Goal: Task Accomplishment & Management: Manage account settings

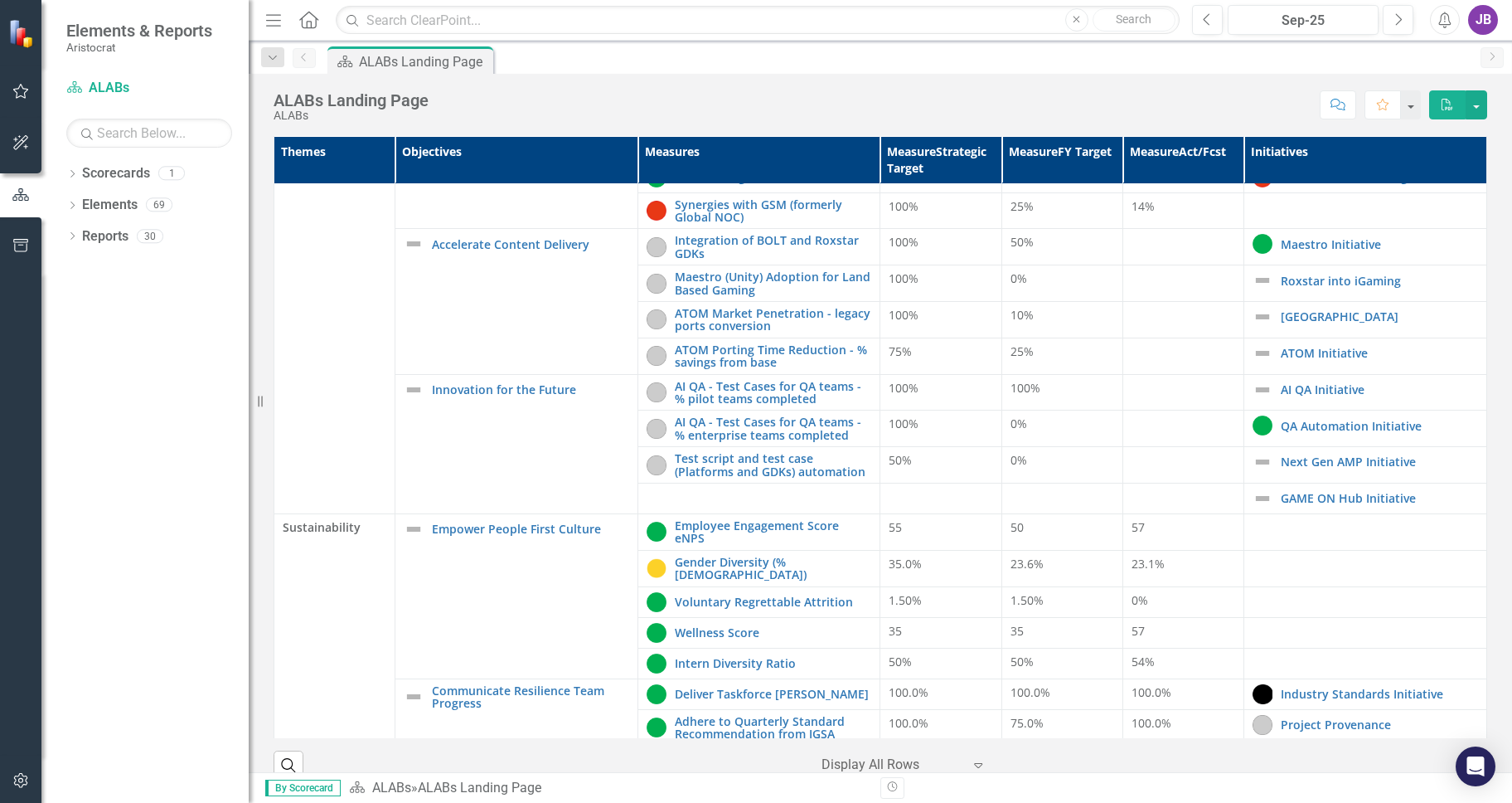
scroll to position [497, 0]
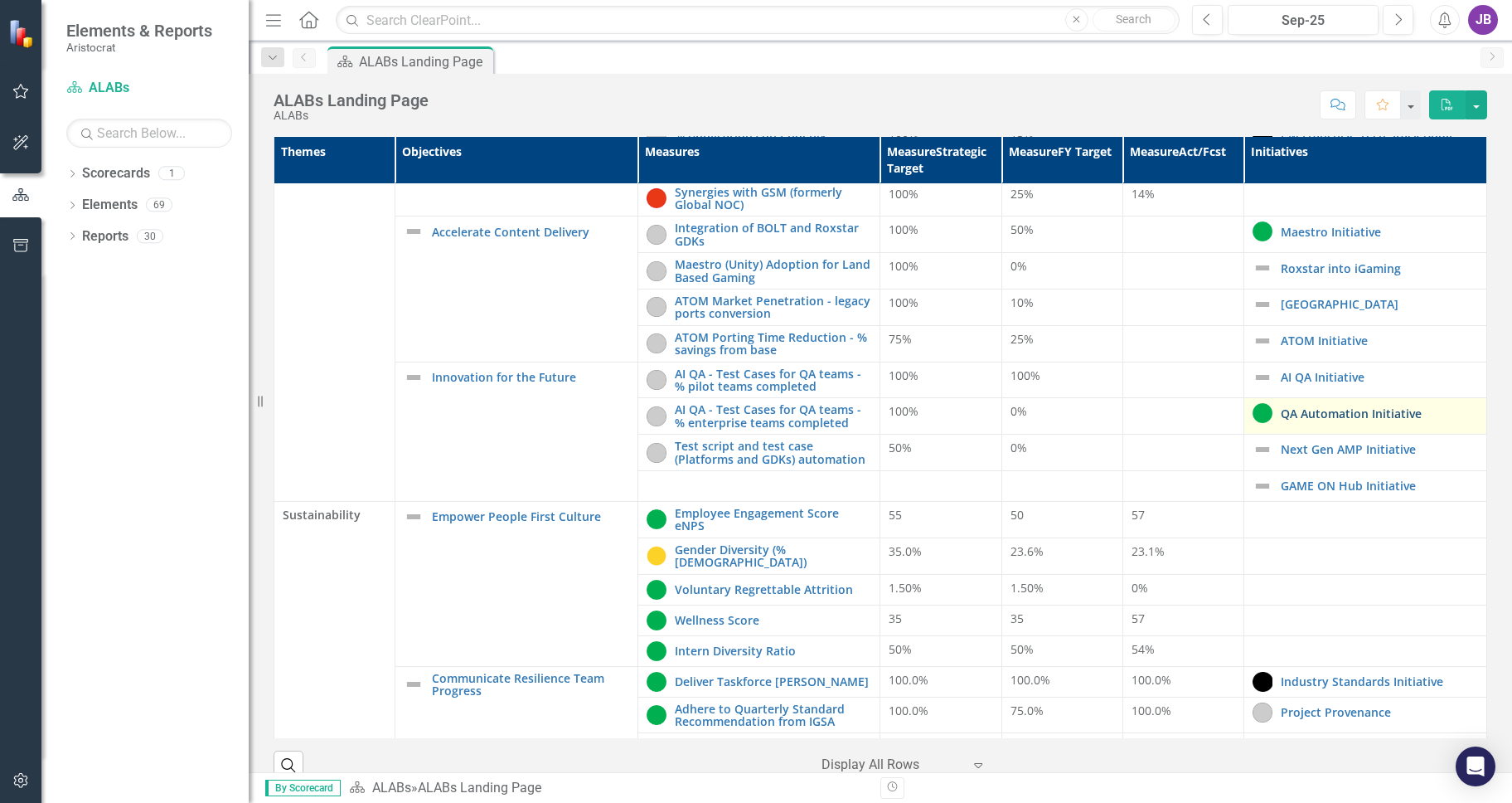
click at [1331, 415] on link "QA Automation Initiative" at bounding box center [1379, 413] width 197 height 12
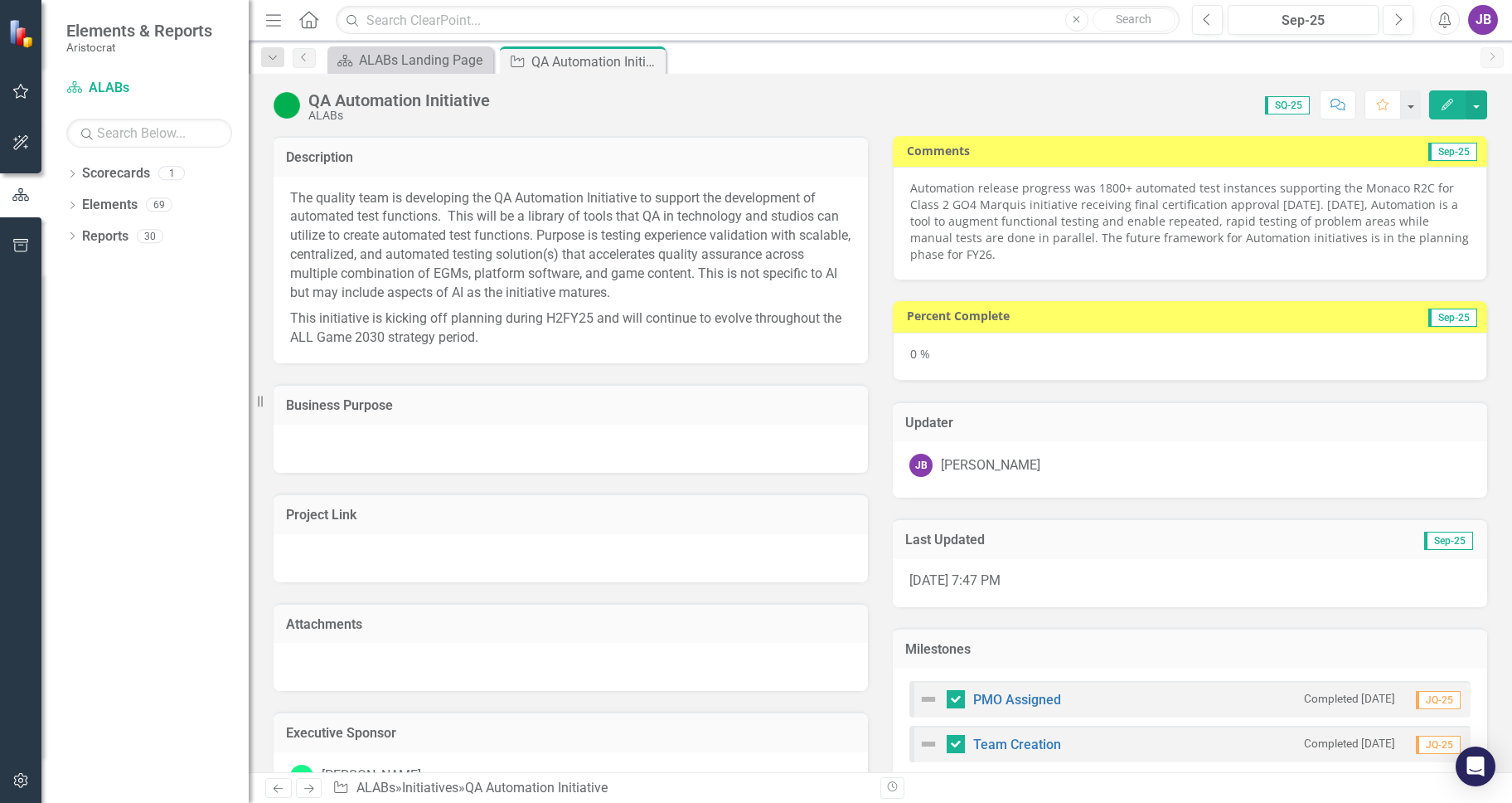
click at [1445, 104] on icon "Edit" at bounding box center [1447, 105] width 15 height 12
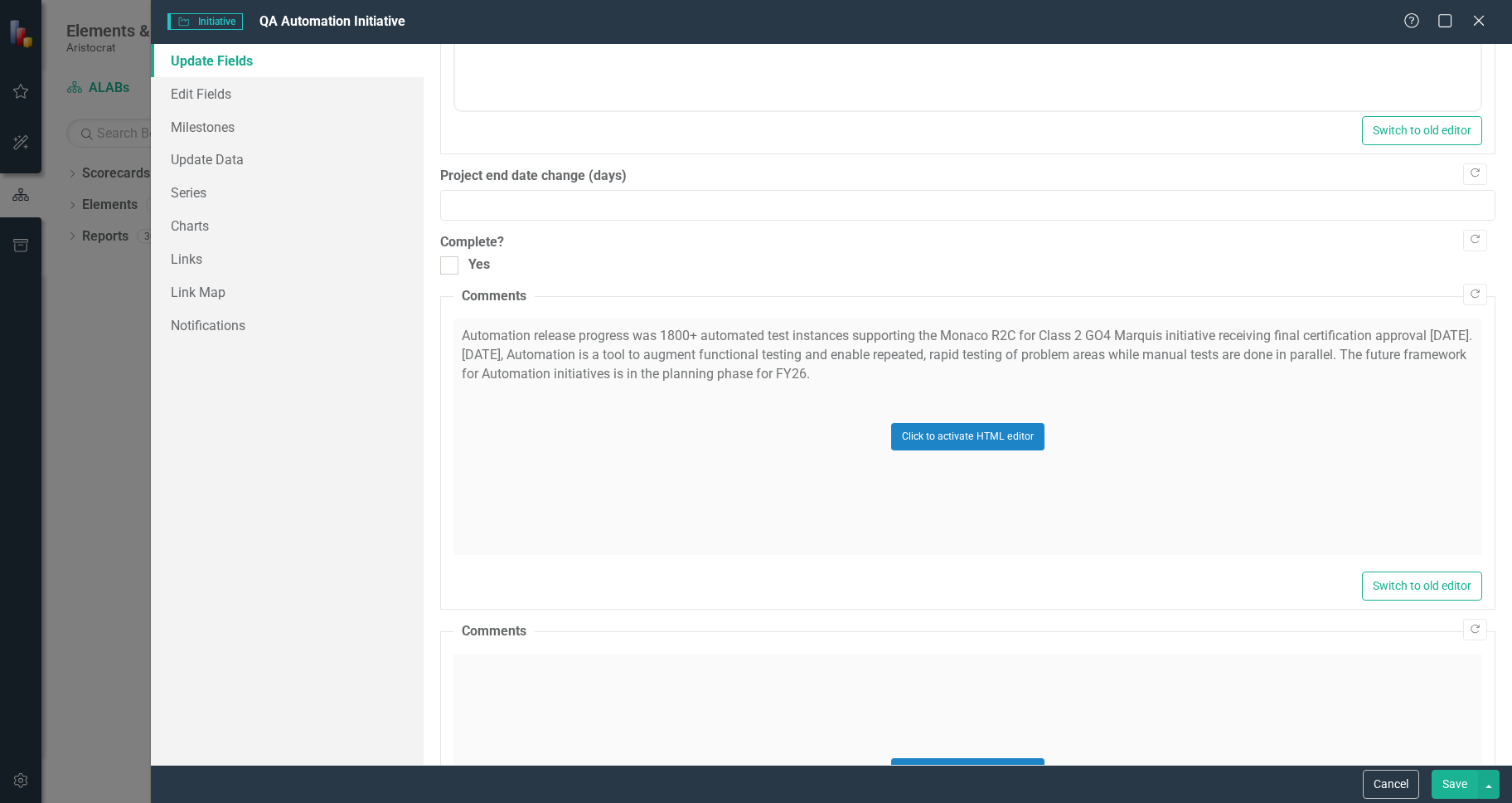
scroll to position [912, 0]
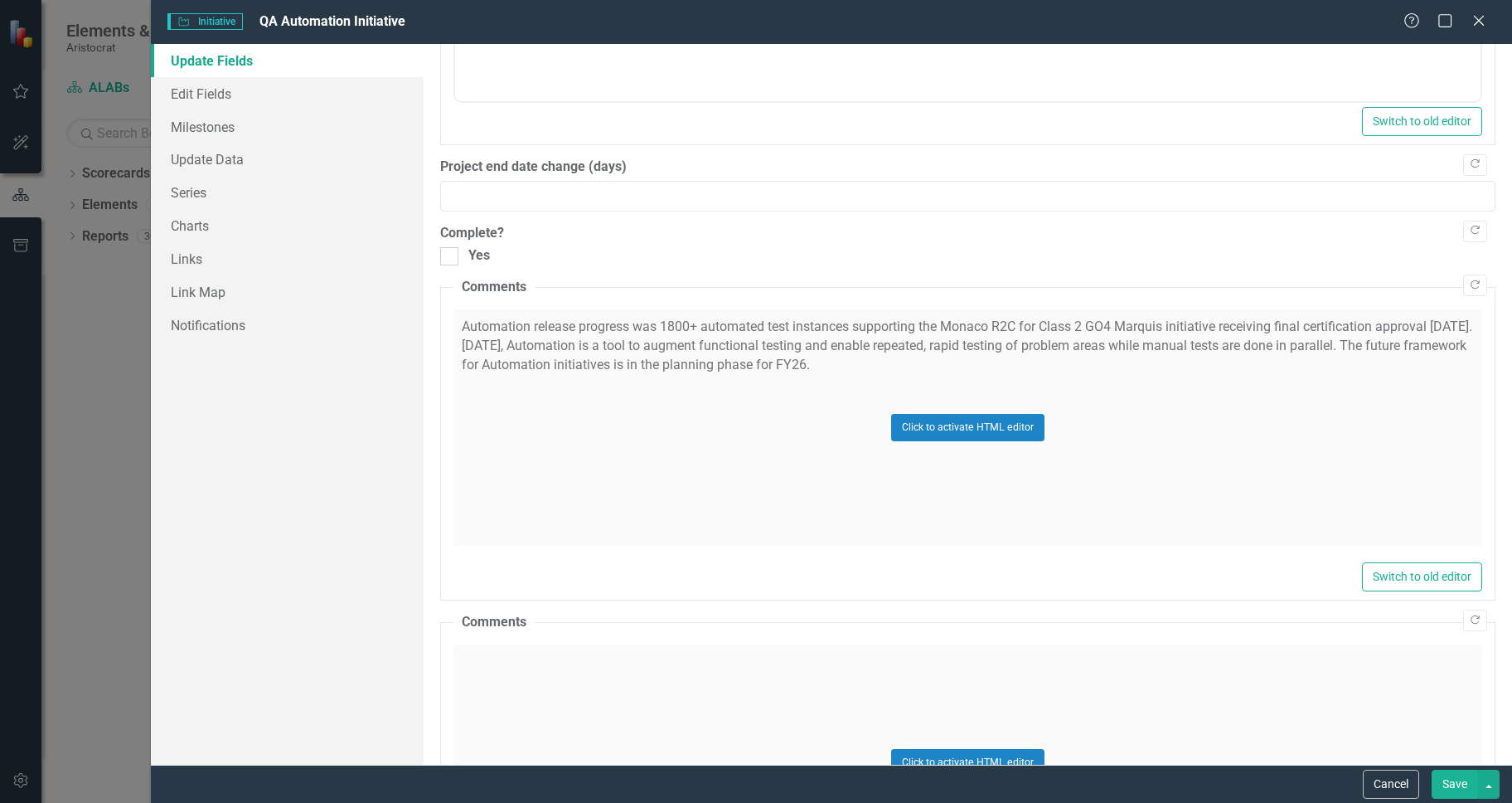
click at [560, 327] on div "Click to activate HTML editor" at bounding box center [967, 427] width 1029 height 236
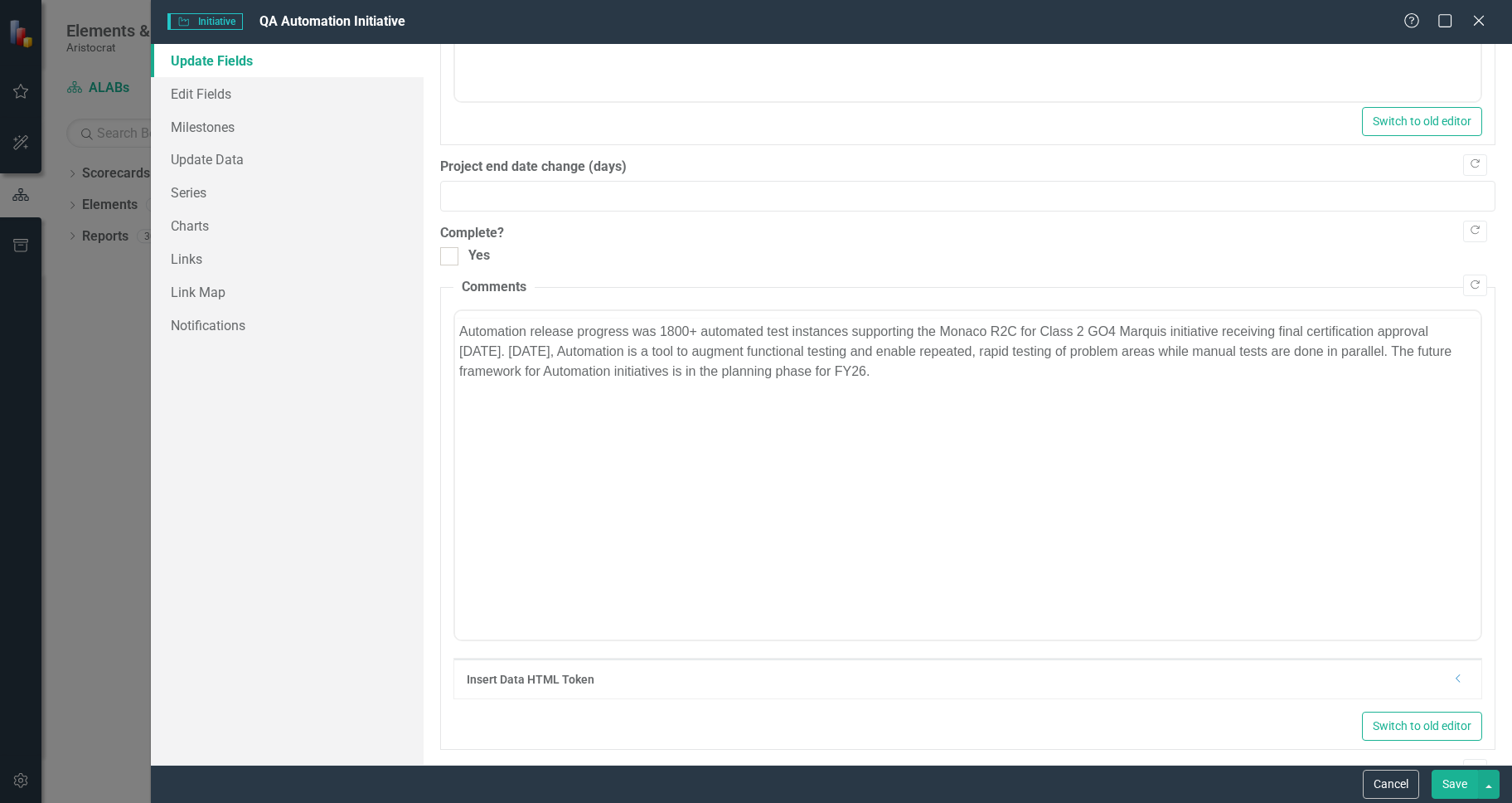
scroll to position [0, 0]
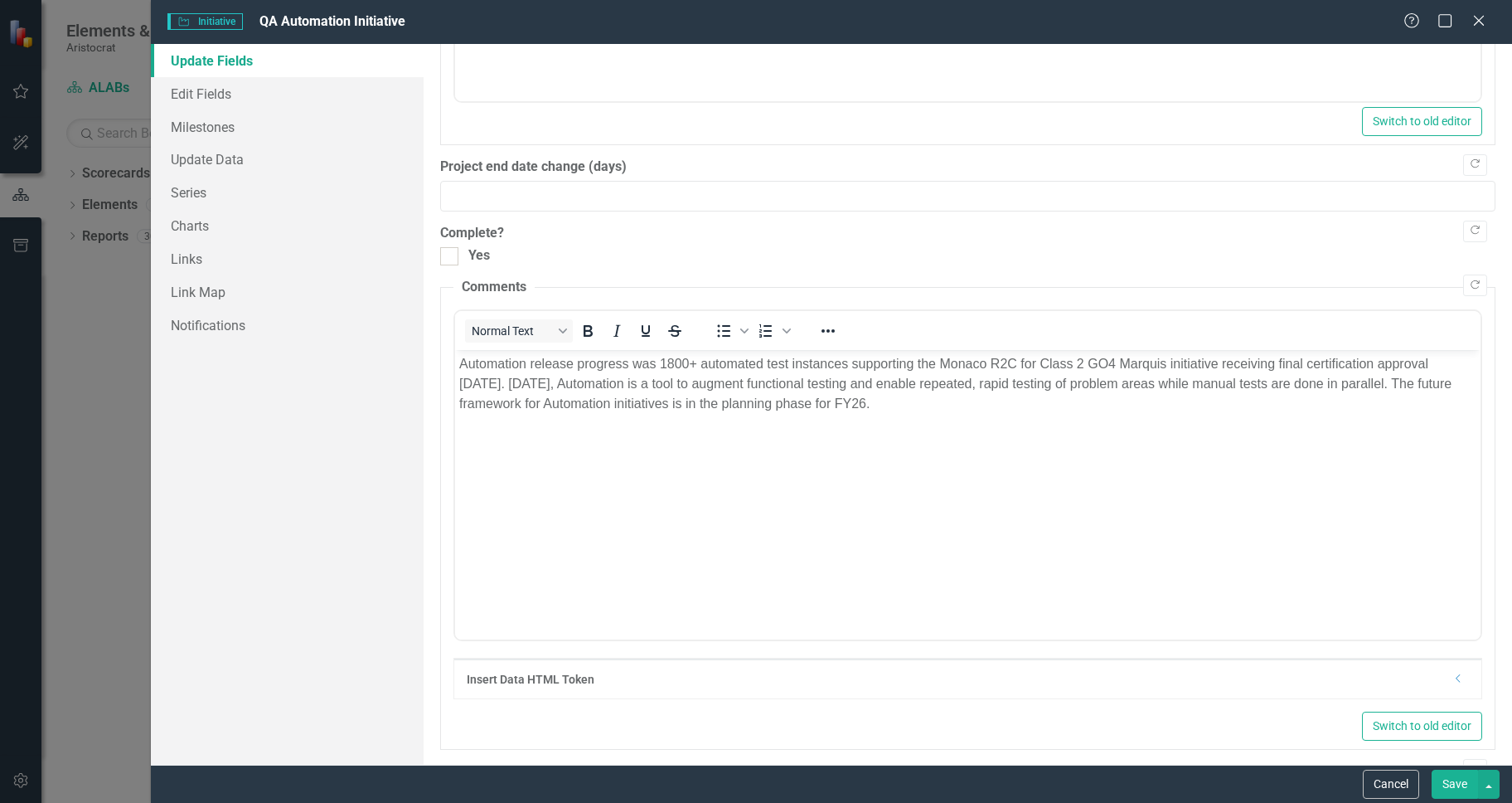
drag, startPoint x: 701, startPoint y: 393, endPoint x: 578, endPoint y: 393, distance: 122.7
click at [698, 393] on p "Automation release progress was 1800+ automated test instances supporting the M…" at bounding box center [966, 384] width 1017 height 60
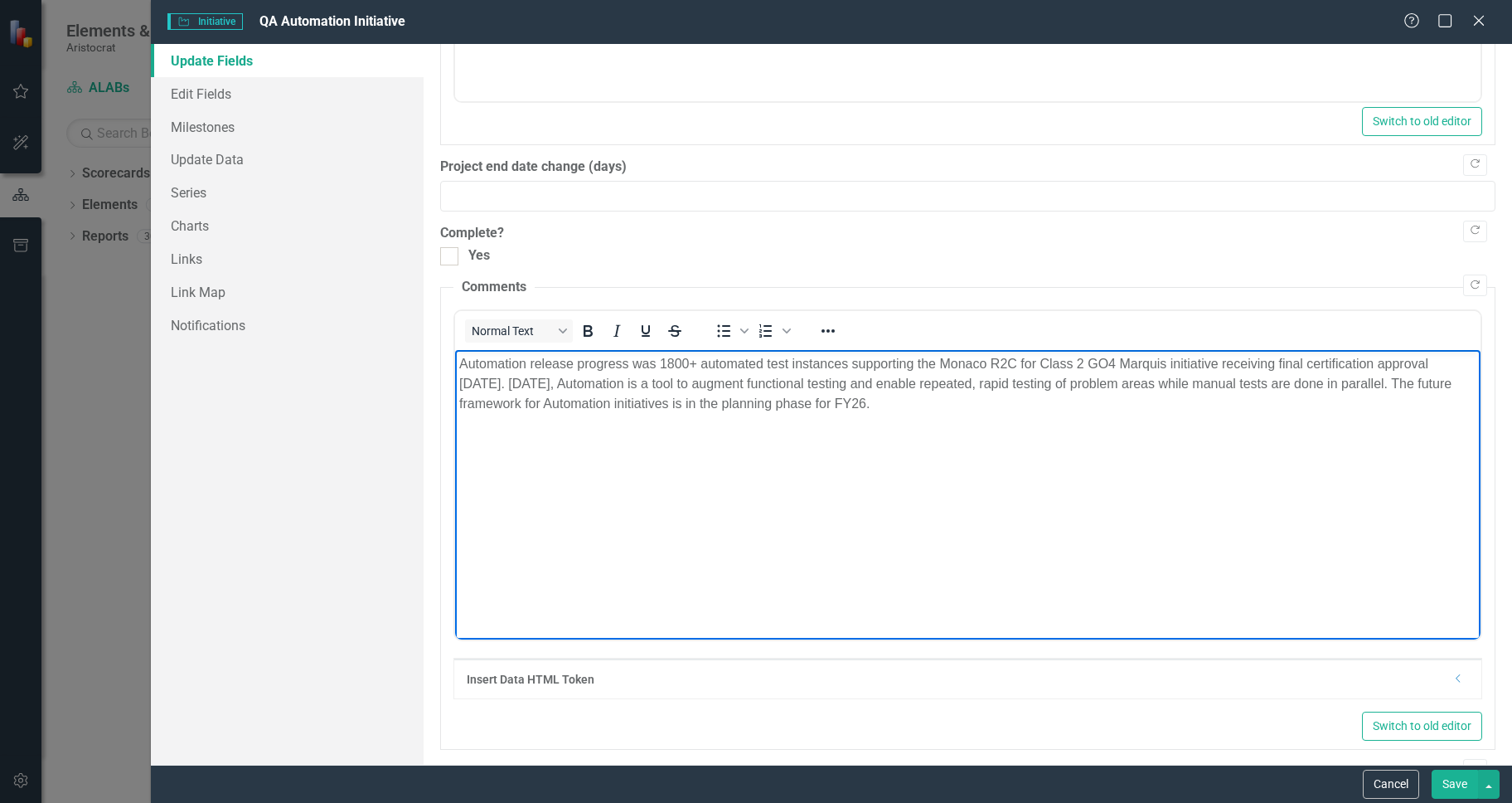
drag, startPoint x: 490, startPoint y: 383, endPoint x: 582, endPoint y: 388, distance: 92.2
click at [492, 383] on p "Automation release progress was 1800+ automated test instances supporting the M…" at bounding box center [966, 384] width 1017 height 60
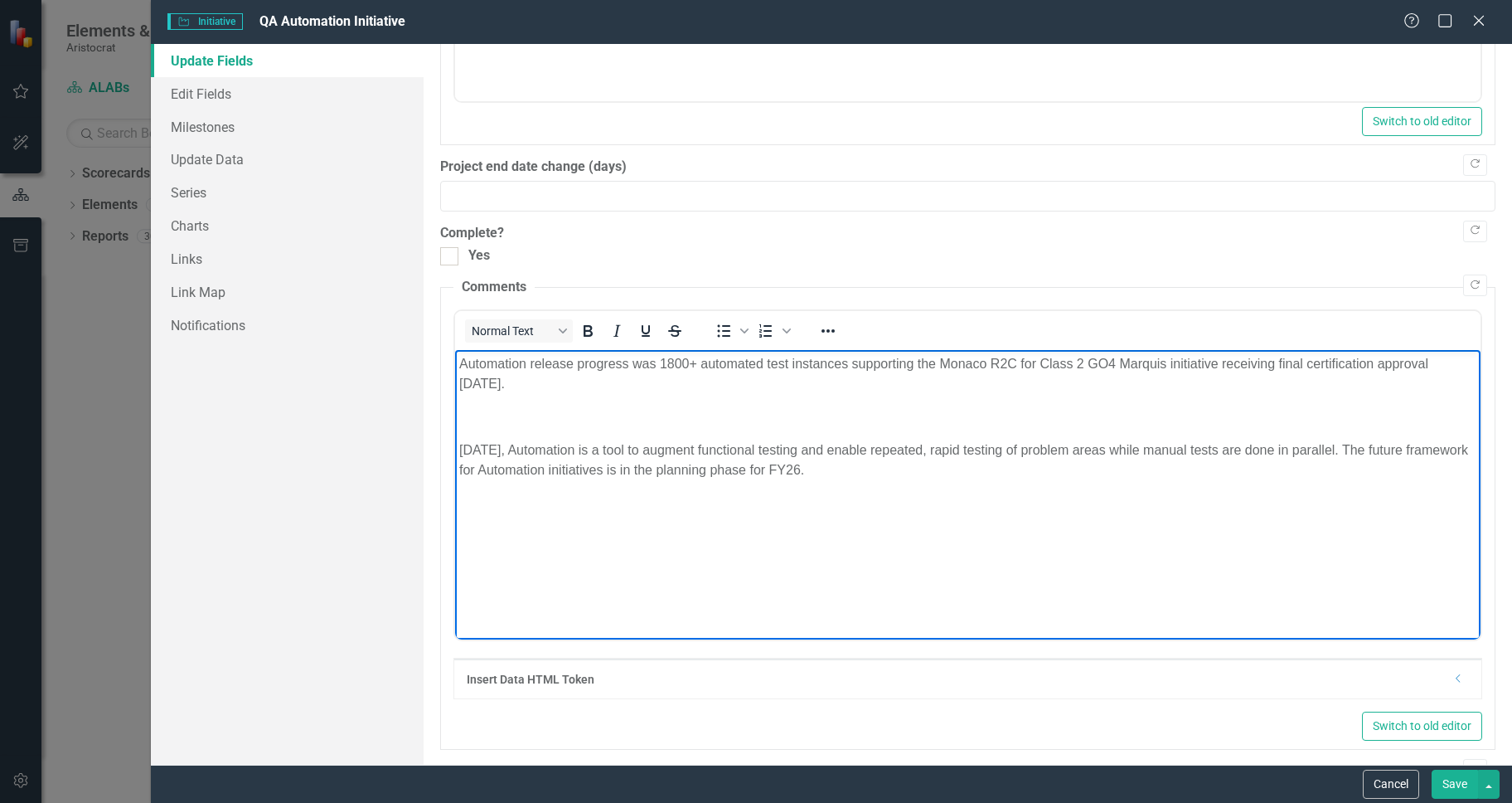
drag, startPoint x: 550, startPoint y: 381, endPoint x: 564, endPoint y: 381, distance: 13.3
click at [550, 381] on p "Automation release progress was 1800+ automated test instances supporting the M…" at bounding box center [966, 374] width 1017 height 40
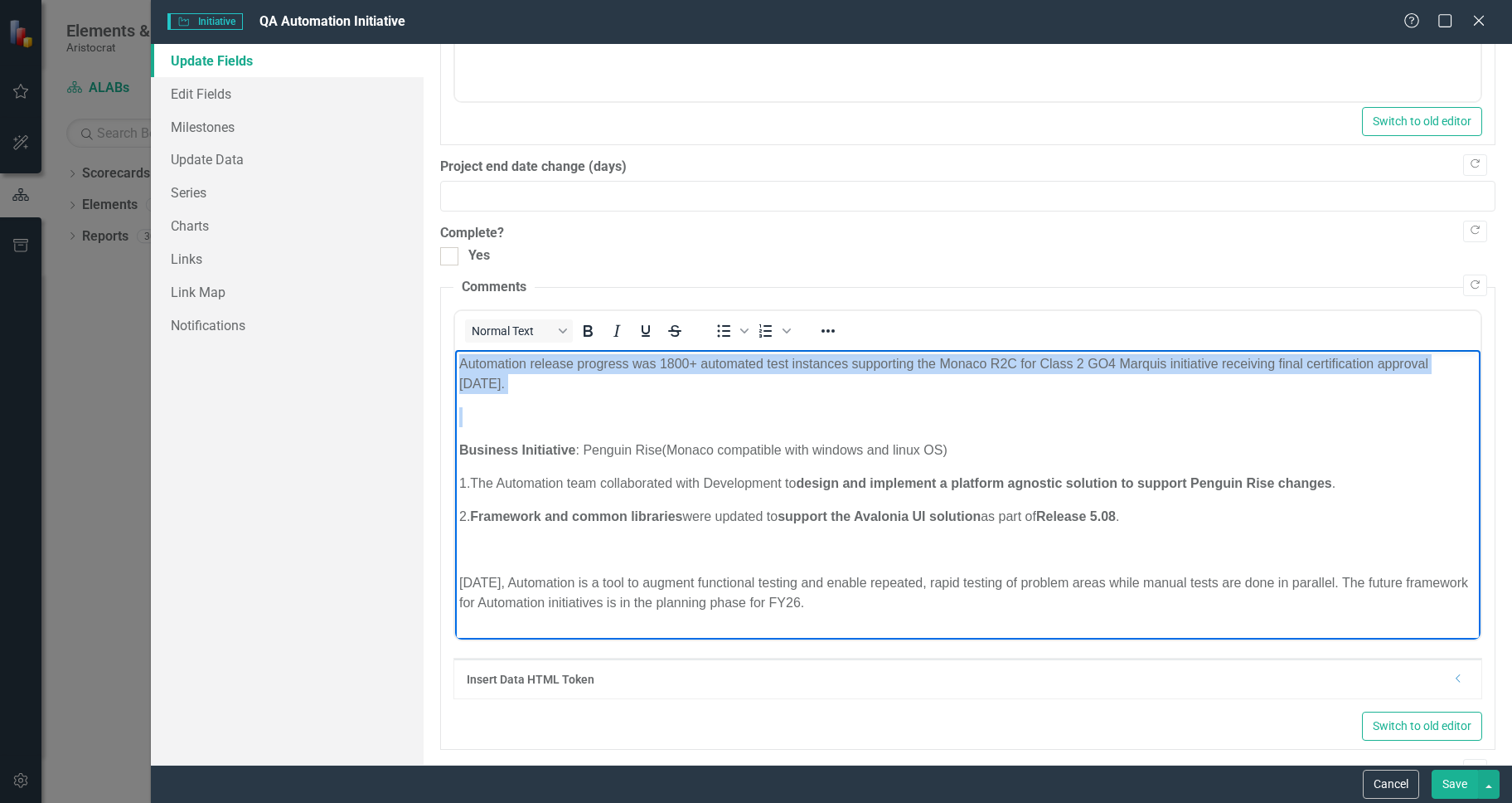
drag, startPoint x: 540, startPoint y: 424, endPoint x: 449, endPoint y: 358, distance: 112.8
click at [454, 358] on html "Automation release progress was 1800+ automated test instances supporting the M…" at bounding box center [967, 490] width 1026 height 280
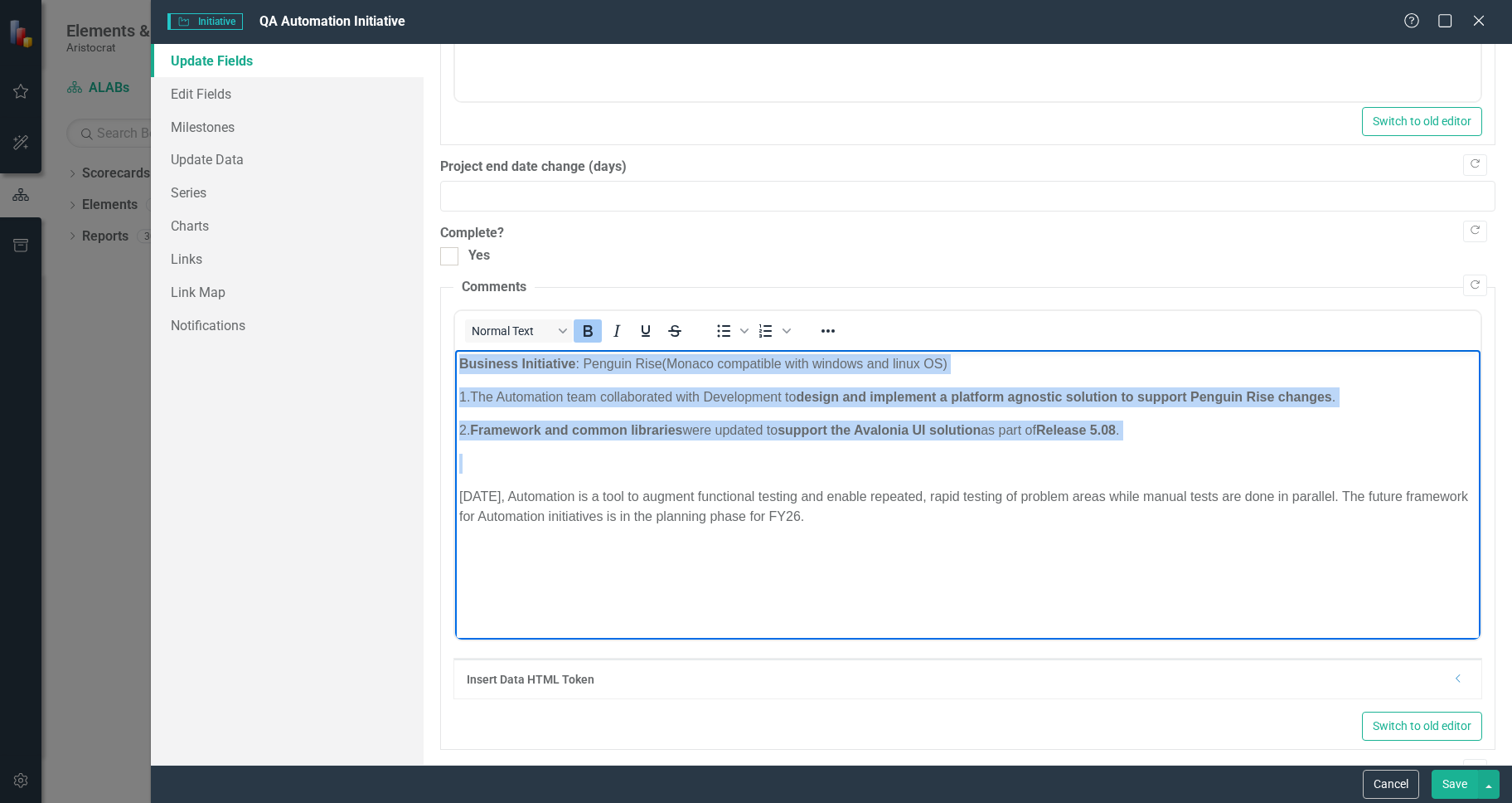
drag, startPoint x: 530, startPoint y: 453, endPoint x: 462, endPoint y: 361, distance: 115.1
click at [462, 361] on body "Business Initiative : Penguin Rise(Monaco compatible with windows and linux OS)…" at bounding box center [967, 474] width 1026 height 249
click at [594, 330] on icon "Bold" at bounding box center [588, 331] width 20 height 20
click at [587, 467] on p "Rich Text Area. Press ALT-0 for help." at bounding box center [966, 463] width 1017 height 20
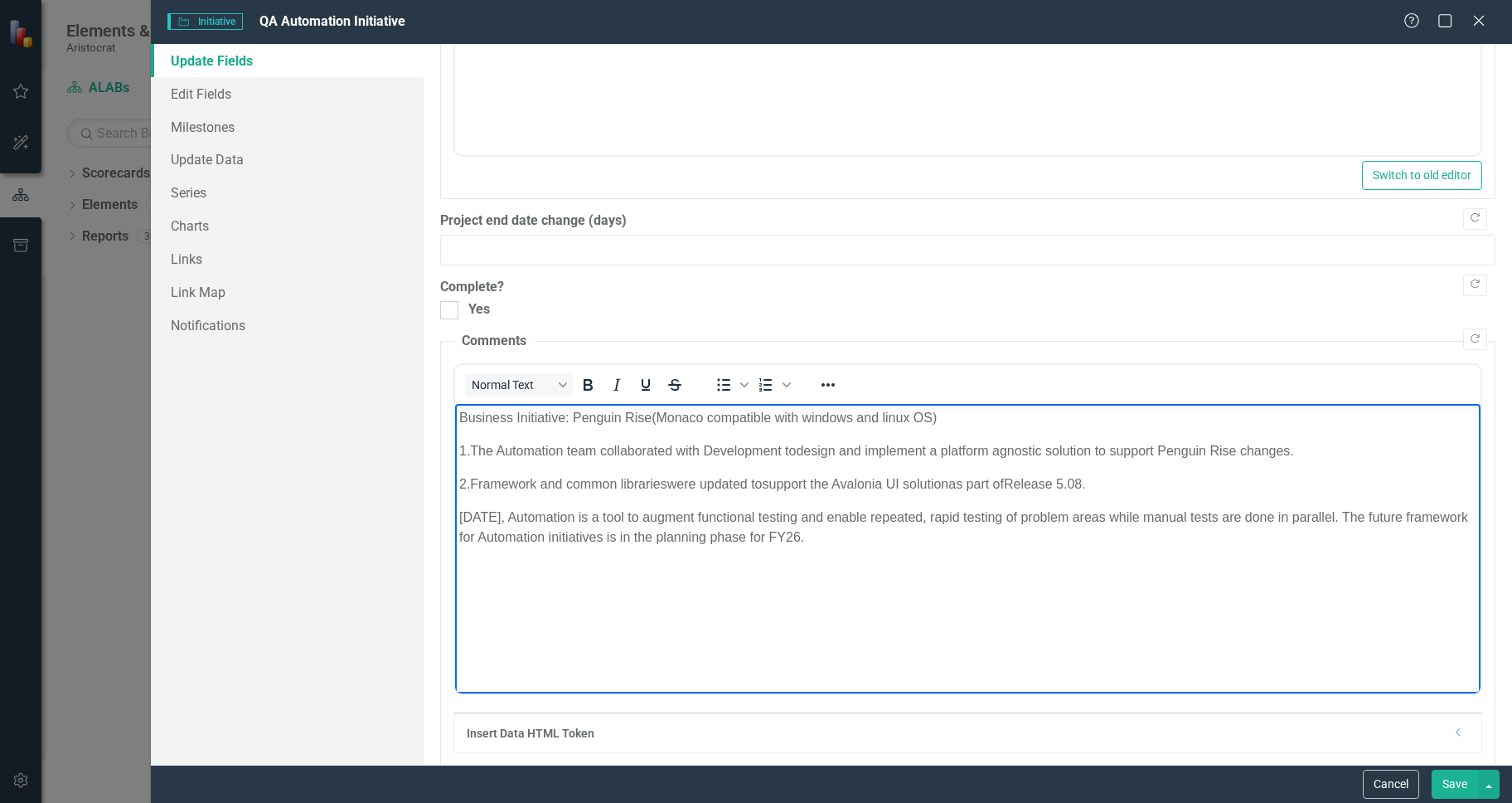
scroll to position [1078, 0]
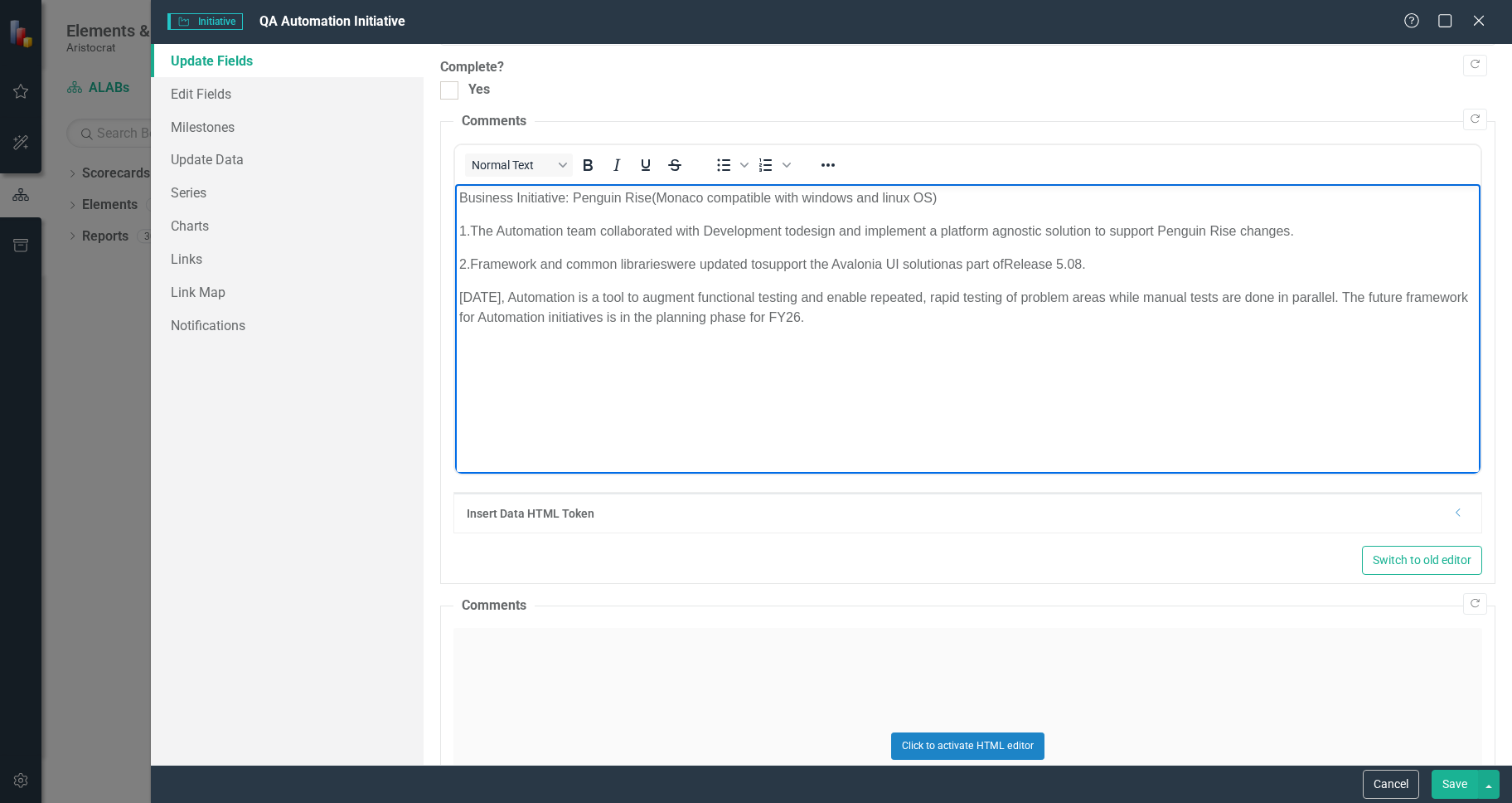
click at [1450, 794] on button "Save" at bounding box center [1455, 783] width 46 height 29
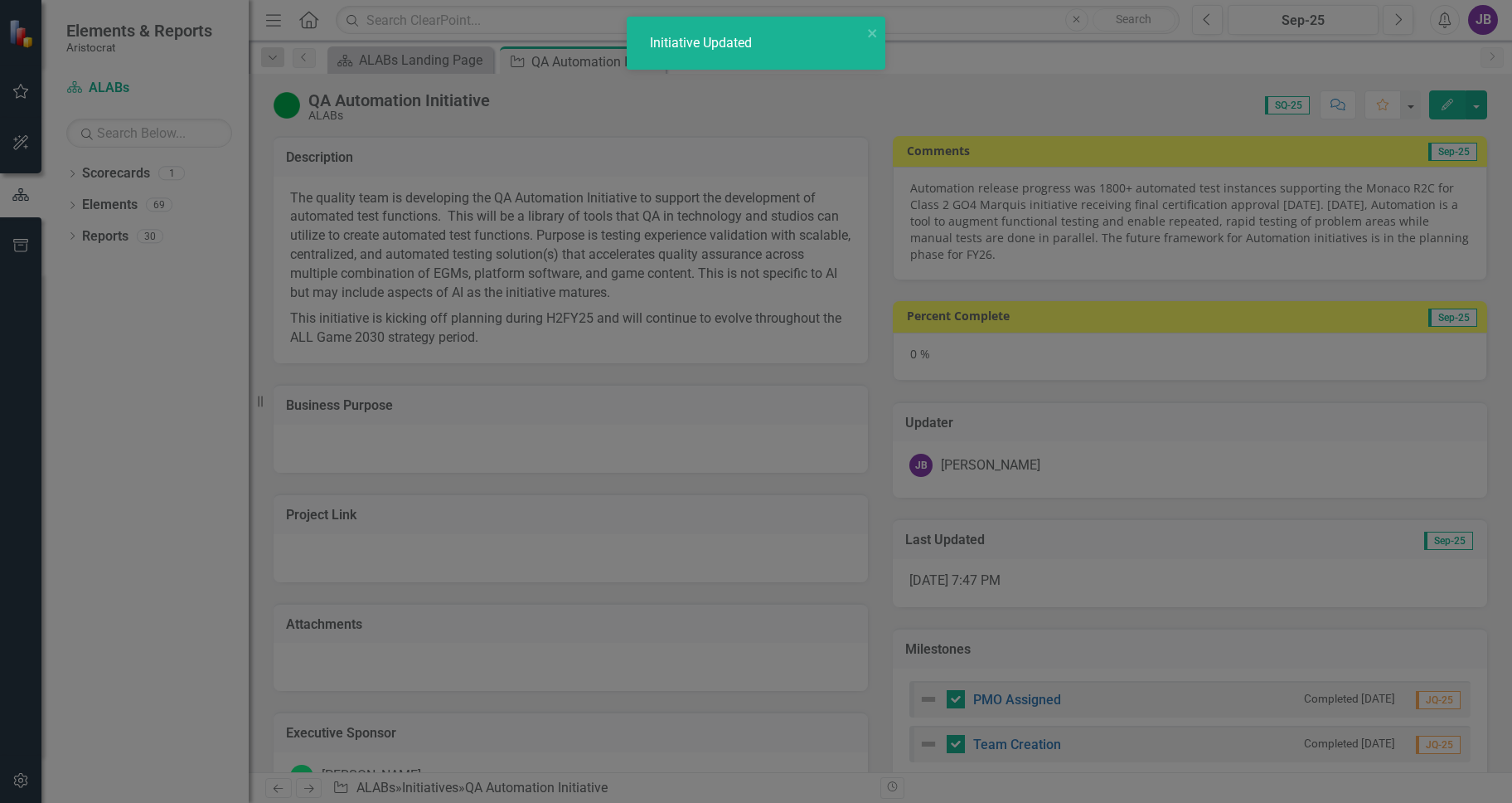
checkbox input "false"
checkbox input "true"
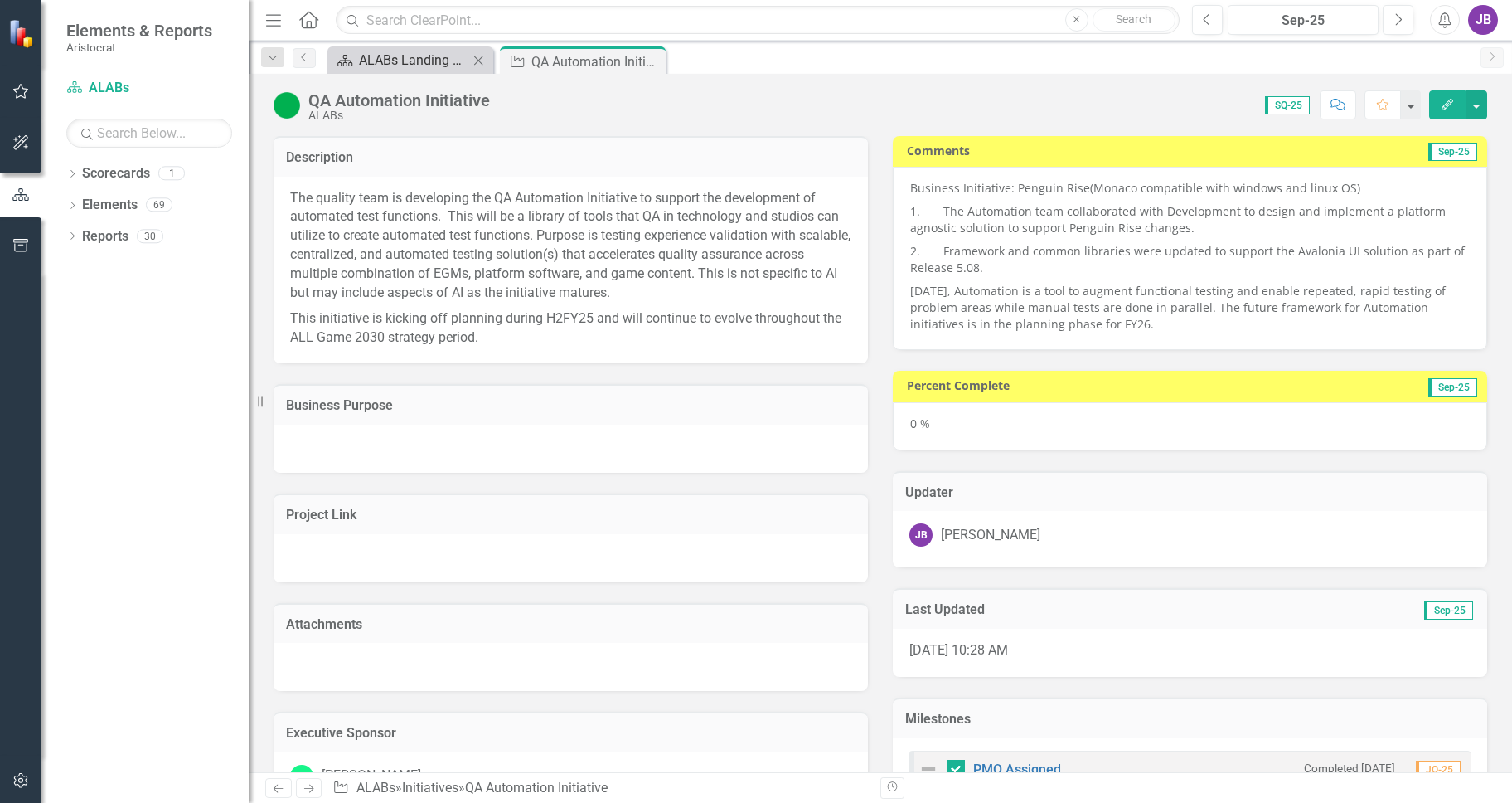
click at [393, 64] on div "ALABs Landing Page" at bounding box center [413, 60] width 109 height 21
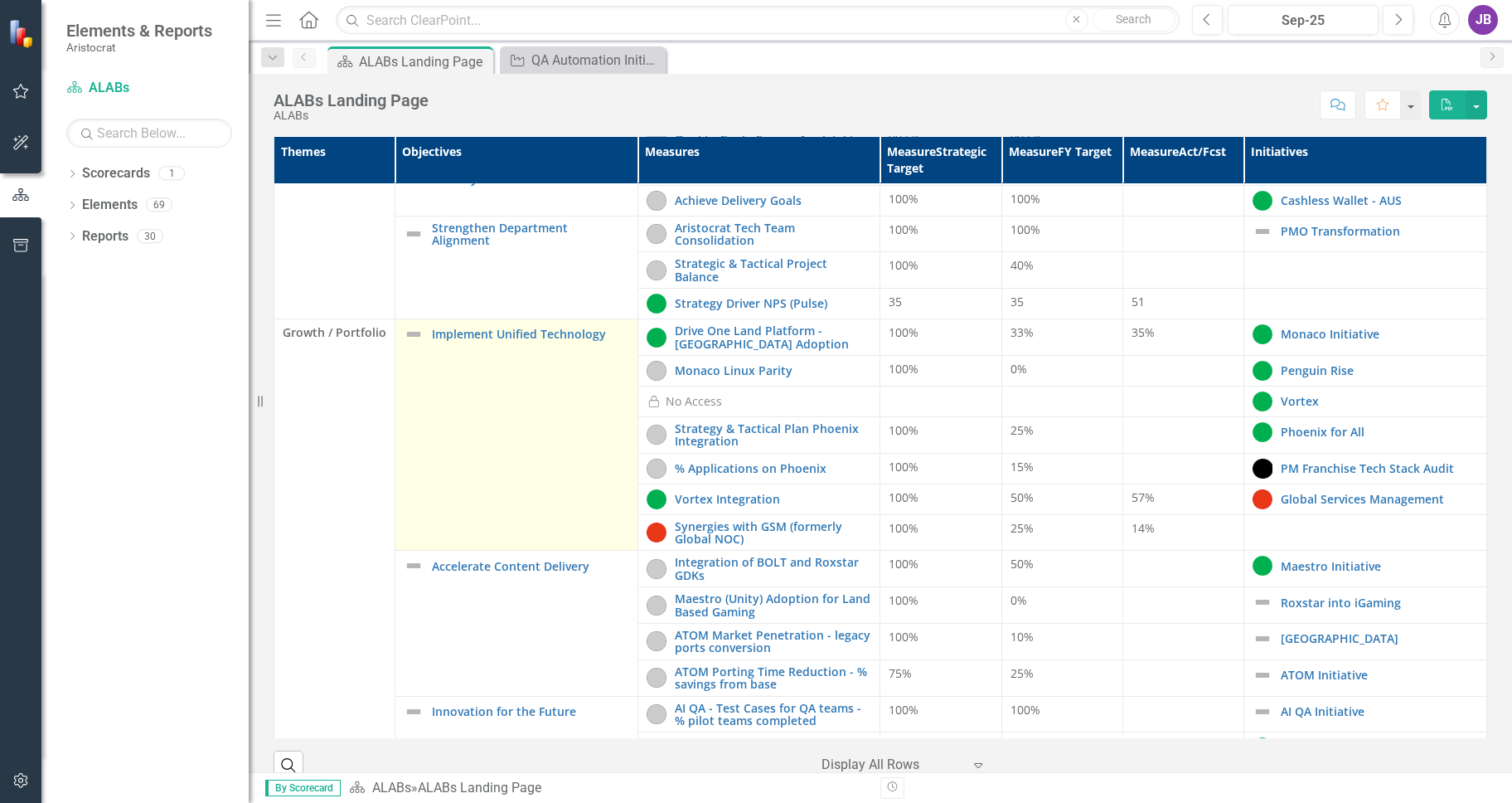
scroll to position [166, 0]
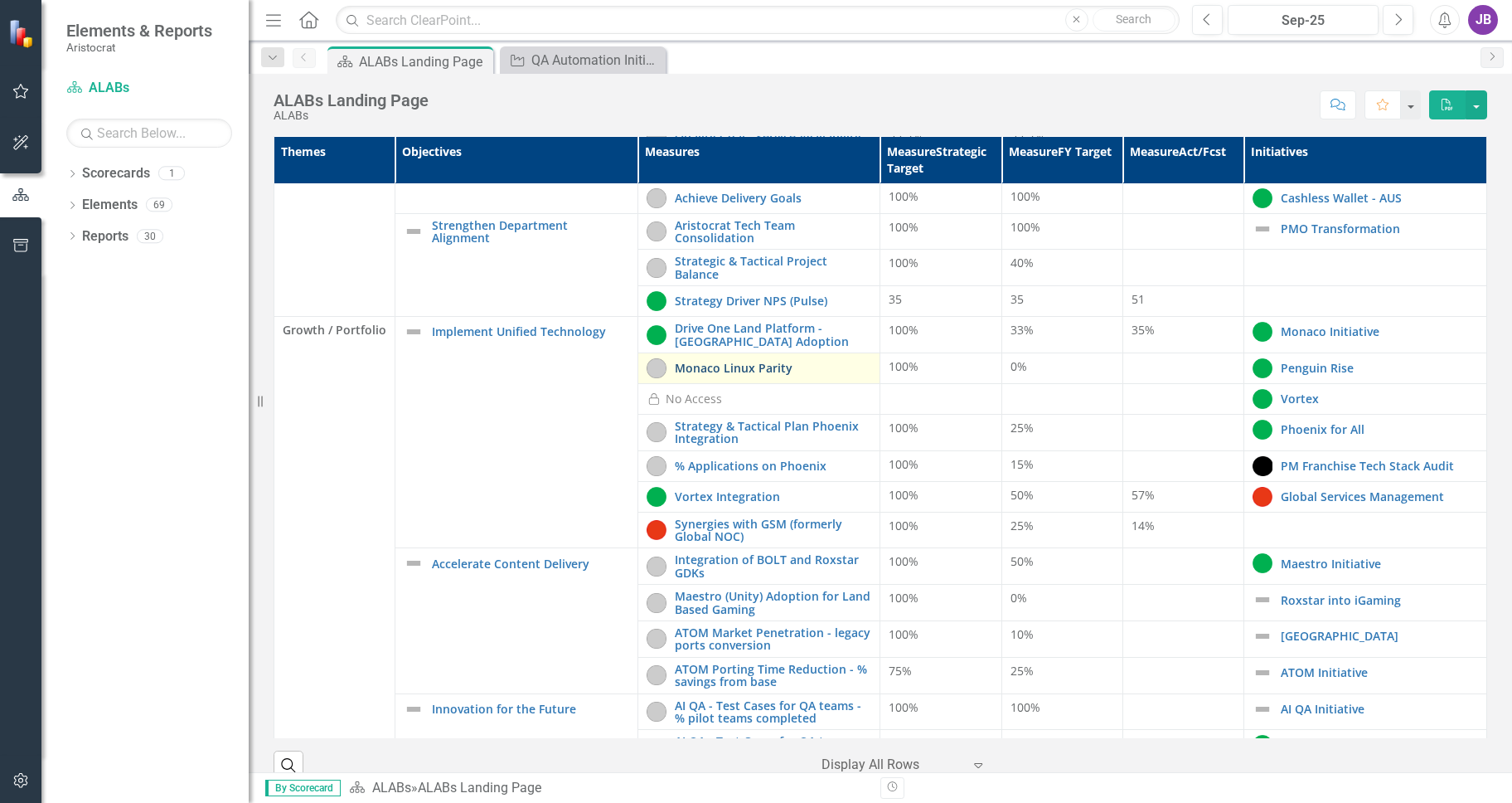
click at [692, 370] on link "Monaco Linux Parity" at bounding box center [773, 367] width 197 height 12
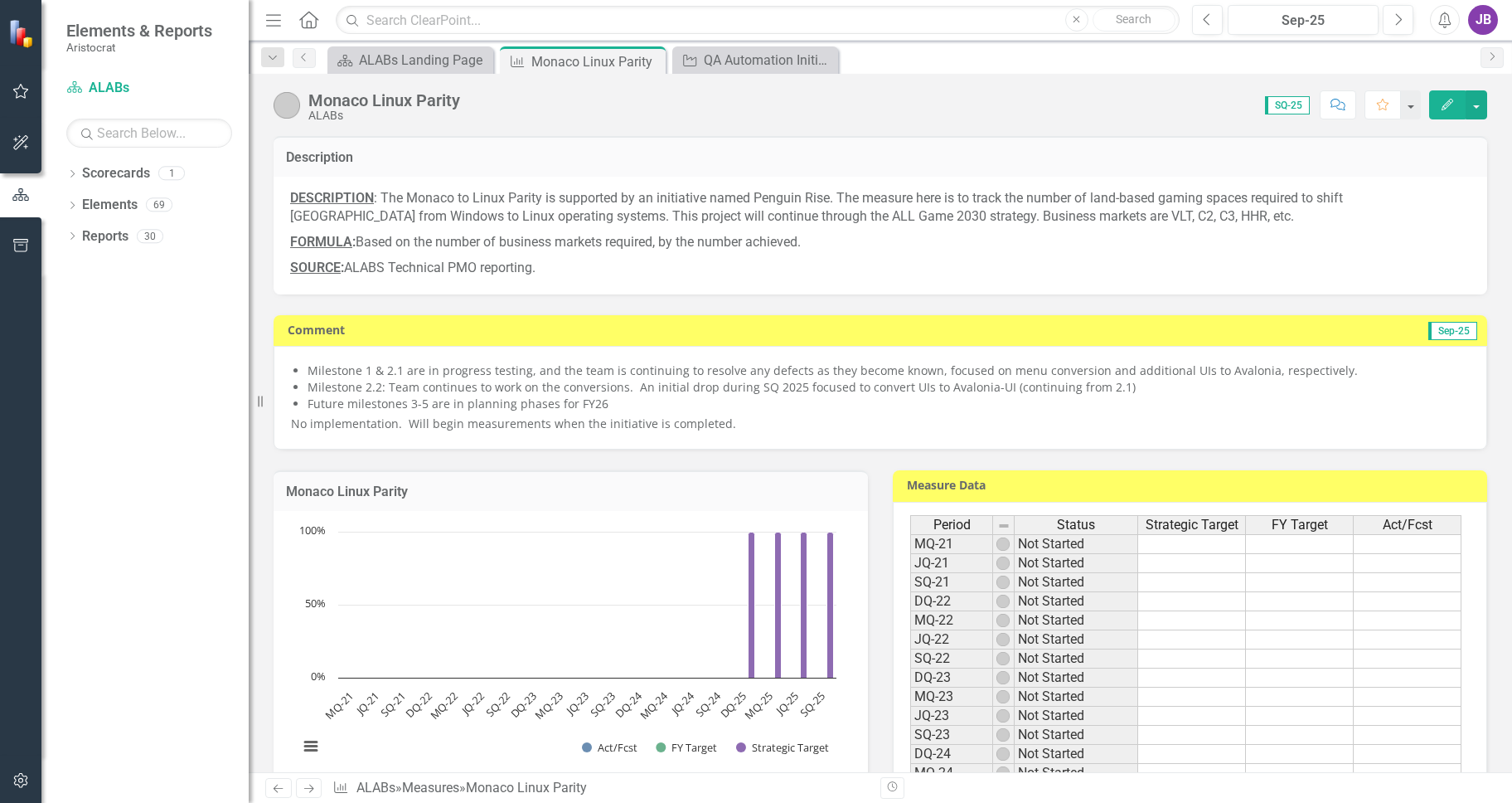
click at [295, 107] on img at bounding box center [287, 105] width 27 height 27
click at [292, 107] on img at bounding box center [287, 105] width 27 height 27
click at [290, 107] on img at bounding box center [287, 105] width 27 height 27
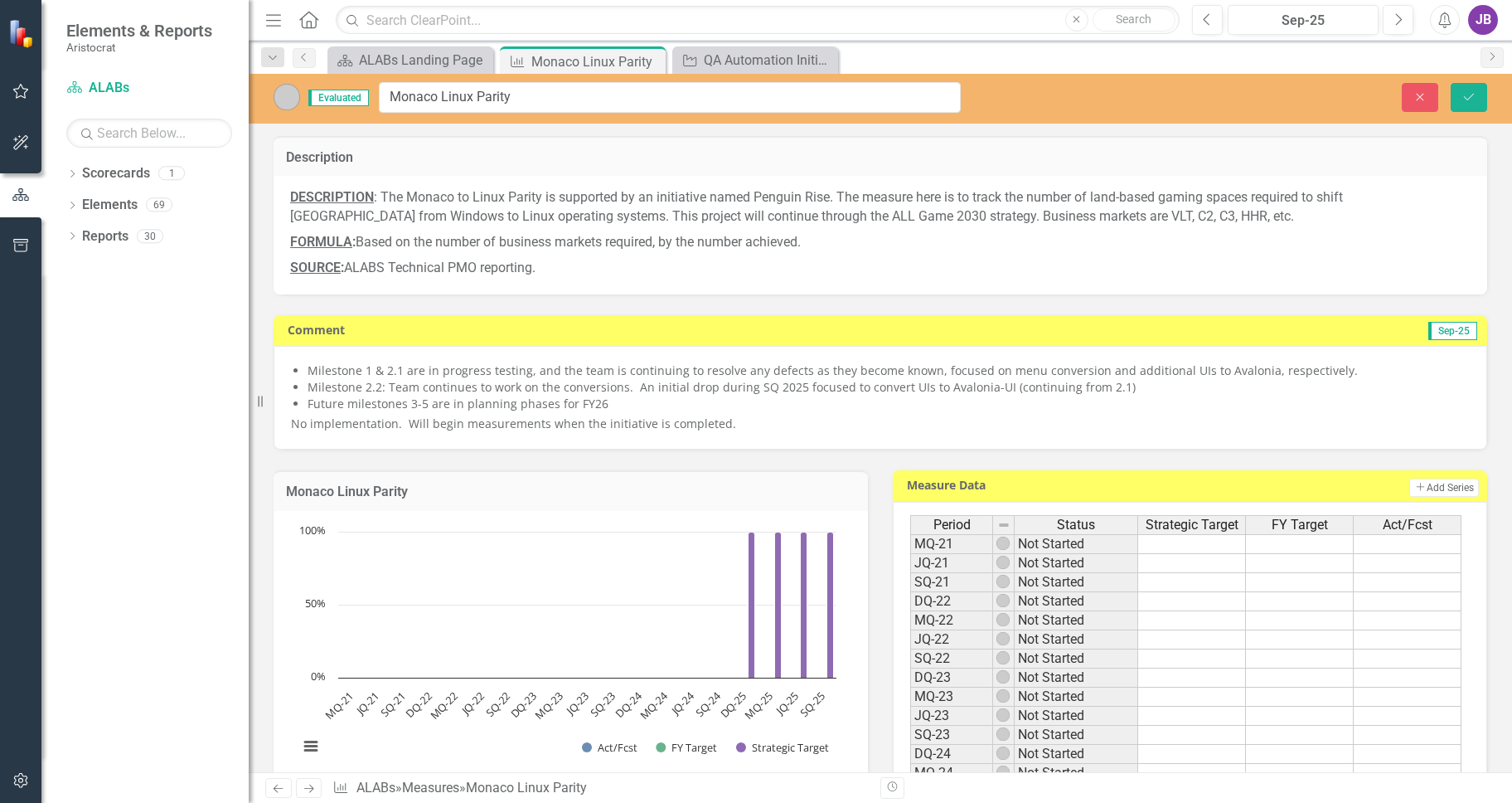
click at [290, 107] on img at bounding box center [287, 97] width 27 height 27
click at [429, 100] on input "Monaco Linux Parity" at bounding box center [670, 97] width 582 height 31
click at [604, 99] on input "Monaco Linux Parity" at bounding box center [670, 97] width 582 height 31
click at [1450, 98] on button "Save" at bounding box center [1469, 97] width 36 height 29
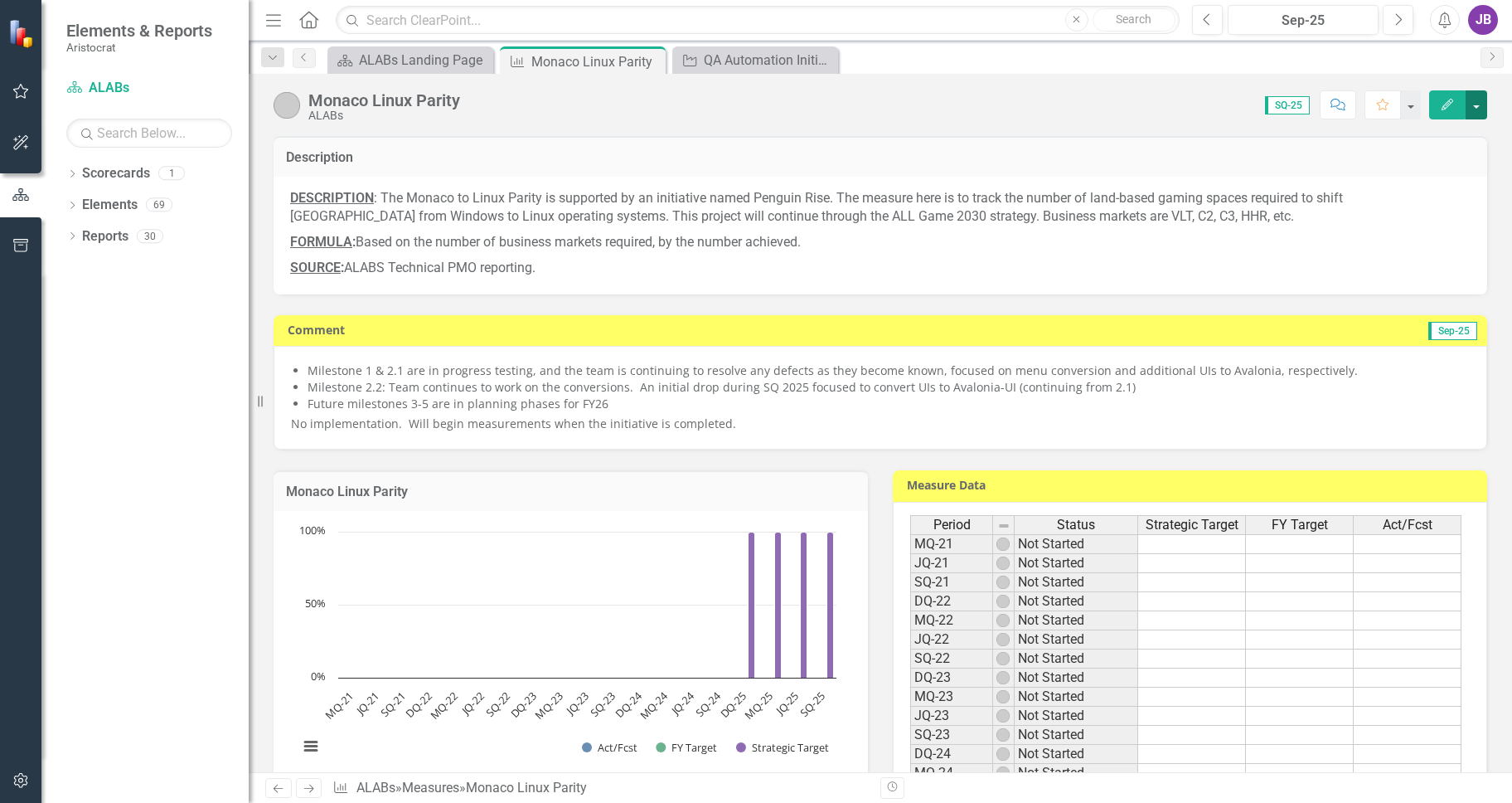
click at [1450, 100] on button "button" at bounding box center [1477, 104] width 22 height 29
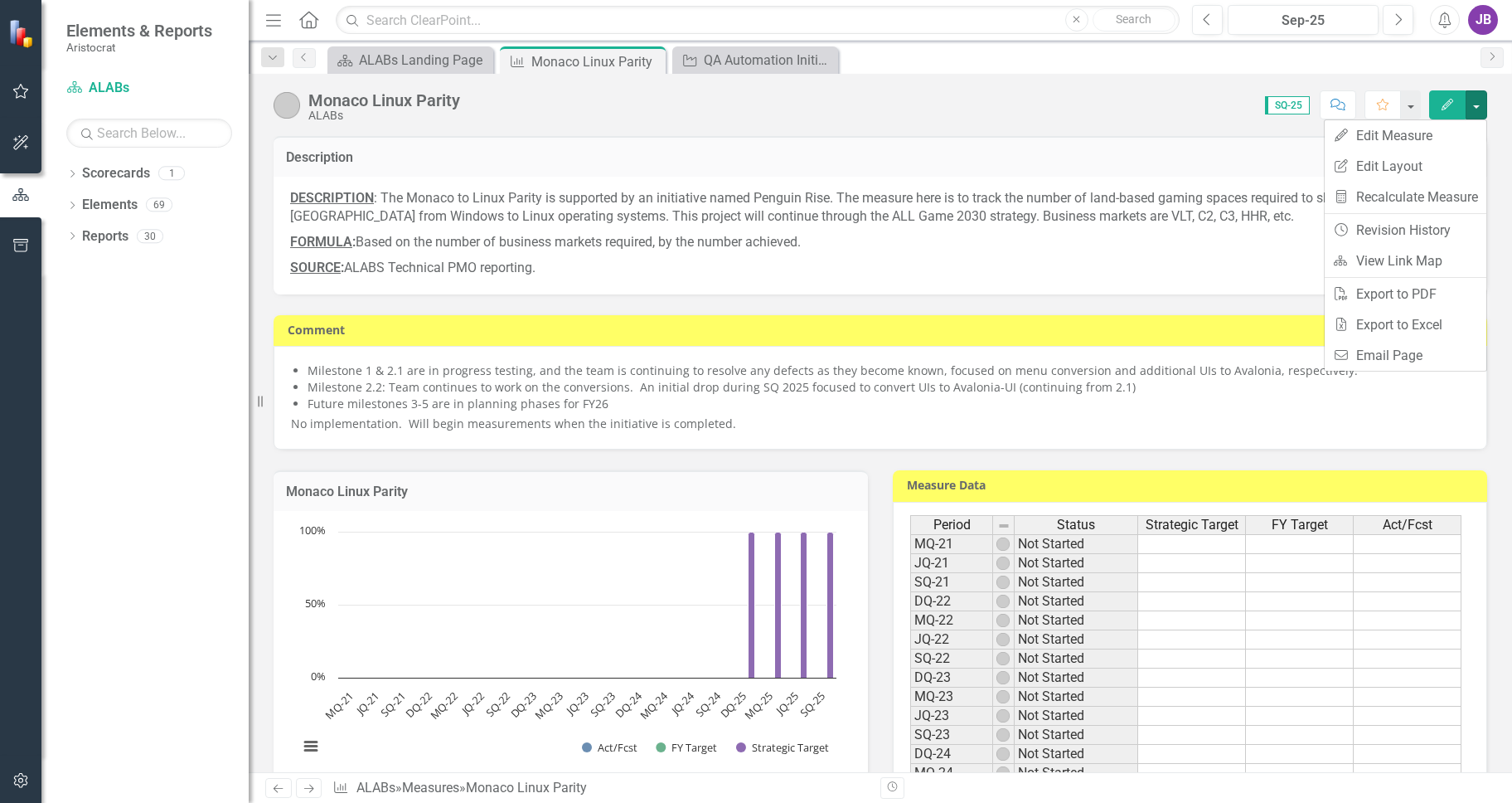
drag, startPoint x: 354, startPoint y: 171, endPoint x: 360, endPoint y: 124, distance: 47.6
click at [356, 170] on div "Description" at bounding box center [881, 156] width 1214 height 41
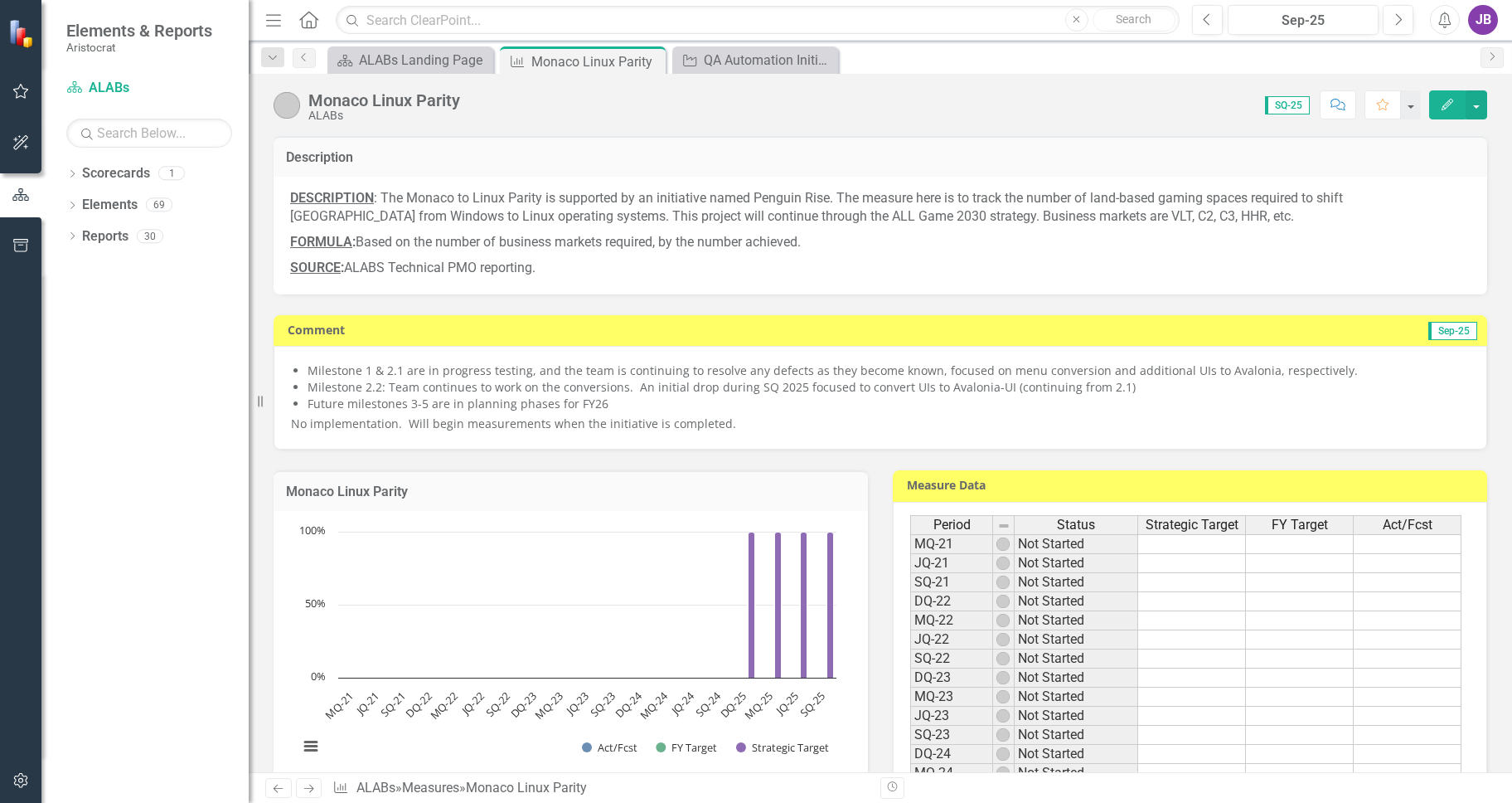
click at [281, 111] on img at bounding box center [287, 105] width 27 height 27
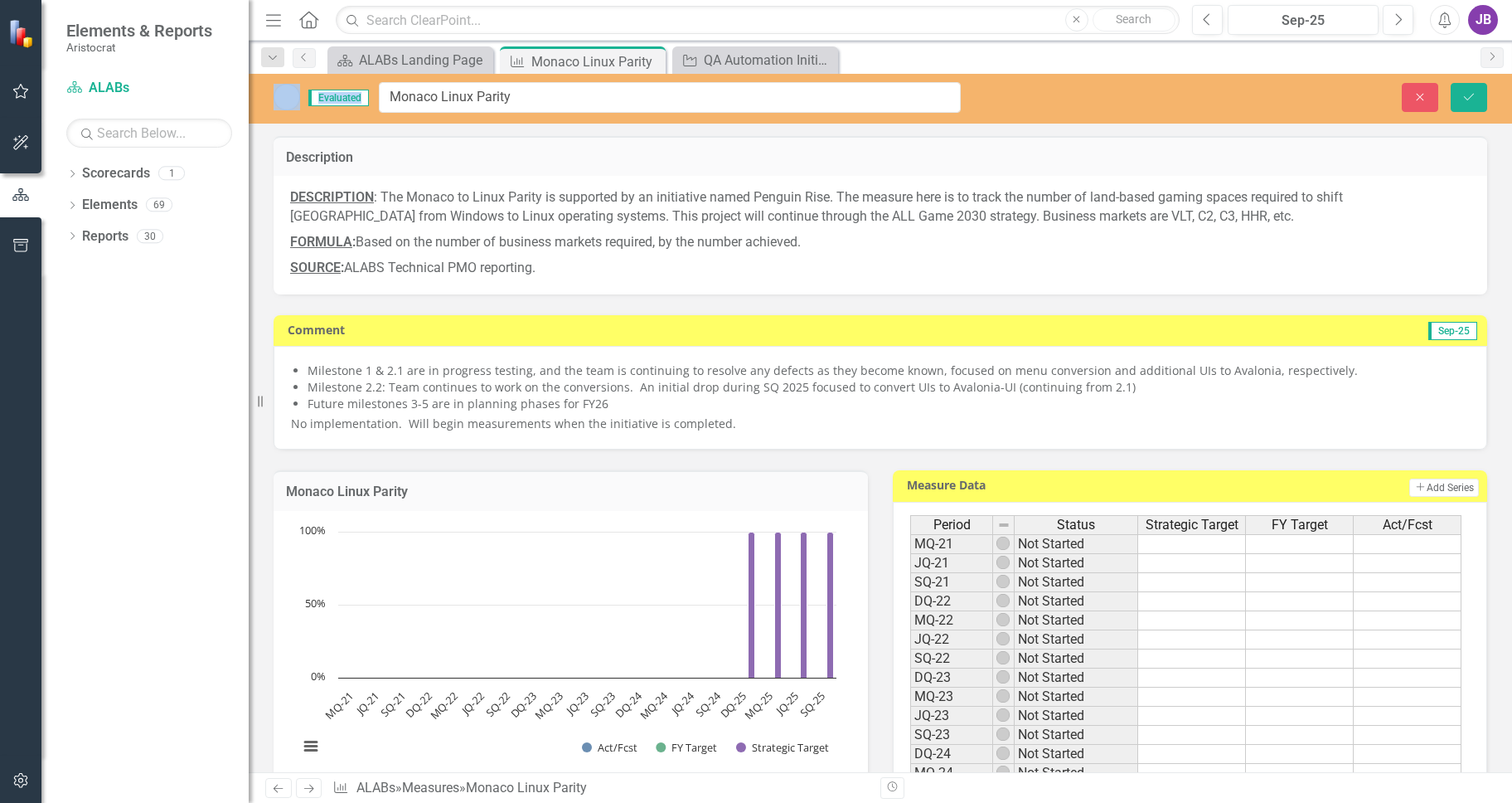
click at [281, 111] on div "Evaluated Monaco Linux Parity" at bounding box center [617, 97] width 687 height 31
click at [652, 57] on icon "Close" at bounding box center [650, 61] width 17 height 13
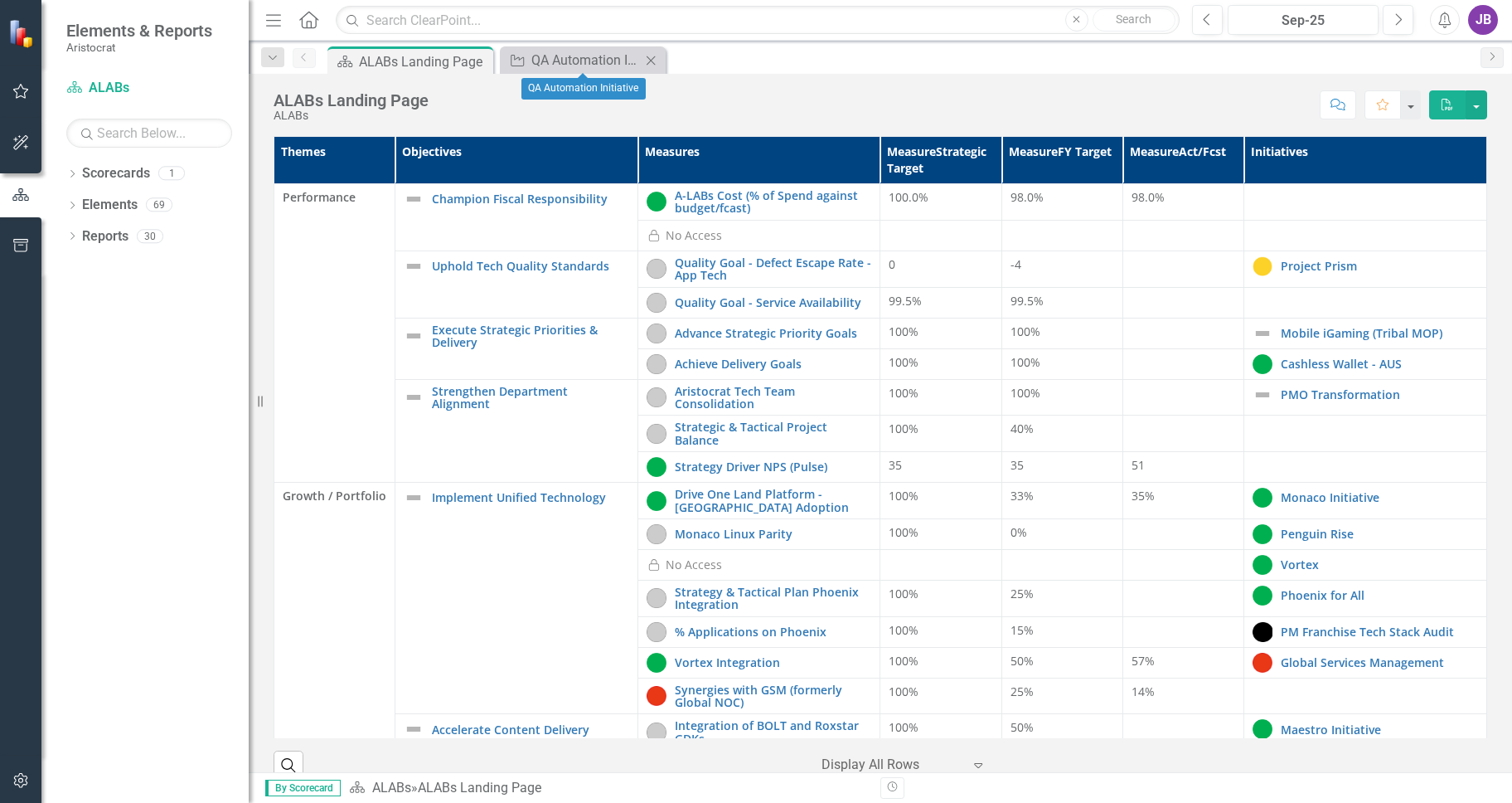
click at [652, 58] on icon "Close" at bounding box center [650, 60] width 17 height 13
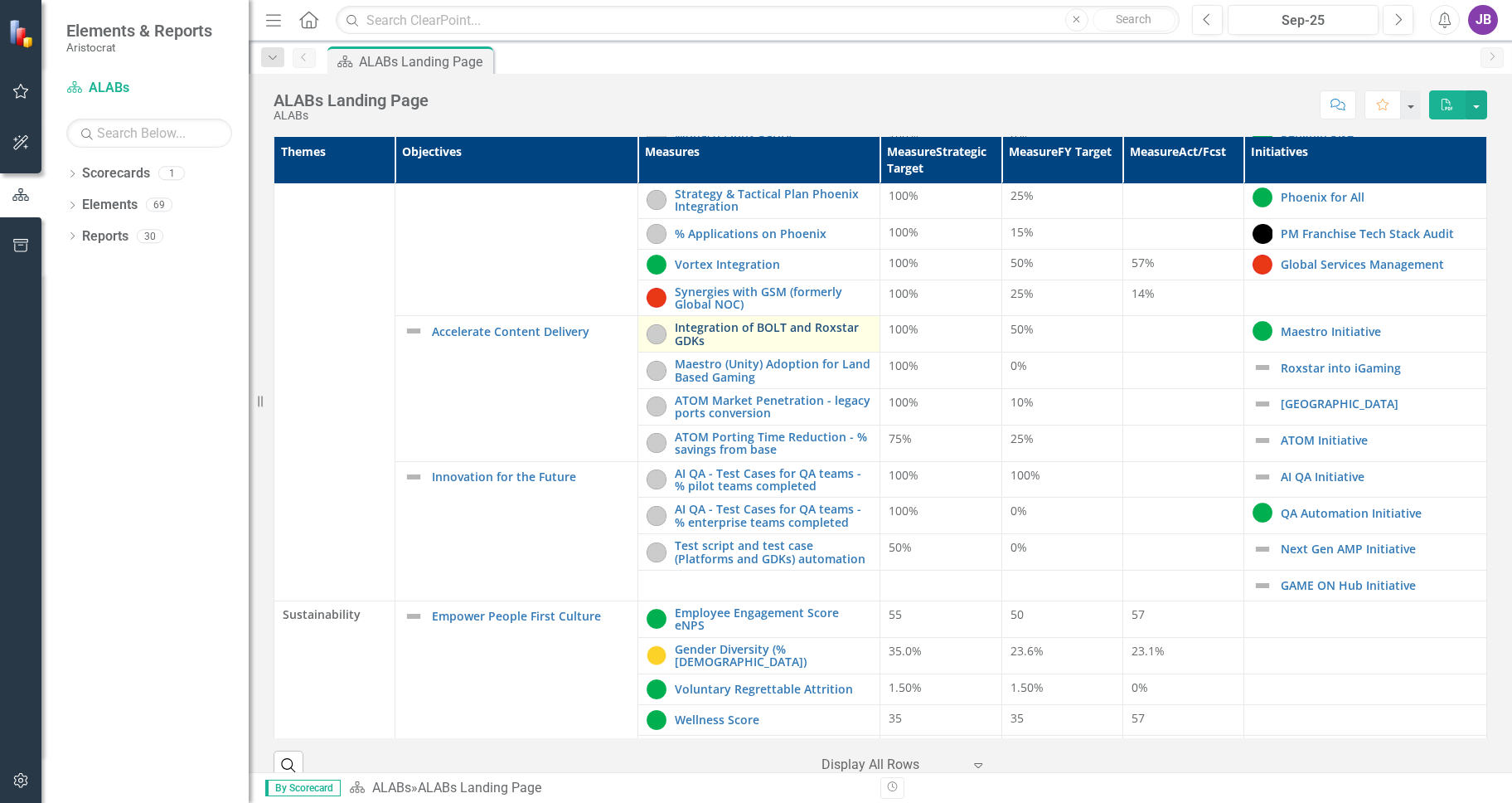
scroll to position [415, 0]
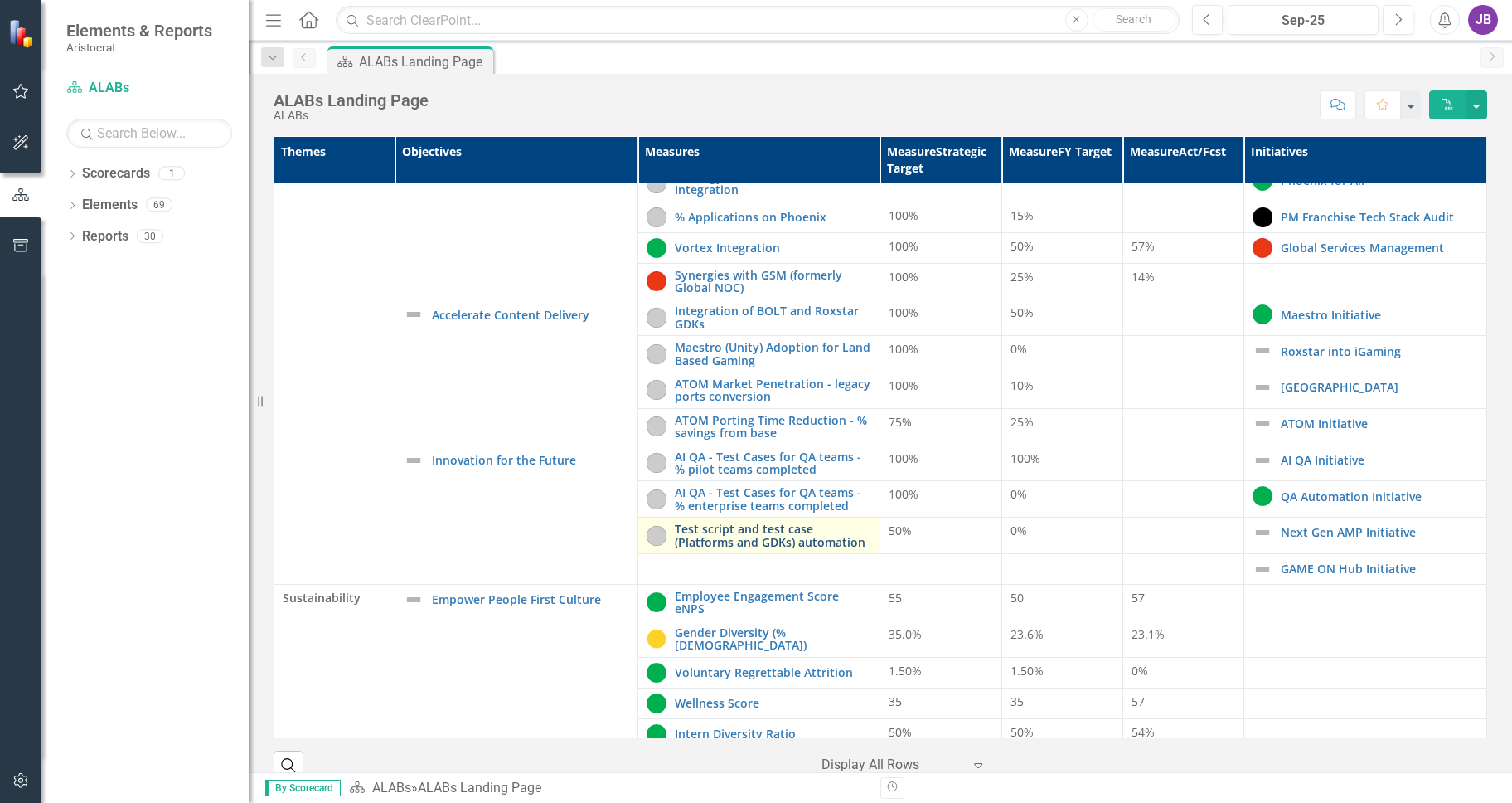
click at [754, 540] on link "Test script and test case (Platforms and GDKs) automation" at bounding box center [773, 535] width 197 height 26
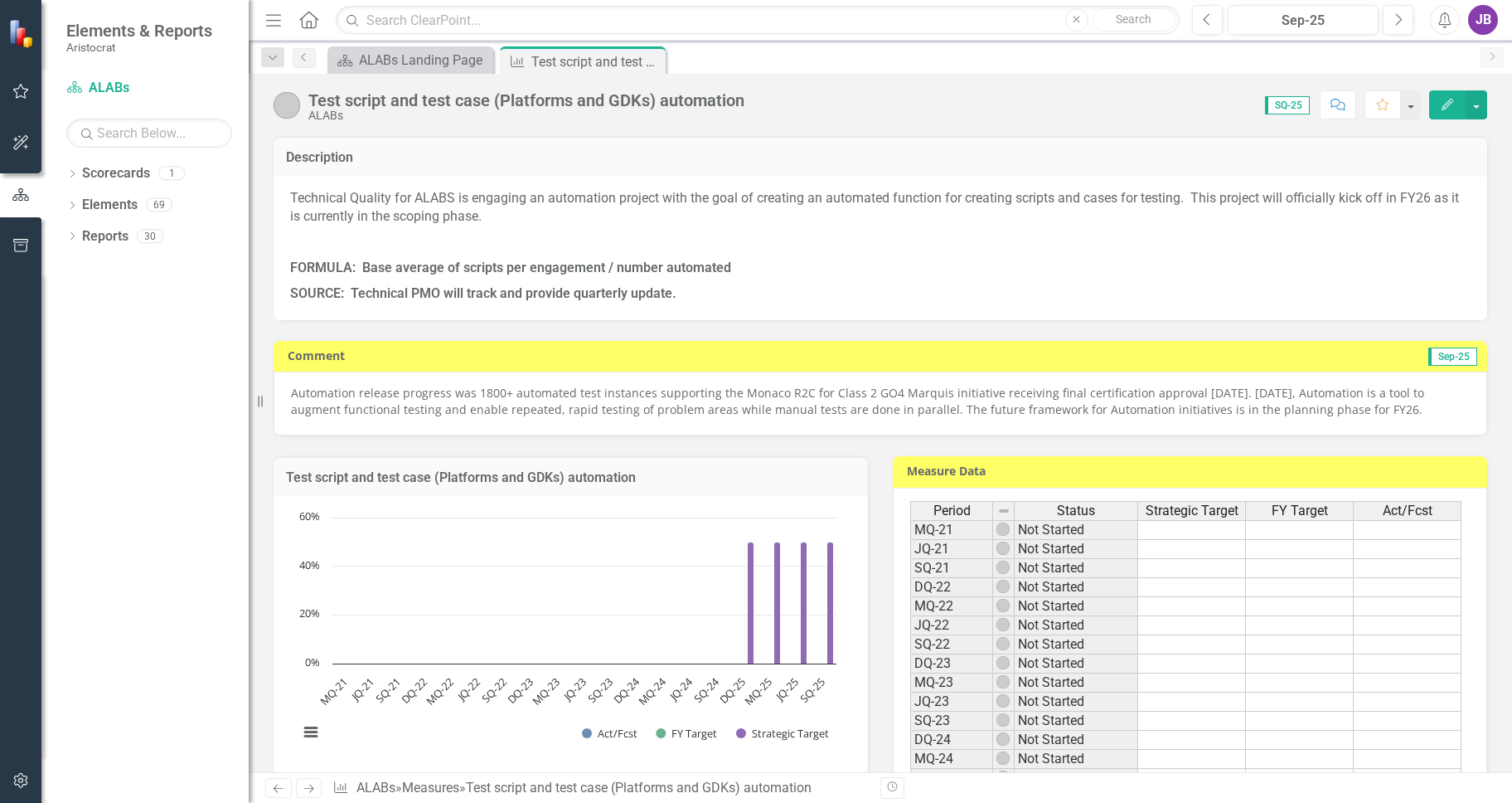
click at [1450, 104] on icon "Edit" at bounding box center [1447, 105] width 15 height 12
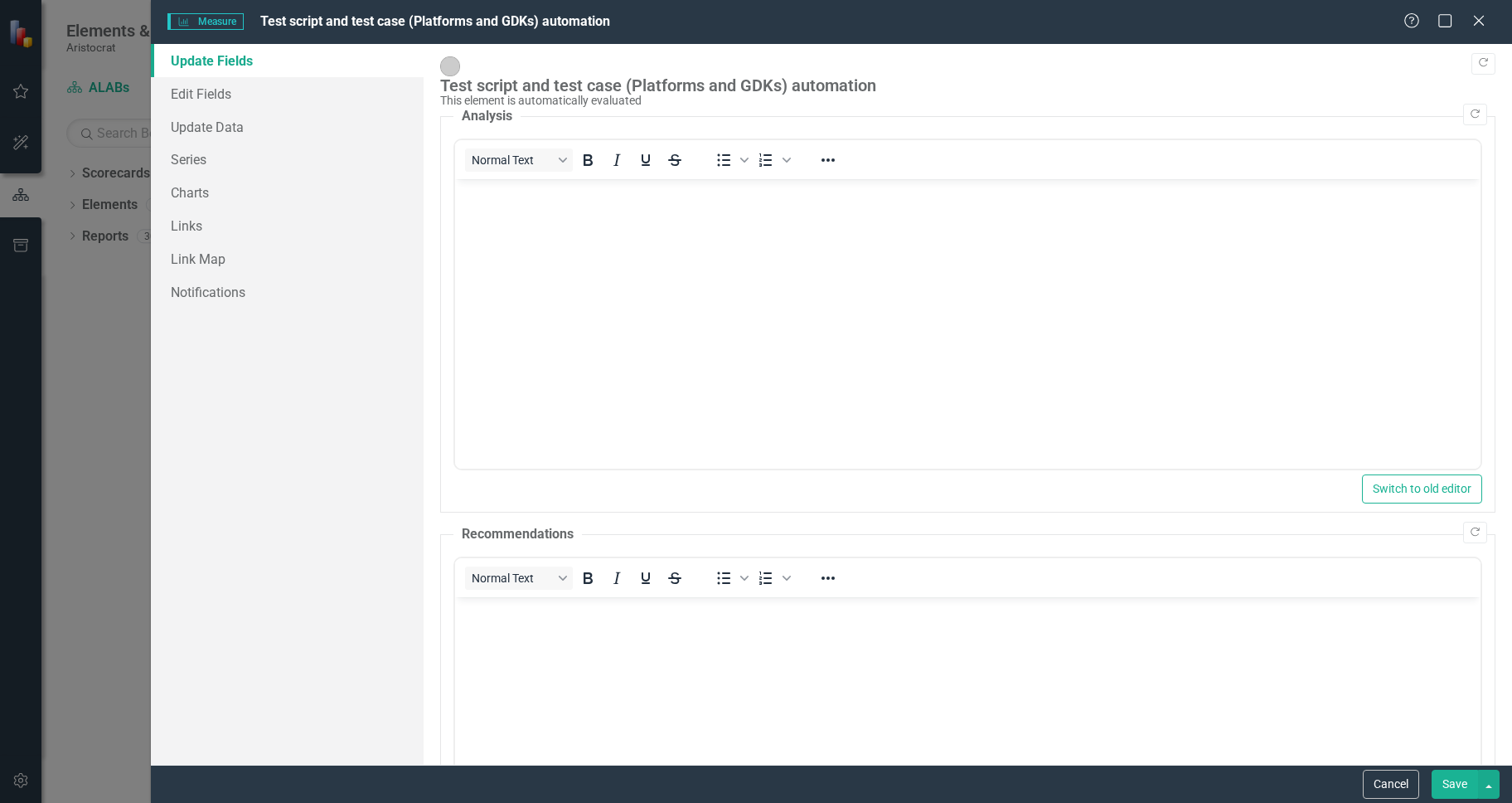
click at [453, 65] on img at bounding box center [450, 66] width 20 height 20
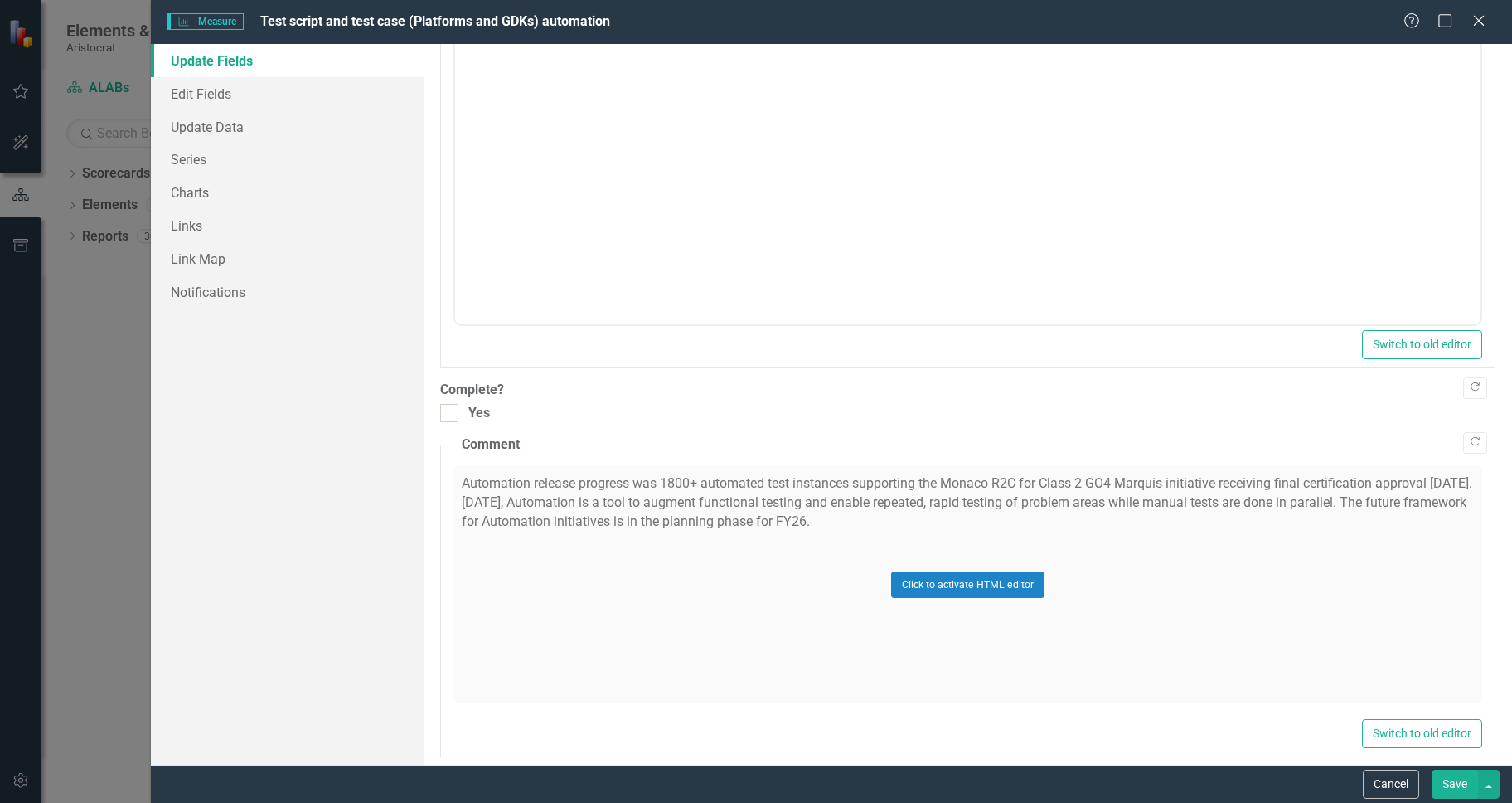
scroll to position [568, 0]
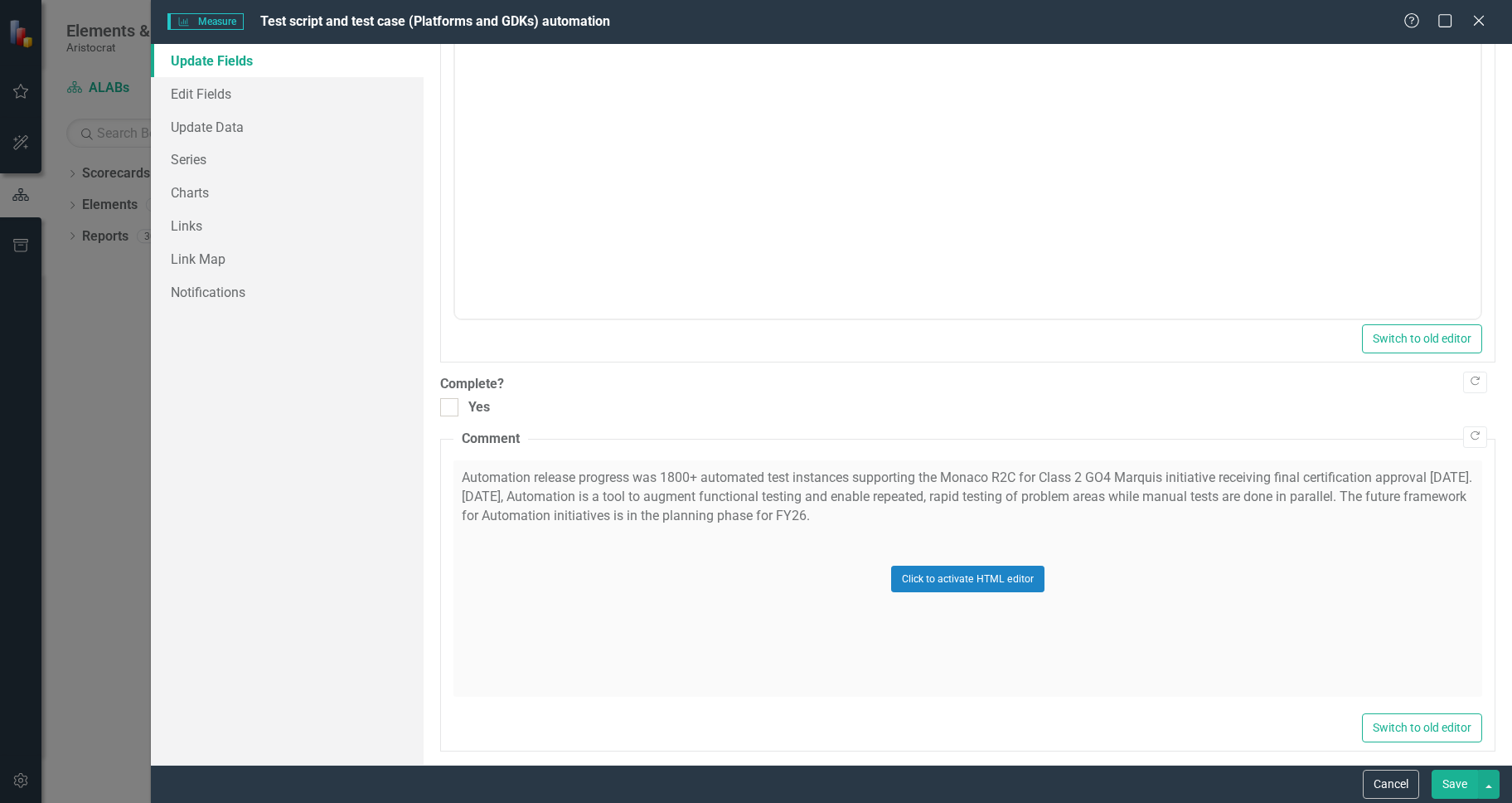
click at [712, 502] on div "Click to activate HTML editor" at bounding box center [967, 578] width 1029 height 236
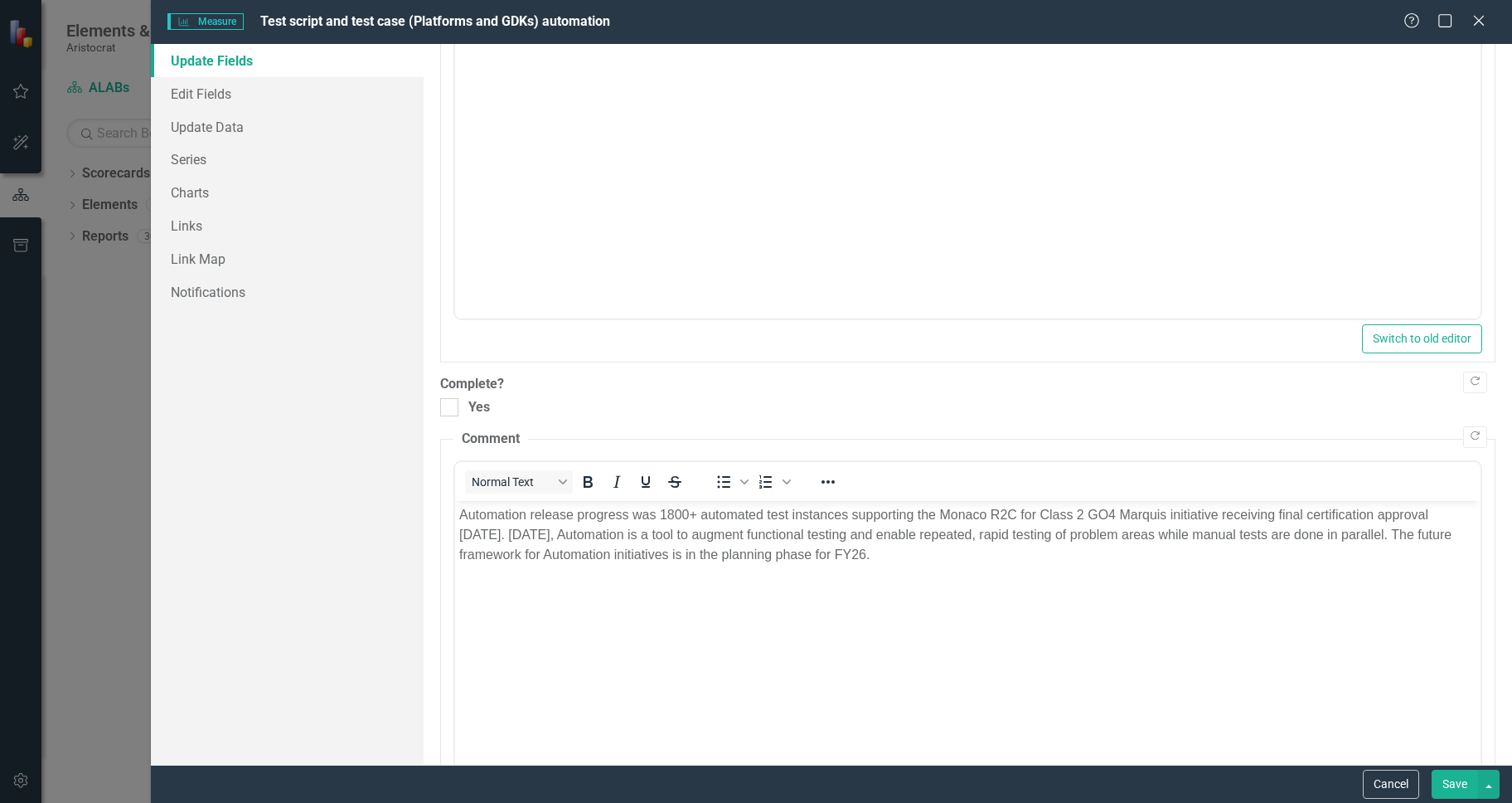
scroll to position [0, 0]
click at [584, 530] on p "Automation release progress was 1800+ automated test instances supporting the M…" at bounding box center [966, 535] width 1017 height 60
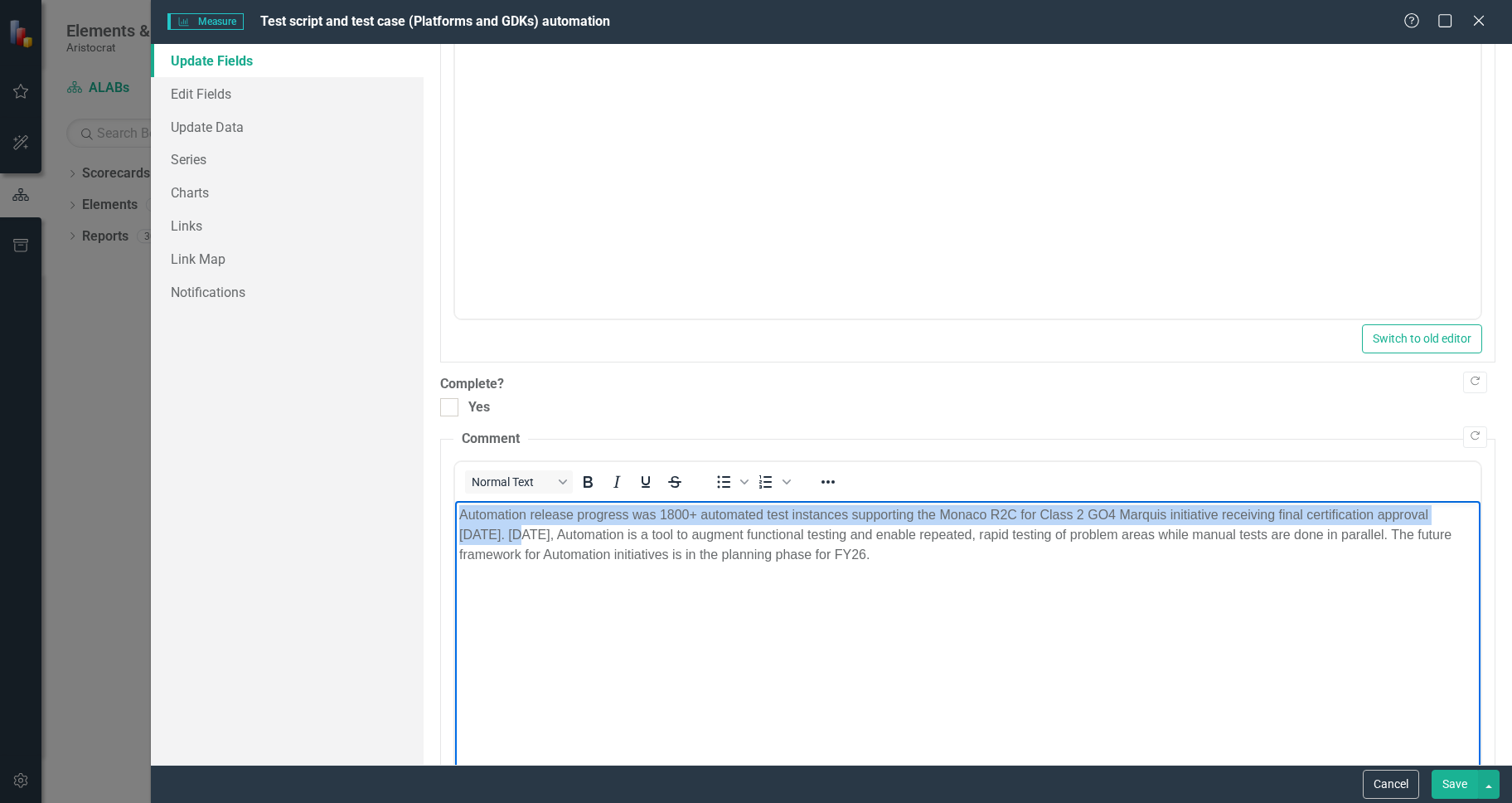
drag, startPoint x: 491, startPoint y: 532, endPoint x: 890, endPoint y: 1000, distance: 615.1
click at [454, 509] on html "Automation release progress was 1800+ automated test instances supporting the M…" at bounding box center [967, 625] width 1026 height 249
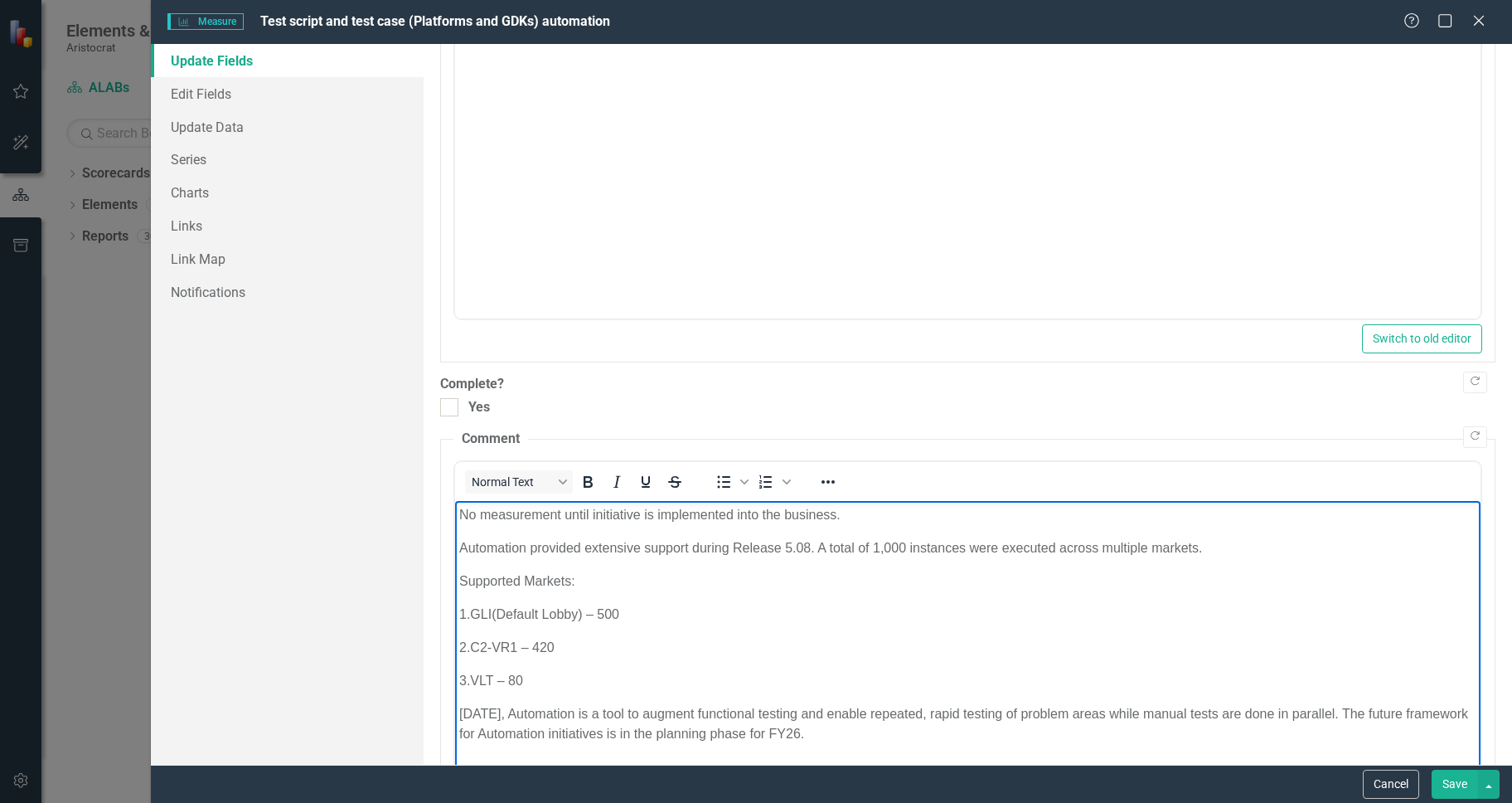
click at [512, 521] on p "No measurement until initiative is implemented into the business." at bounding box center [966, 515] width 1017 height 20
click at [887, 512] on p "No measurement until initiative is implemented into the business." at bounding box center [966, 515] width 1017 height 20
drag, startPoint x: 892, startPoint y: 517, endPoint x: 580, endPoint y: 516, distance: 311.7
click at [580, 516] on p "No measurement until initiative is implemented into the business." at bounding box center [966, 515] width 1017 height 20
click at [898, 512] on p "No measurement until initiative is implemented into the business." at bounding box center [966, 515] width 1017 height 20
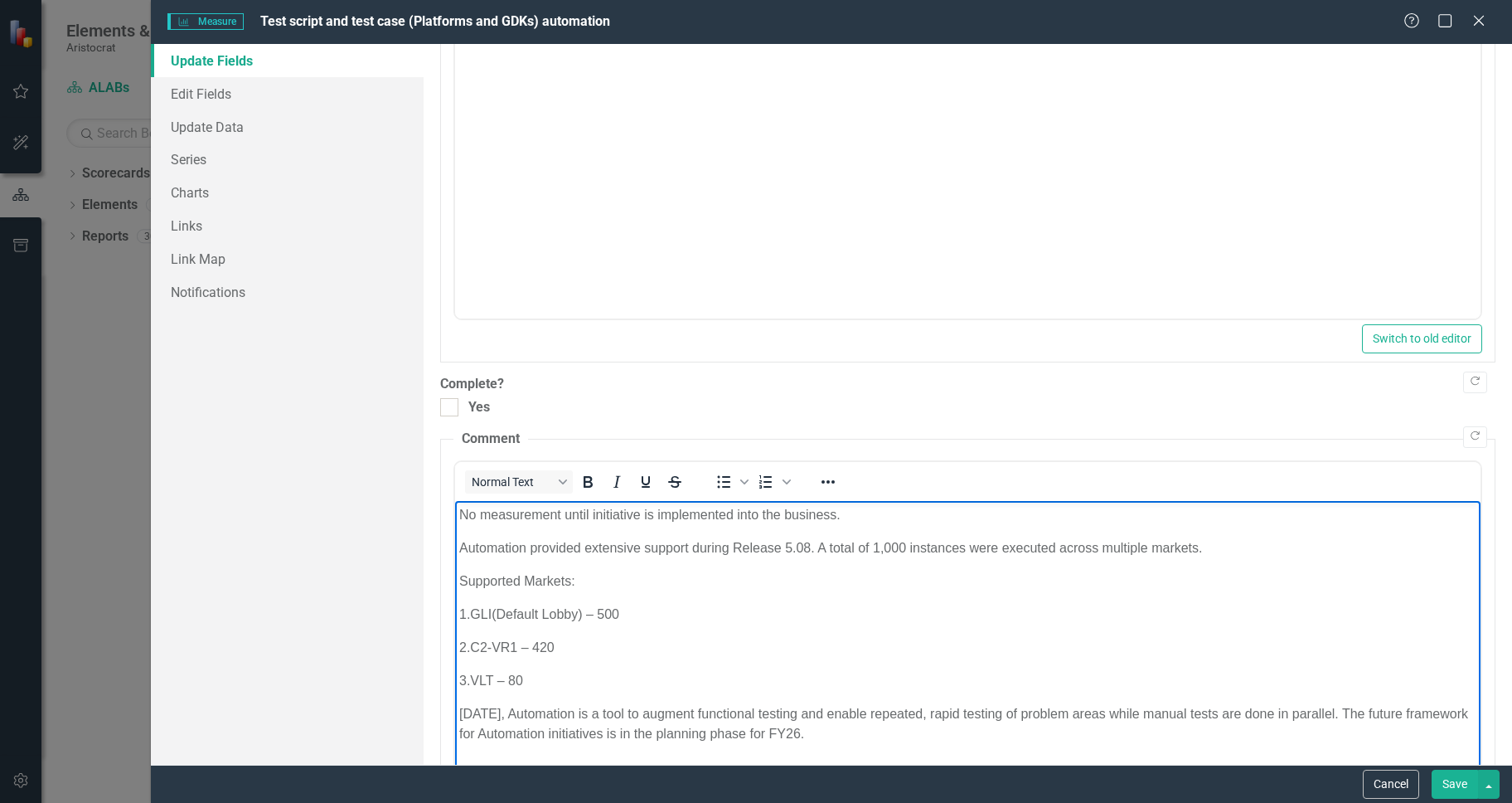
click at [1264, 550] on p "Automation provided extensive support during Release 5.08. A total of 1,000 ins…" at bounding box center [966, 548] width 1017 height 20
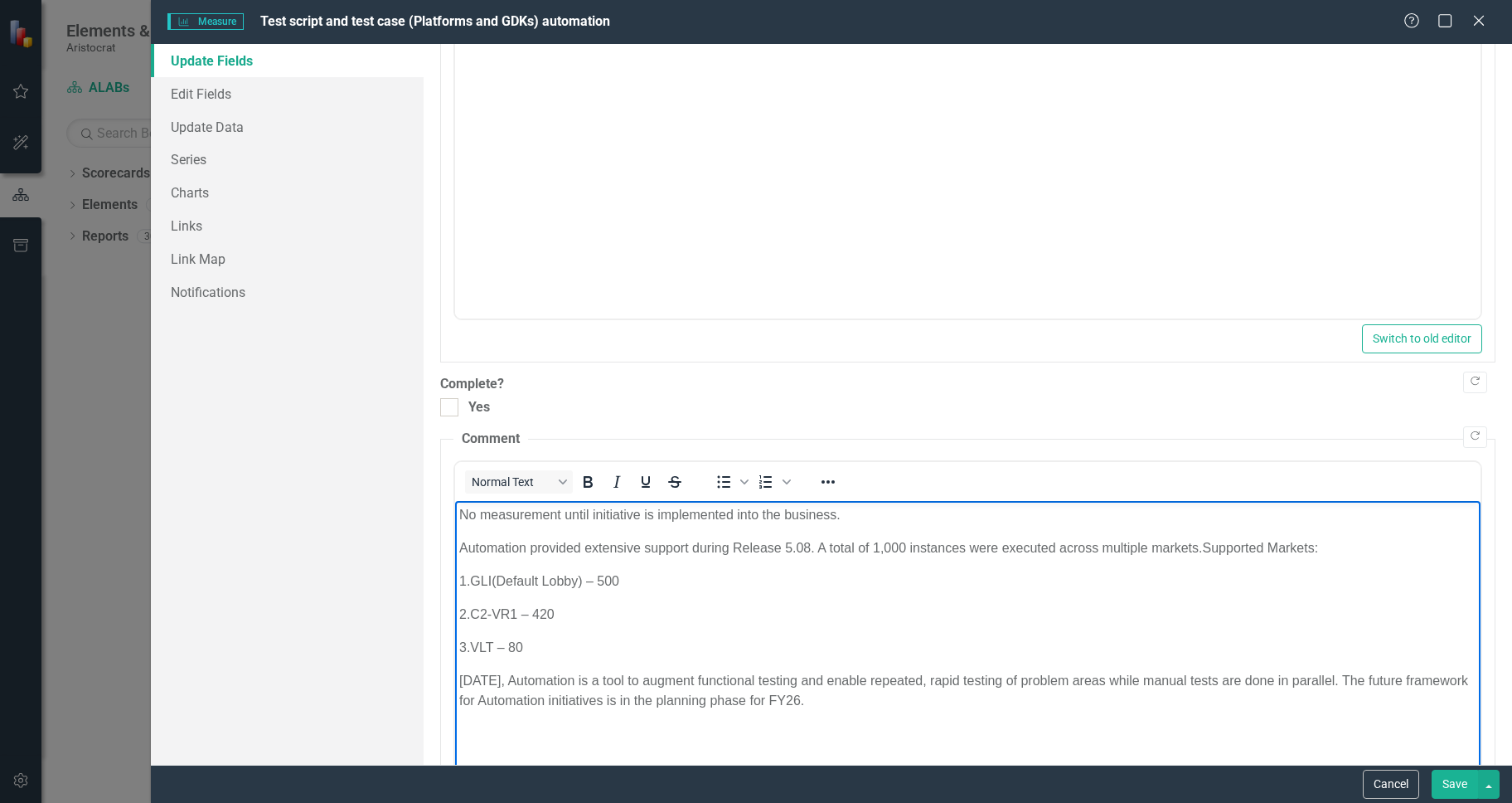
click at [615, 599] on body "No measurement until initiative is implemented into the business. Automation pr…" at bounding box center [967, 625] width 1026 height 249
click at [517, 593] on body "No measurement until initiative is implemented into the business. Automation pr…" at bounding box center [967, 625] width 1026 height 249
click at [477, 594] on body "No measurement until initiative is implemented into the business. Automation pr…" at bounding box center [967, 625] width 1026 height 249
click at [469, 594] on body "No measurement until initiative is implemented into the business. Automation pr…" at bounding box center [967, 625] width 1026 height 249
click at [455, 559] on body "No measurement until initiative is implemented into the business. Automation pr…" at bounding box center [967, 625] width 1026 height 249
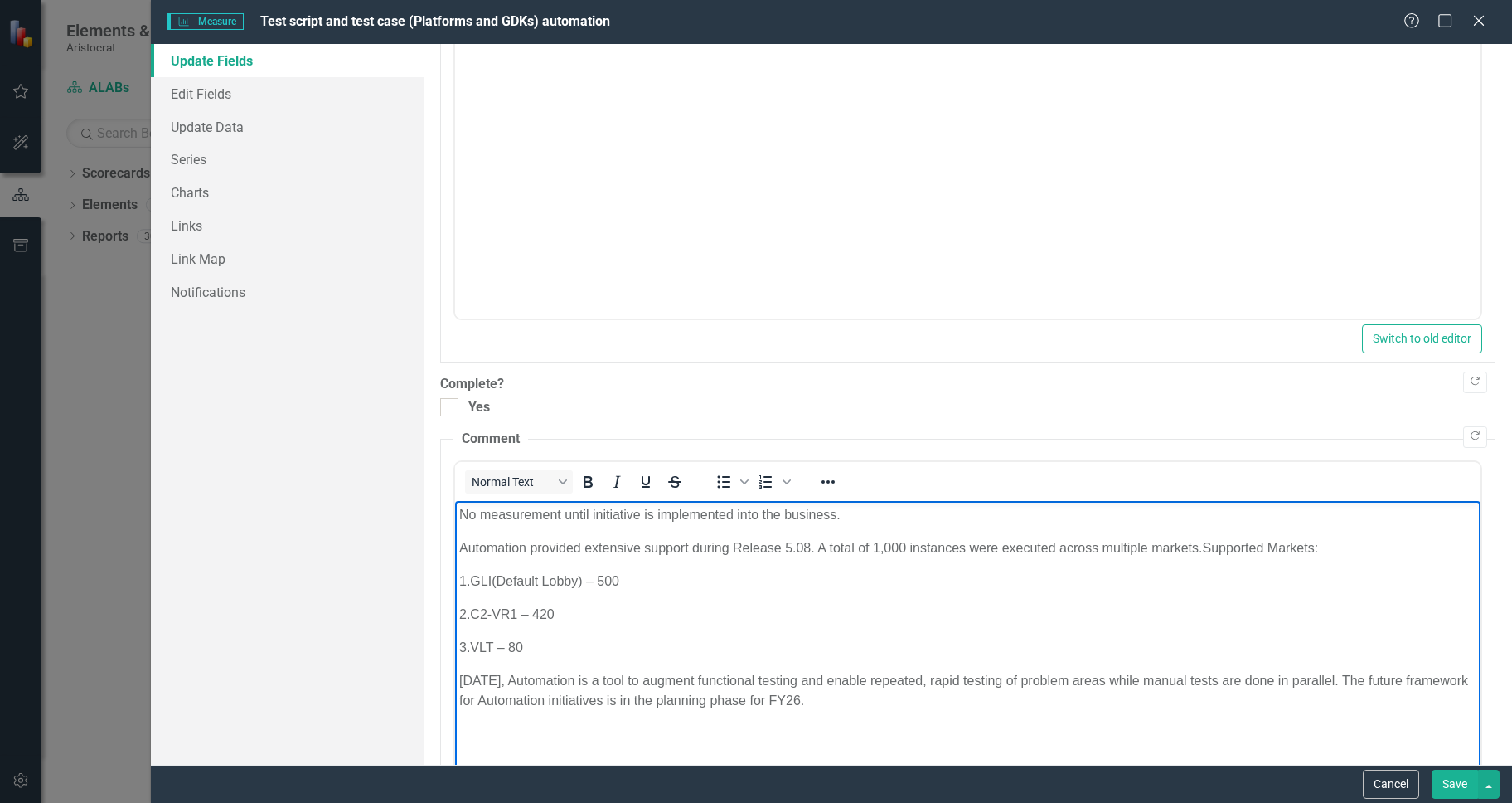
scroll to position [651, 0]
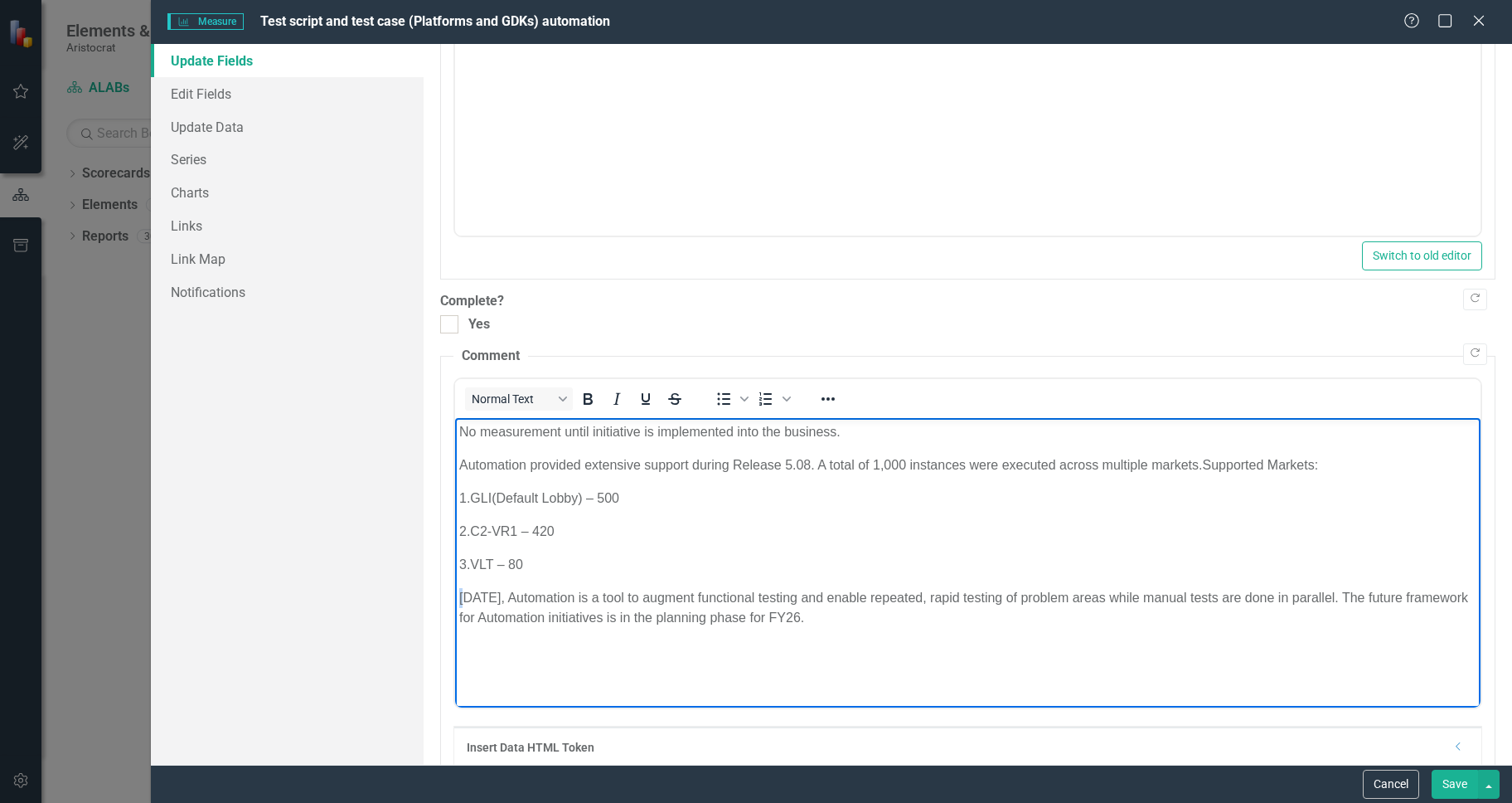
drag, startPoint x: 463, startPoint y: 593, endPoint x: 908, endPoint y: 1001, distance: 603.7
click at [454, 594] on html "No measurement until initiative is implemented into the business. Automation pr…" at bounding box center [967, 542] width 1026 height 249
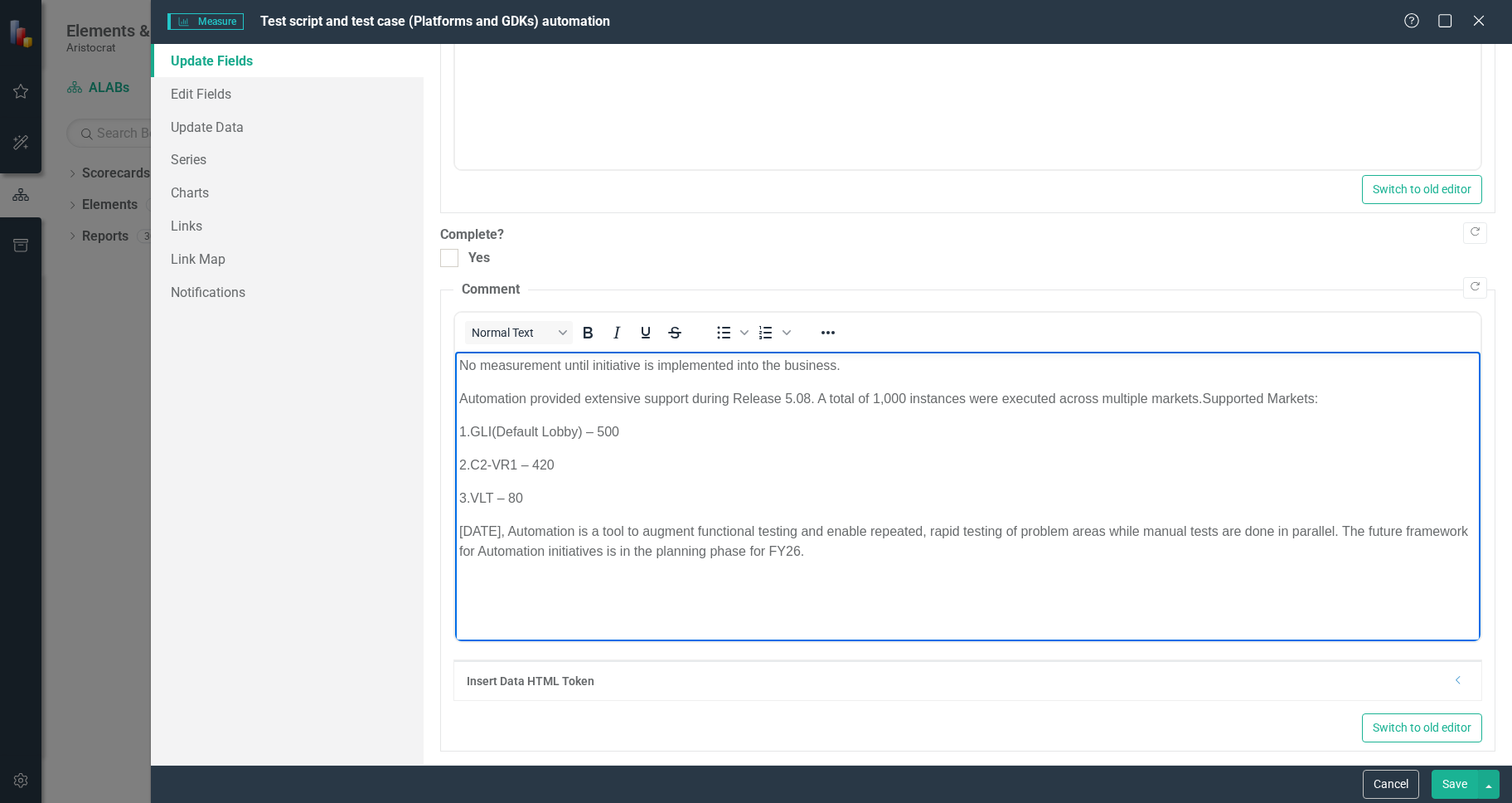
click at [1215, 600] on html "No measurement until initiative is implemented into the business. Automation pr…" at bounding box center [967, 476] width 1026 height 249
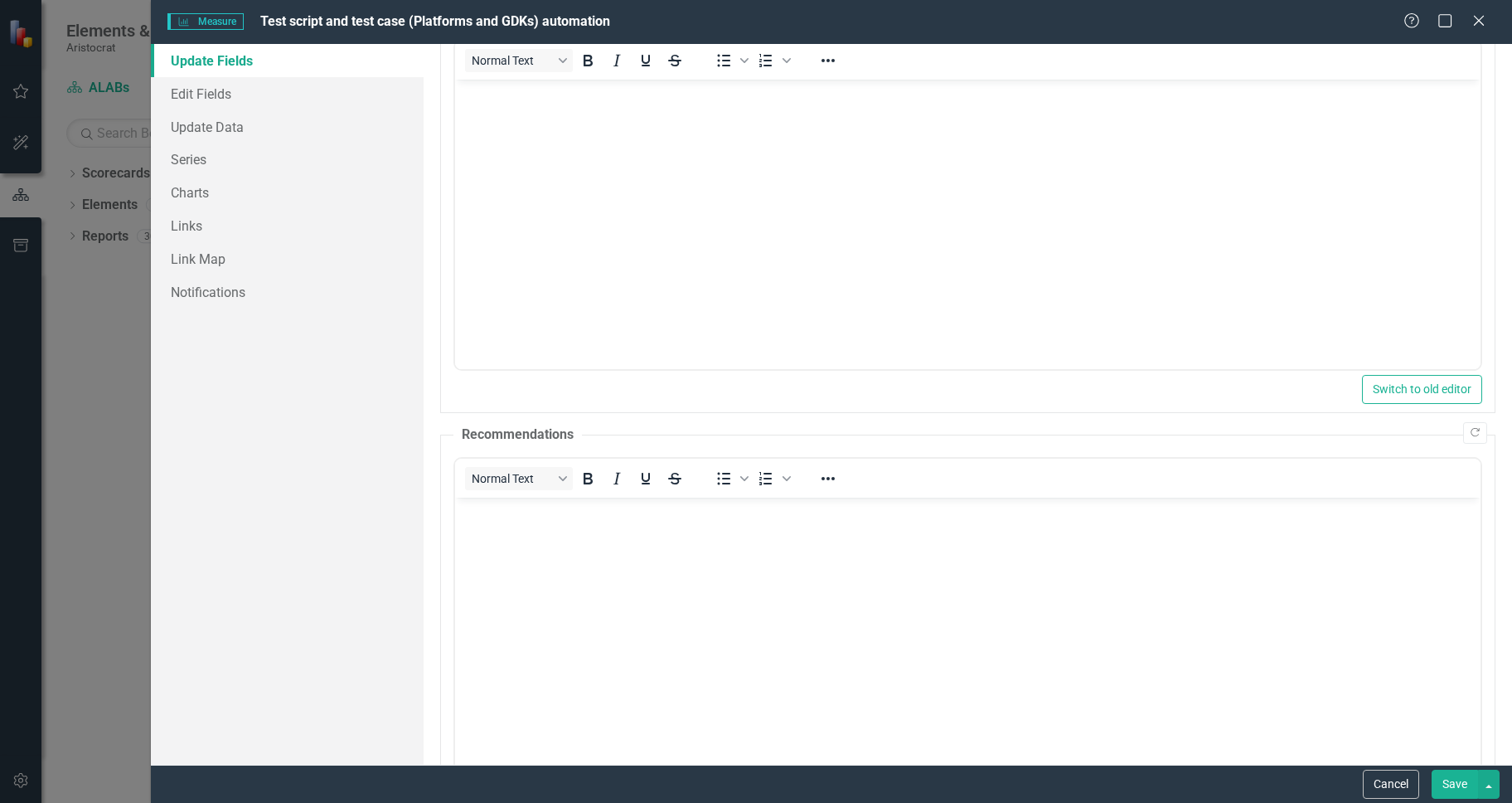
scroll to position [0, 0]
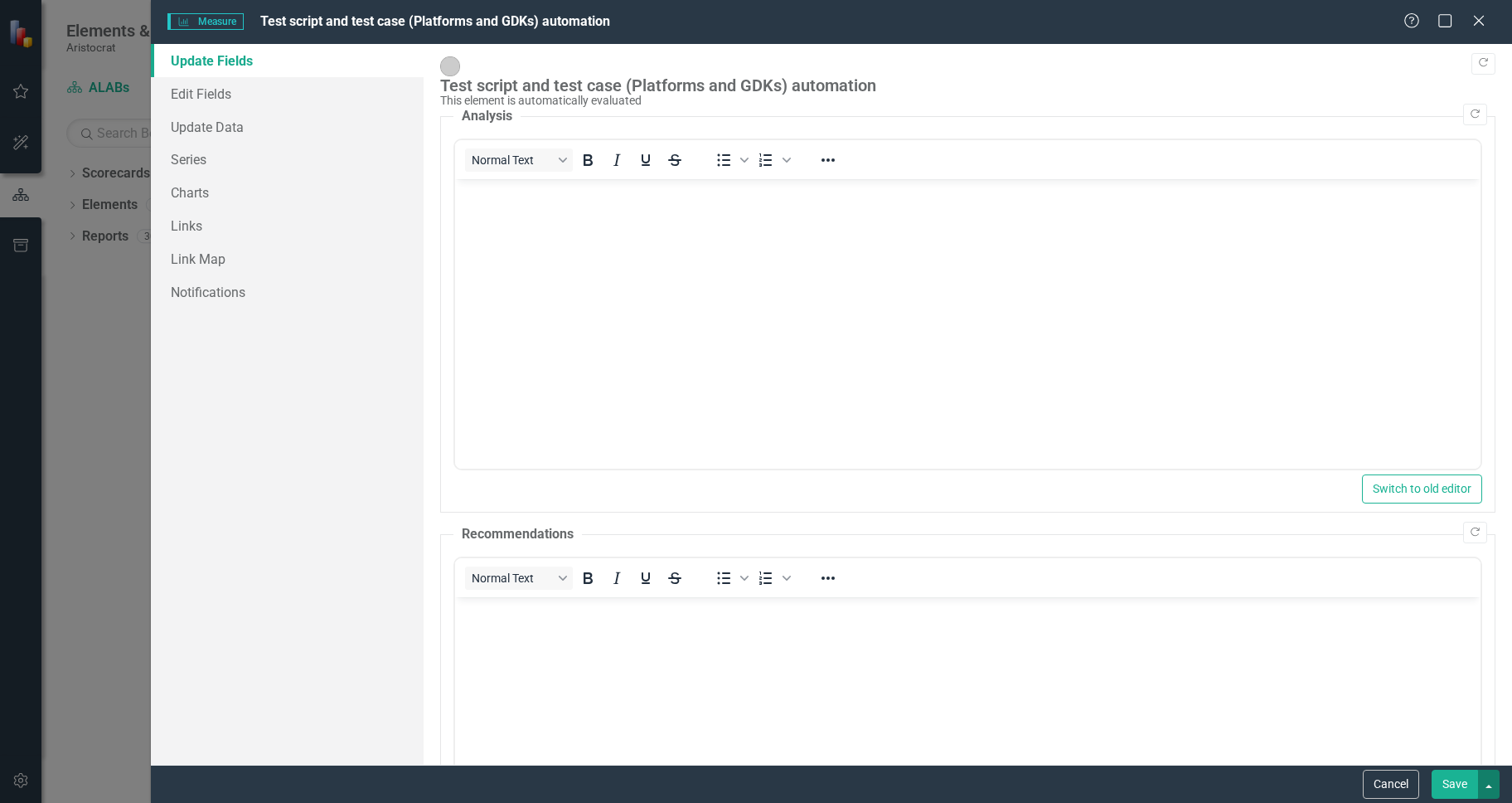
click at [1450, 778] on button "button" at bounding box center [1489, 783] width 22 height 29
click at [1450, 782] on button "Save" at bounding box center [1455, 783] width 46 height 29
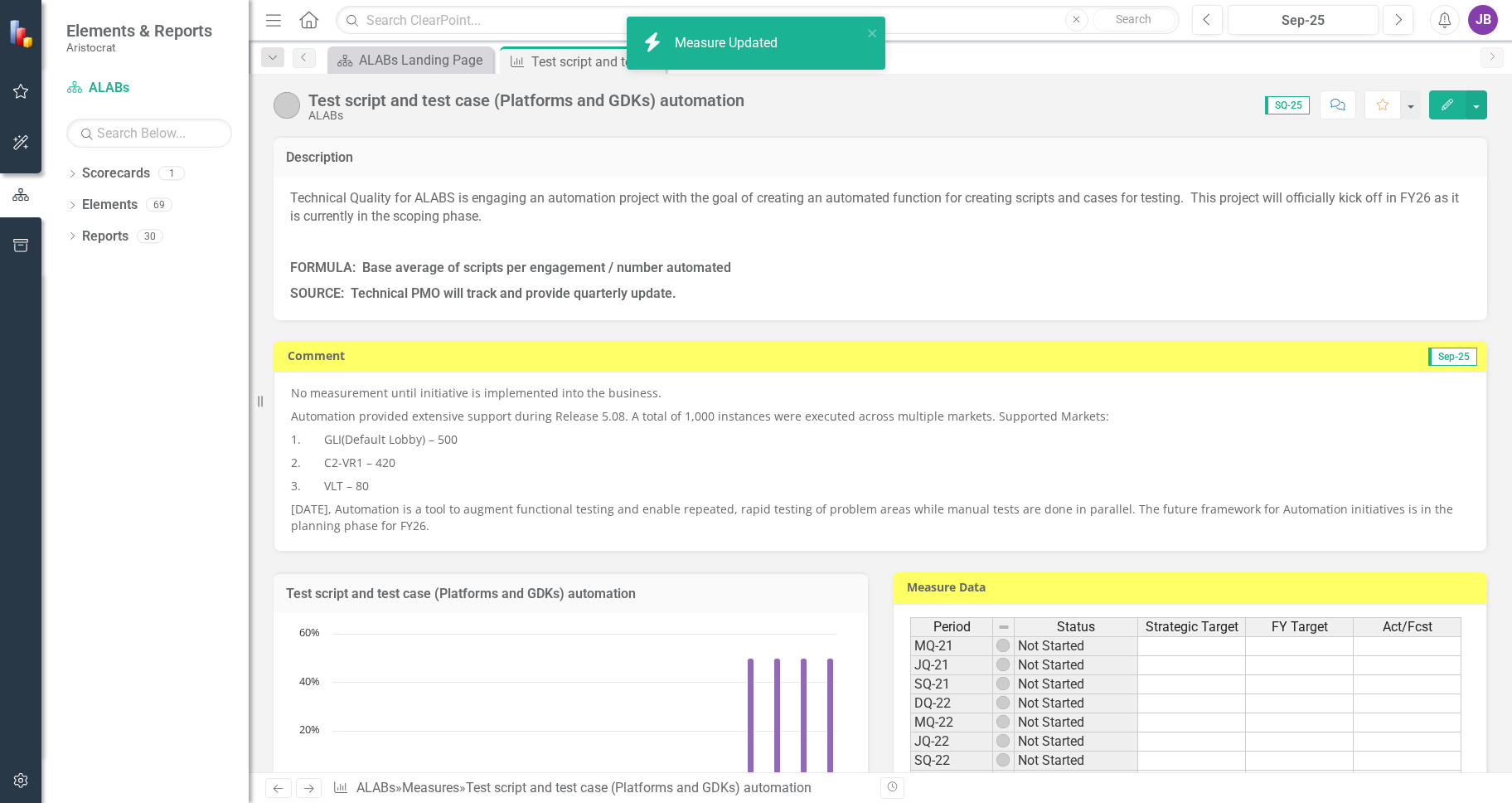
click at [285, 102] on img at bounding box center [287, 105] width 27 height 27
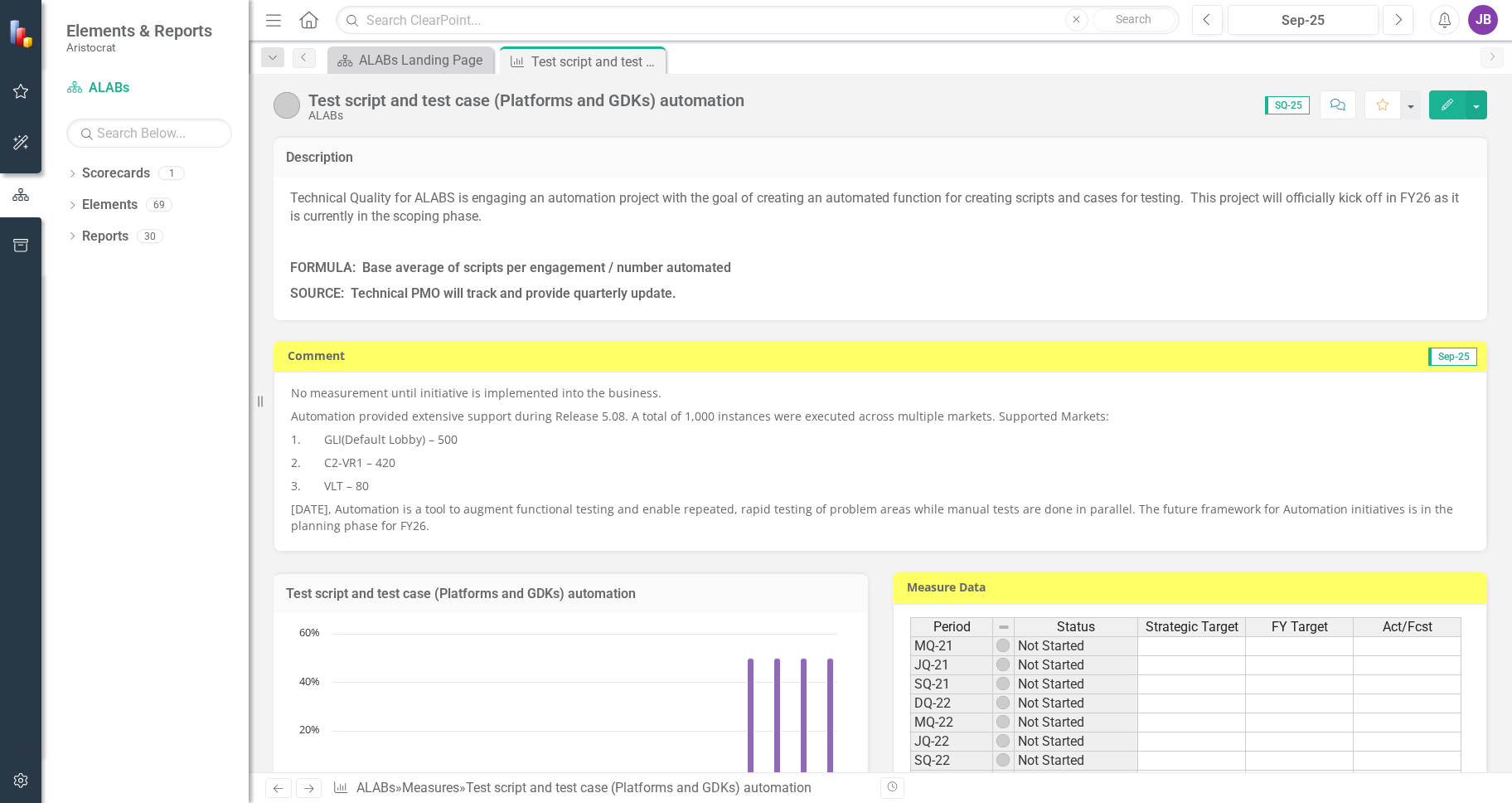
click at [288, 100] on img at bounding box center [287, 105] width 27 height 27
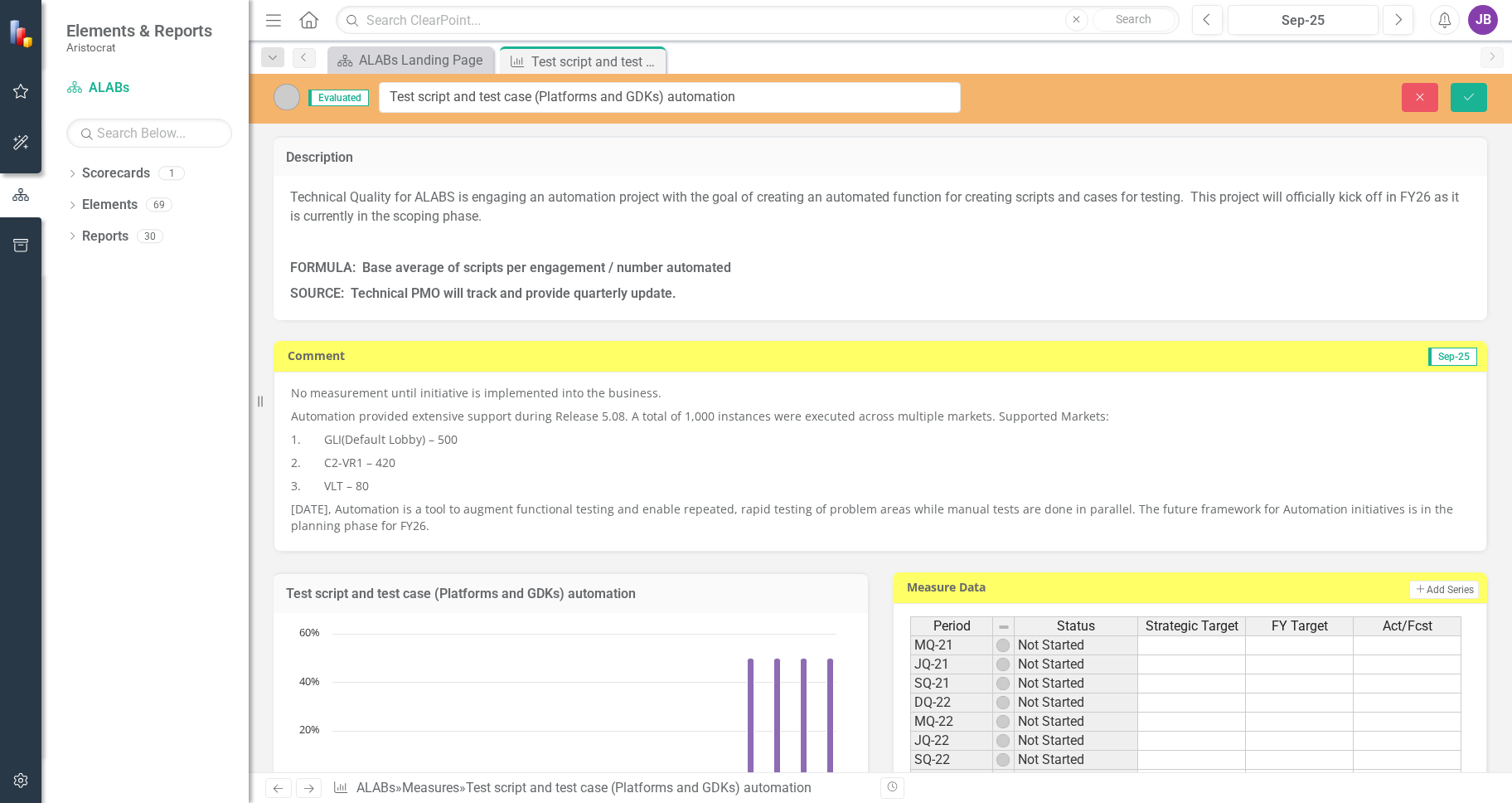
click at [288, 100] on img at bounding box center [287, 97] width 27 height 27
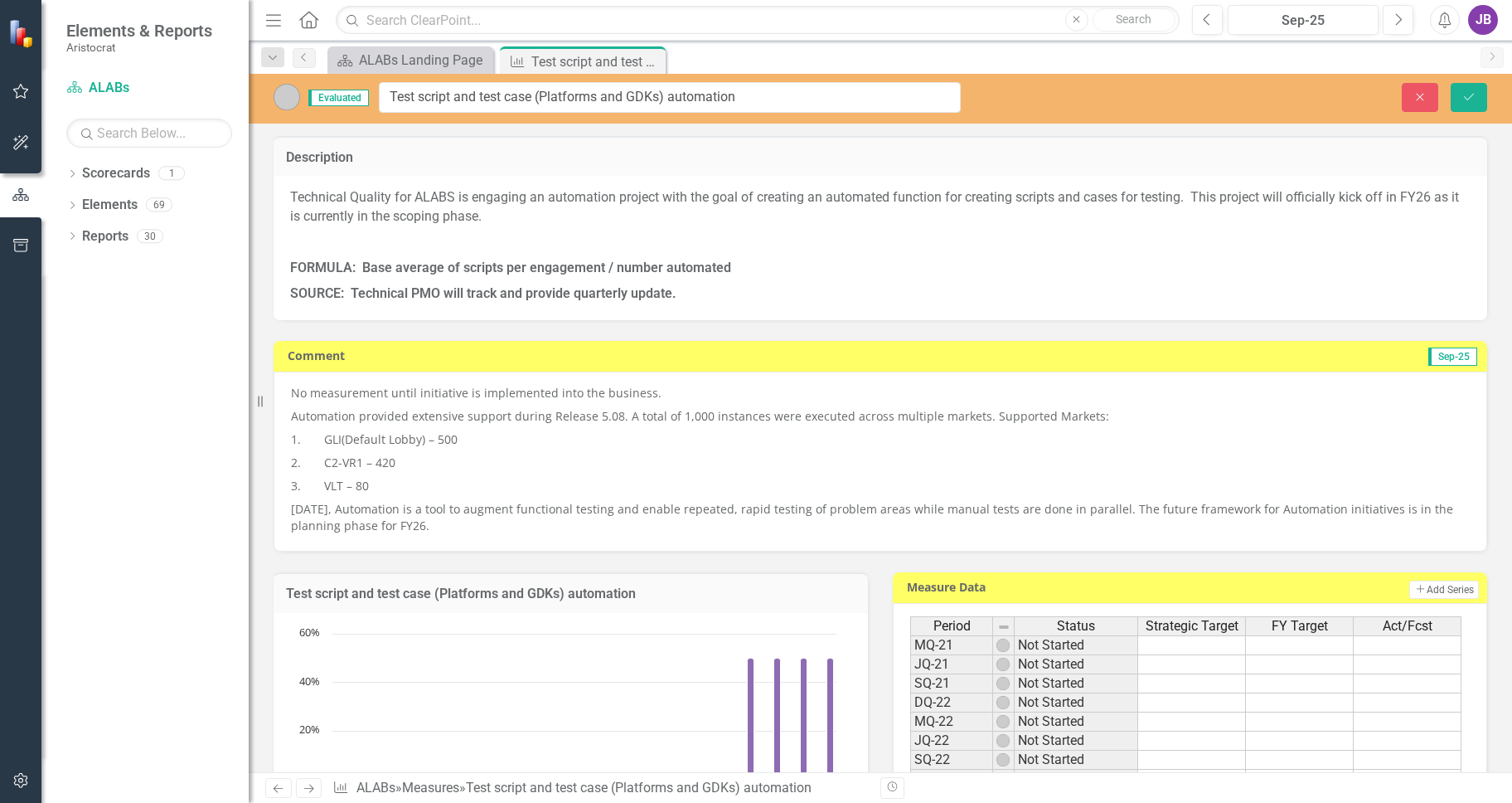
click at [361, 98] on span "Evaluated" at bounding box center [338, 98] width 61 height 17
click at [344, 99] on span "Evaluated" at bounding box center [338, 98] width 61 height 17
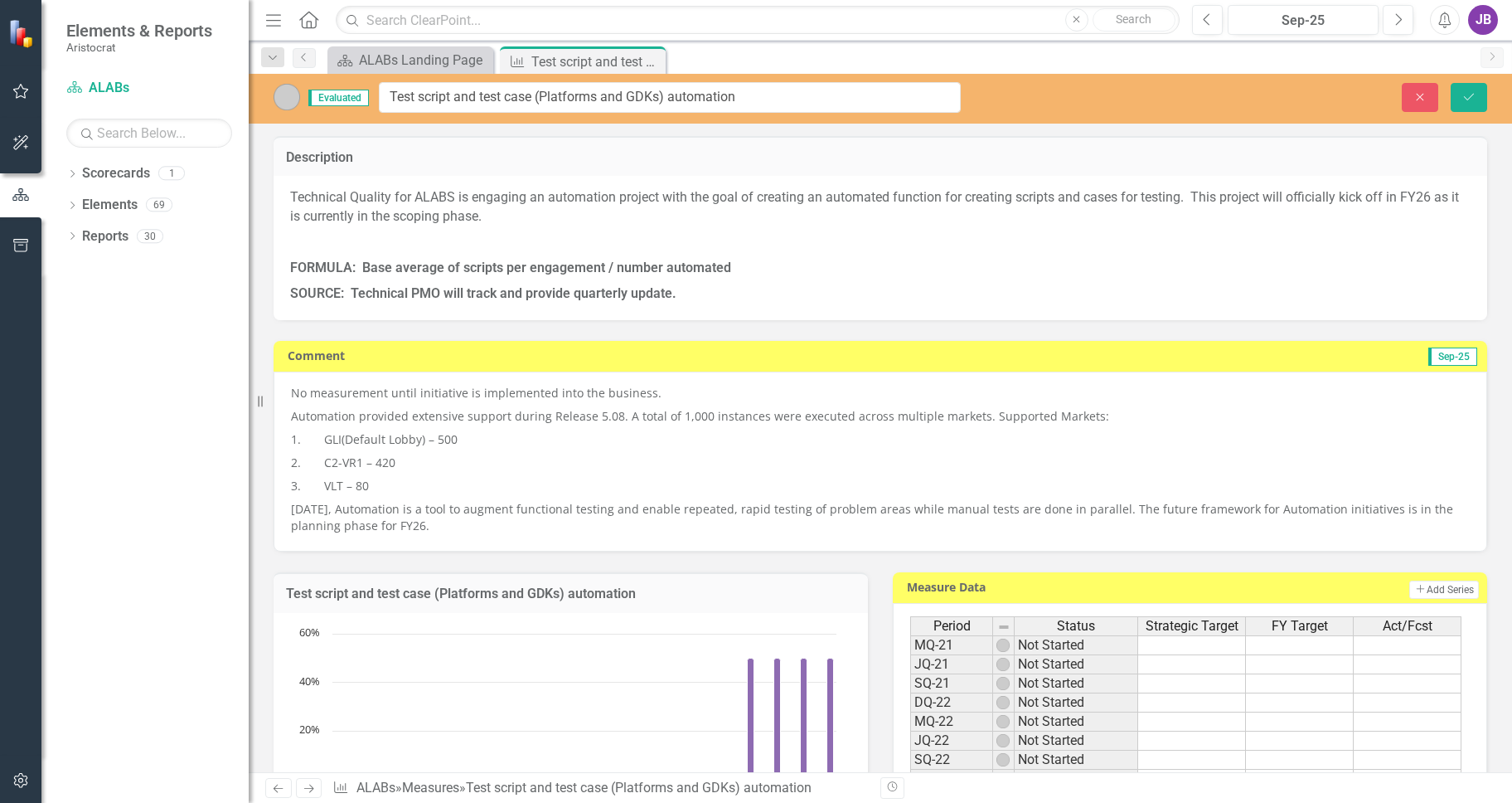
click at [536, 134] on div "Evaluated Test script and test case (Platforms and GDKs) automation Close Save …" at bounding box center [880, 423] width 1263 height 698
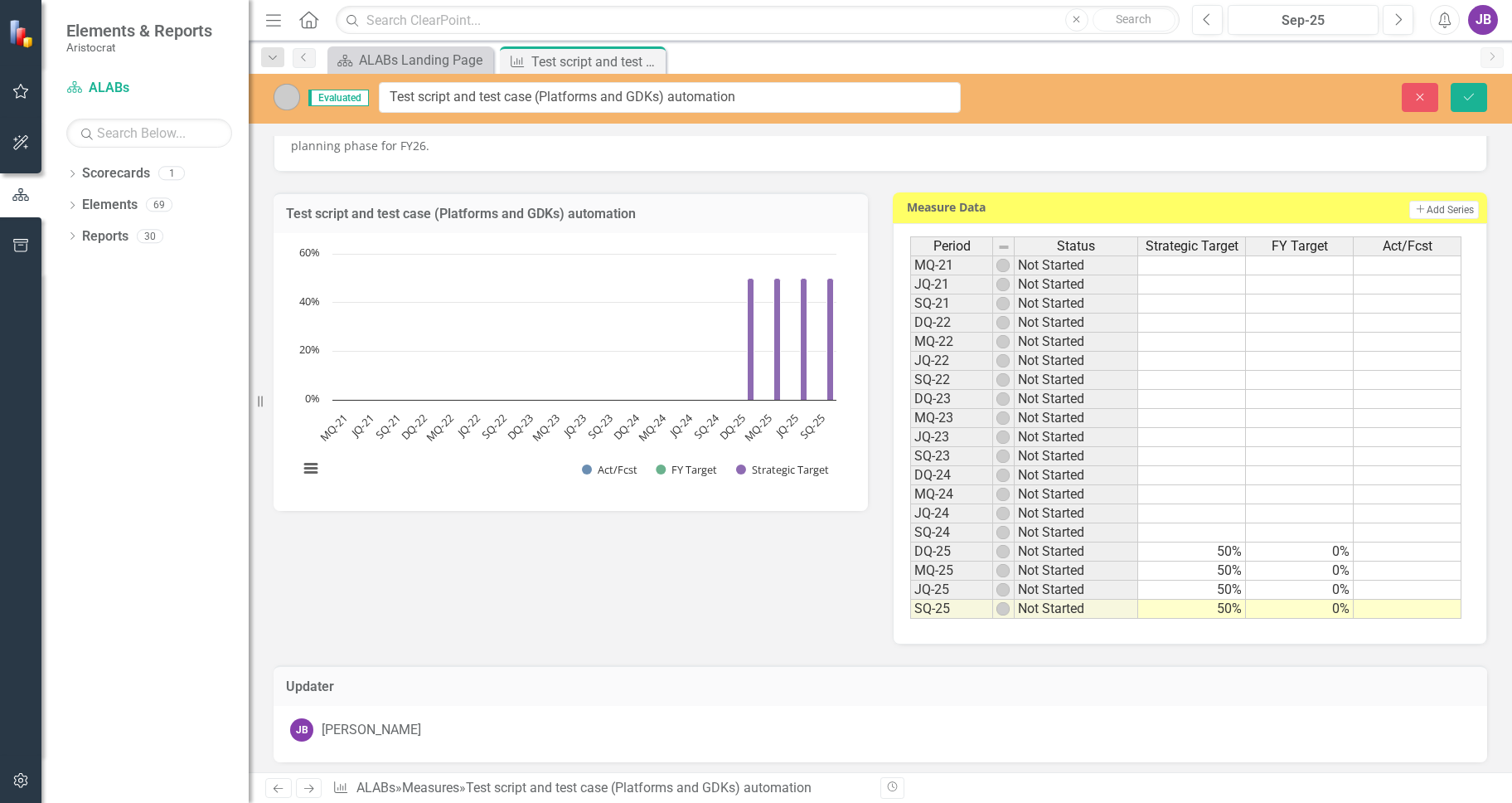
scroll to position [415, 0]
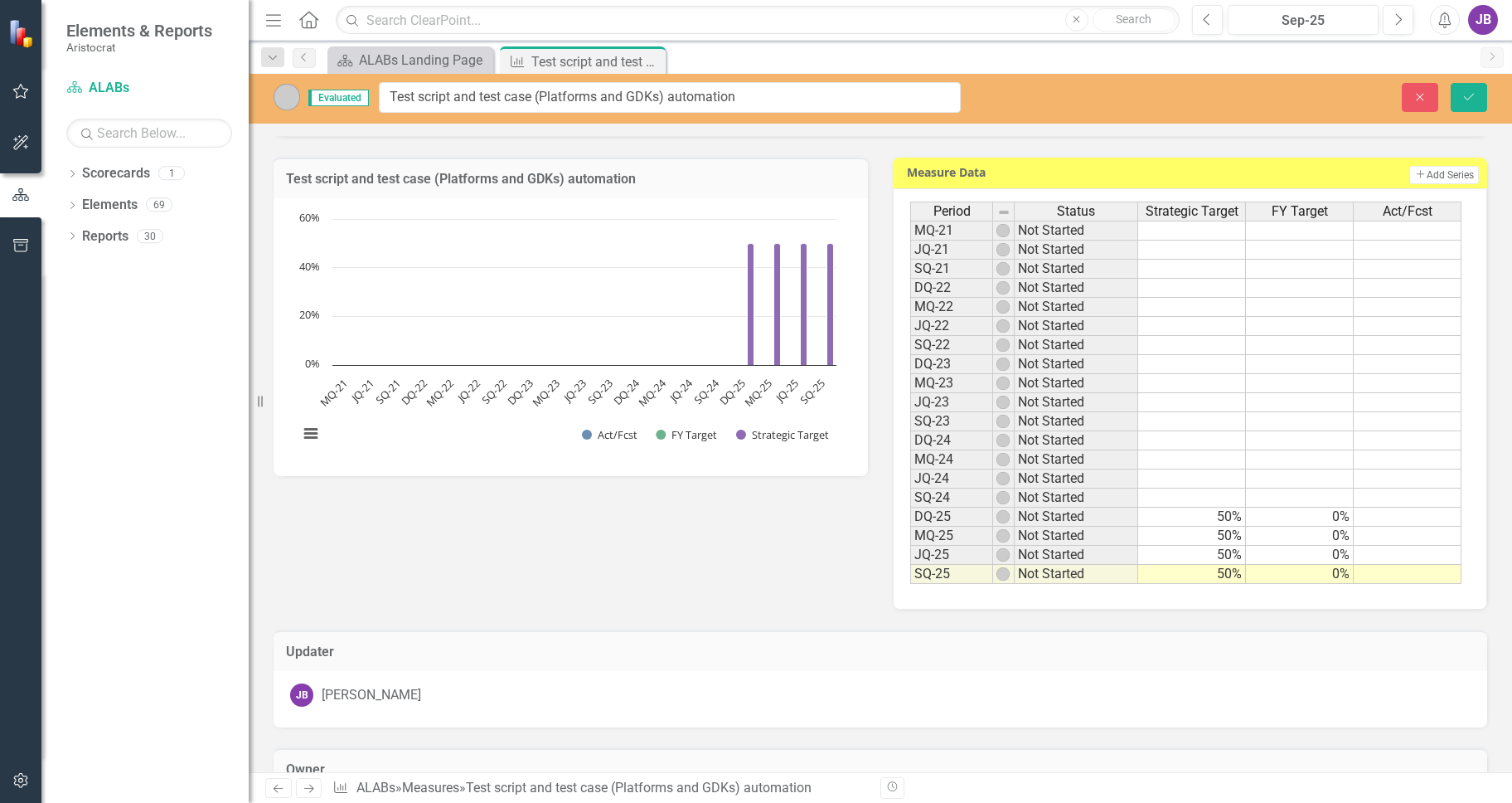
click at [1079, 573] on td "Not Started" at bounding box center [1077, 574] width 124 height 19
click at [1073, 570] on td "Not Started" at bounding box center [1077, 574] width 124 height 19
click at [1015, 575] on td "Not Started" at bounding box center [1077, 574] width 124 height 19
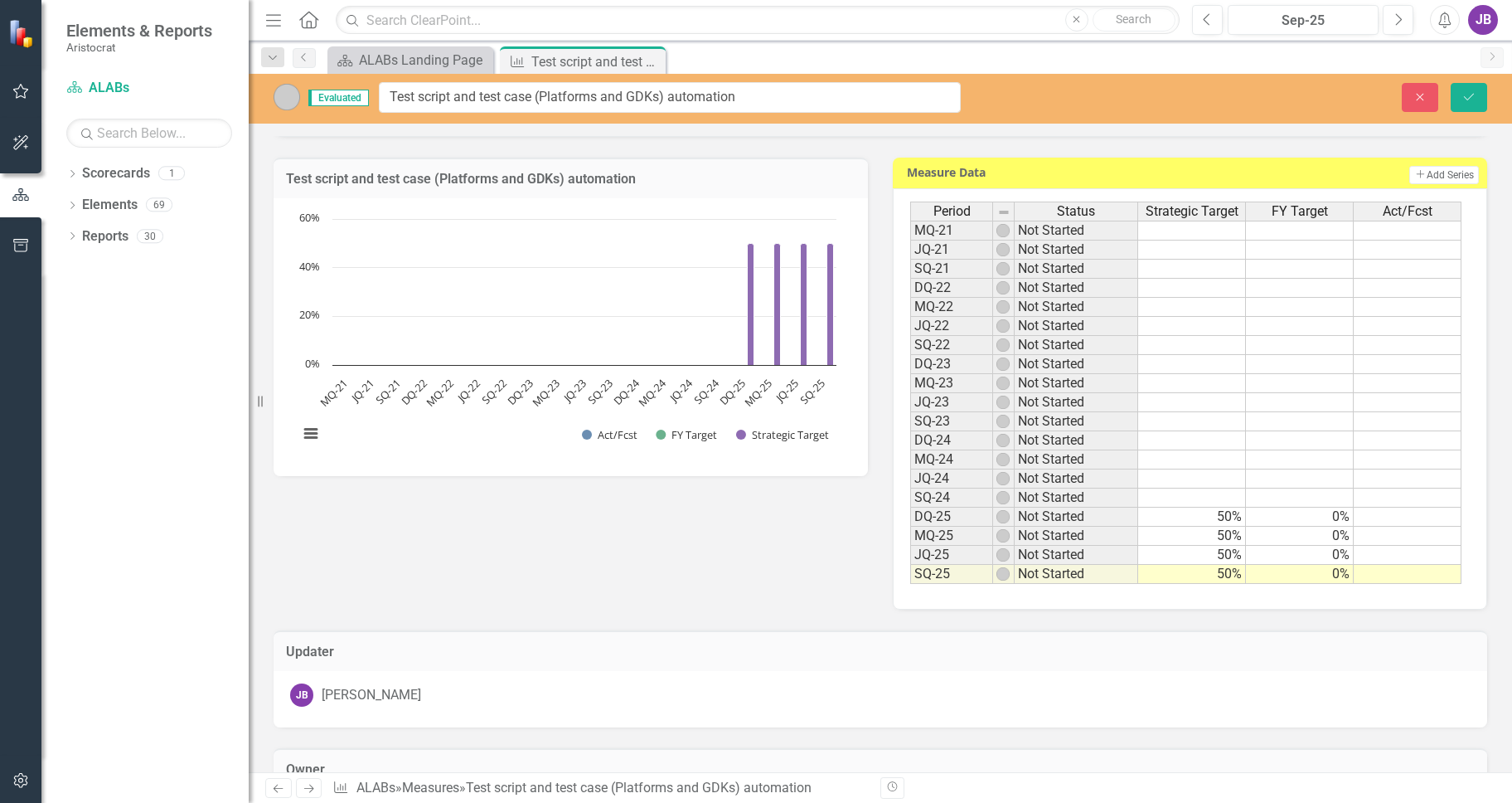
click at [729, 577] on div "Test script and test case (Platforms and GDKs) automation Chart Bar chart with …" at bounding box center [880, 373] width 1239 height 473
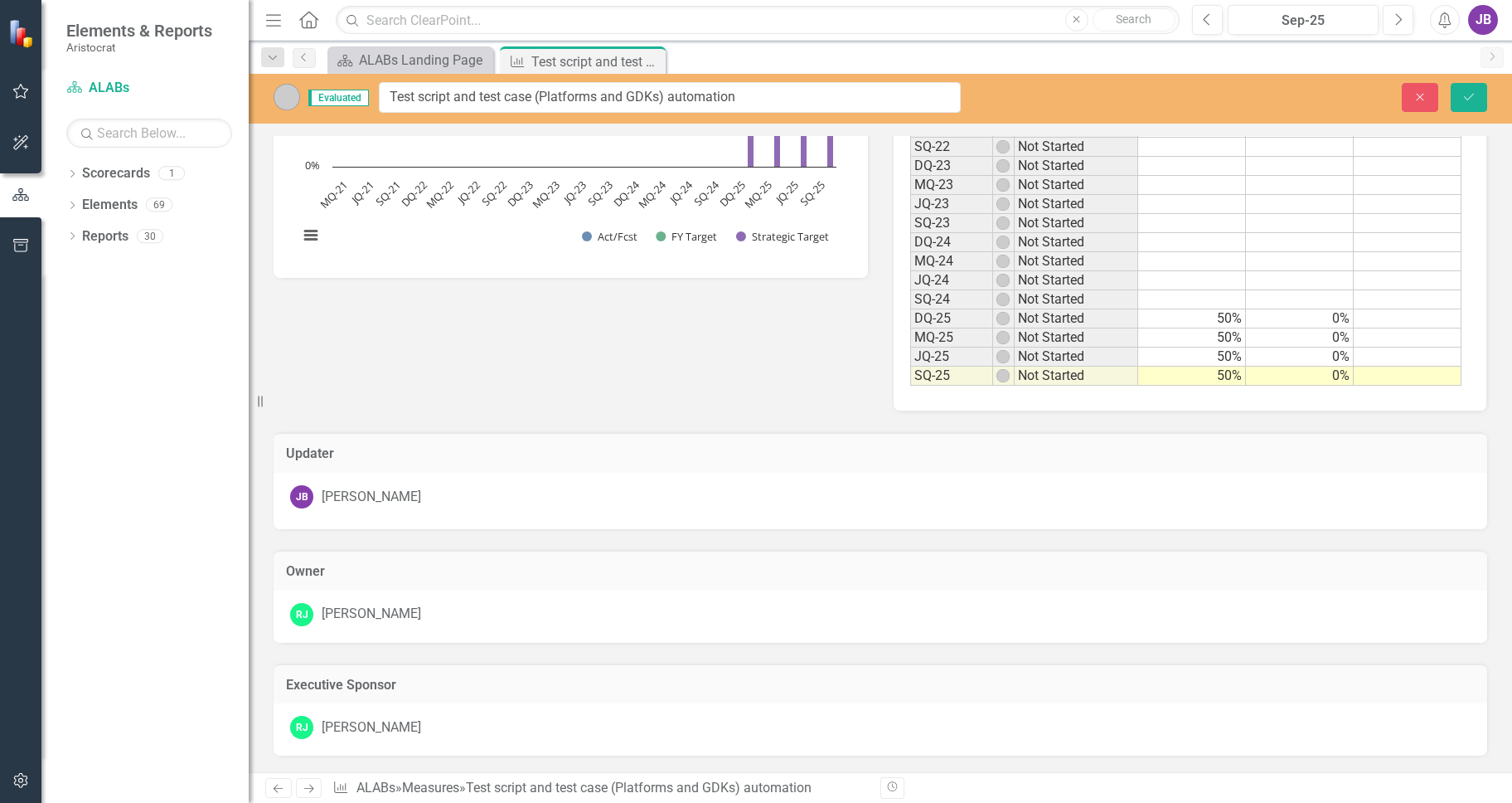
scroll to position [198, 0]
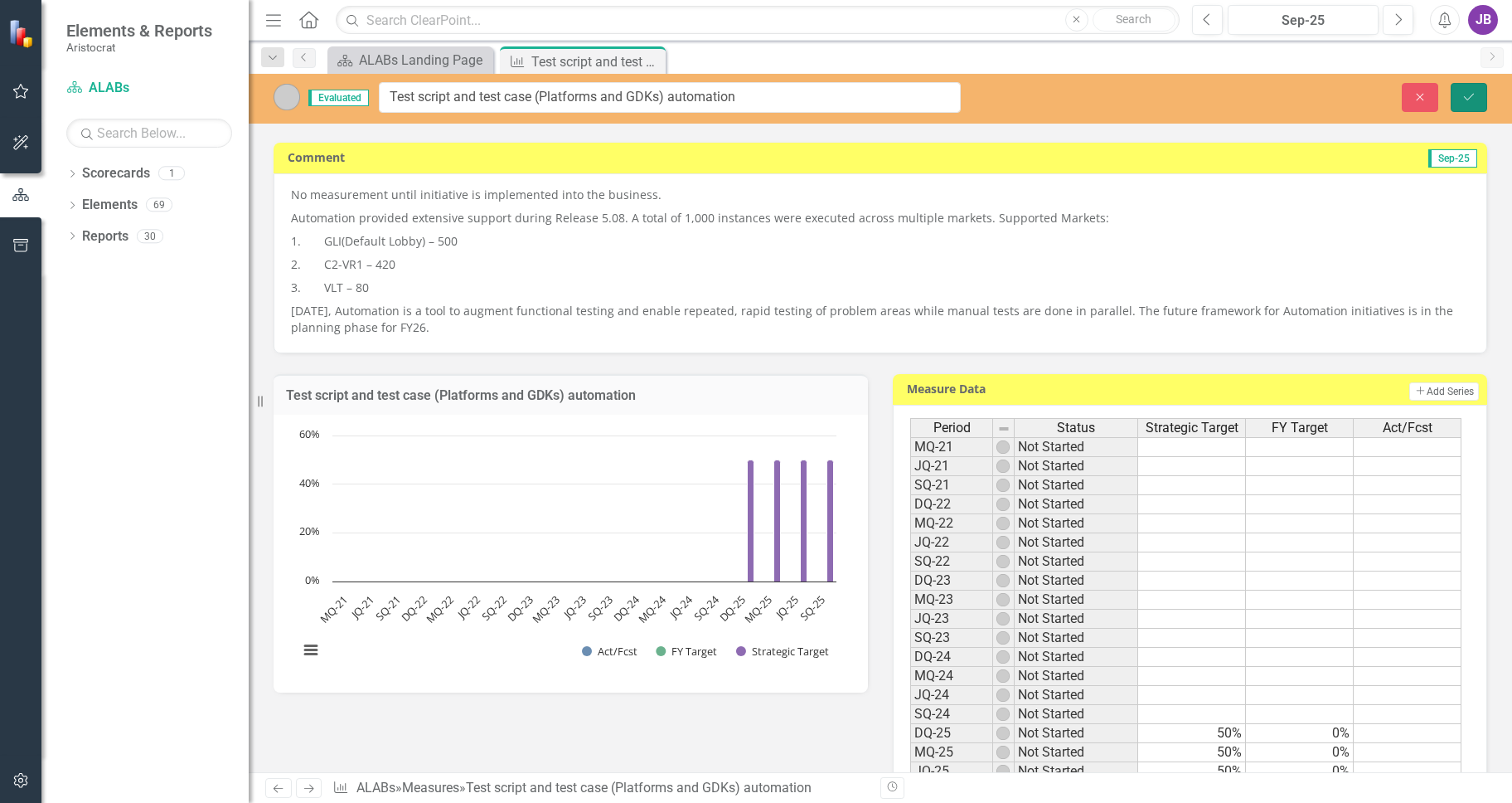
click at [1450, 97] on button "Save" at bounding box center [1469, 97] width 36 height 29
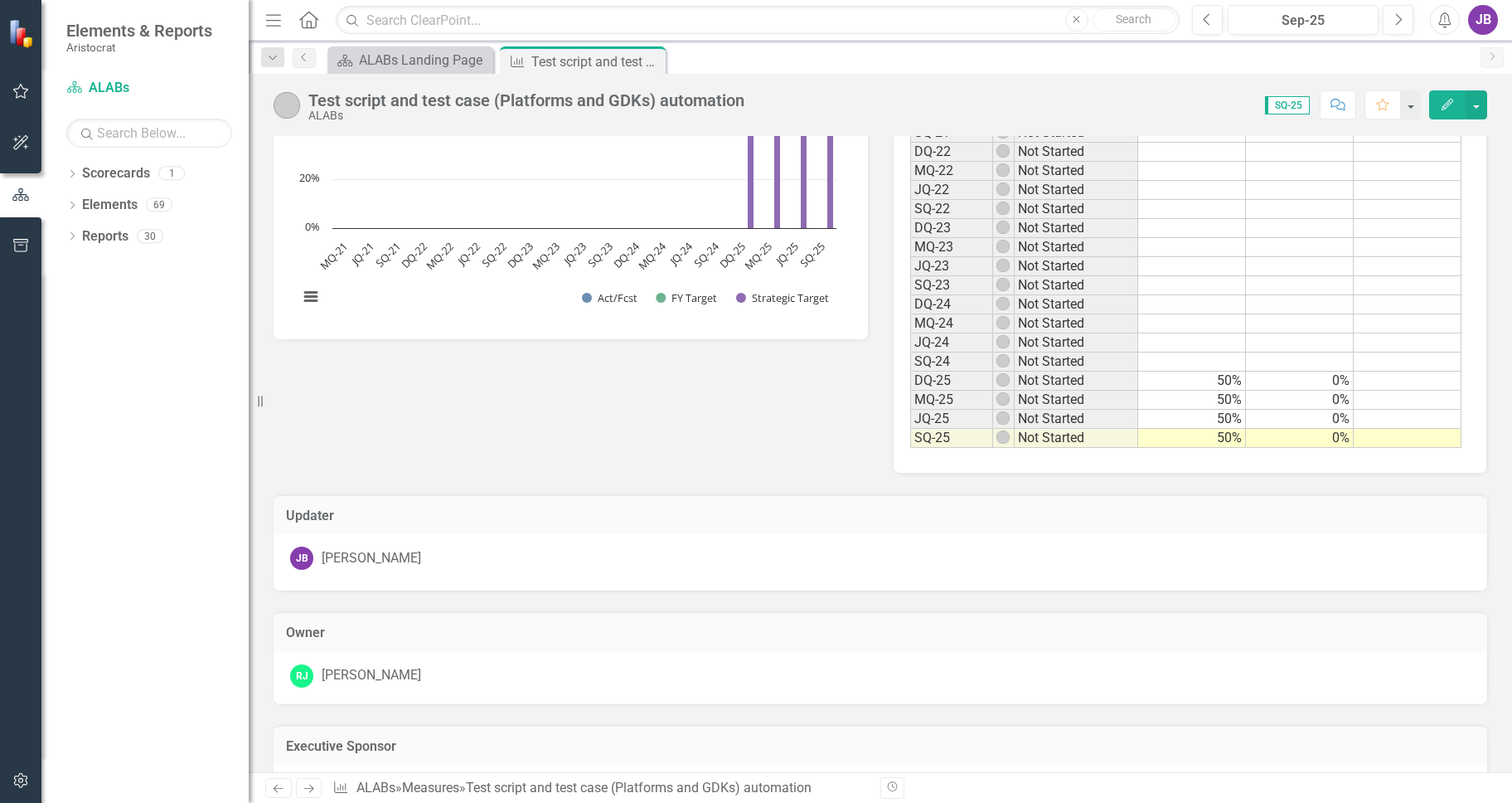
scroll to position [613, 0]
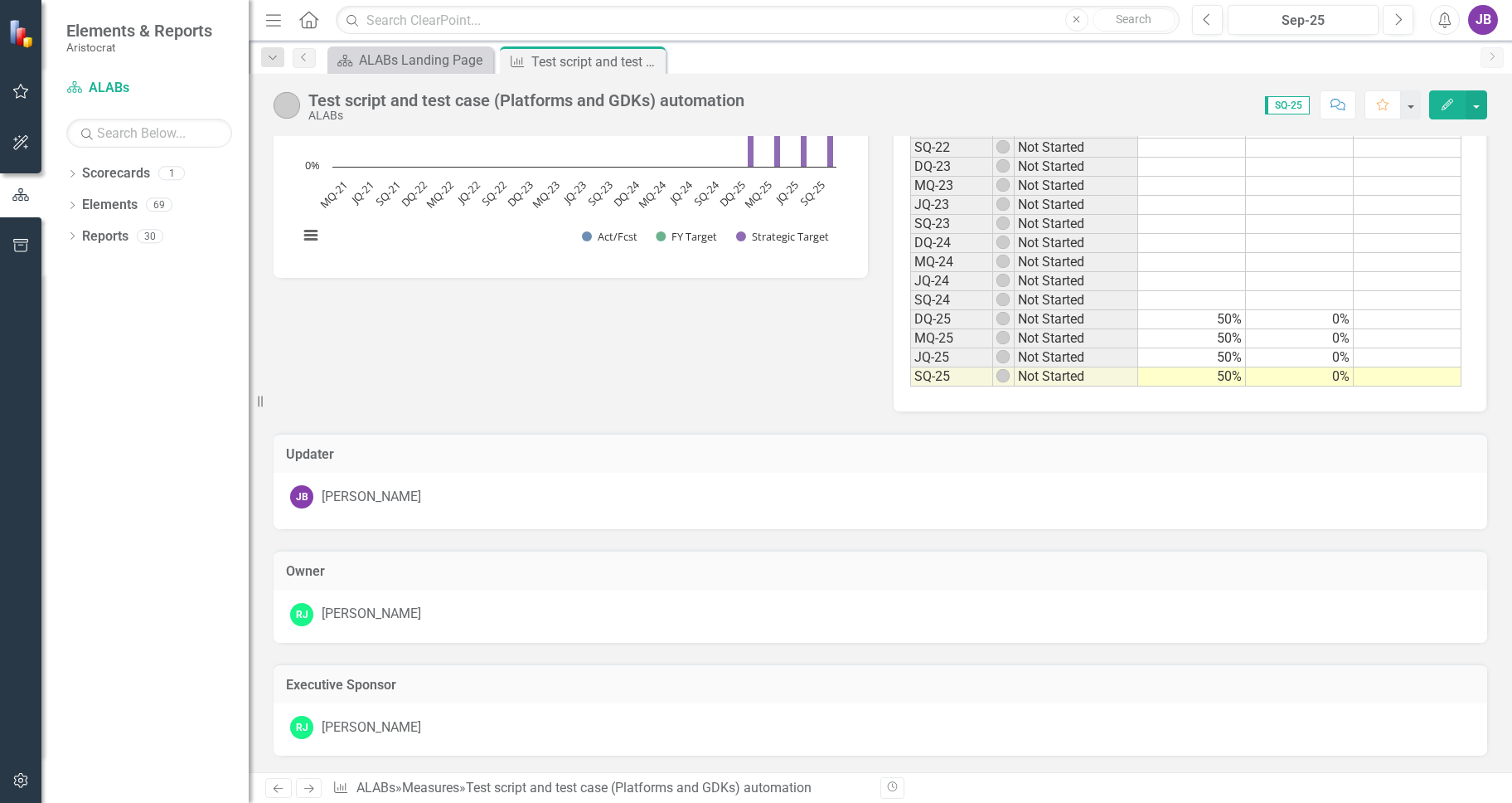
click at [895, 783] on icon "Revision History" at bounding box center [892, 787] width 12 height 10
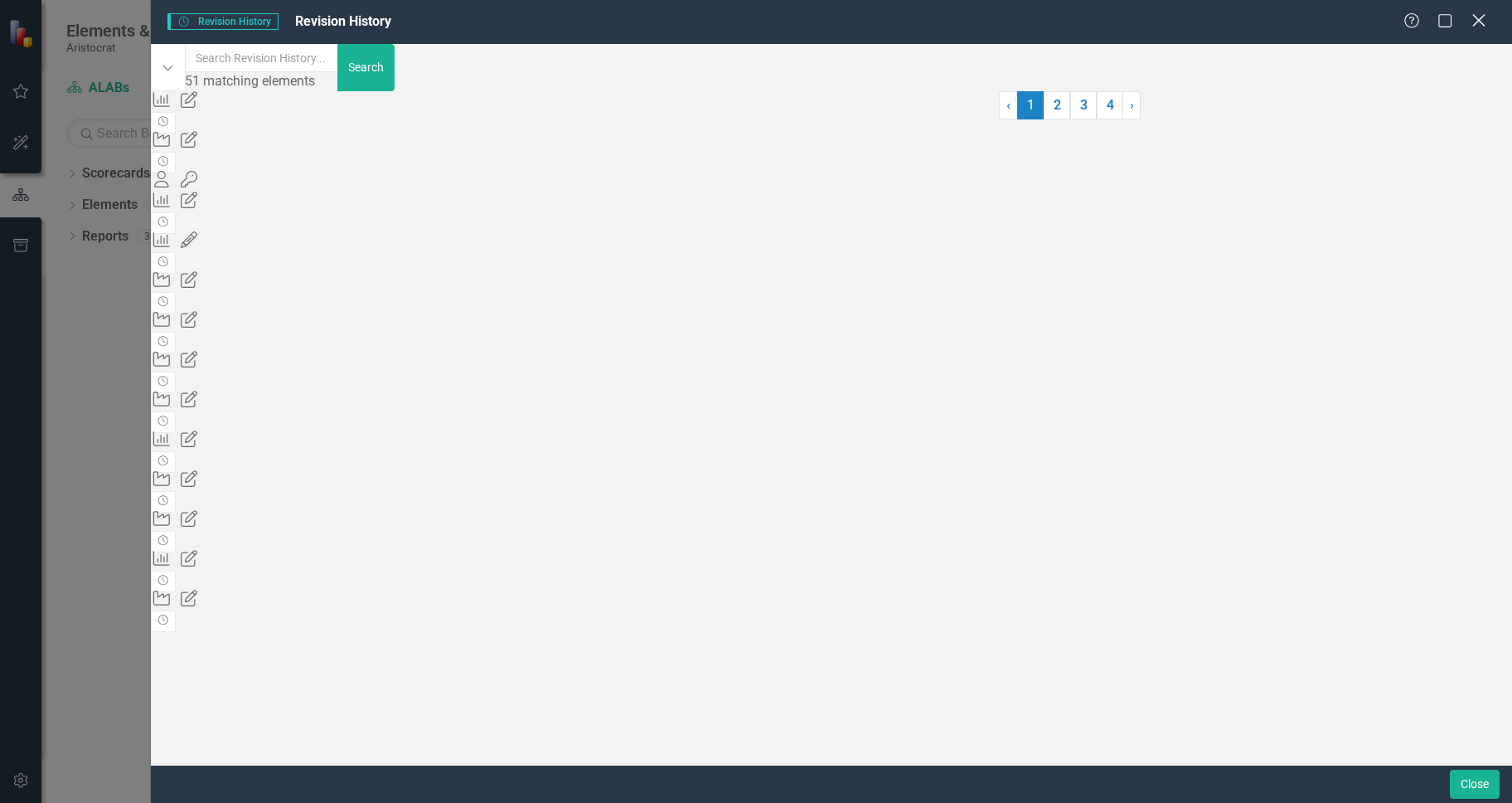
click at [1450, 17] on icon "Close" at bounding box center [1478, 20] width 21 height 16
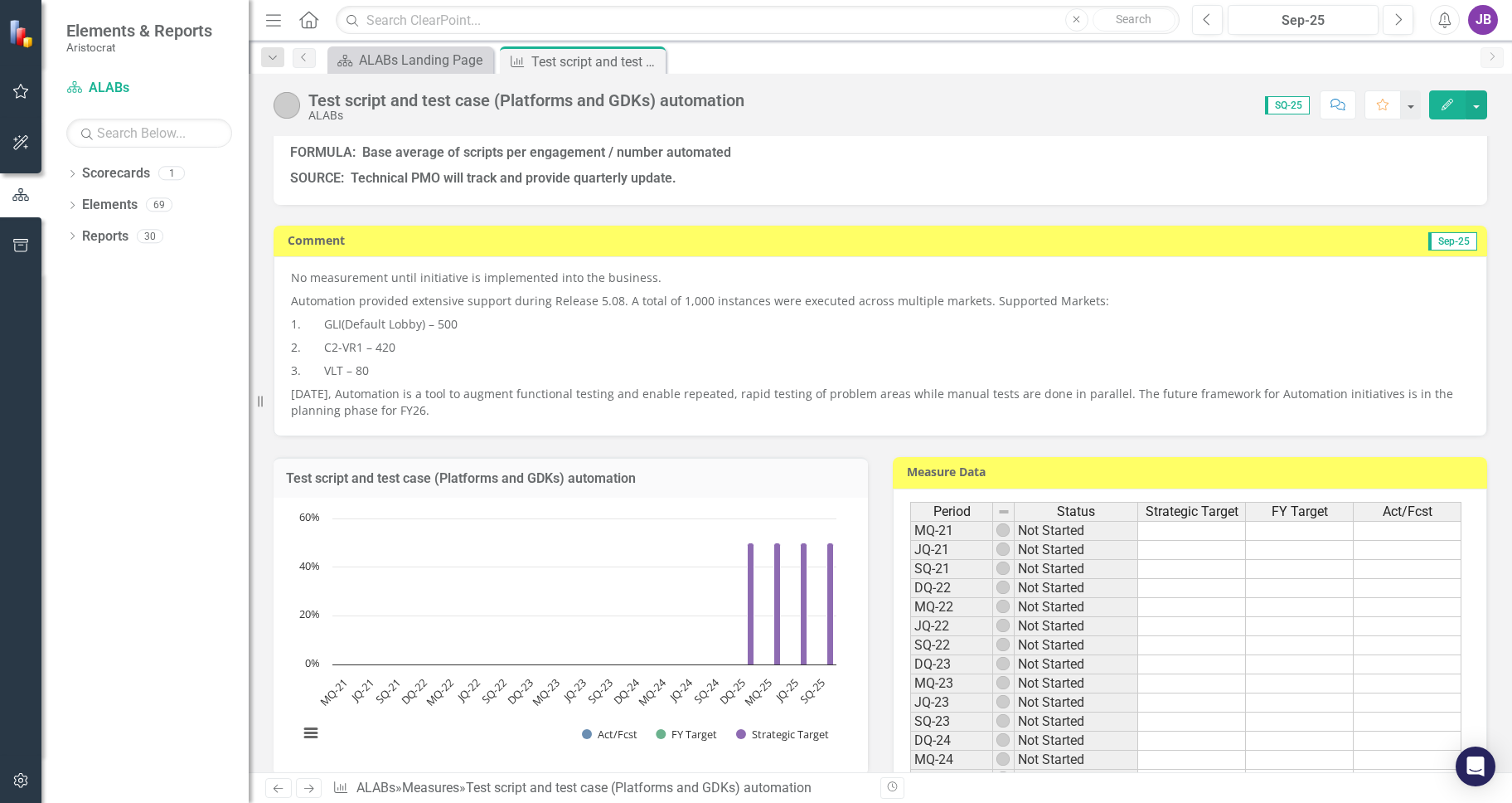
scroll to position [0, 0]
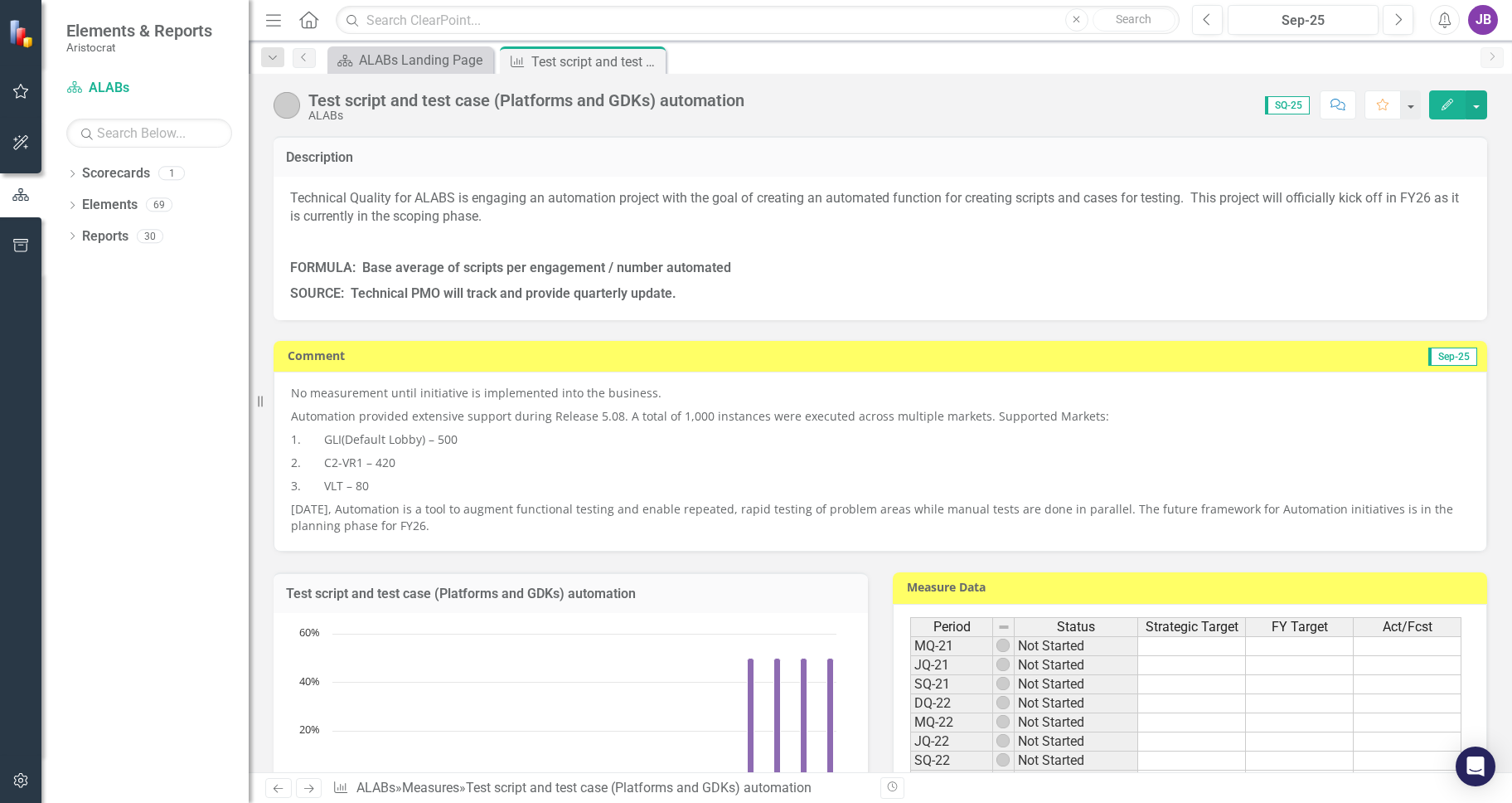
click at [1450, 441] on div "Description Technical Quality for ALABS is engaging an automation project with …" at bounding box center [880, 749] width 1263 height 1269
click at [652, 61] on icon "Close" at bounding box center [650, 61] width 17 height 13
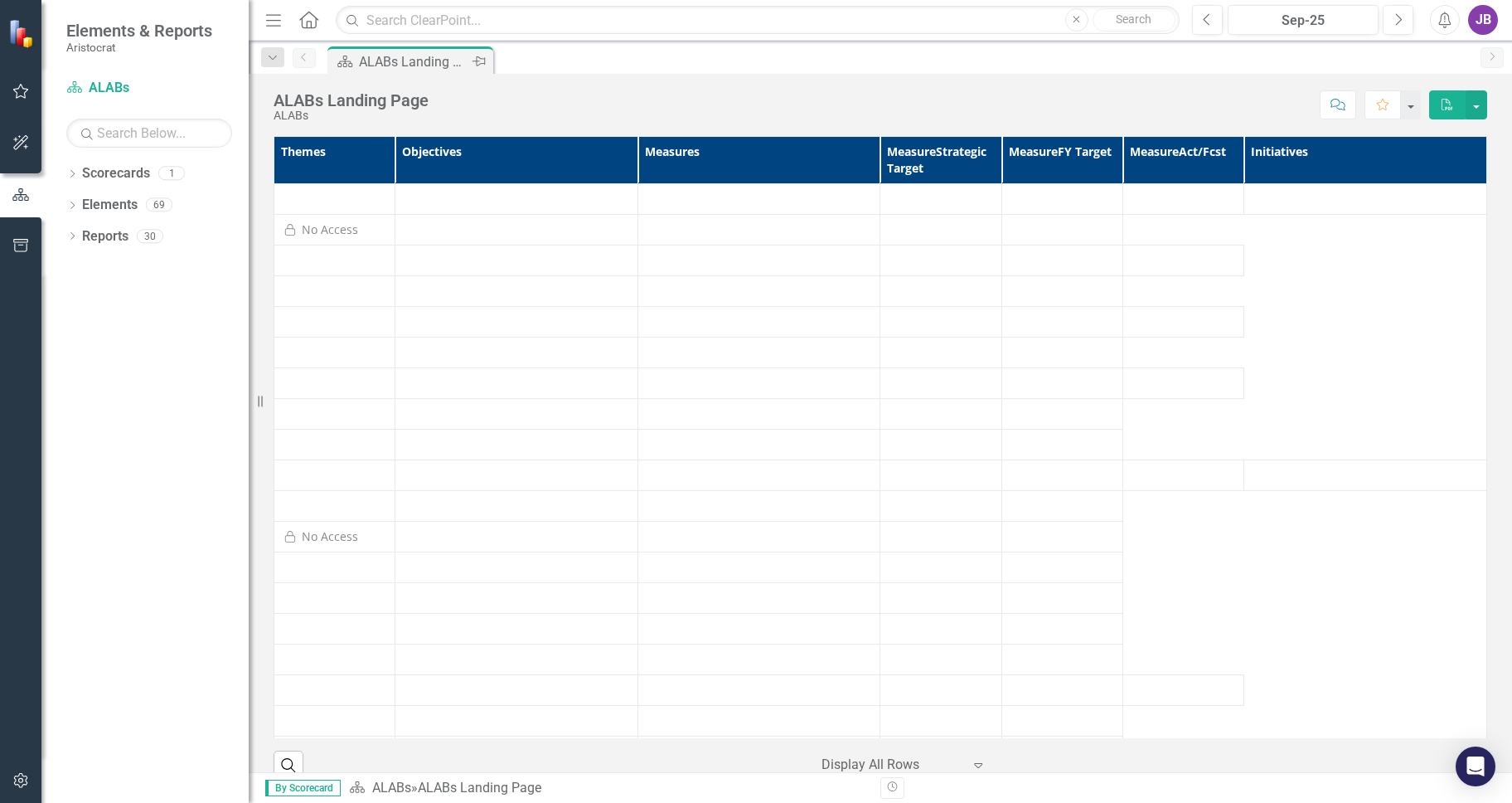
click at [428, 64] on div "ALABs Landing Page" at bounding box center [413, 61] width 109 height 21
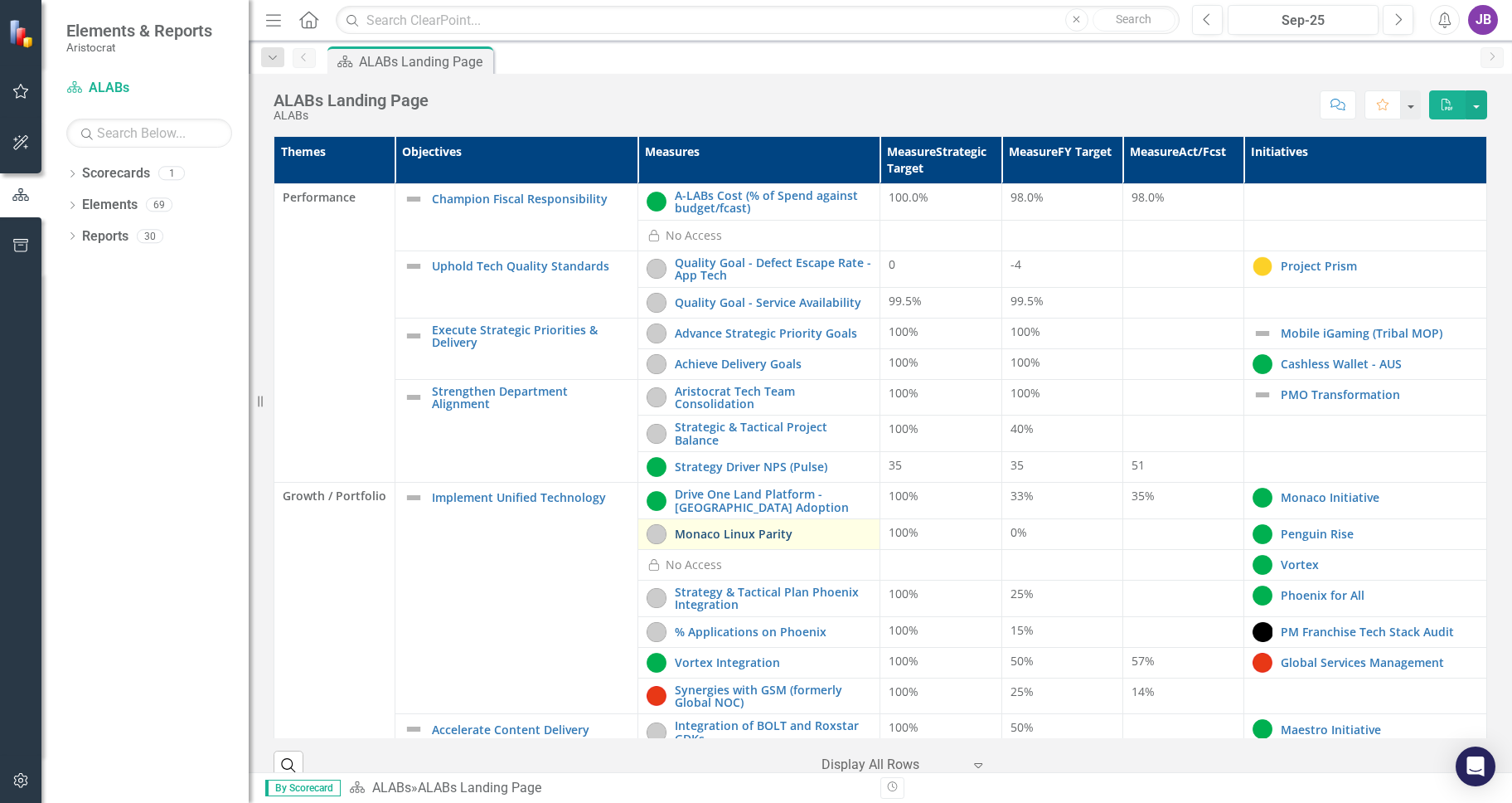
click at [696, 531] on link "Monaco Linux Parity" at bounding box center [773, 533] width 197 height 12
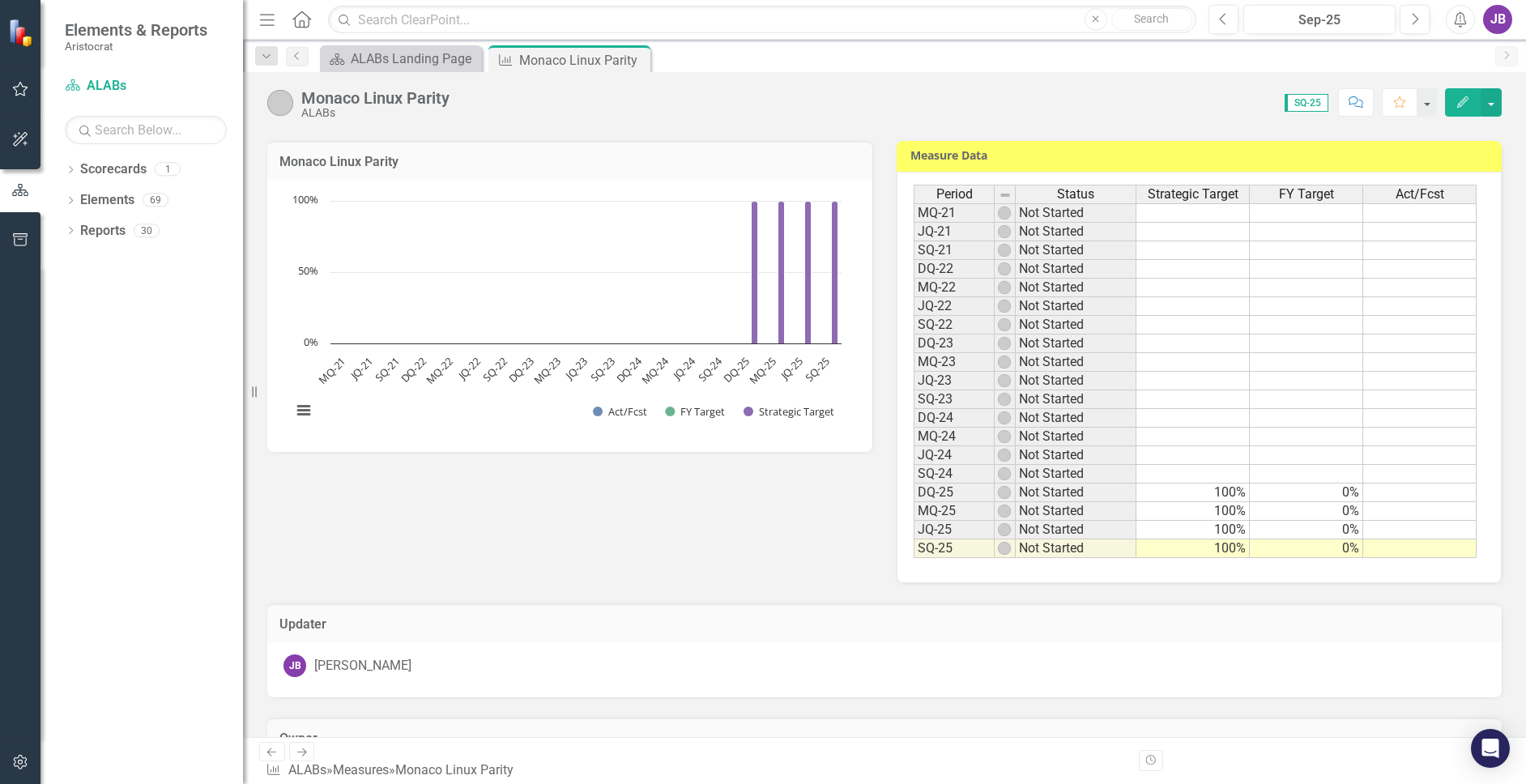
scroll to position [324, 0]
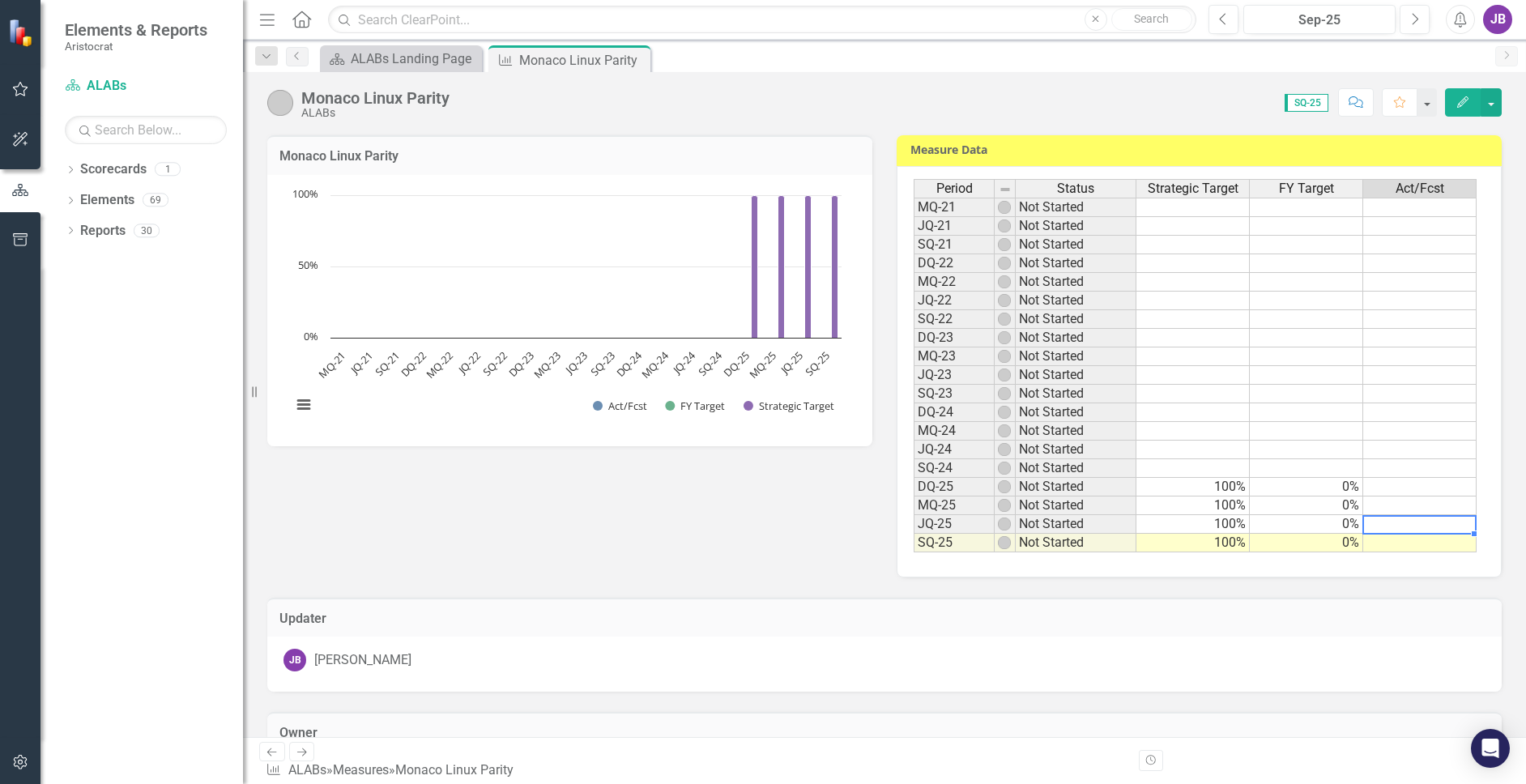
click at [913, 516] on div "Period Status Strategic Target FY Target Act/Fcst MQ-21 Not Started JQ-21 Not S…" at bounding box center [913, 365] width 0 height 373
click at [1417, 545] on td at bounding box center [1420, 542] width 113 height 19
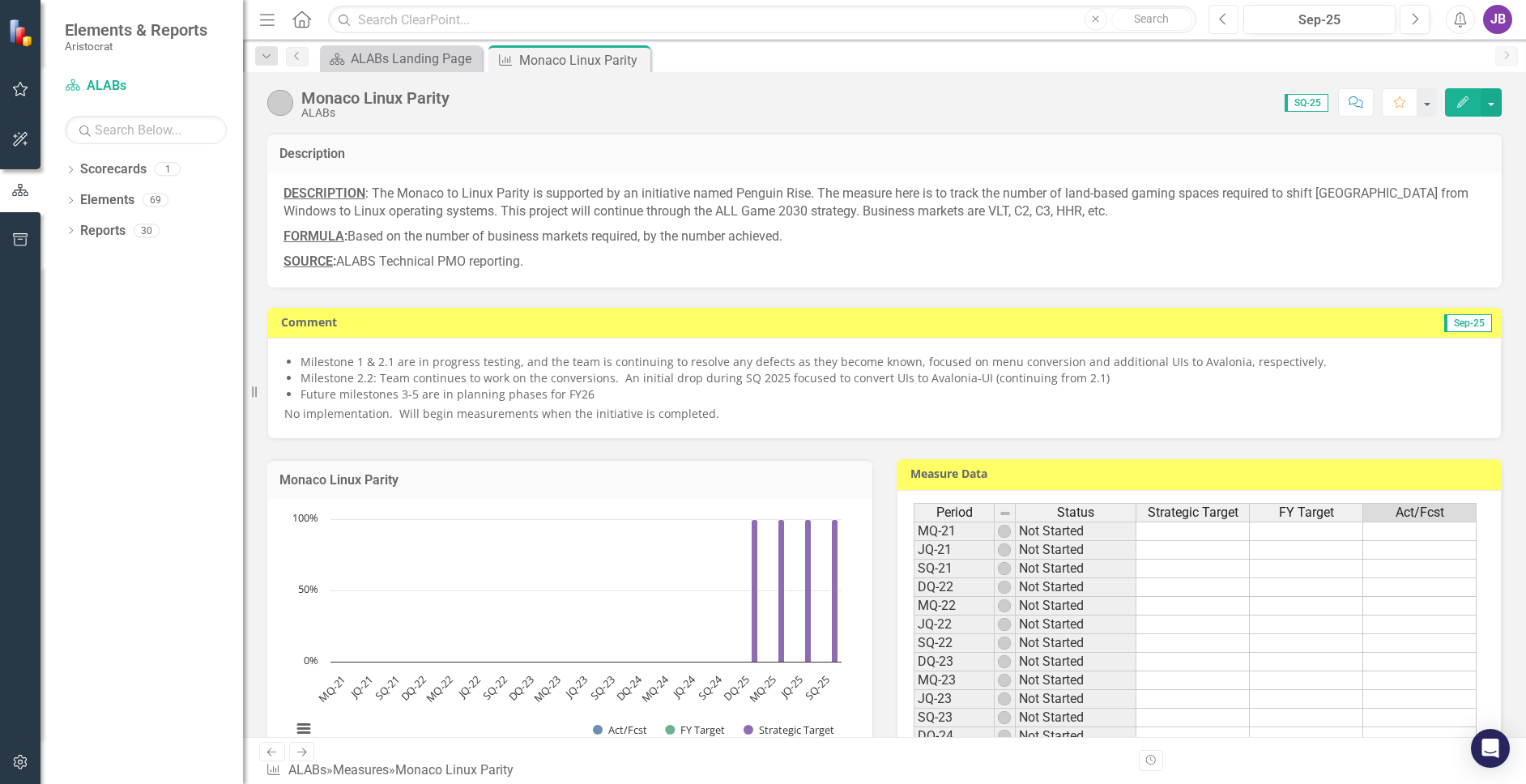
click at [1226, 26] on button "Previous" at bounding box center [1223, 20] width 30 height 29
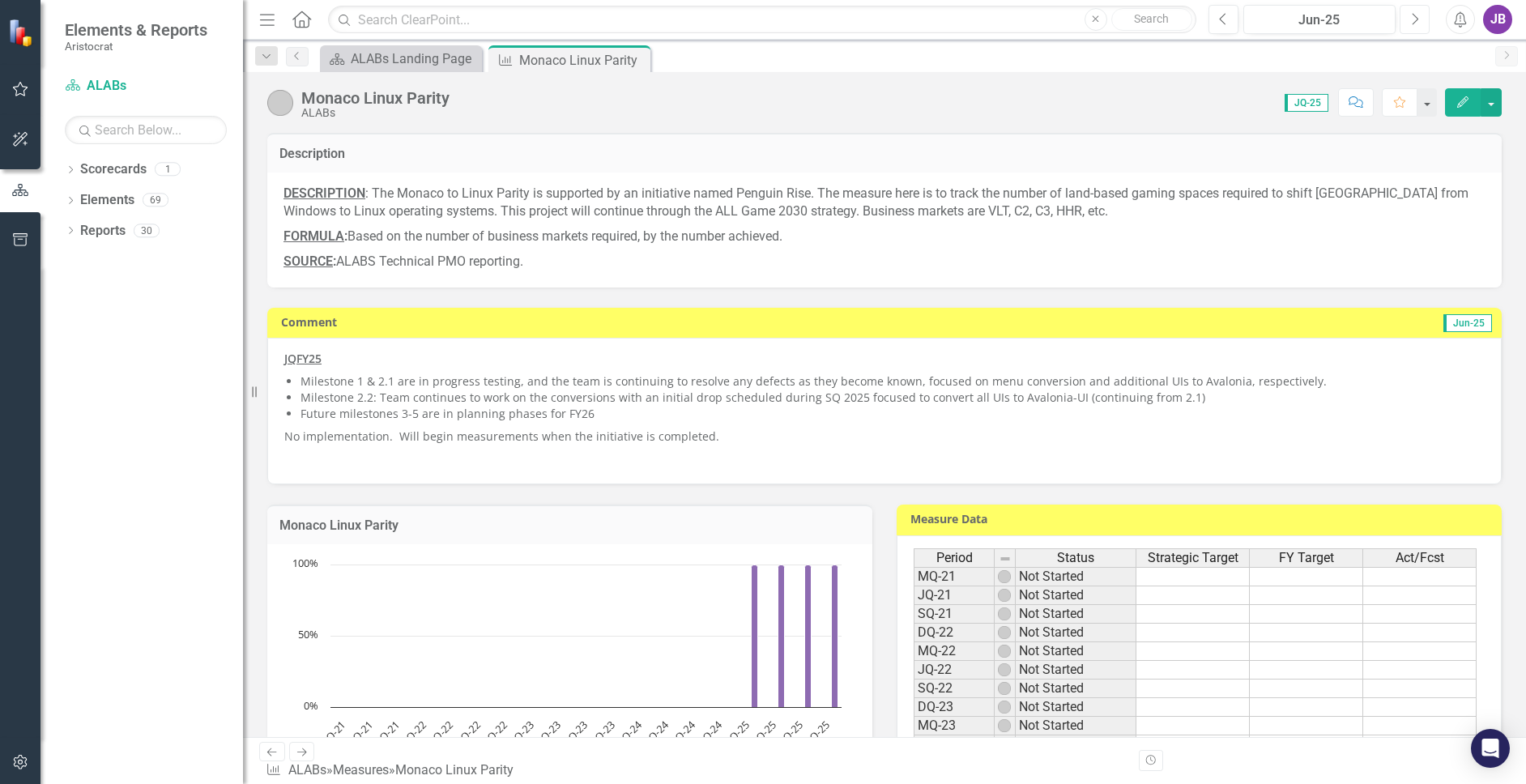
click at [1414, 26] on button "Next" at bounding box center [1415, 20] width 30 height 29
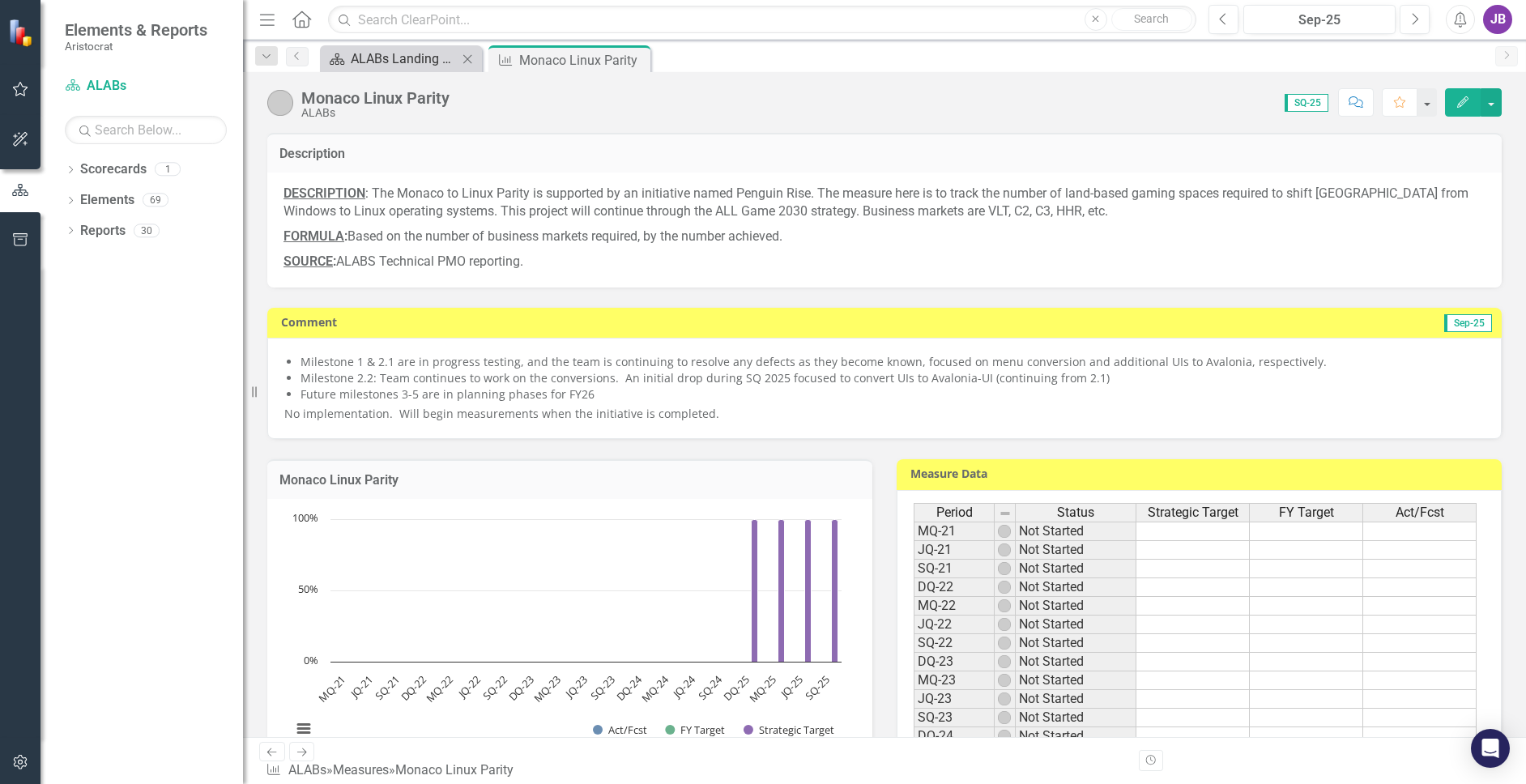
click at [376, 62] on div "ALABs Landing Page" at bounding box center [403, 59] width 106 height 21
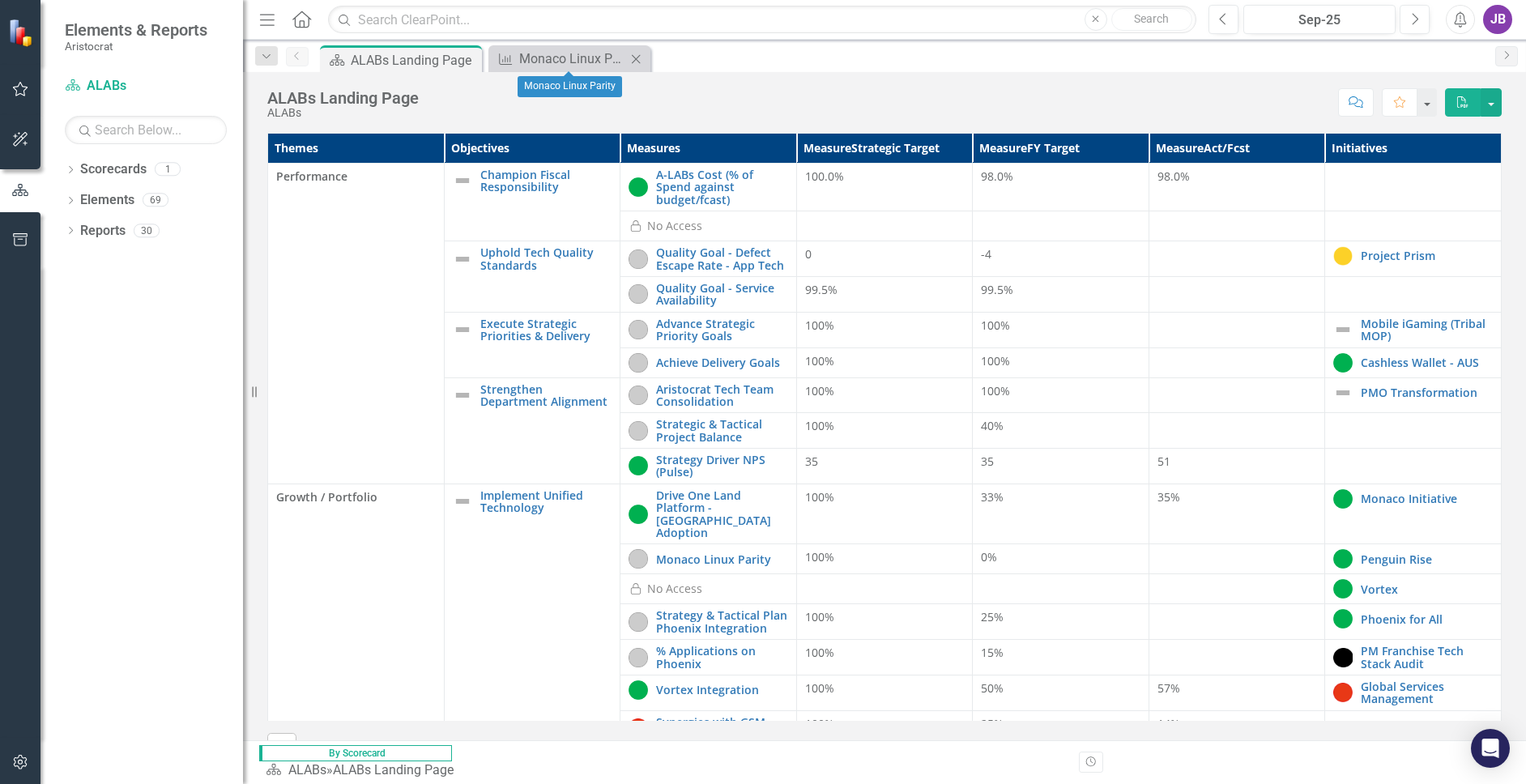
click at [637, 60] on icon at bounding box center [636, 59] width 9 height 9
click at [752, 356] on link "Achieve Delivery Goals" at bounding box center [722, 362] width 132 height 12
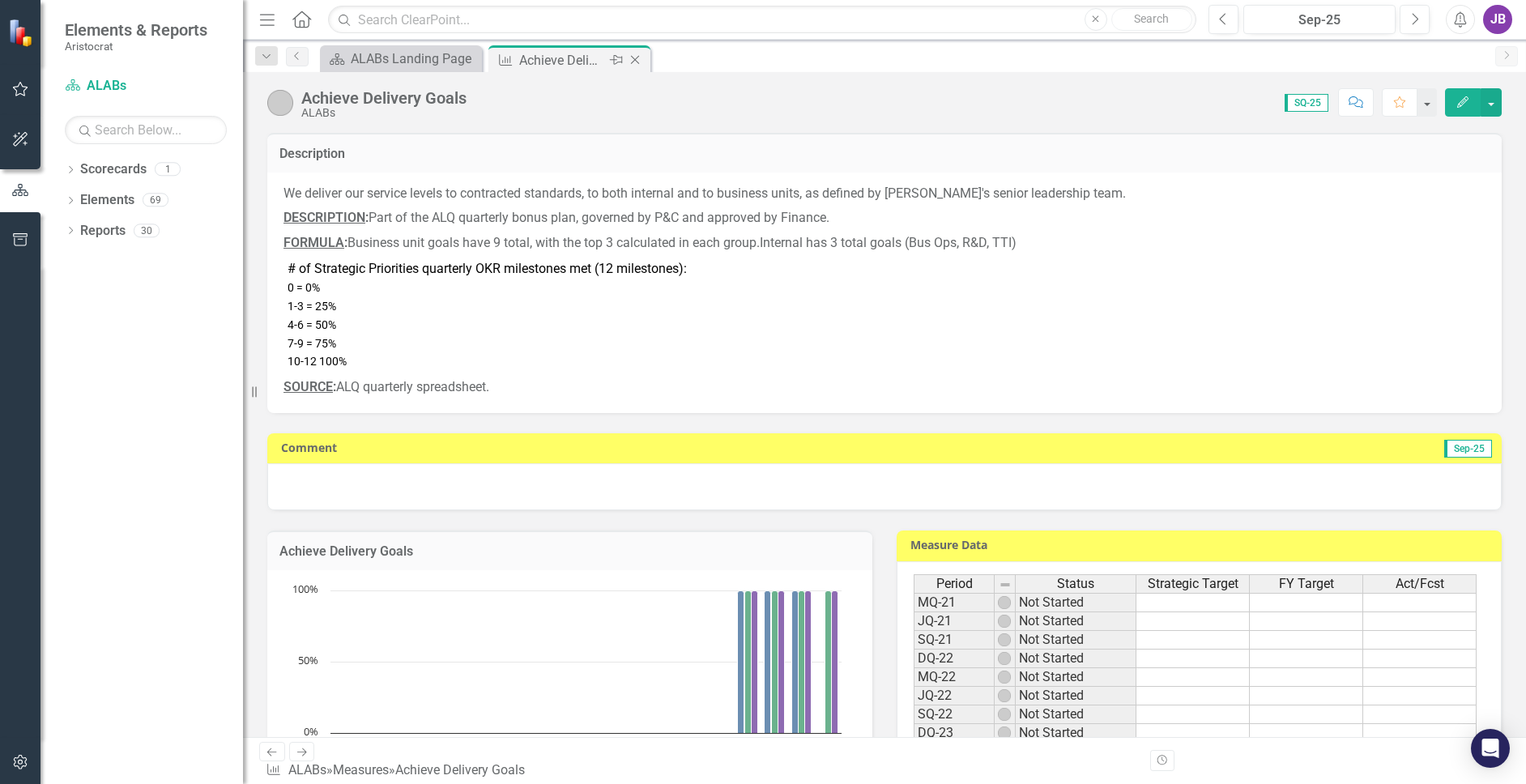
click at [634, 61] on icon at bounding box center [635, 60] width 9 height 9
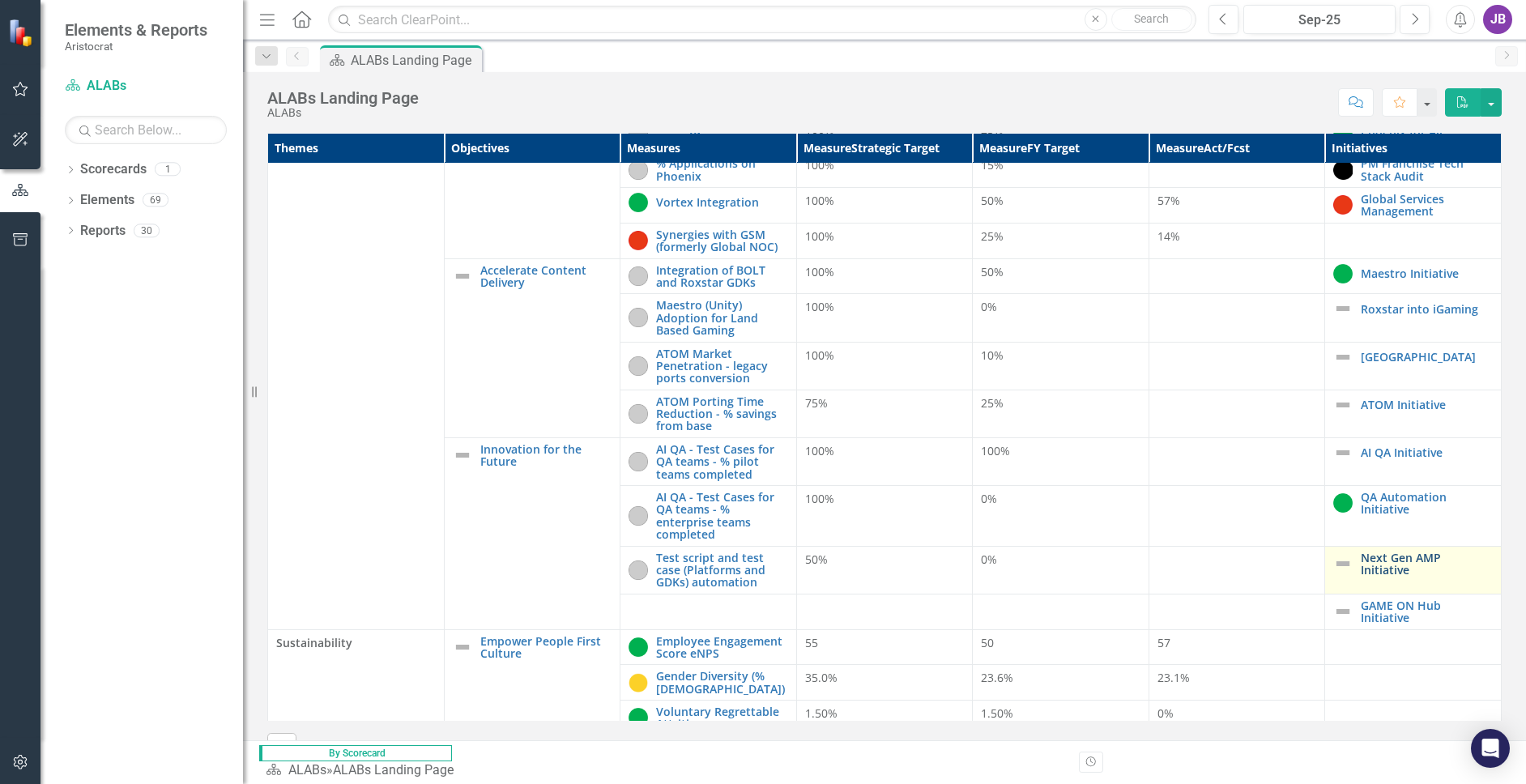
scroll to position [549, 0]
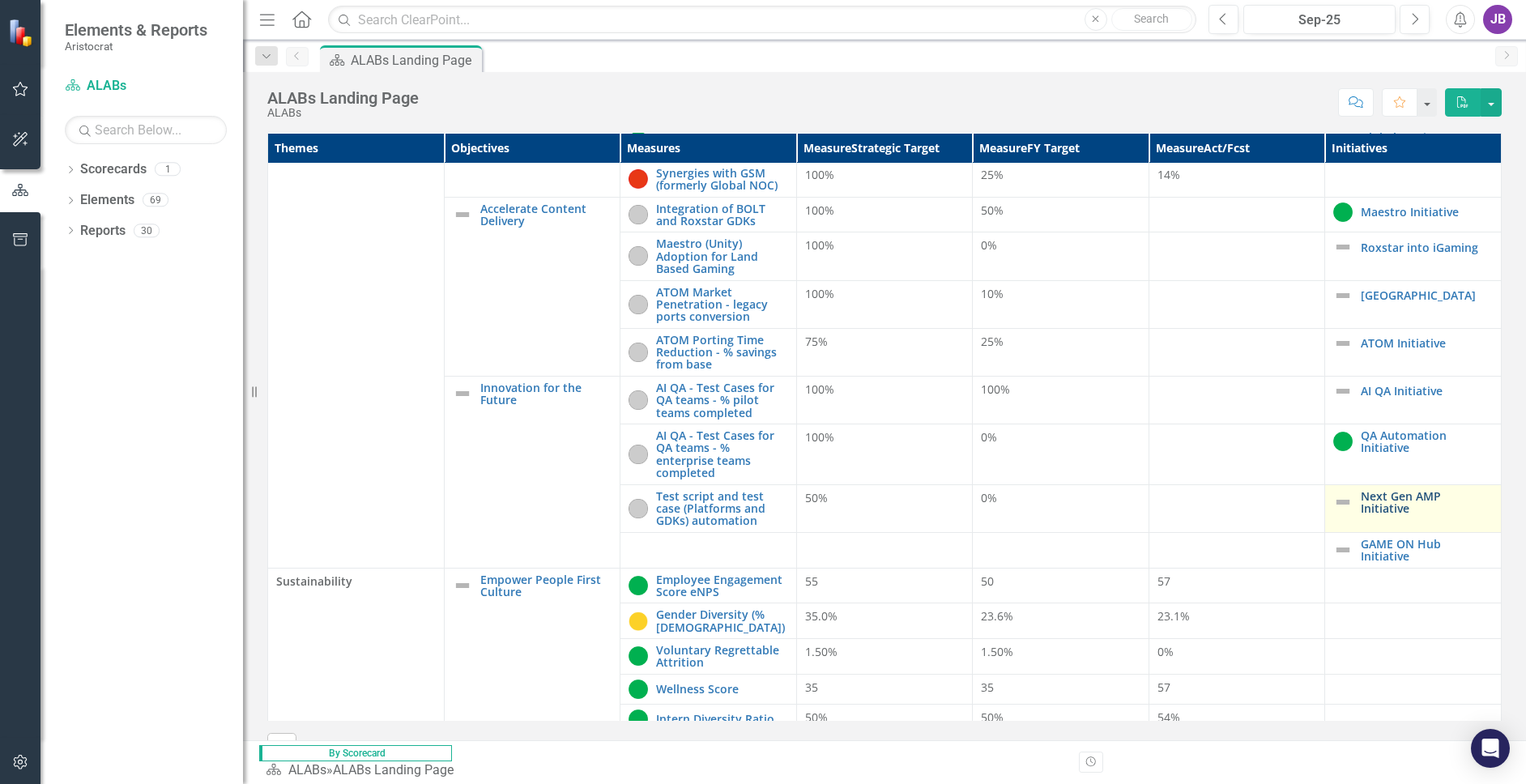
click at [1361, 490] on link "Next Gen AMP Initiative" at bounding box center [1426, 503] width 132 height 25
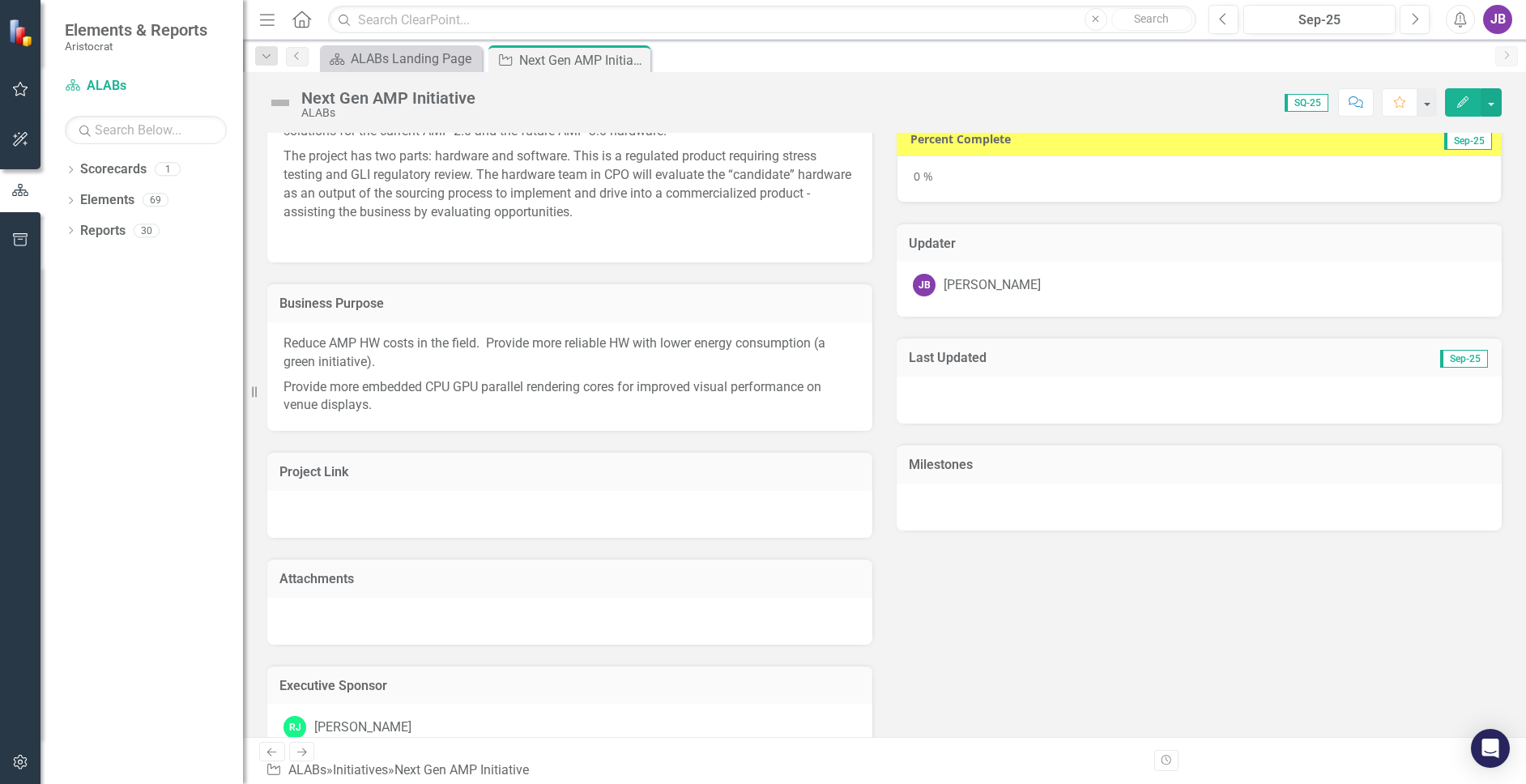
scroll to position [81, 0]
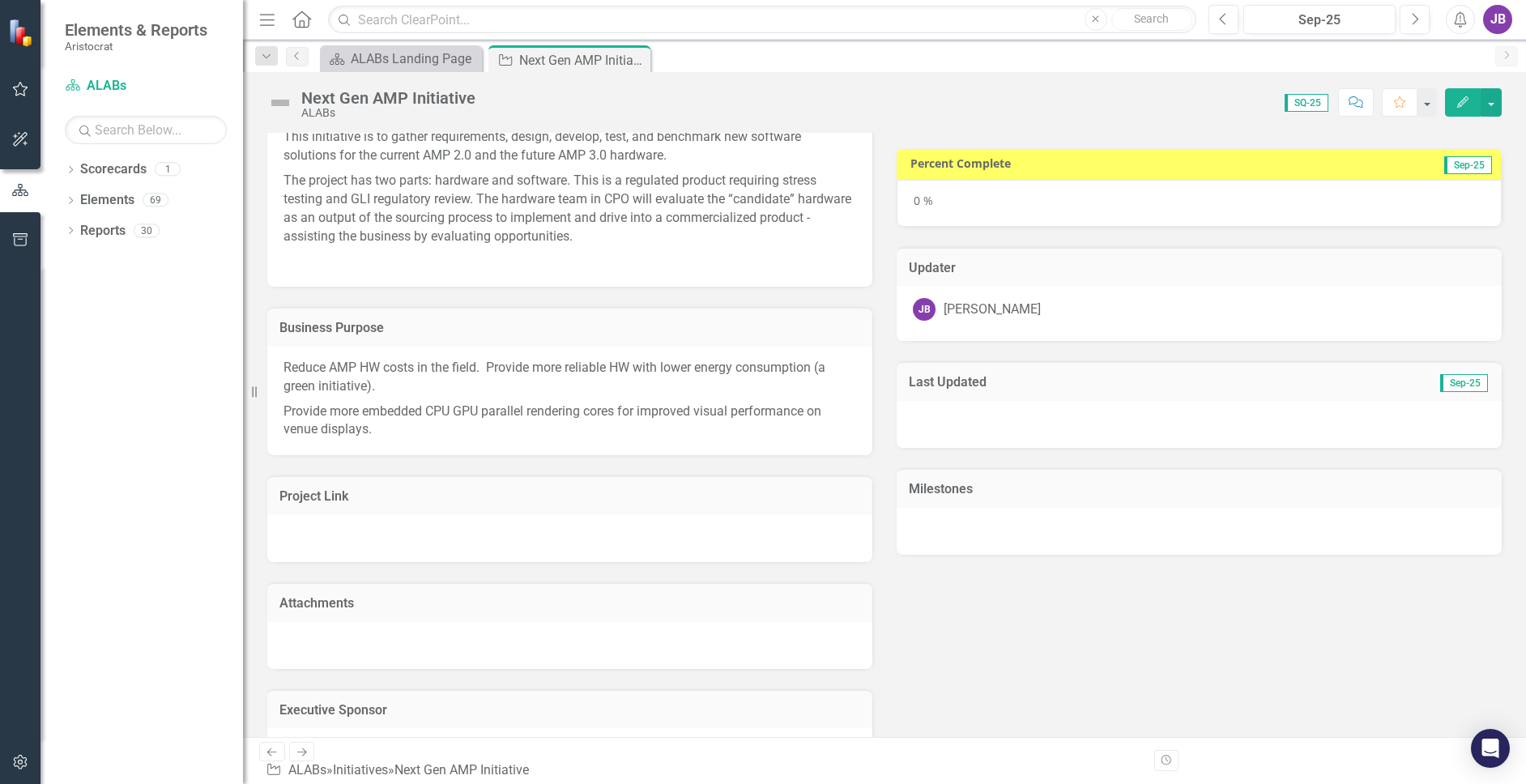
click at [1406, 300] on div "[PERSON_NAME]" at bounding box center [1199, 309] width 572 height 22
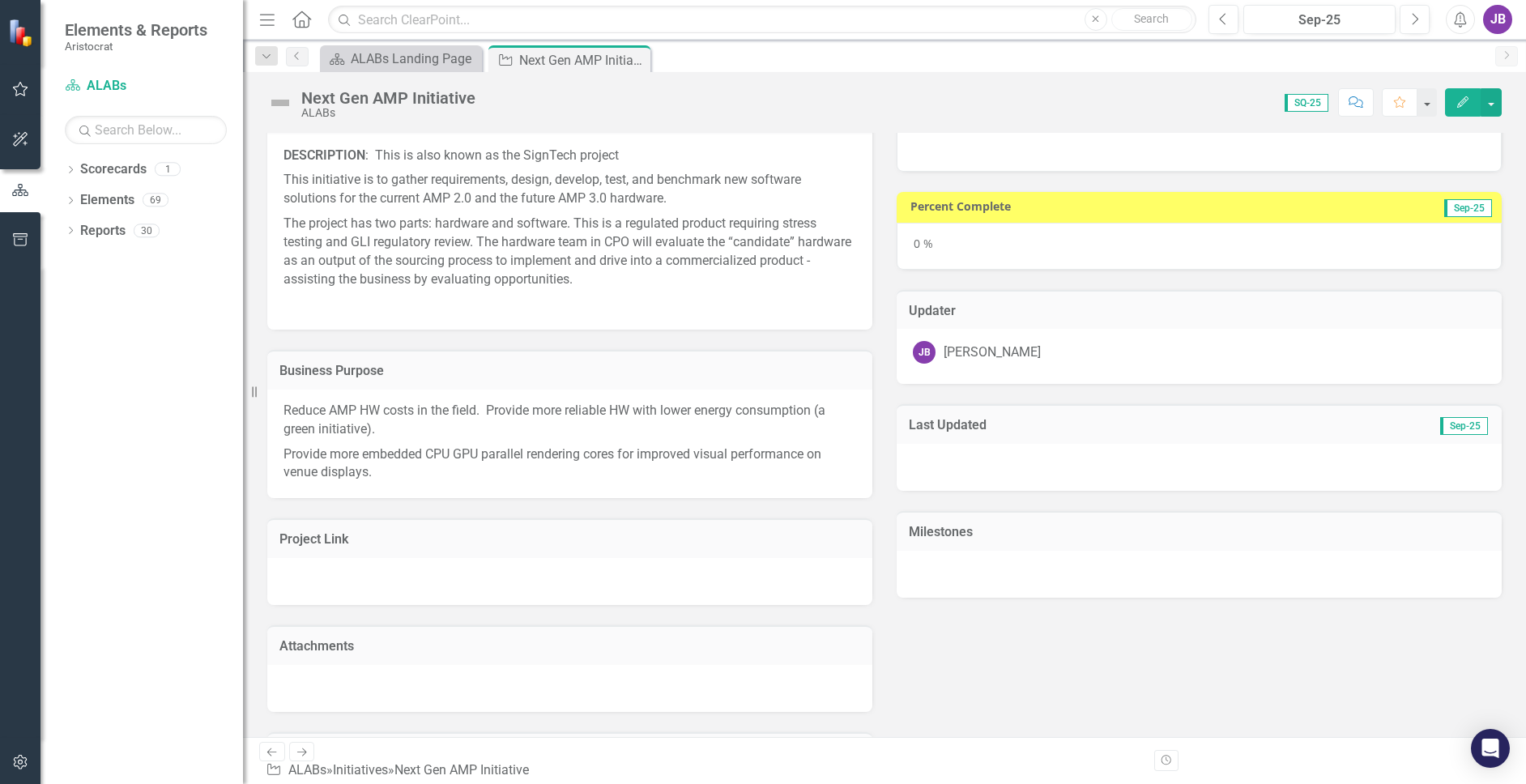
scroll to position [0, 0]
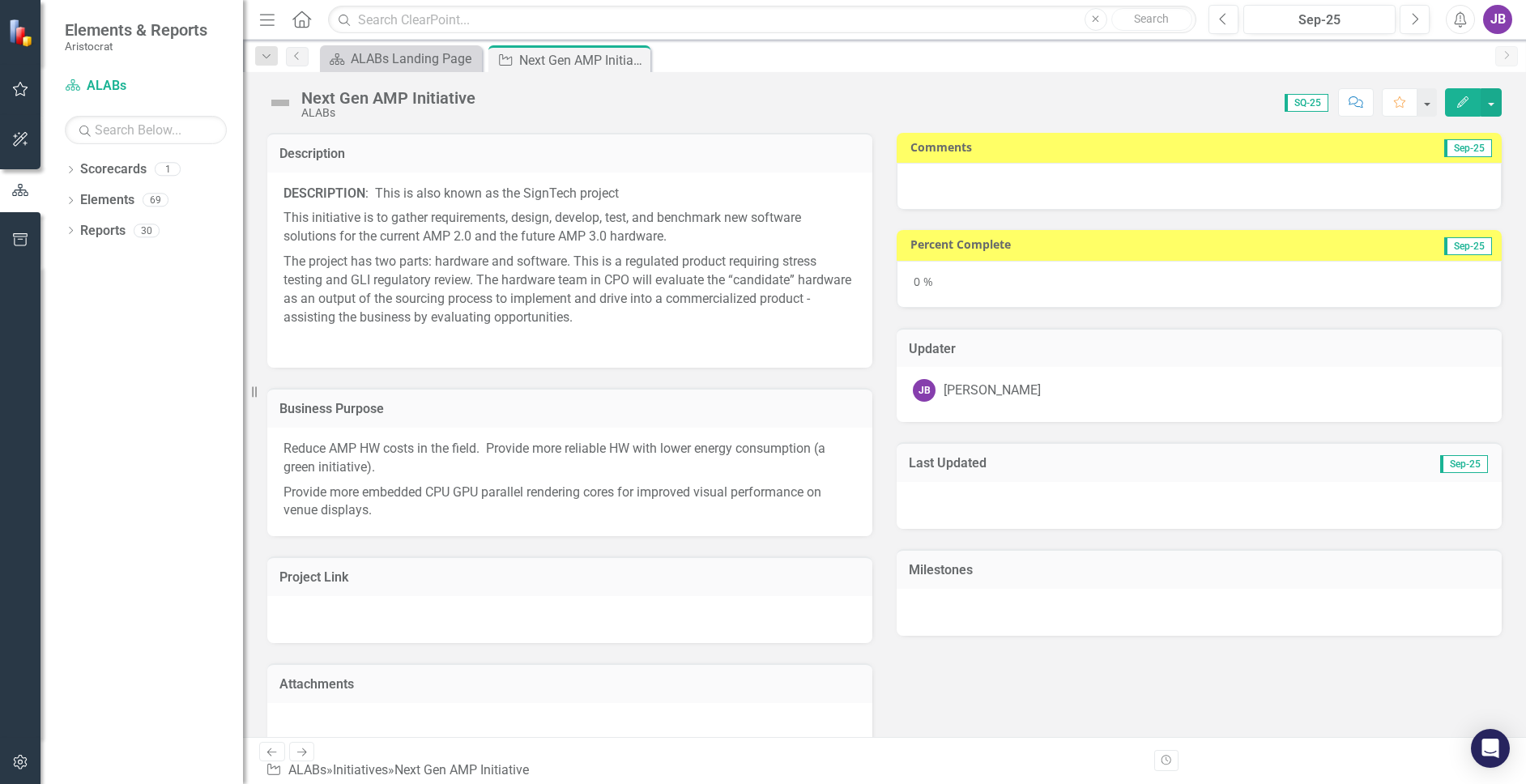
click at [1417, 111] on button "Edit" at bounding box center [1462, 102] width 35 height 28
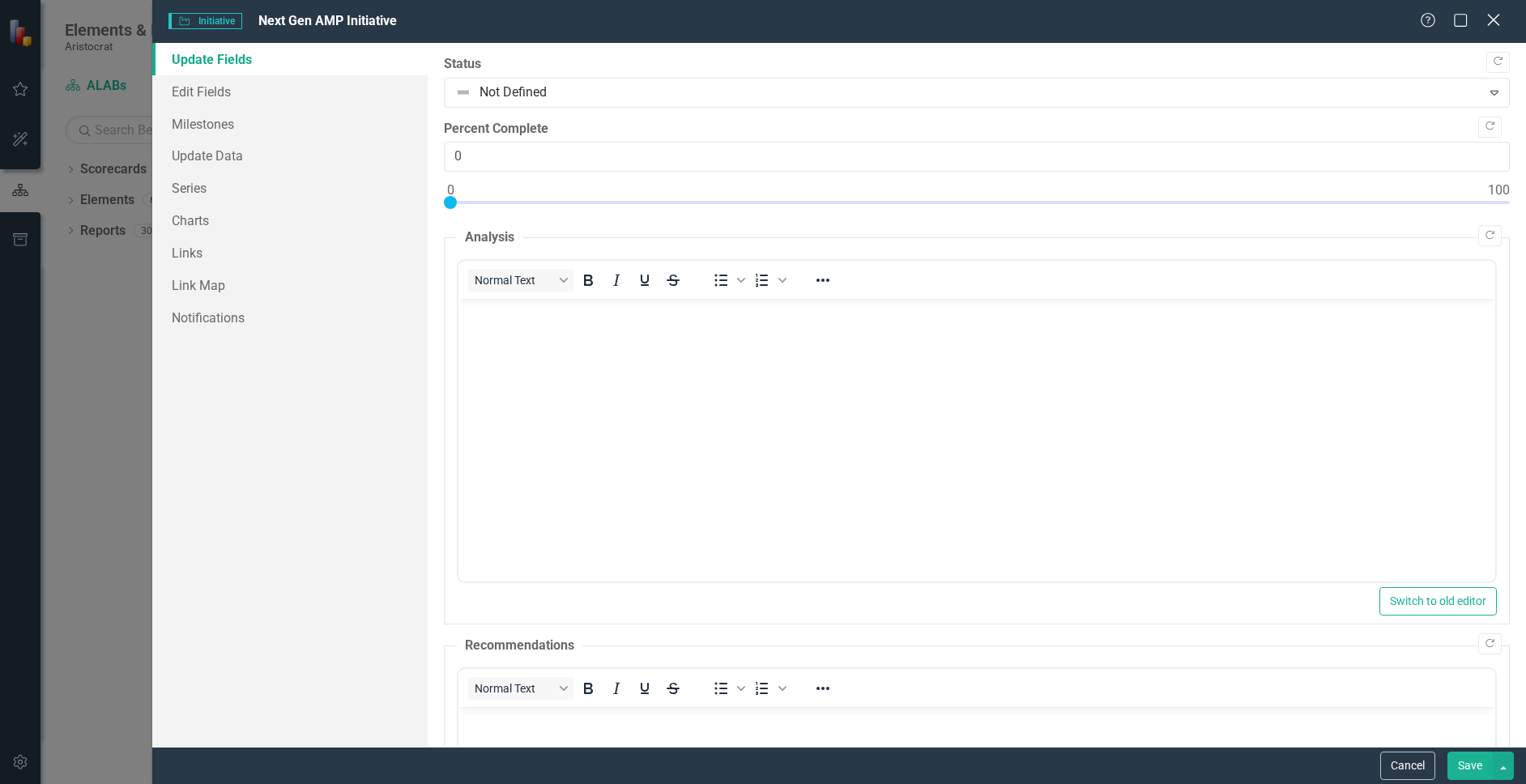
click at [1417, 12] on icon "Close" at bounding box center [1493, 20] width 21 height 16
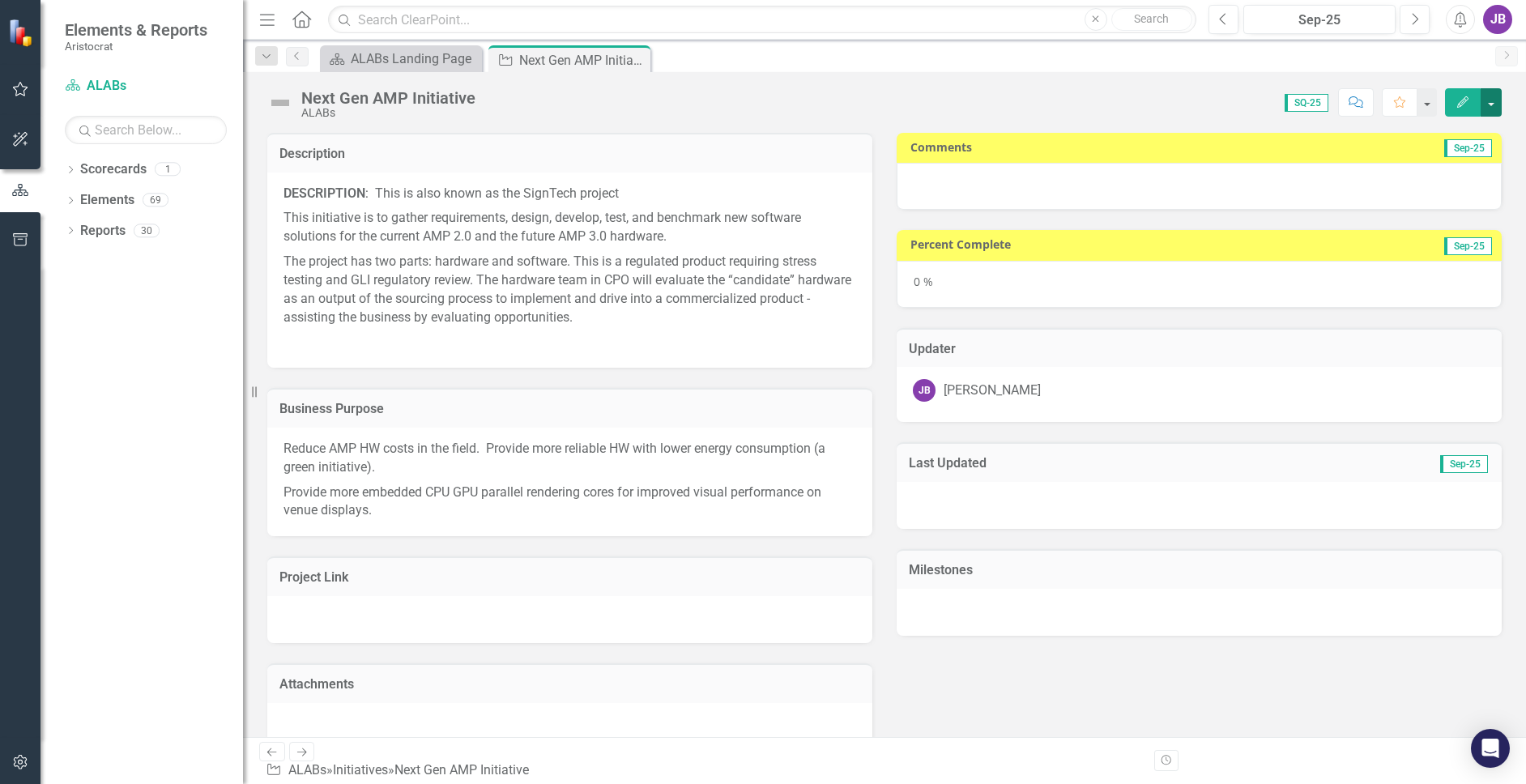
click at [1417, 105] on button "button" at bounding box center [1491, 102] width 21 height 28
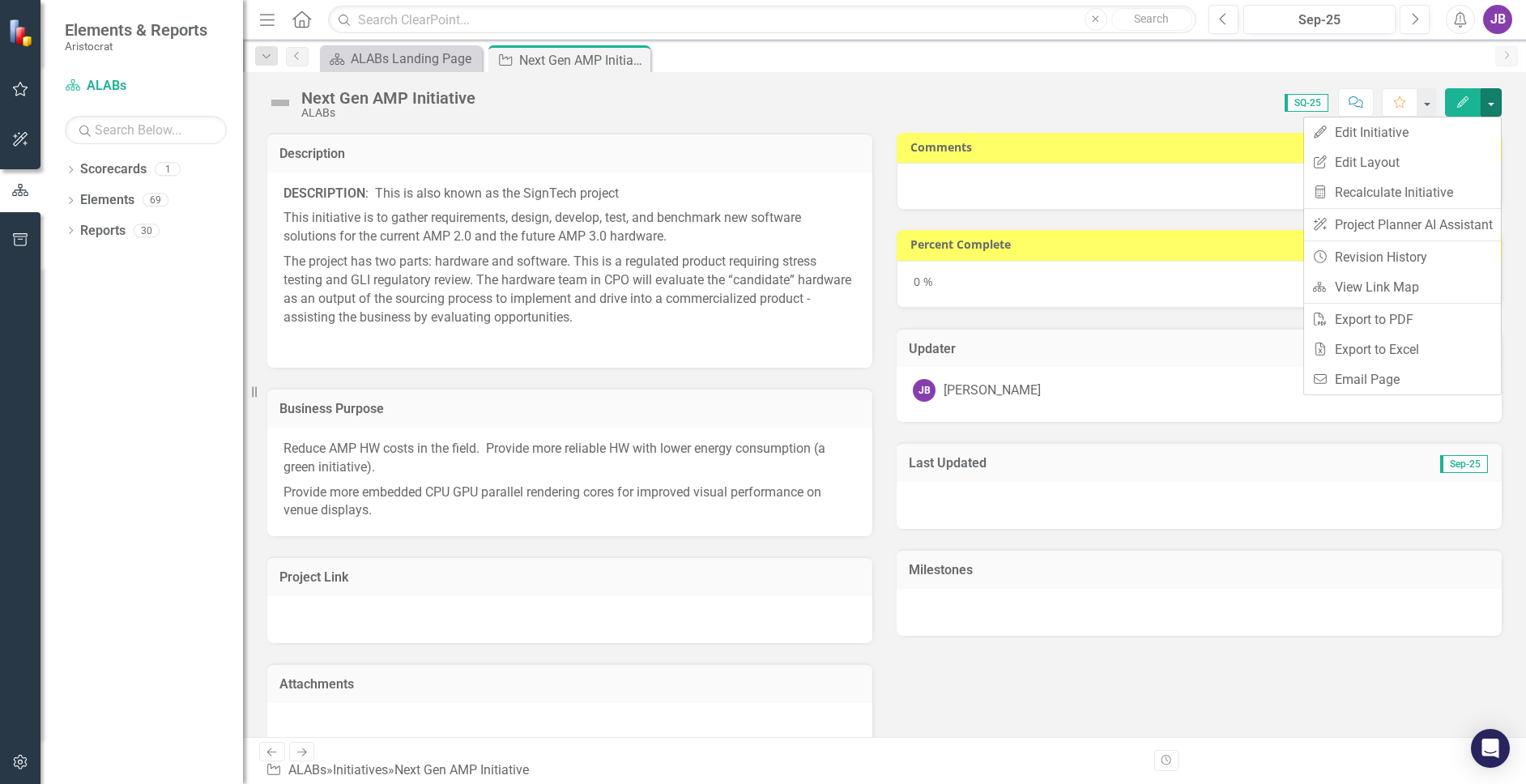
click at [983, 100] on div "Score: 0.00 SQ-25 Completed Comment Favorite Edit" at bounding box center [993, 102] width 1018 height 27
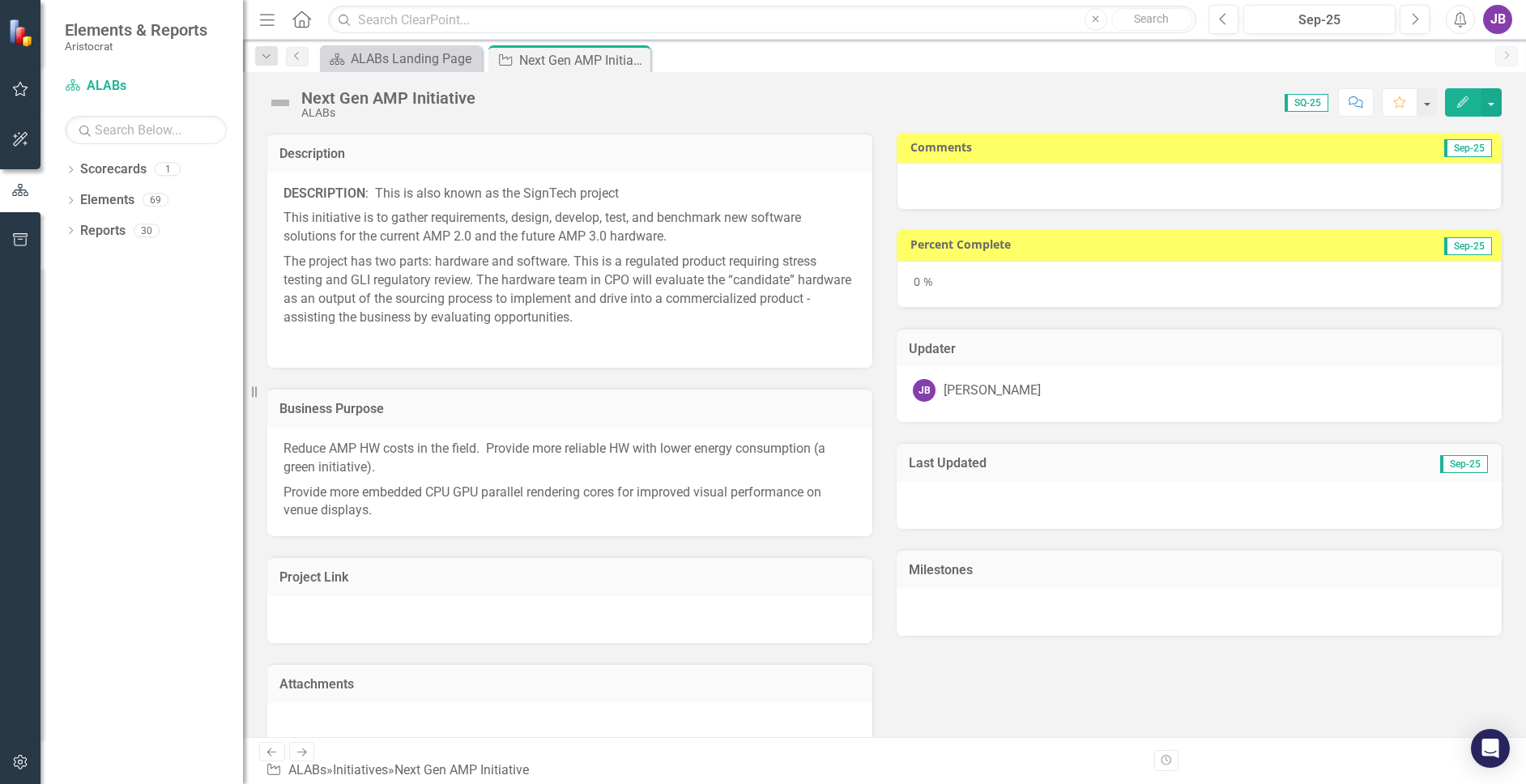
click at [1361, 181] on div at bounding box center [1199, 186] width 605 height 47
click at [1065, 182] on div at bounding box center [1199, 186] width 605 height 47
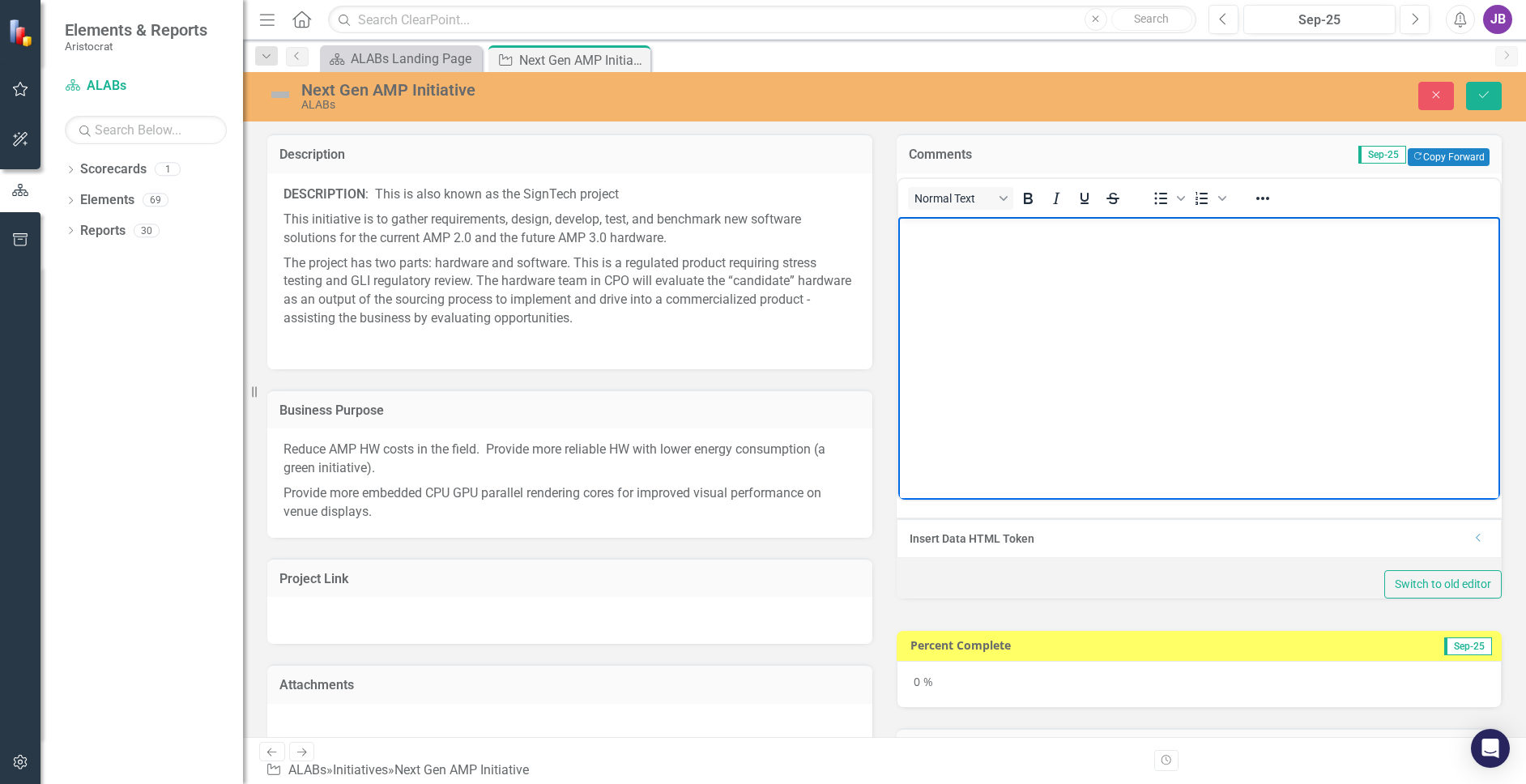
click at [956, 236] on p "Rich Text Area. Press ALT-0 for help." at bounding box center [1200, 229] width 594 height 20
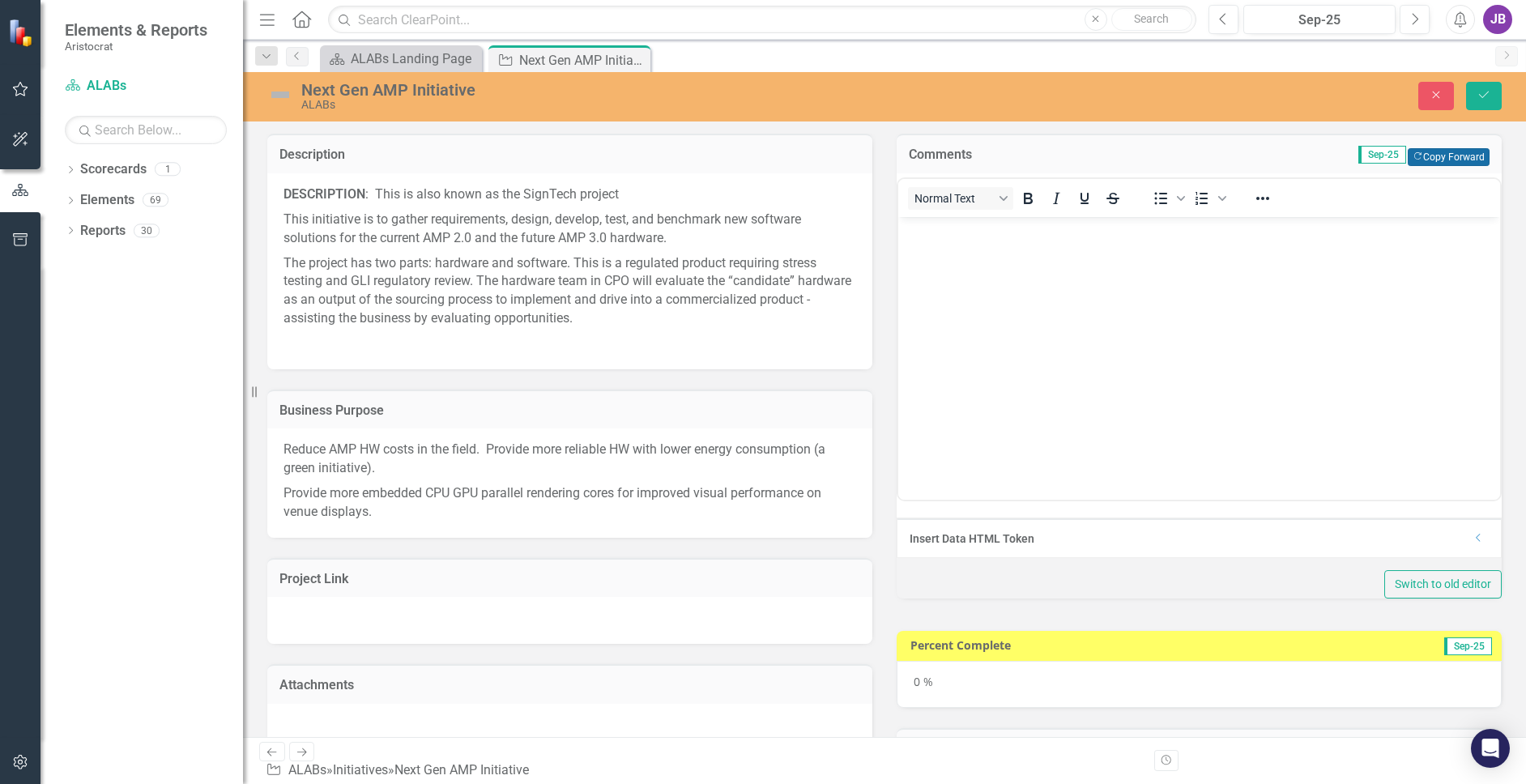
click at [1417, 152] on button "Copy Forward Copy Forward" at bounding box center [1449, 157] width 82 height 18
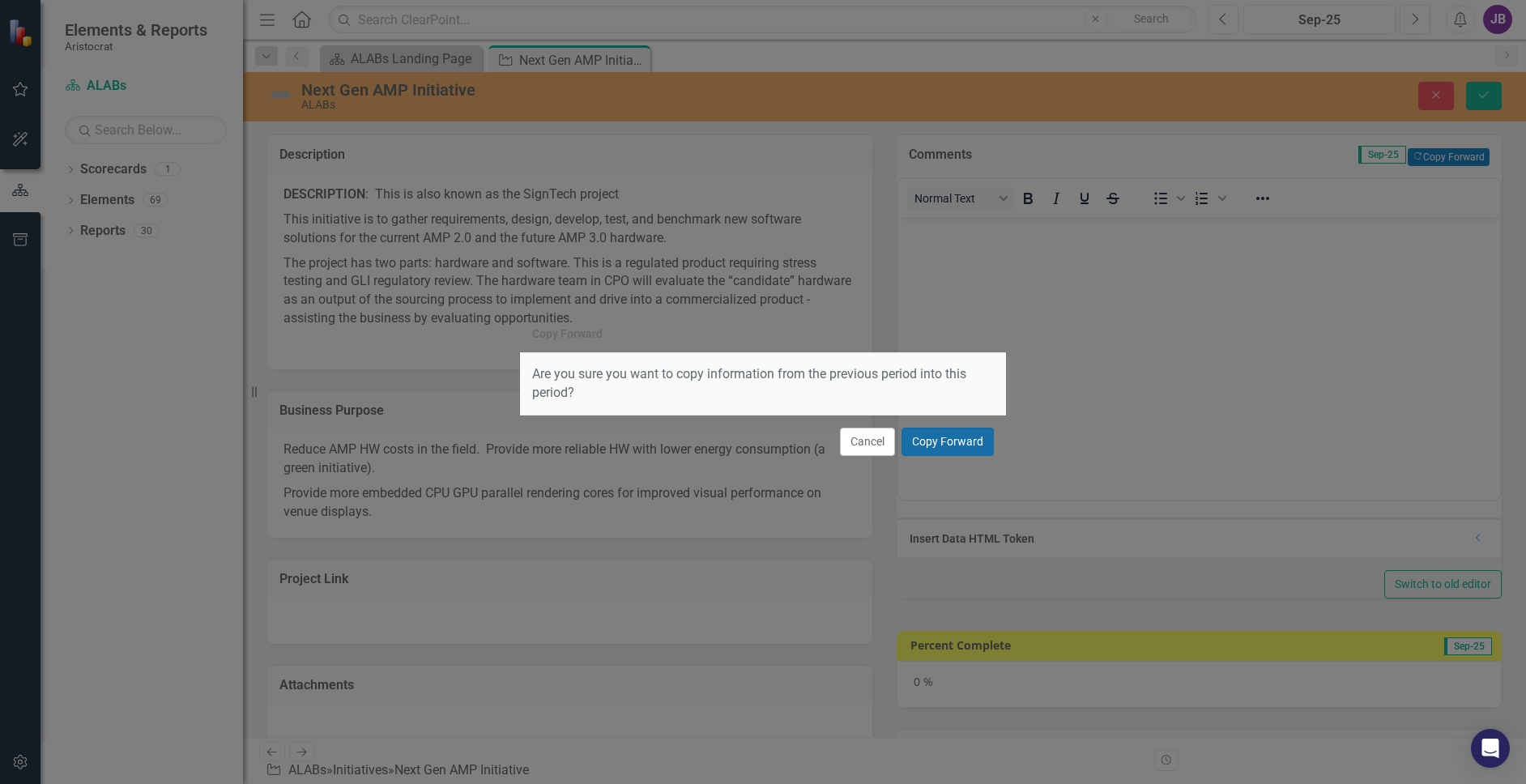
click at [956, 432] on button "Copy Forward" at bounding box center [948, 441] width 93 height 28
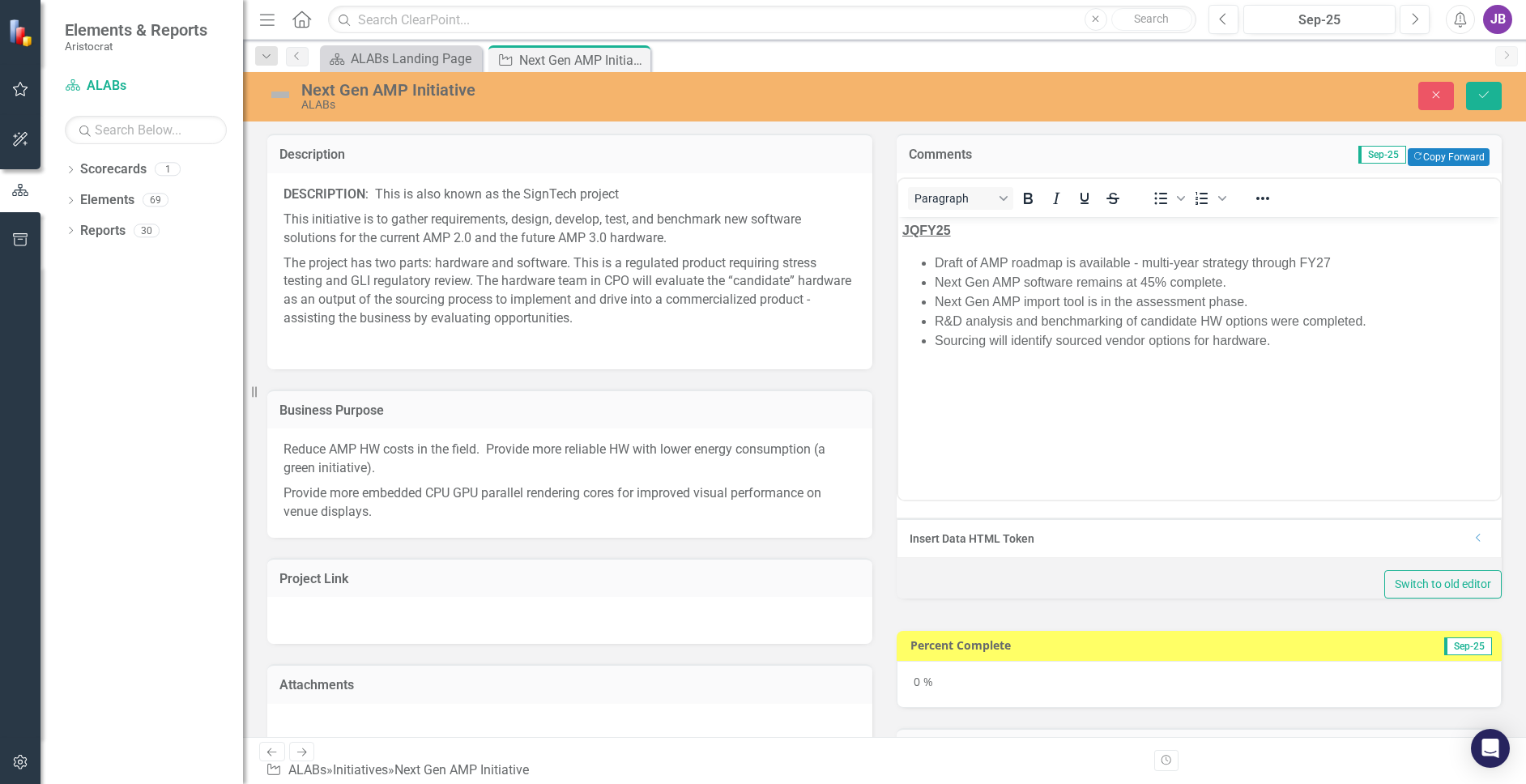
click at [1001, 247] on body "JQFY25 Draft of AMP roadmap is available - multi-year strategy through FY27 Nex…" at bounding box center [1199, 337] width 602 height 243
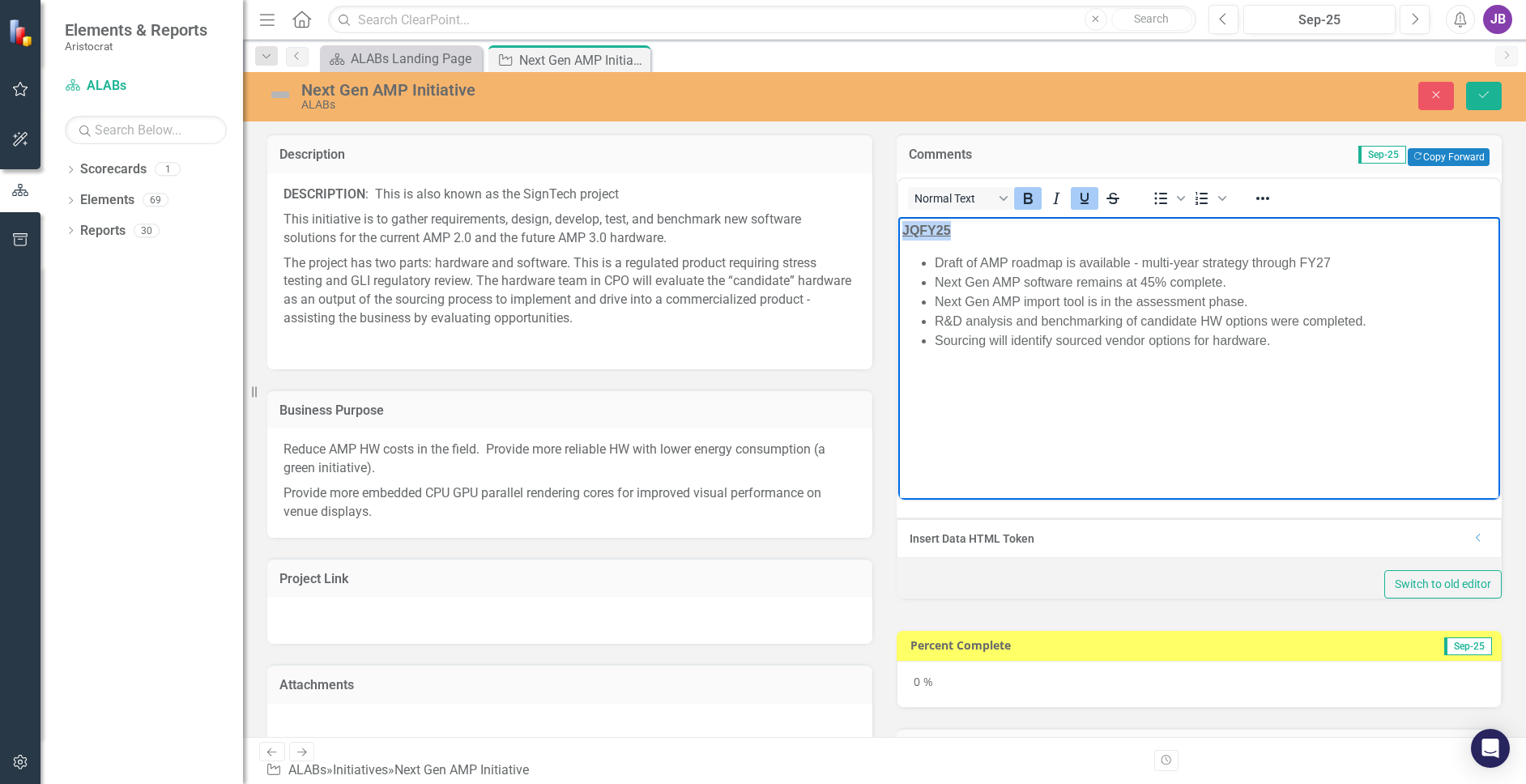
drag, startPoint x: 904, startPoint y: 227, endPoint x: 1026, endPoint y: 227, distance: 122.0
click at [1026, 227] on p "JQFY25" at bounding box center [1200, 229] width 594 height 20
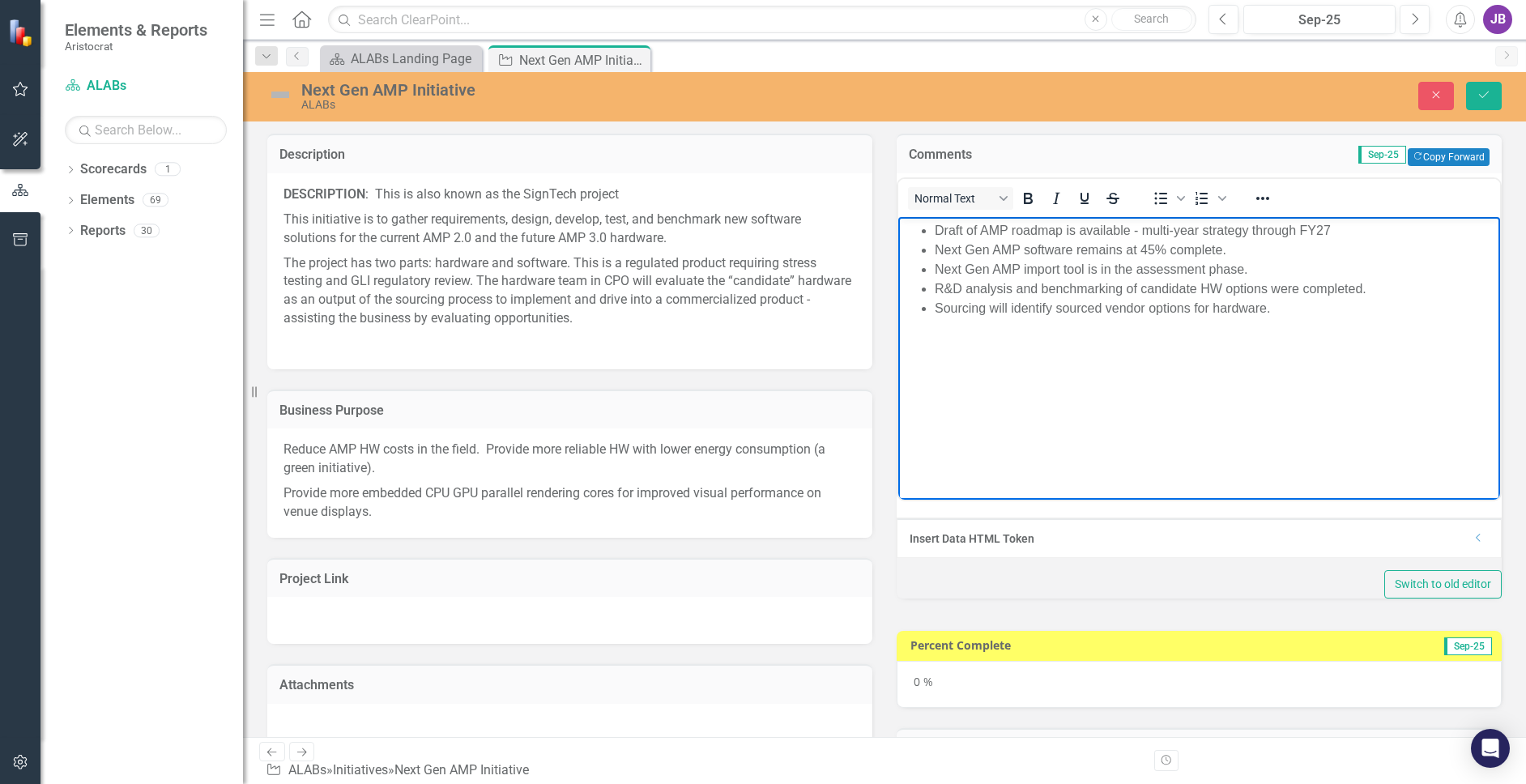
click at [1337, 318] on body "Draft of AMP roadmap is available - multi-year strategy through FY27 Next Gen A…" at bounding box center [1199, 337] width 602 height 243
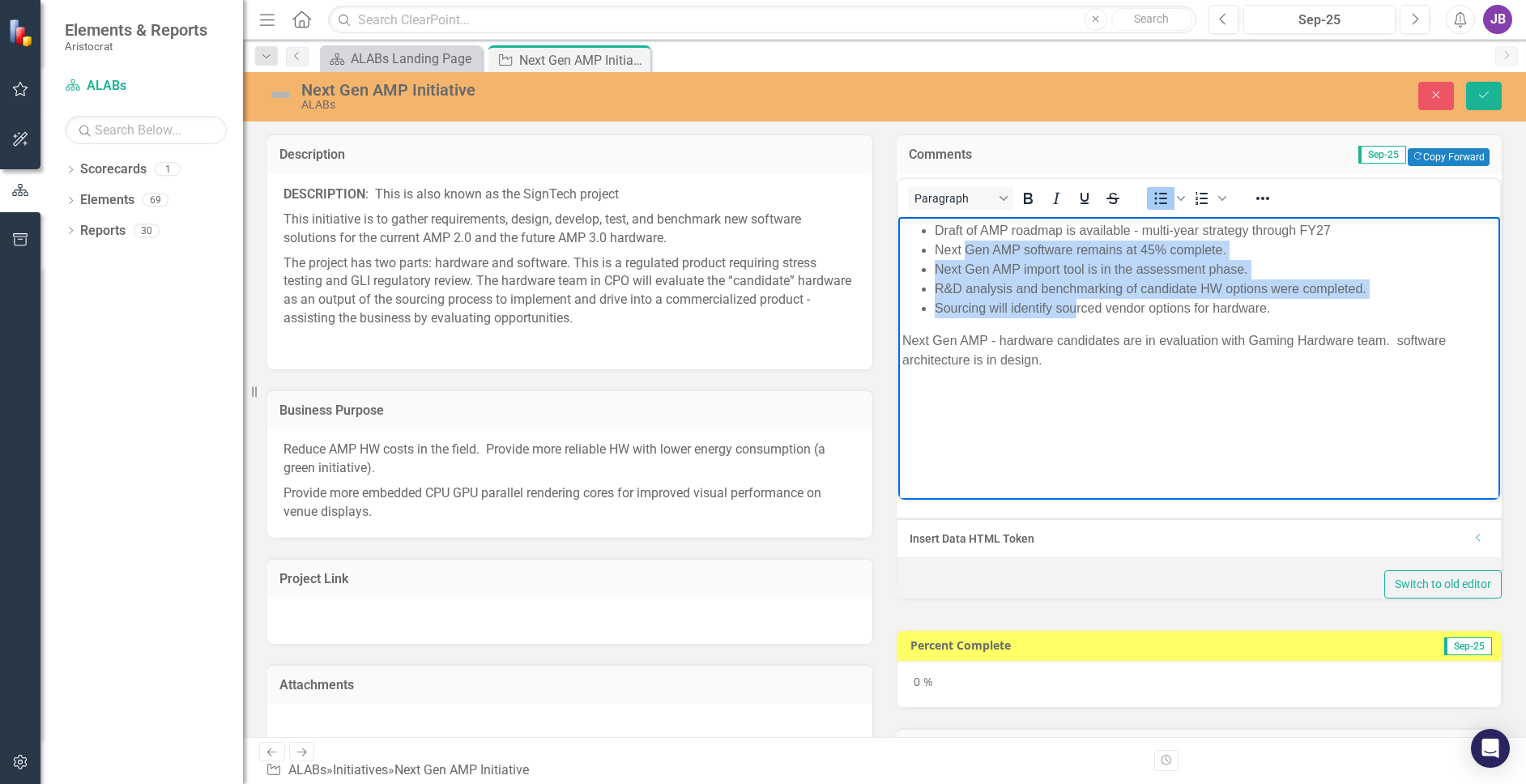
drag, startPoint x: 966, startPoint y: 248, endPoint x: 1078, endPoint y: 301, distance: 123.9
click at [1078, 301] on ul "Draft of AMP roadmap is available - multi-year strategy through FY27 Next Gen A…" at bounding box center [1200, 268] width 594 height 97
click at [1078, 301] on li "Sourcing will identify sourced vendor options for hardware." at bounding box center [1215, 308] width 562 height 20
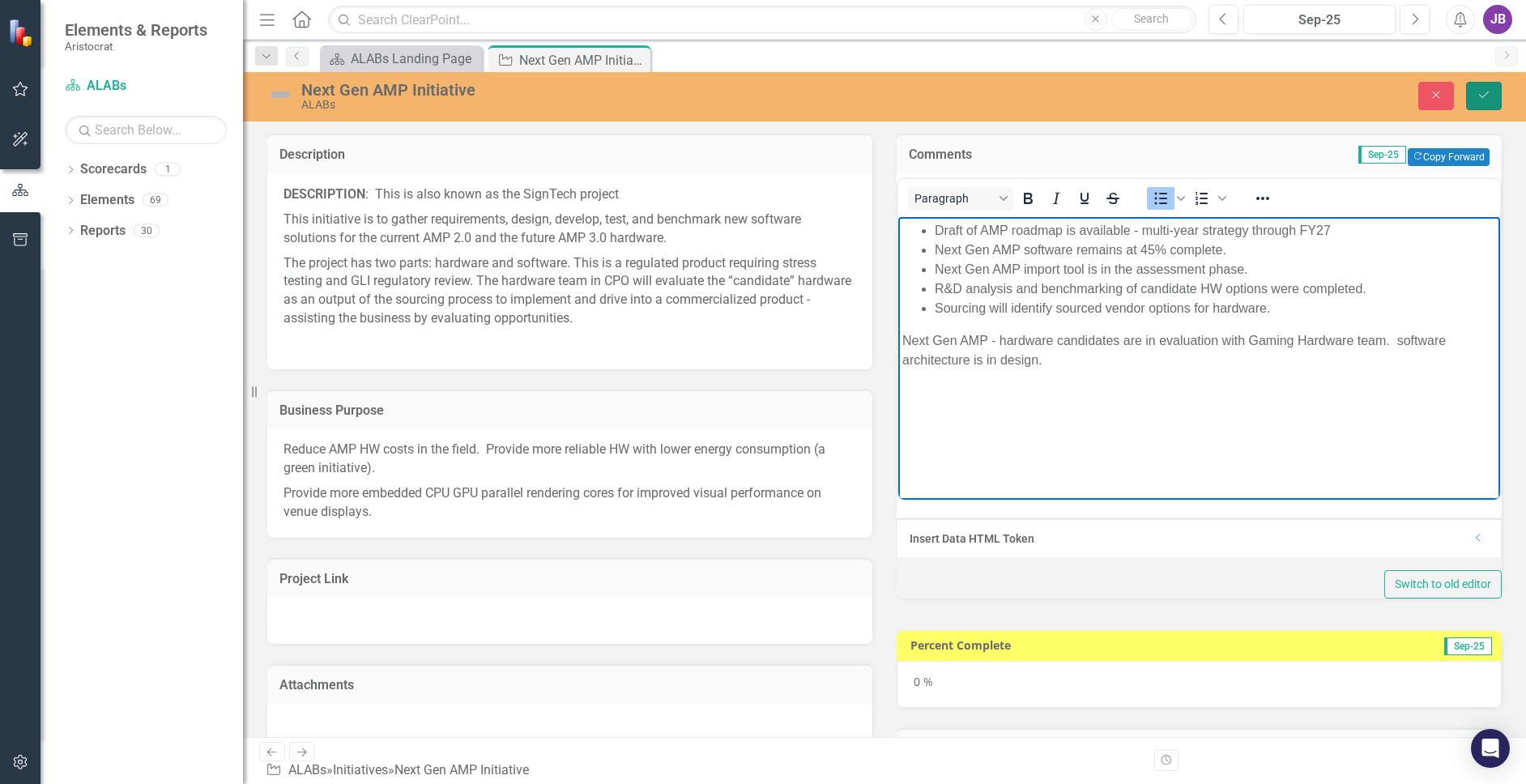
click at [1417, 93] on button "Save" at bounding box center [1484, 96] width 35 height 28
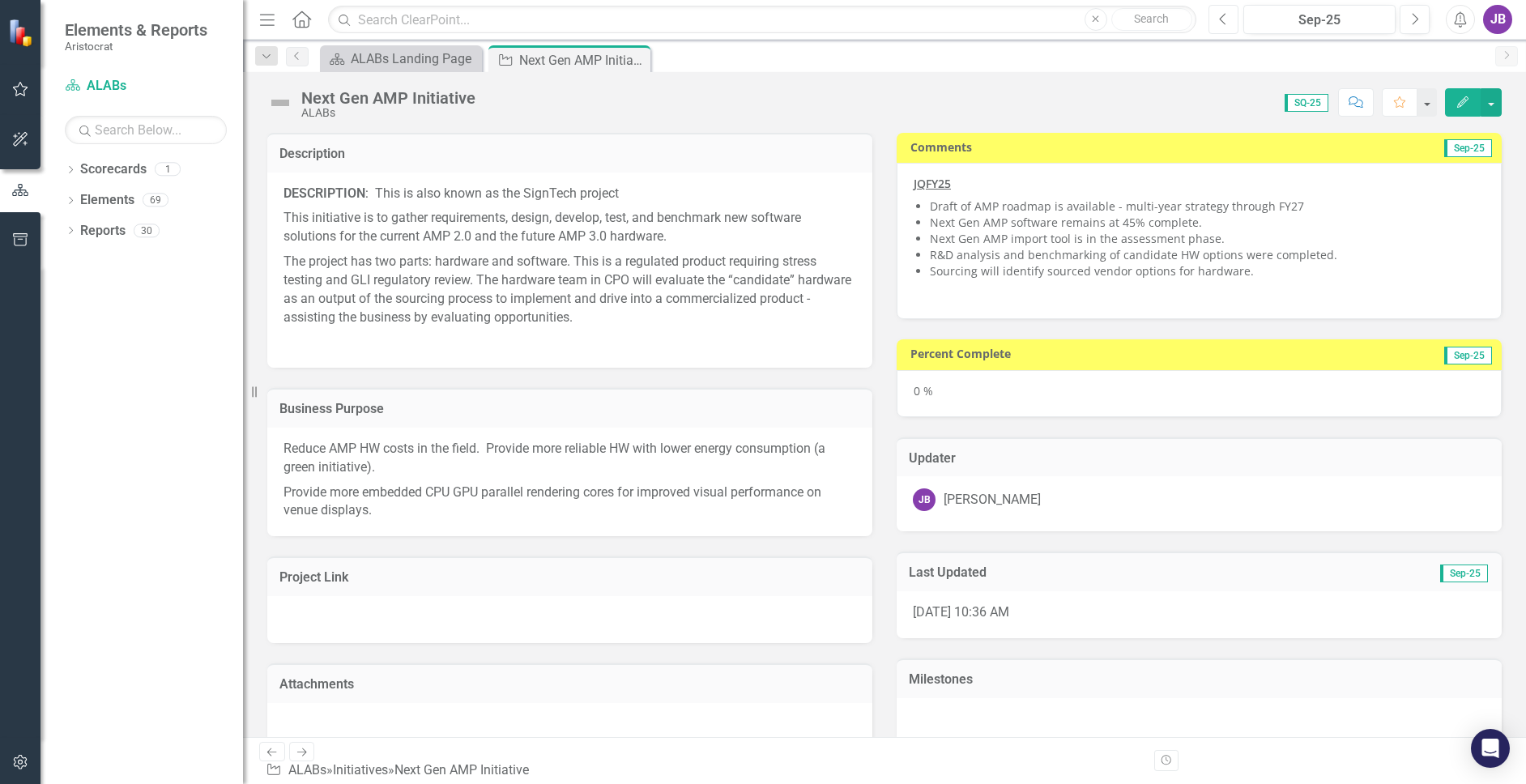
click at [1233, 21] on button "Previous" at bounding box center [1223, 20] width 30 height 29
click at [1412, 25] on icon "Next" at bounding box center [1414, 19] width 9 height 15
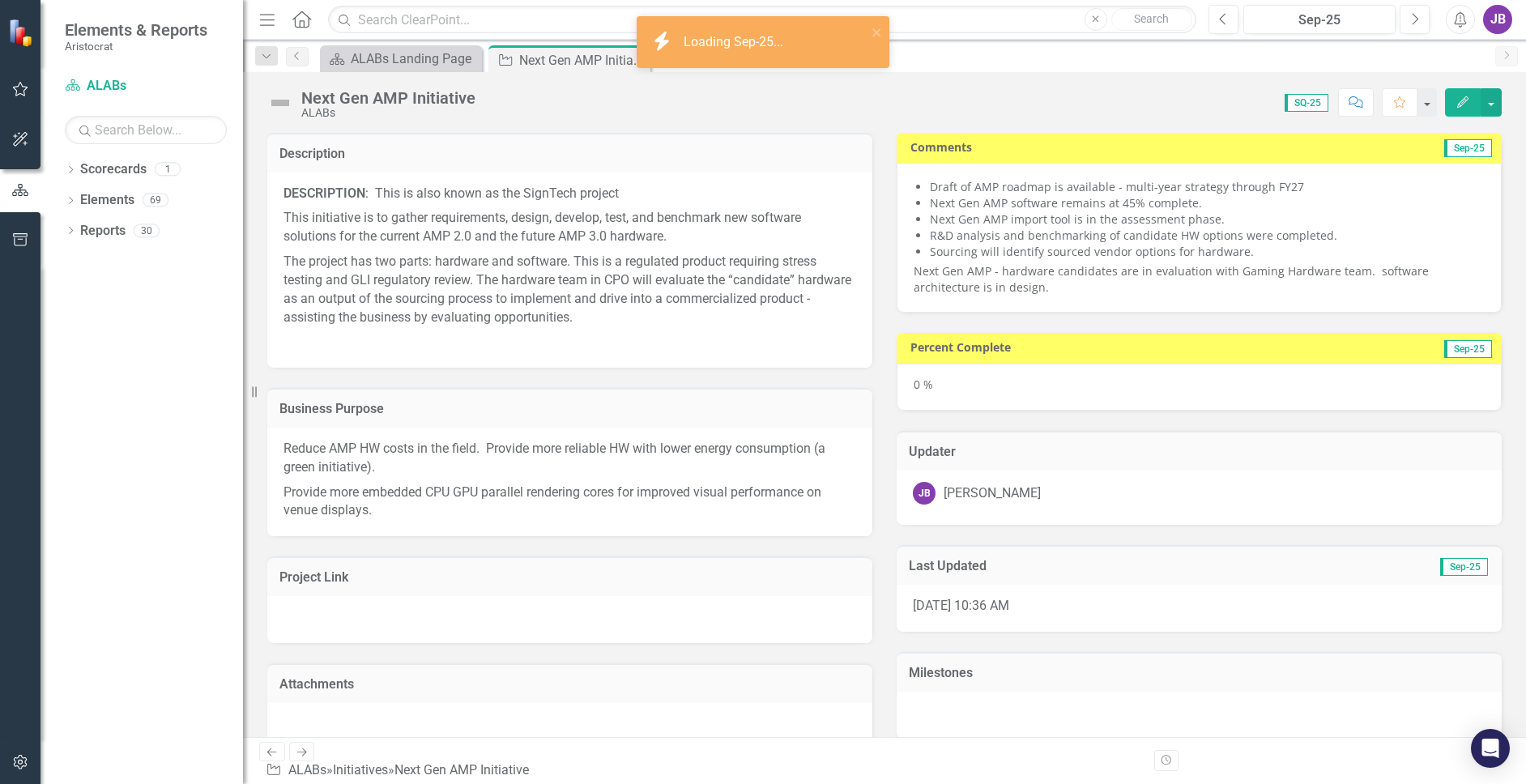
click at [921, 386] on div "0 %" at bounding box center [1199, 387] width 605 height 47
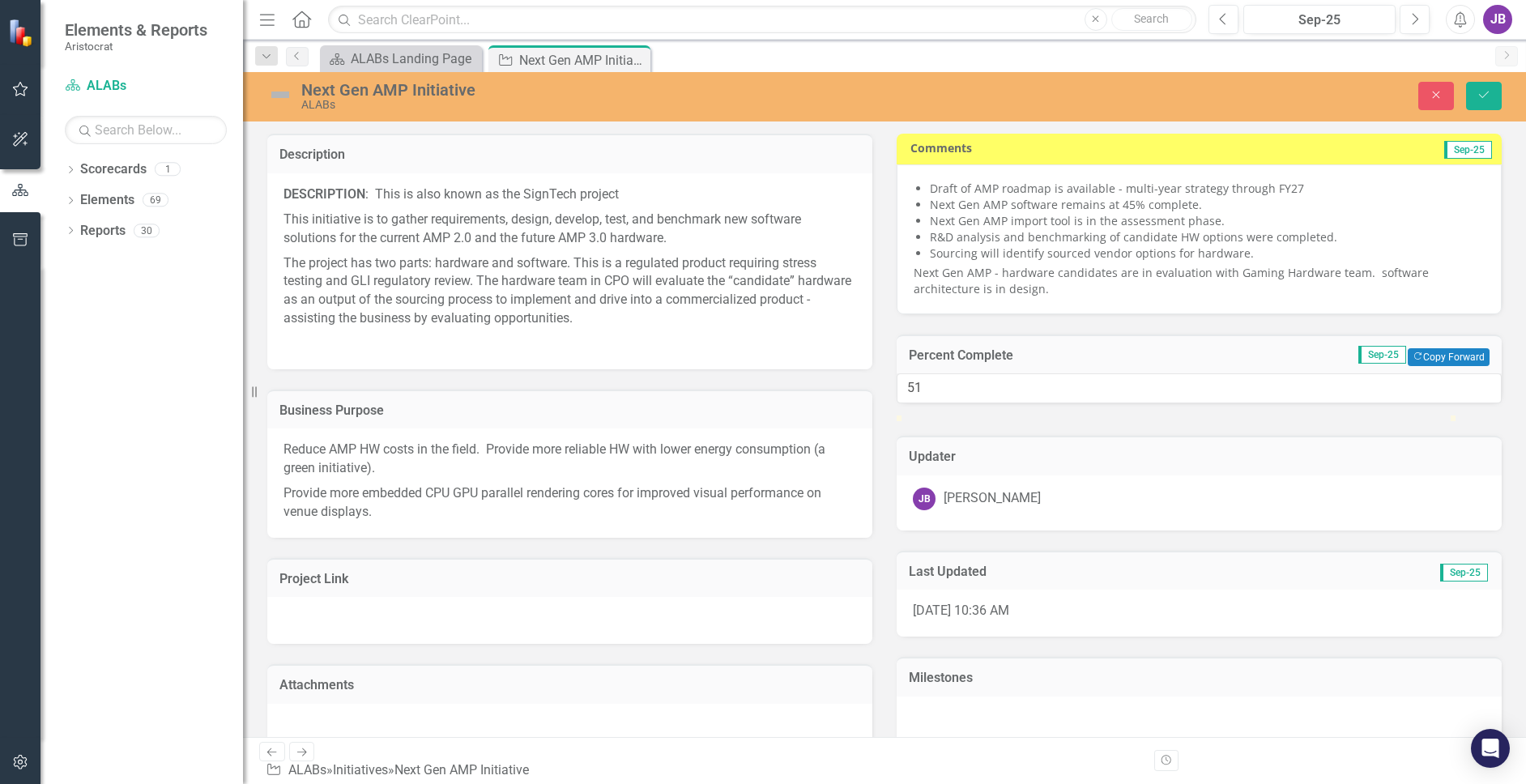
type input "50"
drag, startPoint x: 916, startPoint y: 441, endPoint x: 1194, endPoint y: 442, distance: 278.0
click at [1173, 415] on div at bounding box center [1173, 415] width 0 height 0
click at [1417, 357] on button "Copy Forward Copy Forward" at bounding box center [1449, 356] width 82 height 18
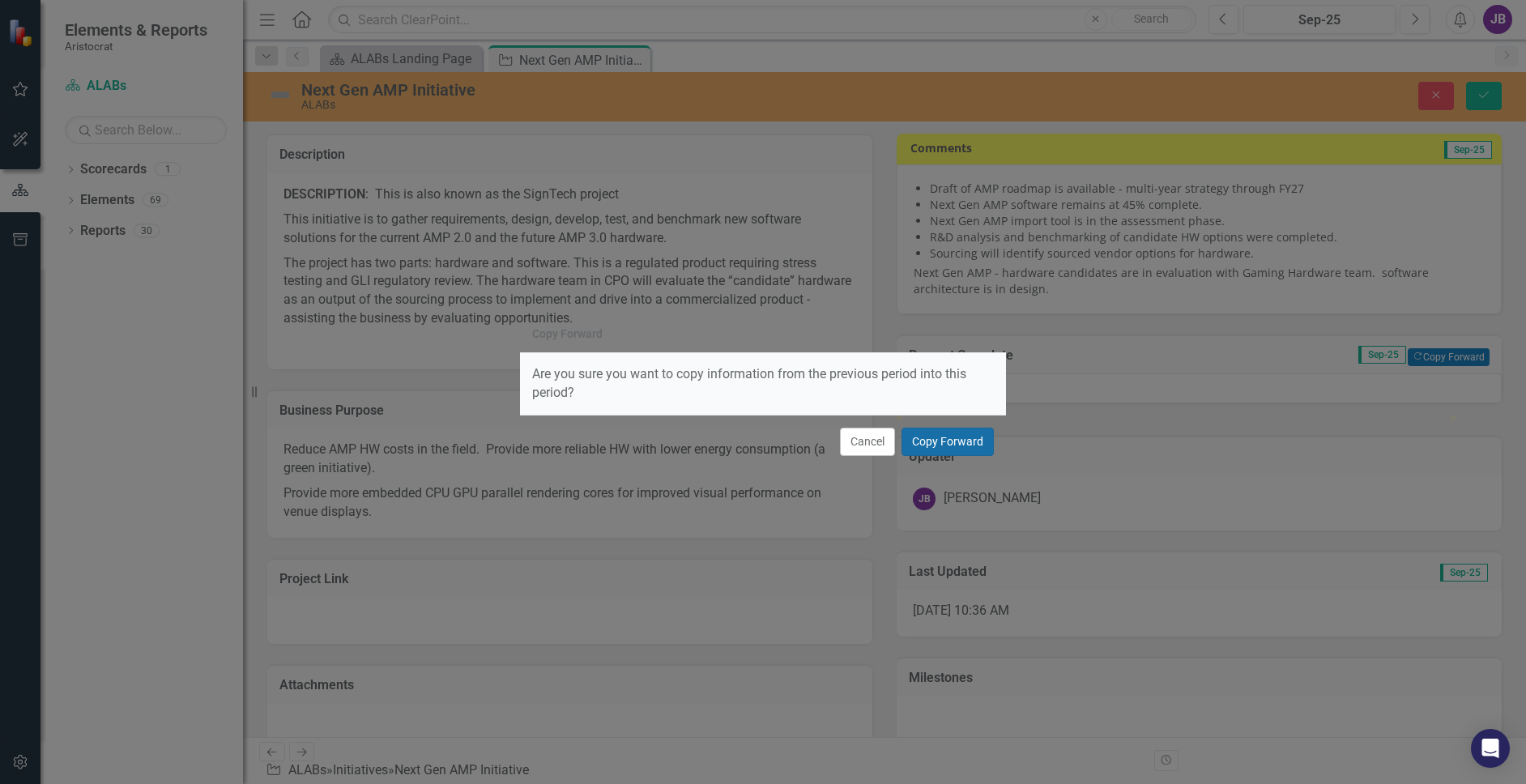
click at [946, 439] on button "Copy Forward" at bounding box center [948, 441] width 93 height 28
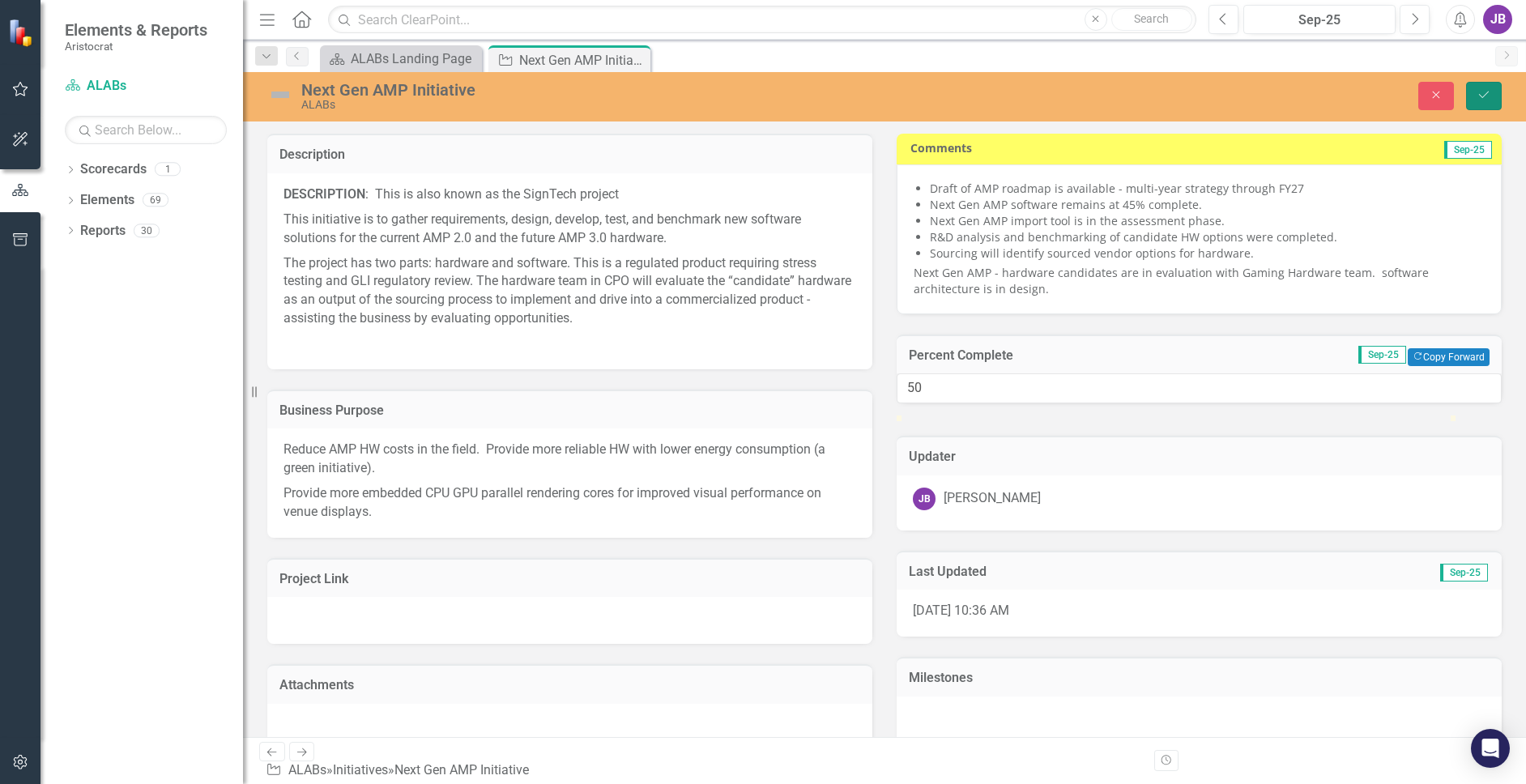
click at [1417, 92] on button "Save" at bounding box center [1484, 96] width 35 height 28
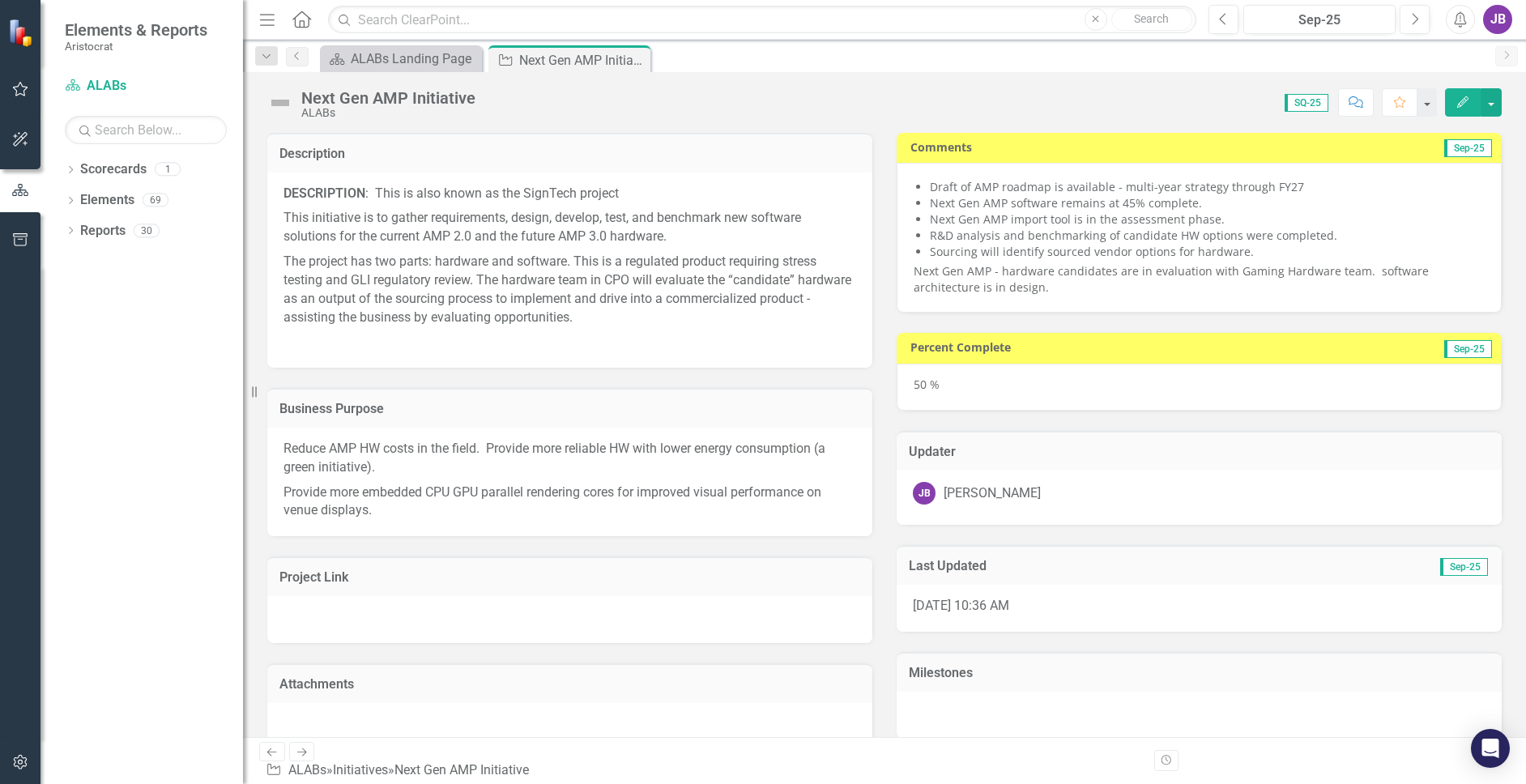
click at [279, 102] on img at bounding box center [280, 103] width 26 height 26
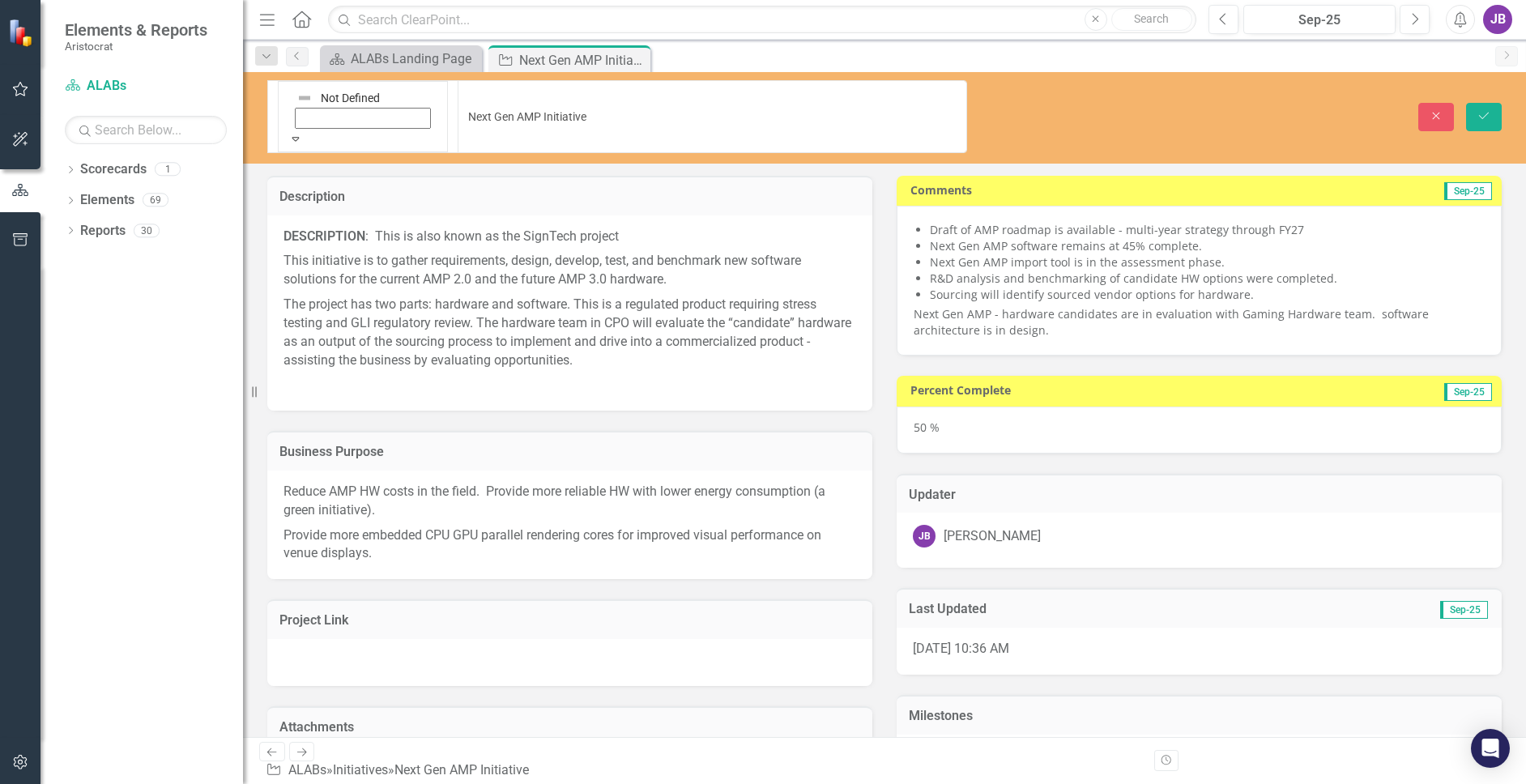
click at [296, 102] on img at bounding box center [304, 98] width 17 height 17
click at [1417, 110] on icon "Save" at bounding box center [1483, 116] width 15 height 12
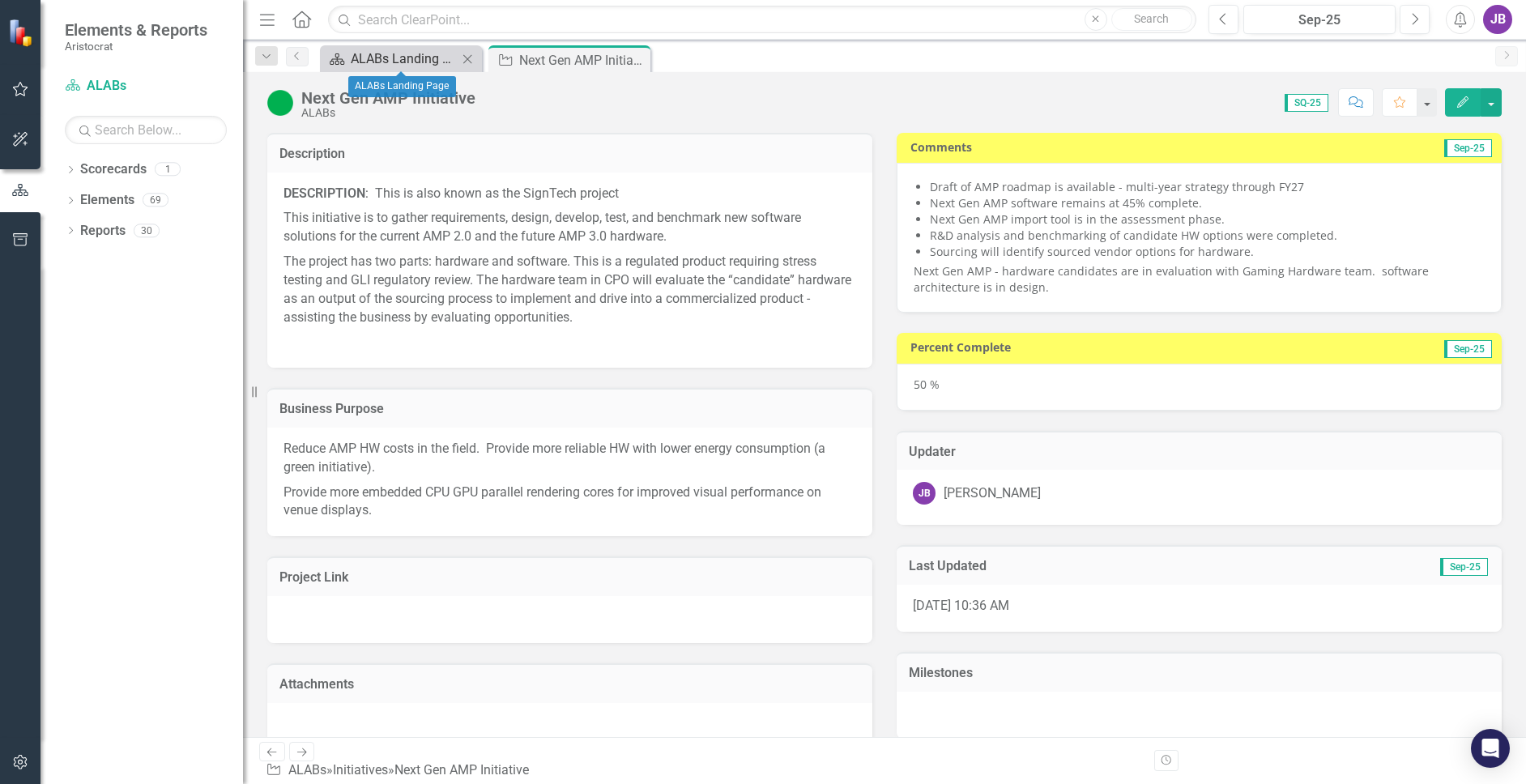
click at [417, 68] on div "ALABs Landing Page" at bounding box center [403, 59] width 106 height 21
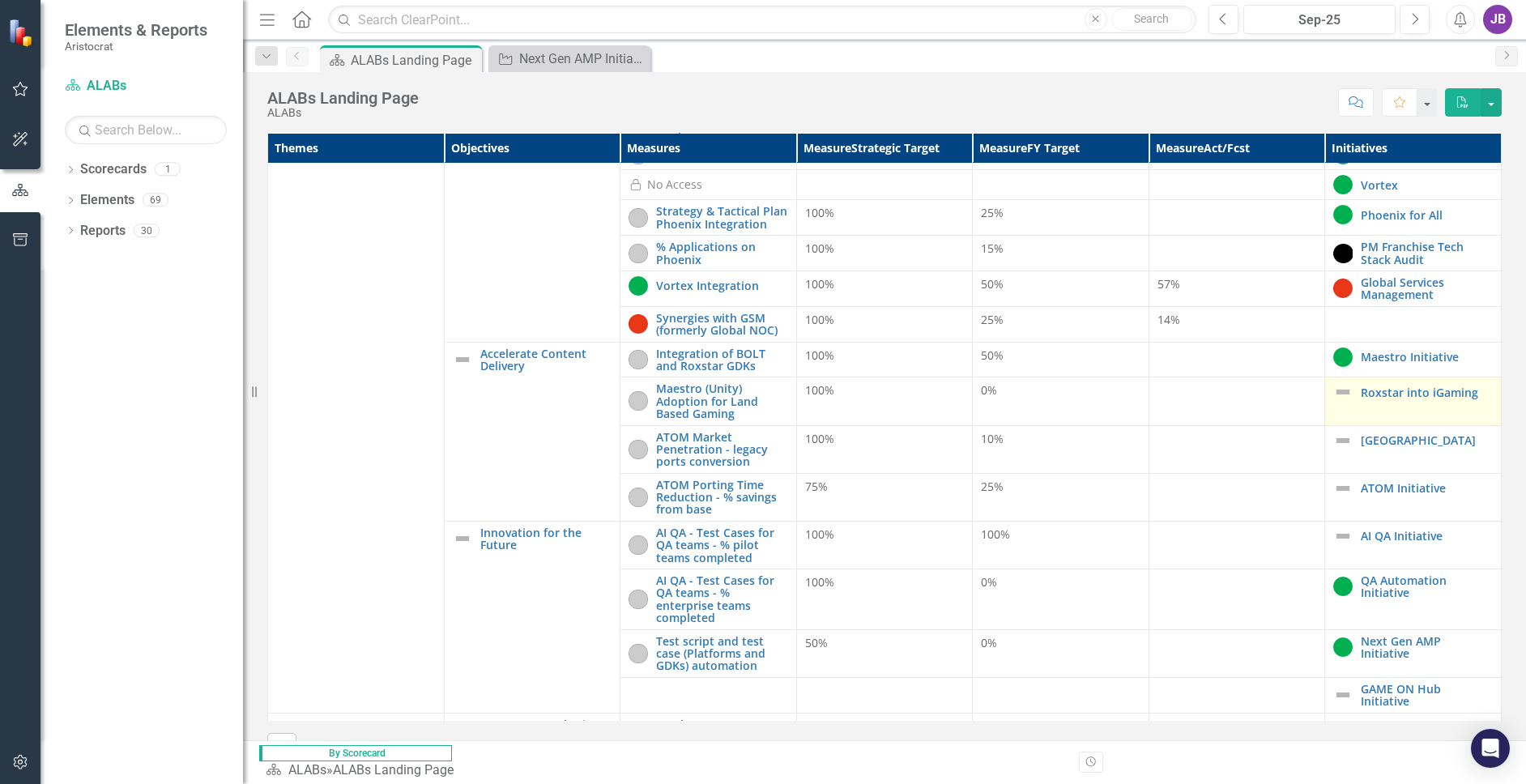
scroll to position [405, 0]
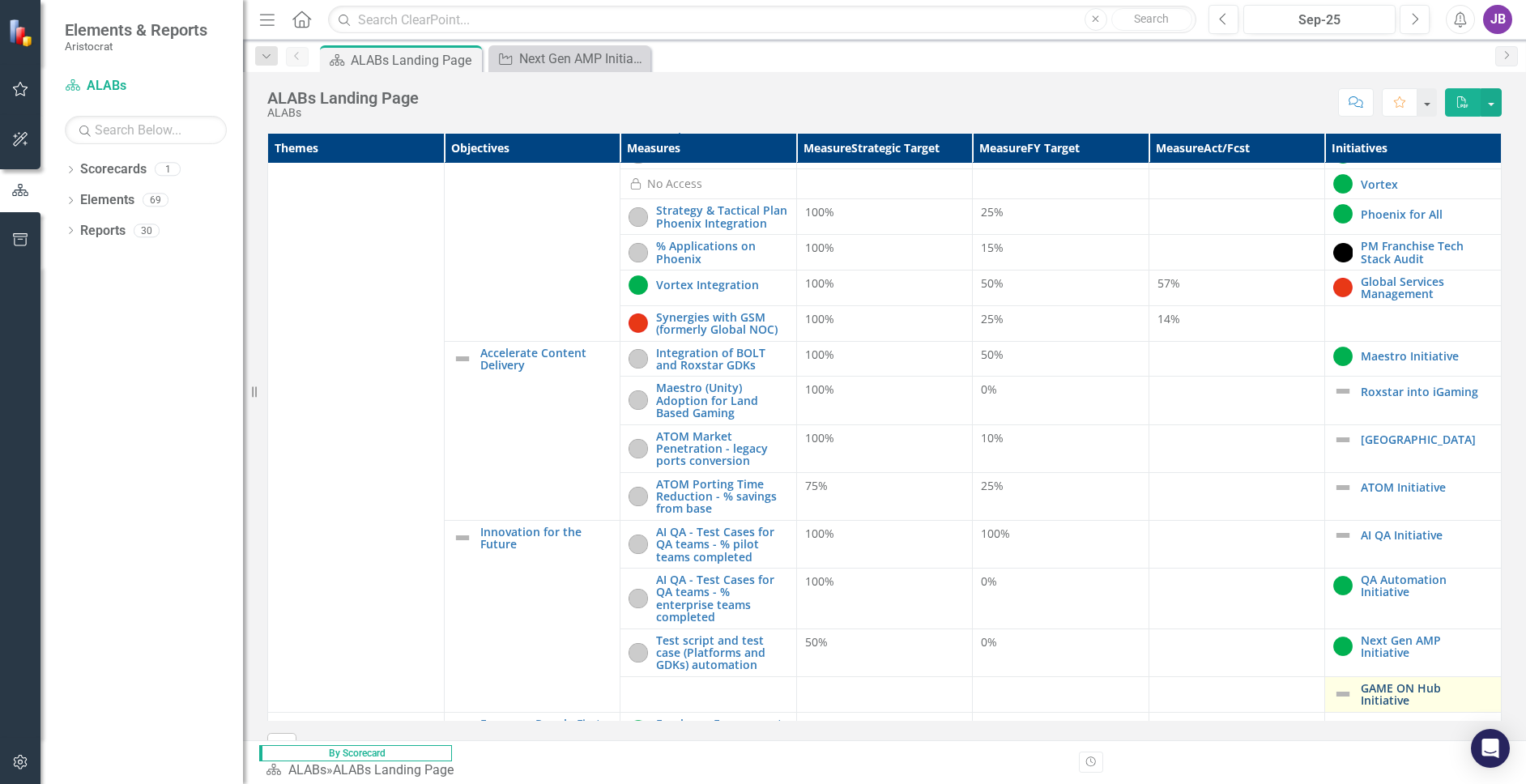
click at [1366, 681] on link "GAME ON Hub Initiative" at bounding box center [1426, 694] width 132 height 25
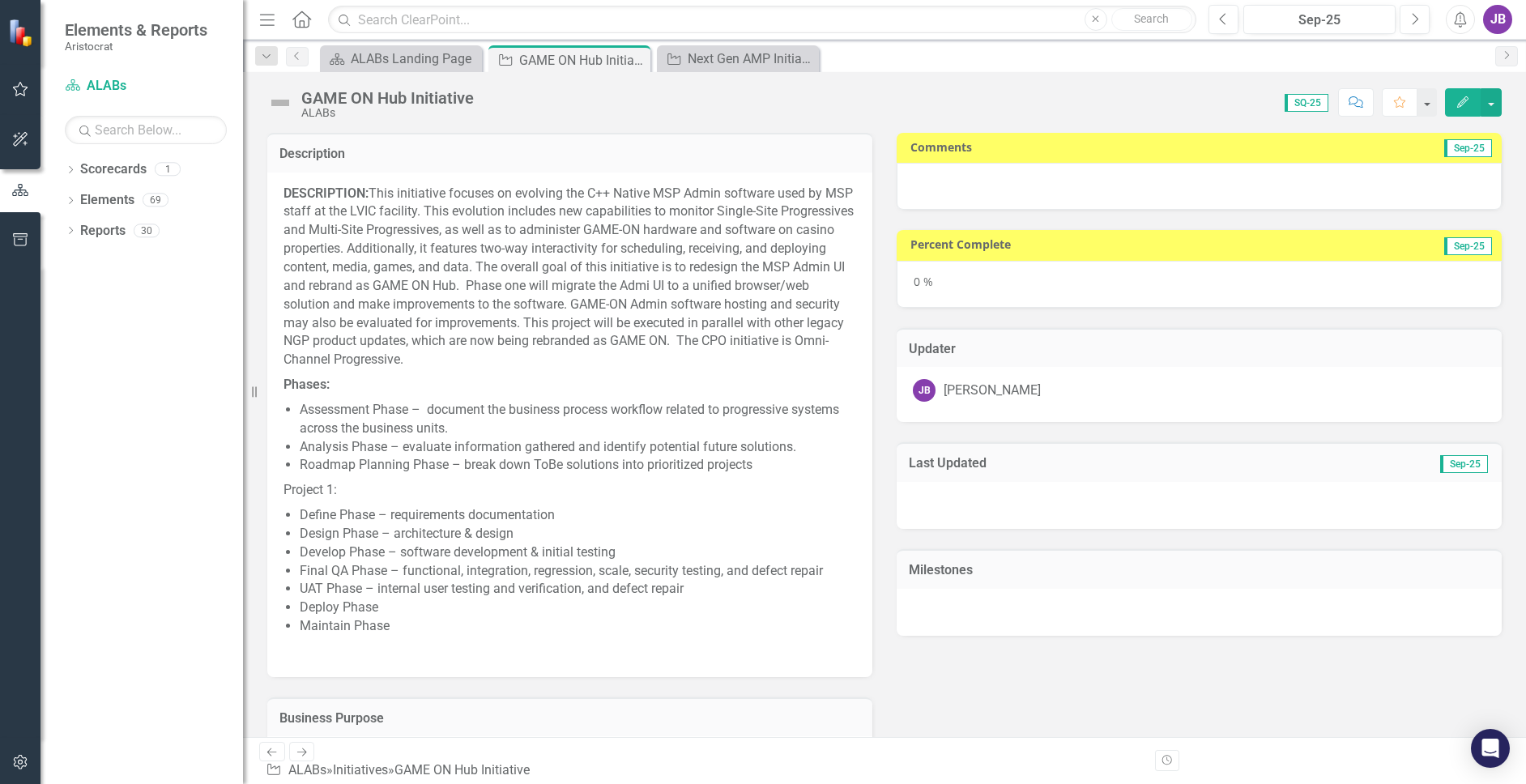
click at [1076, 185] on div at bounding box center [1199, 186] width 605 height 47
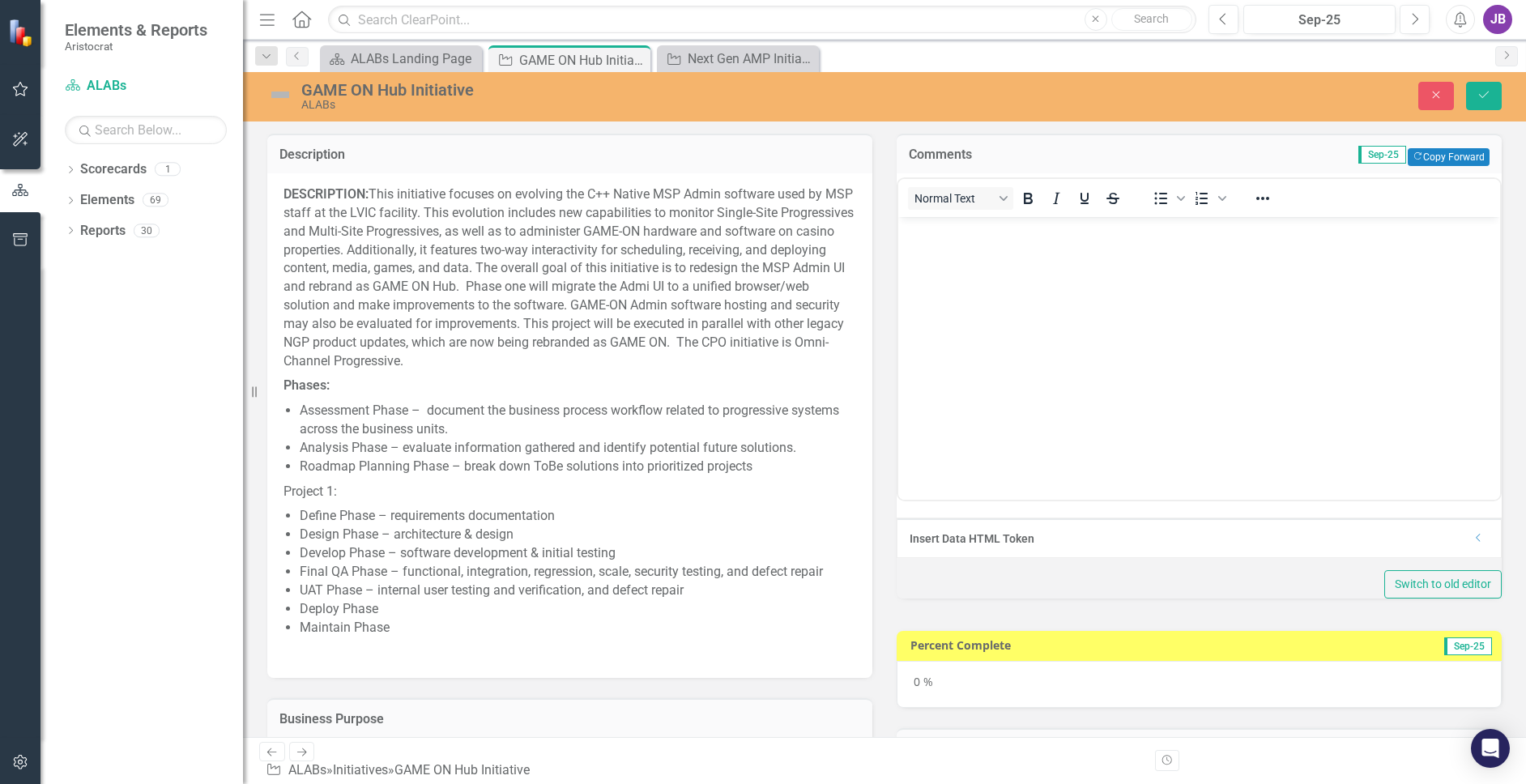
click at [1120, 269] on body "Rich Text Area. Press ALT-0 for help." at bounding box center [1199, 337] width 602 height 243
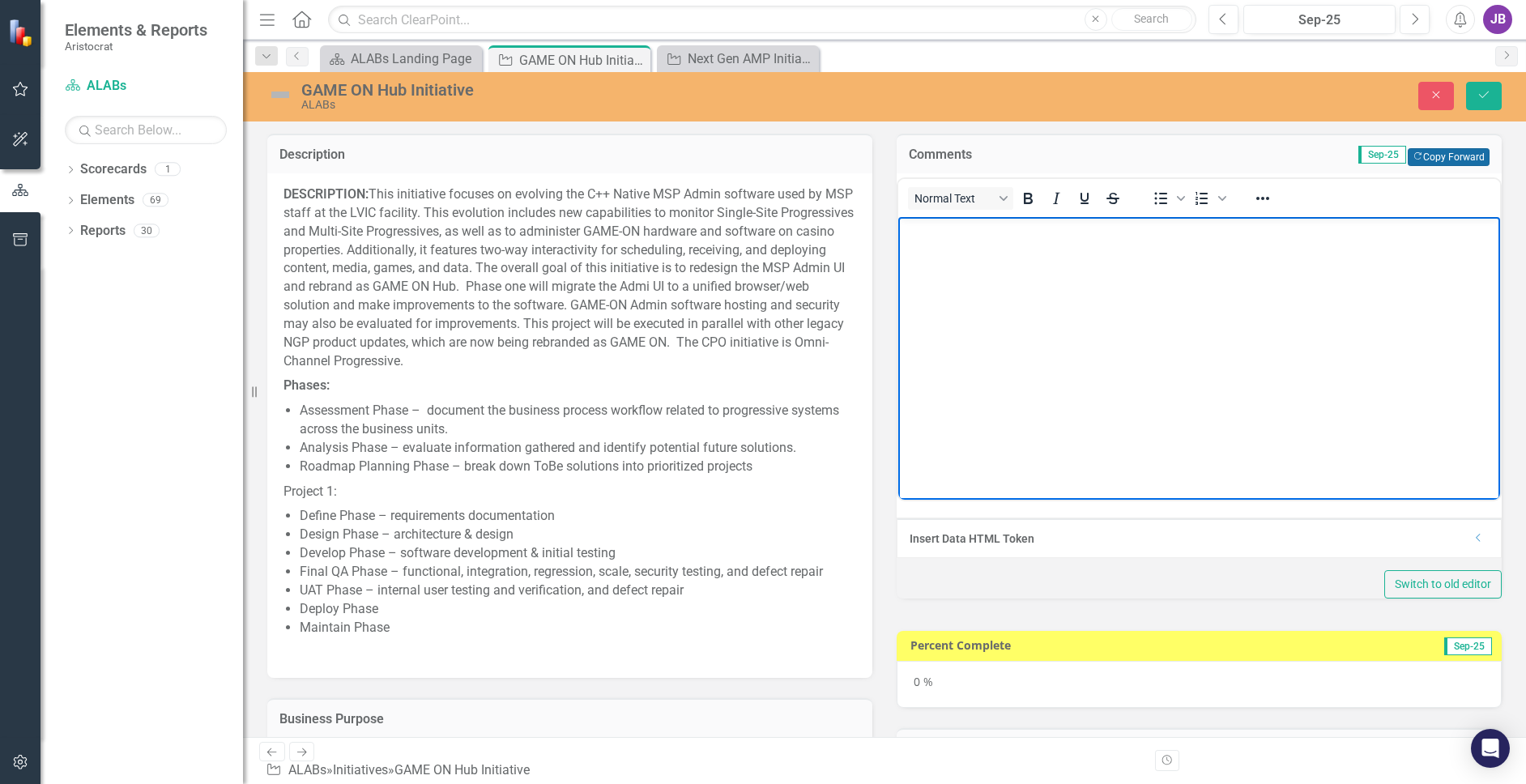
click at [1417, 158] on button "Copy Forward Copy Forward" at bounding box center [1449, 157] width 82 height 18
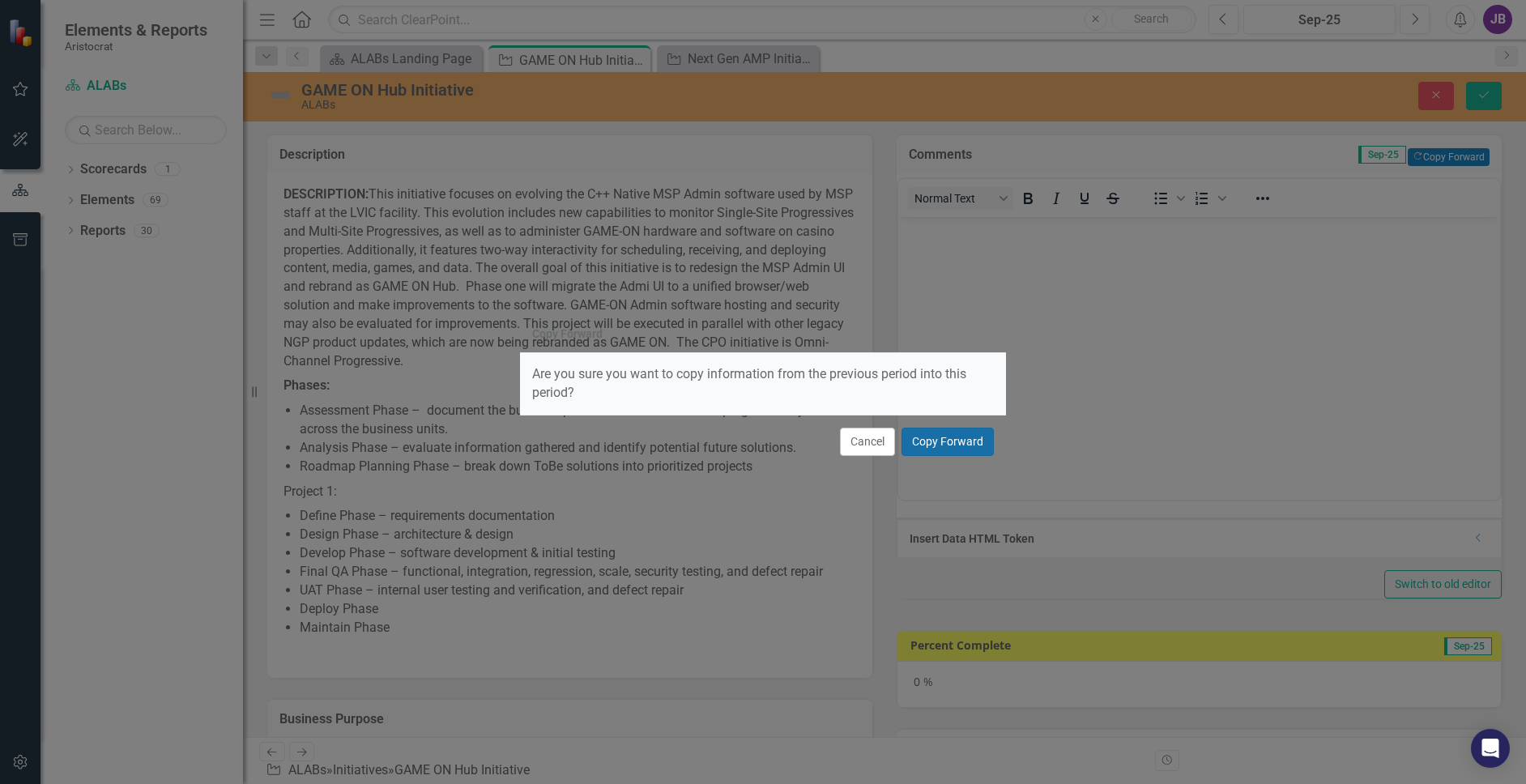
click at [963, 442] on button "Copy Forward" at bounding box center [948, 441] width 93 height 28
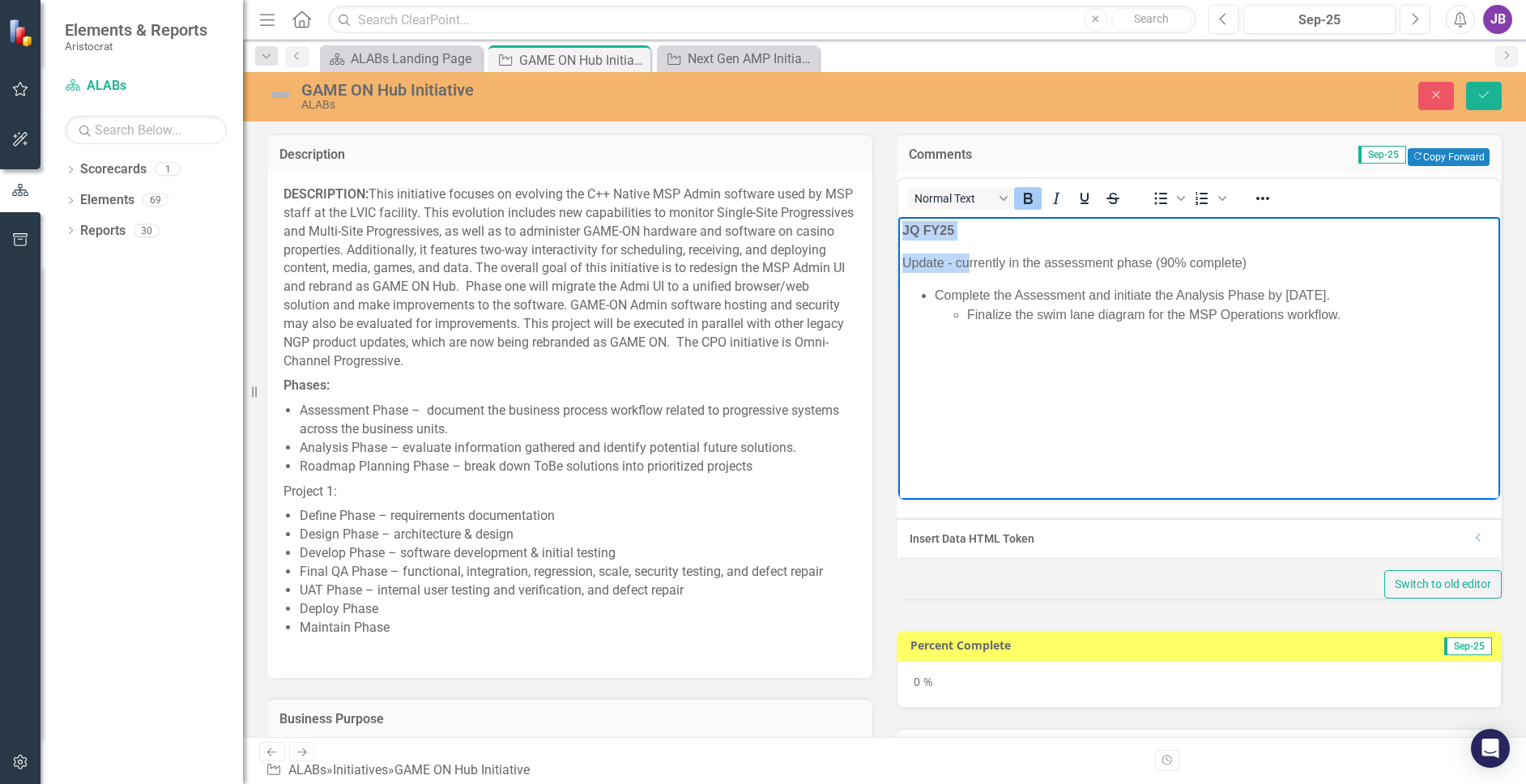
drag, startPoint x: 969, startPoint y: 242, endPoint x: 924, endPoint y: 245, distance: 45.1
click at [898, 232] on html "JQ FY25 Update - currently in the assessment phase (90% complete) Complete the …" at bounding box center [1199, 337] width 602 height 243
click at [1025, 268] on p "Update - currently in the assessment phase (90% complete)" at bounding box center [1200, 263] width 594 height 20
drag, startPoint x: 974, startPoint y: 229, endPoint x: 850, endPoint y: 228, distance: 124.0
click at [898, 228] on html "JQ FY25 Update - currently in the assessment phase (90% complete) Complete the …" at bounding box center [1199, 337] width 602 height 243
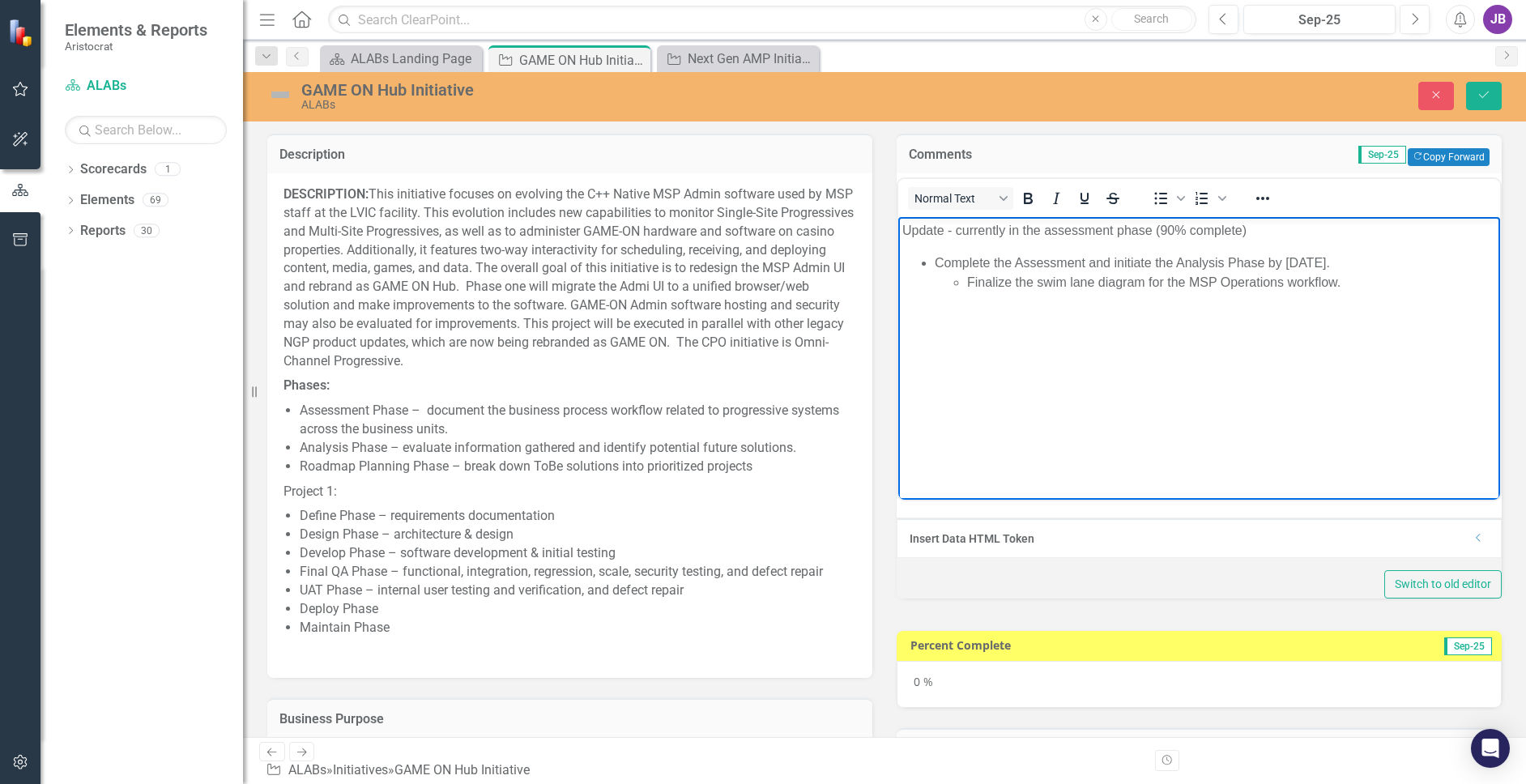
click at [1110, 422] on body "Update - currently in the assessment phase (90% complete) Complete the Assessme…" at bounding box center [1199, 337] width 602 height 243
click at [1366, 299] on body "Update - currently in the assessment phase (90% complete) Complete the Assessme…" at bounding box center [1199, 337] width 602 height 243
drag, startPoint x: 1285, startPoint y: 264, endPoint x: 1357, endPoint y: 262, distance: 72.0
click at [1357, 262] on li "Complete the Assessment and initiate the Analysis Phase by [DATE]. Finalize the…" at bounding box center [1215, 272] width 562 height 39
click at [1167, 222] on p "Update - currently in the assessment phase (90% complete)" at bounding box center [1200, 229] width 594 height 20
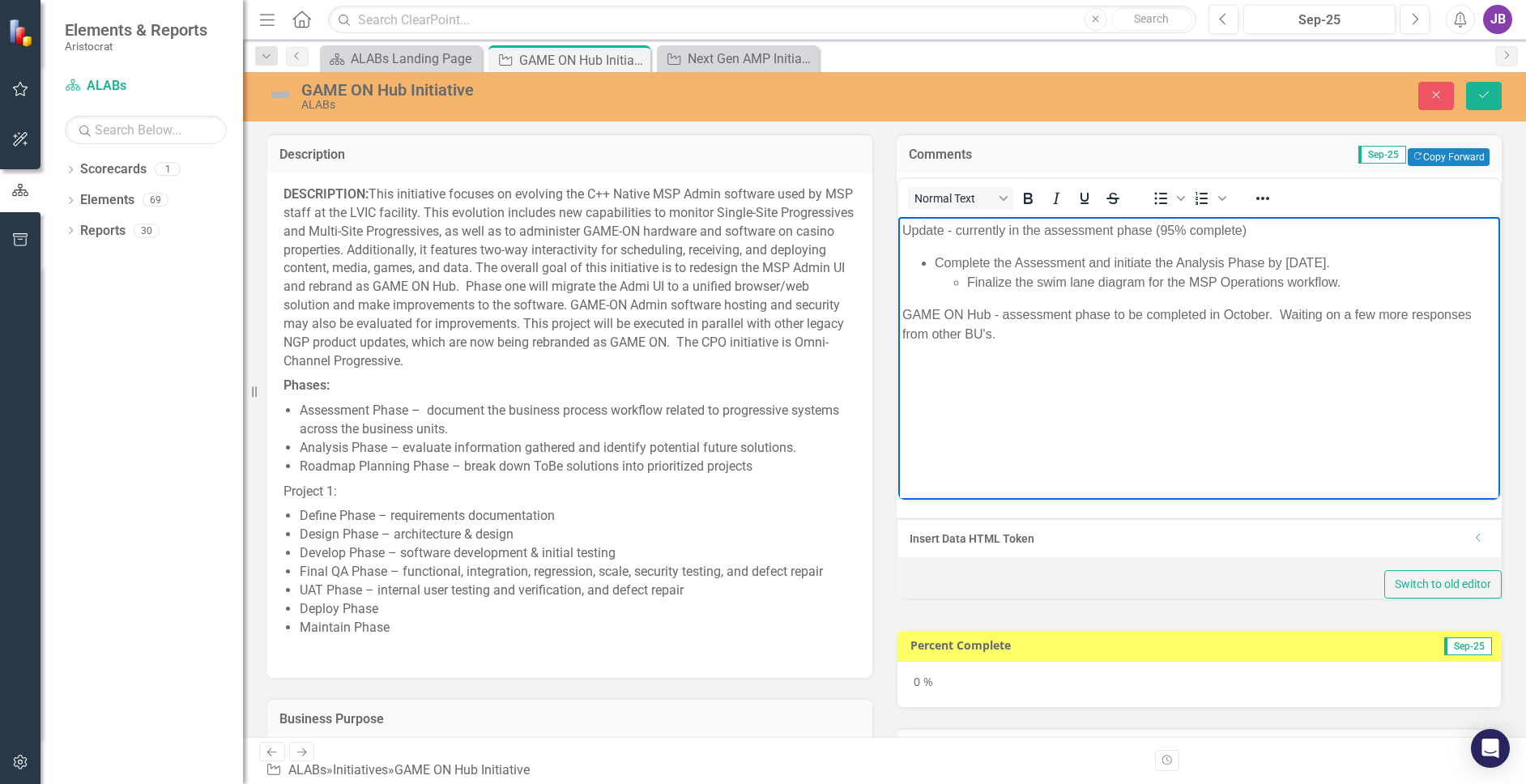
scroll to position [81, 0]
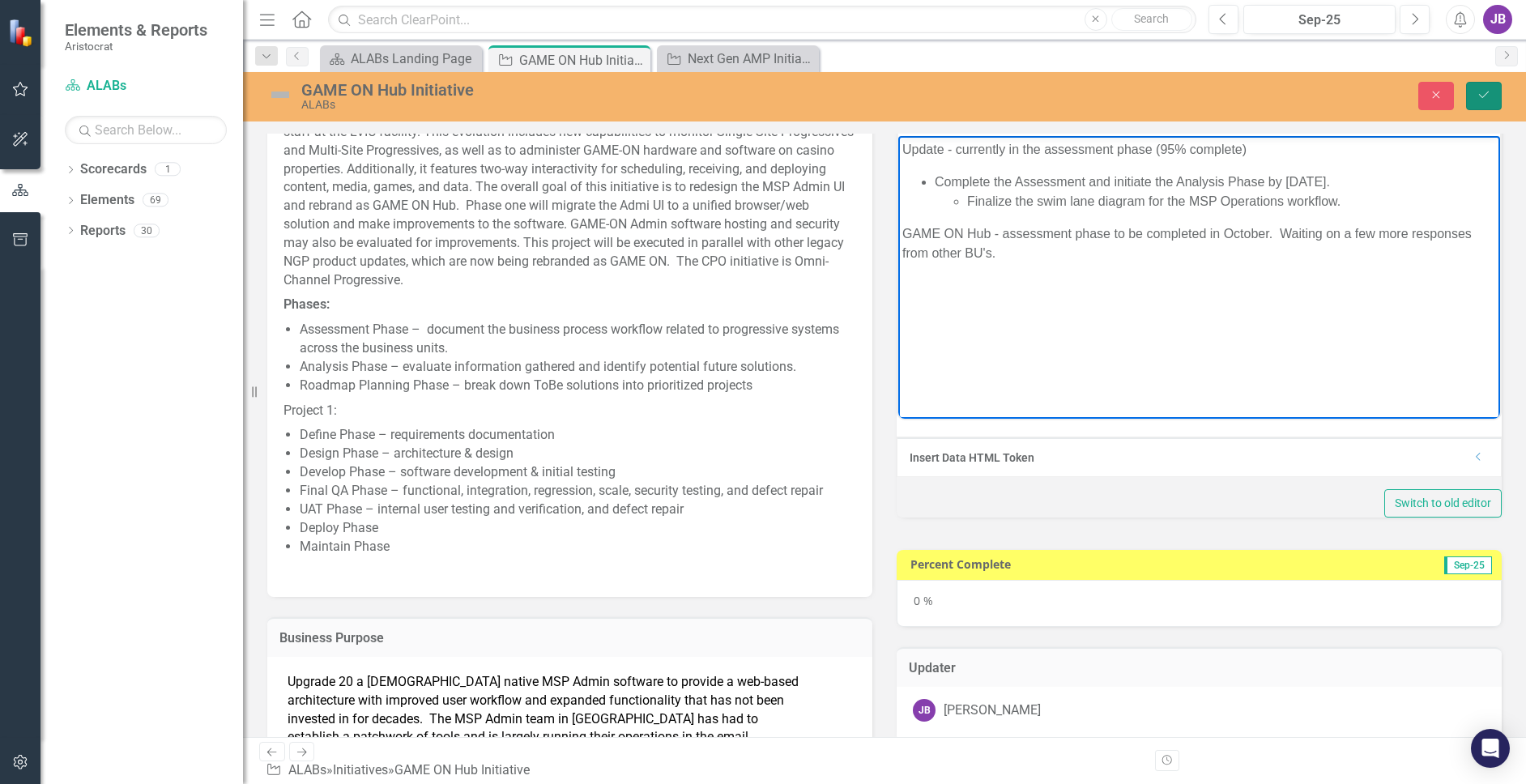
click at [1417, 94] on icon "Save" at bounding box center [1483, 95] width 15 height 12
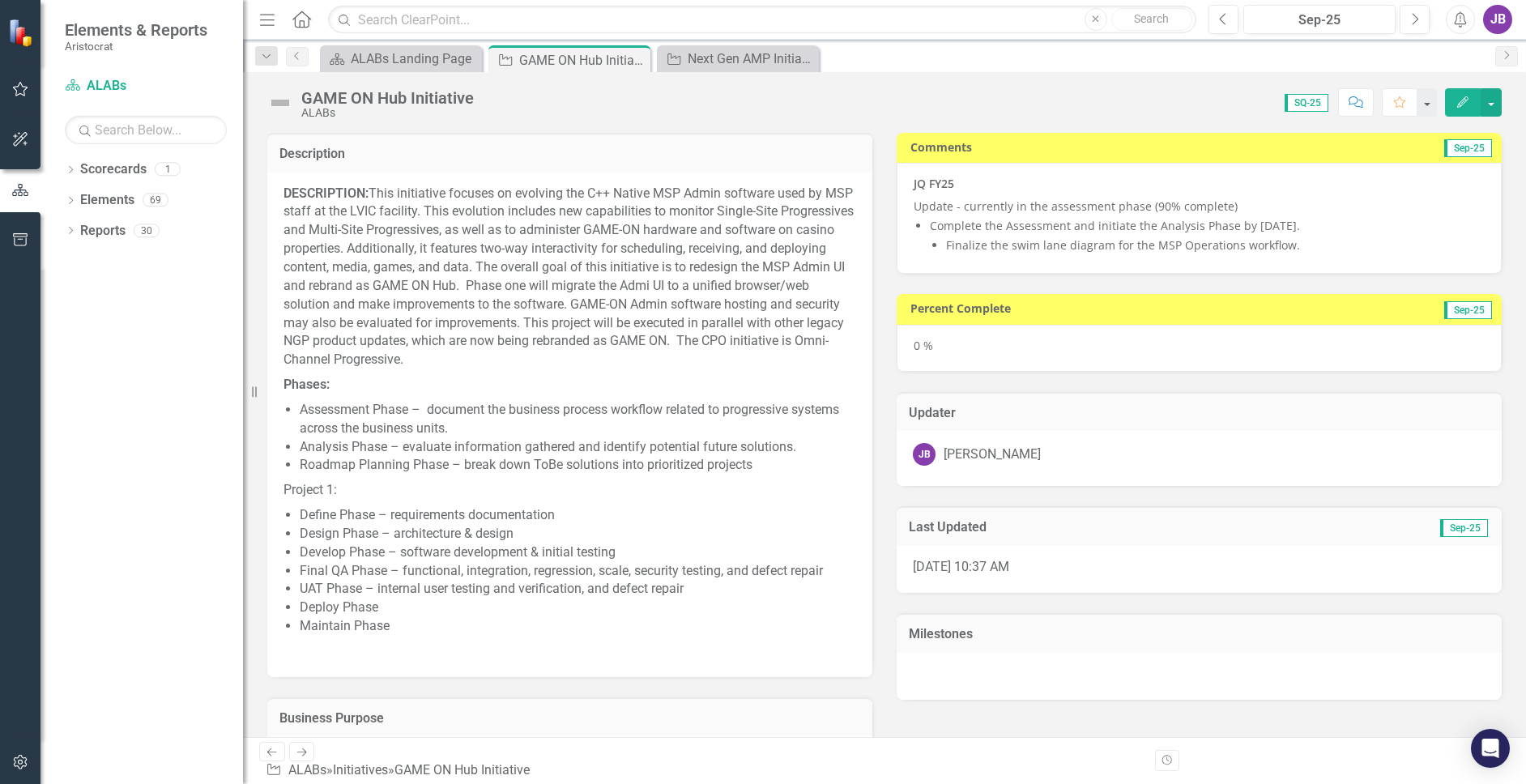
click at [1257, 216] on div "JQ FY25 Update - currently in the assessment phase (90% complete) Complete the …" at bounding box center [1199, 215] width 571 height 78
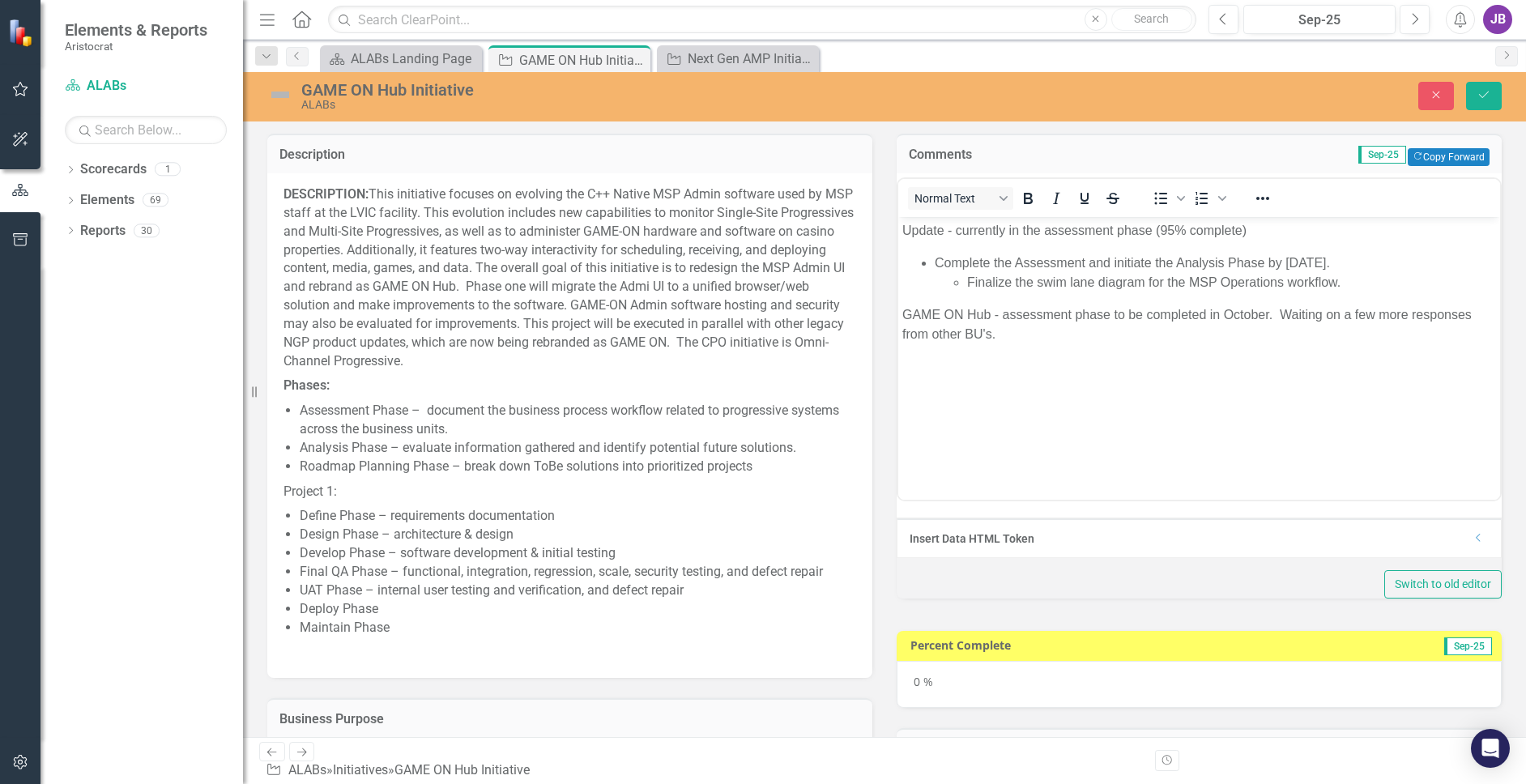
scroll to position [0, 0]
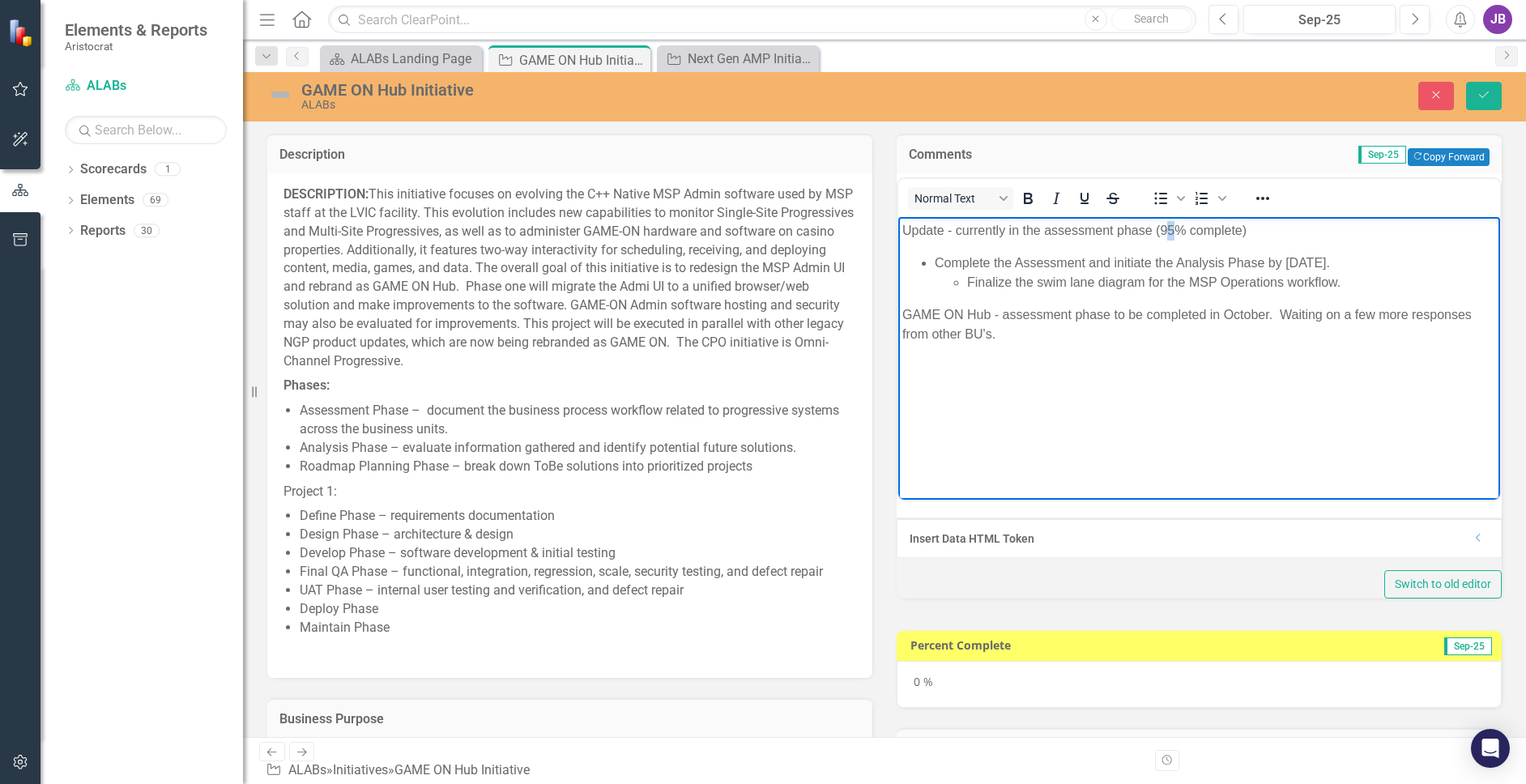
click at [1171, 223] on p "Update - currently in the assessment phase (95% complete)" at bounding box center [1200, 229] width 594 height 20
click at [1299, 297] on body "Update - currently in the assessment phase (90% complete) Complete the Assessme…" at bounding box center [1199, 337] width 602 height 243
click at [1417, 99] on icon "Save" at bounding box center [1483, 95] width 15 height 12
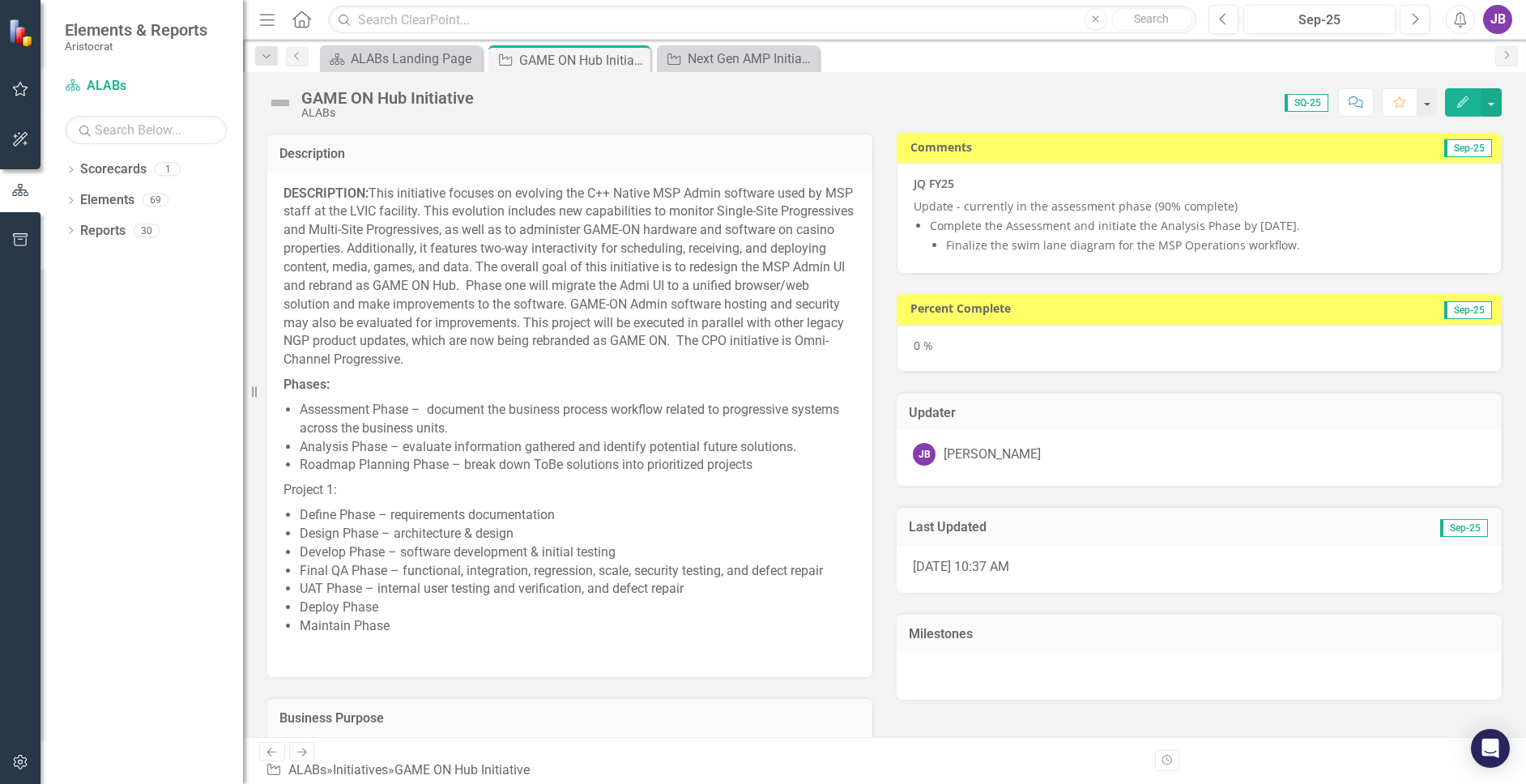
click at [1035, 352] on div "0 %" at bounding box center [1199, 348] width 605 height 47
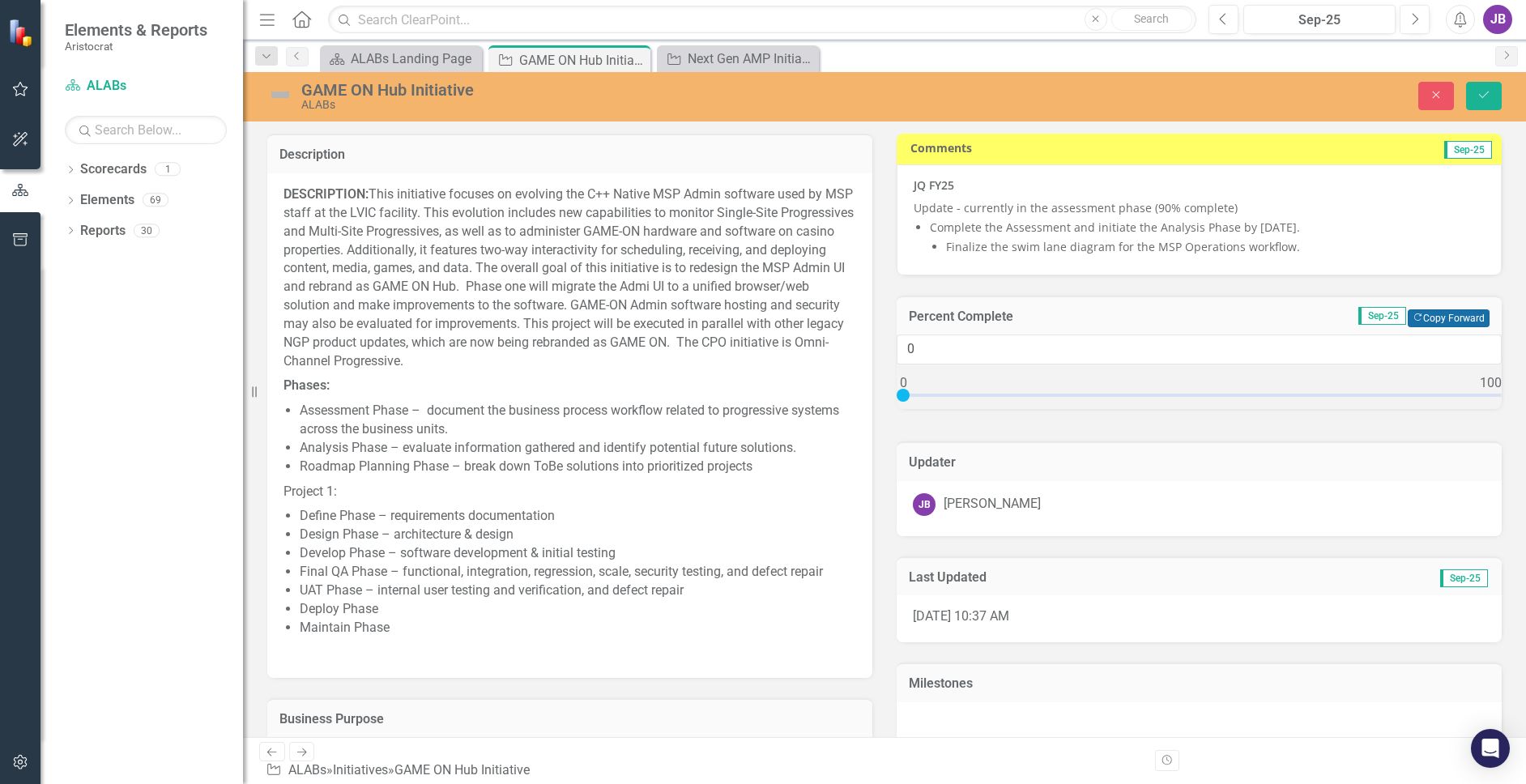
click at [1417, 318] on button "Copy Forward Copy Forward" at bounding box center [1449, 318] width 82 height 18
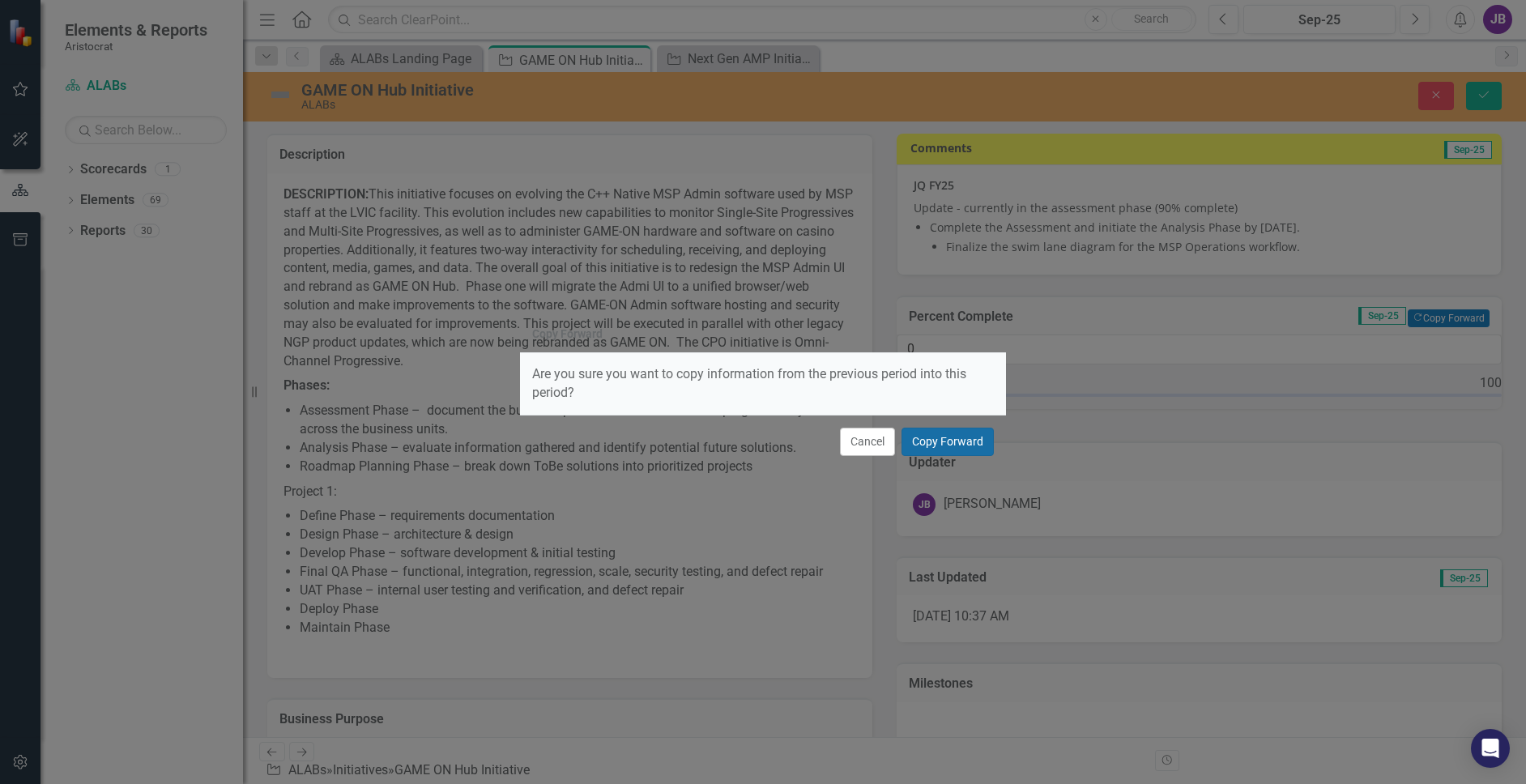
click at [945, 438] on button "Copy Forward" at bounding box center [948, 441] width 93 height 28
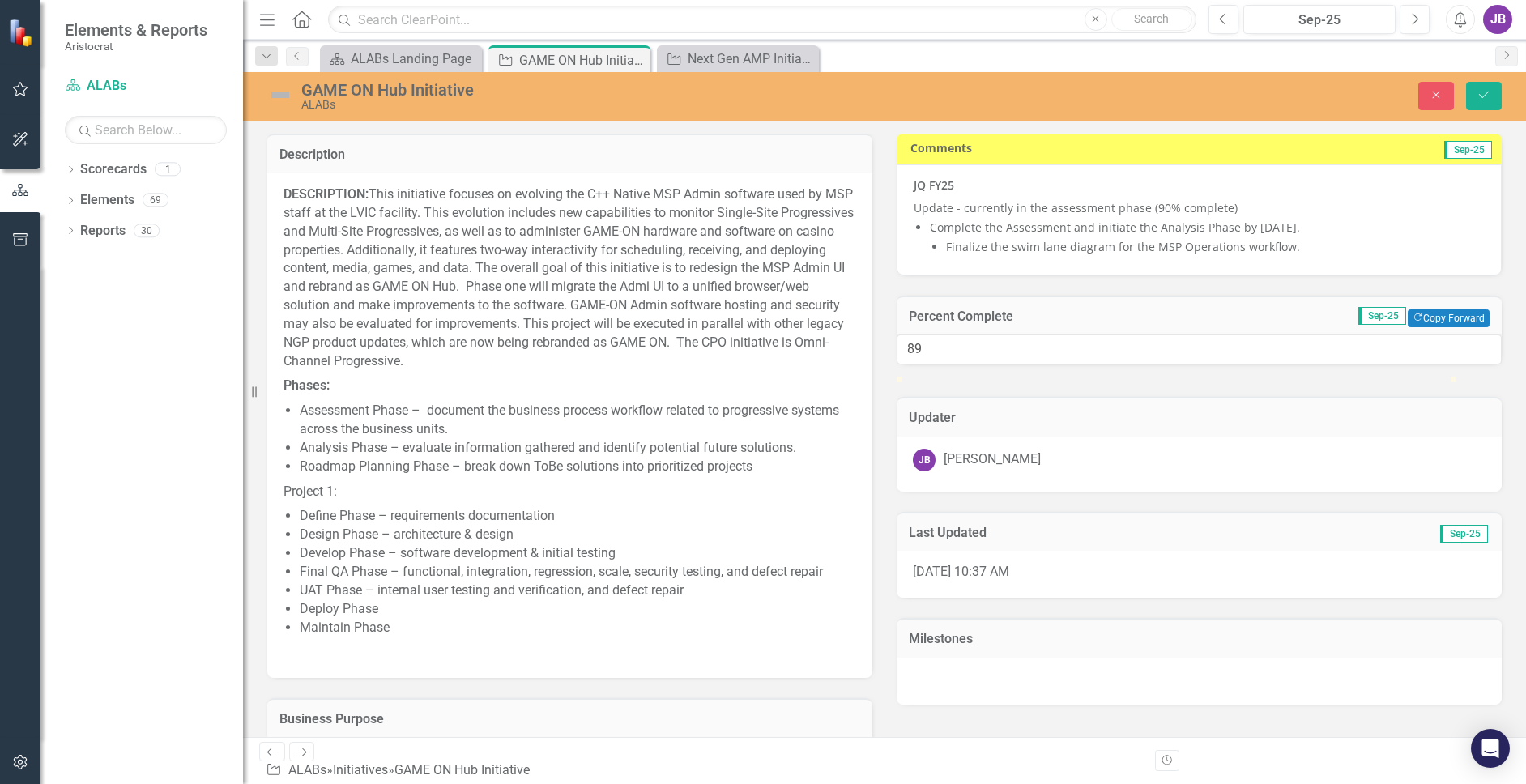
type input "90"
drag, startPoint x: 913, startPoint y: 410, endPoint x: 1410, endPoint y: 401, distance: 497.1
click at [1395, 376] on div at bounding box center [1395, 376] width 0 height 0
click at [1417, 102] on button "Save" at bounding box center [1484, 96] width 35 height 28
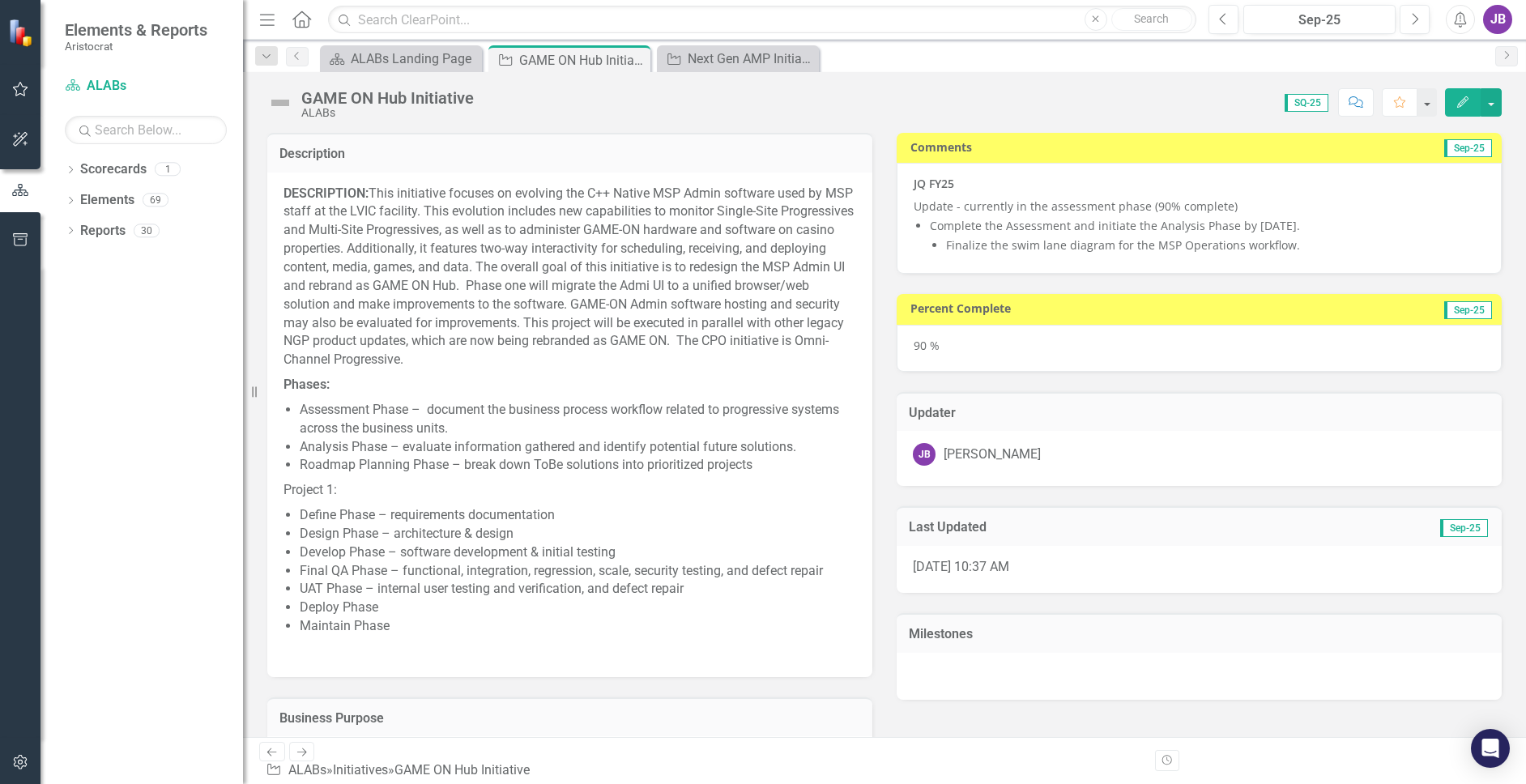
click at [276, 106] on img at bounding box center [280, 103] width 26 height 26
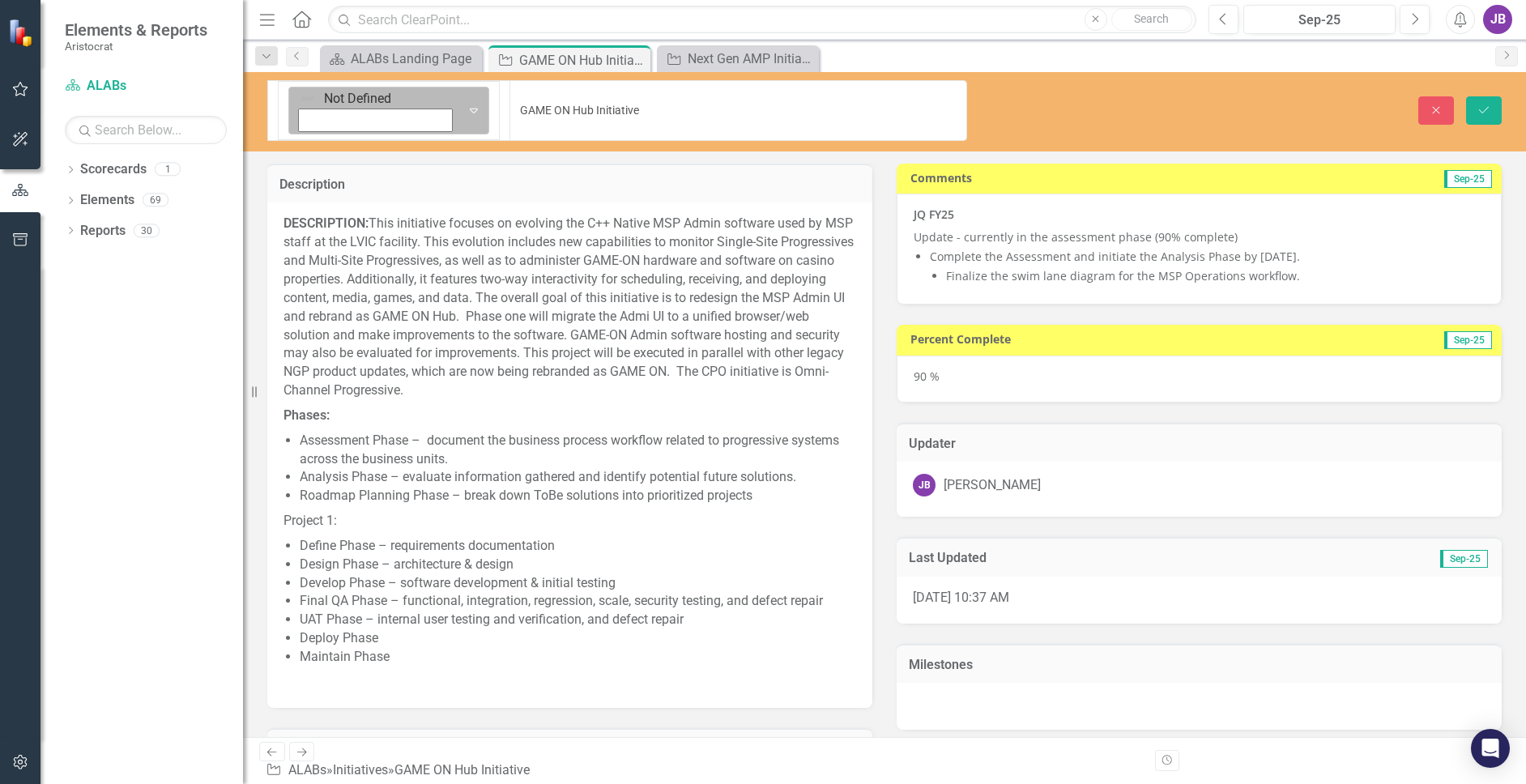
click at [300, 100] on img at bounding box center [308, 99] width 17 height 17
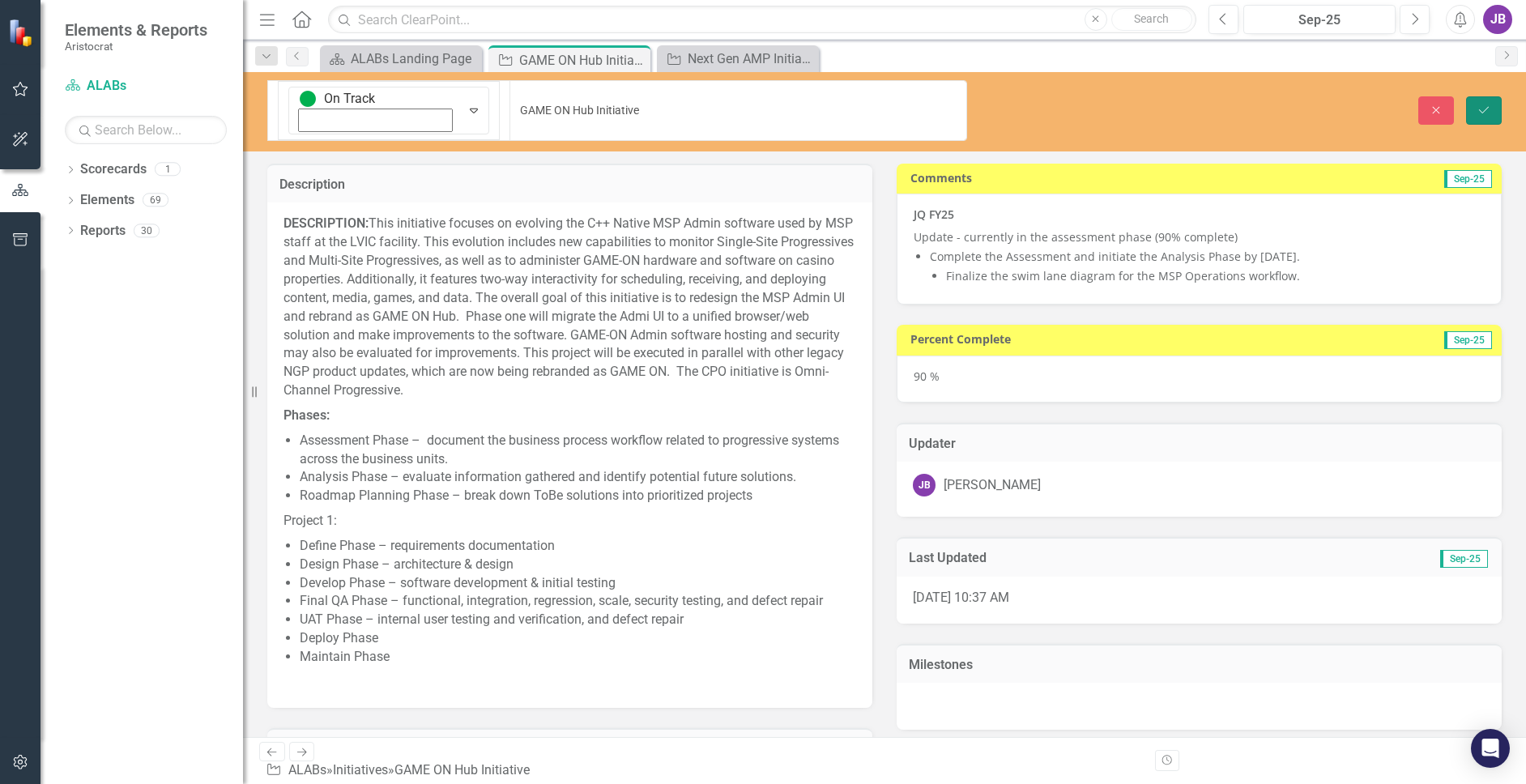
click at [1417, 104] on icon "Save" at bounding box center [1483, 110] width 15 height 12
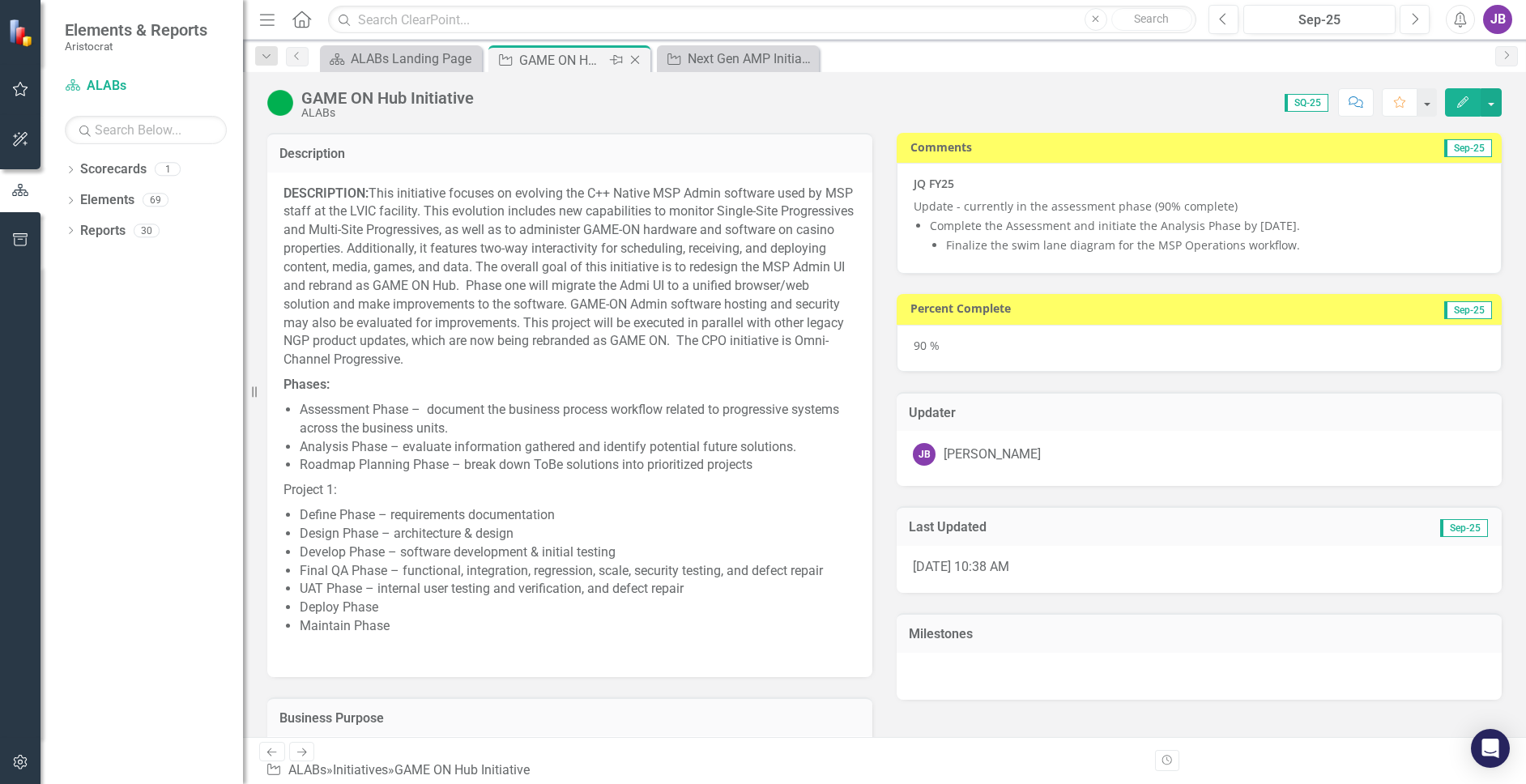
click at [637, 62] on icon "Close" at bounding box center [635, 60] width 17 height 13
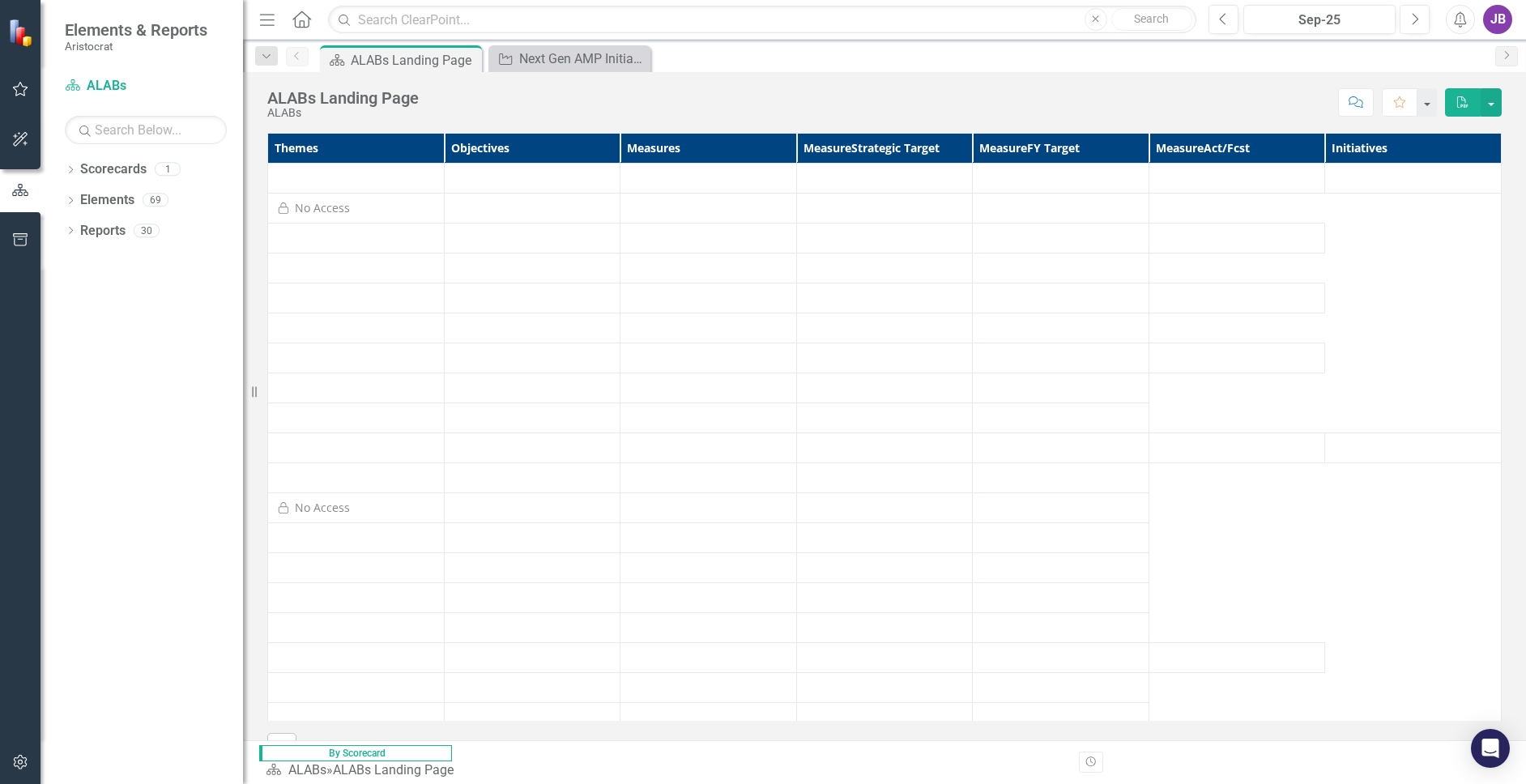
click at [0, 0] on icon "Close" at bounding box center [0, 0] width 0 height 0
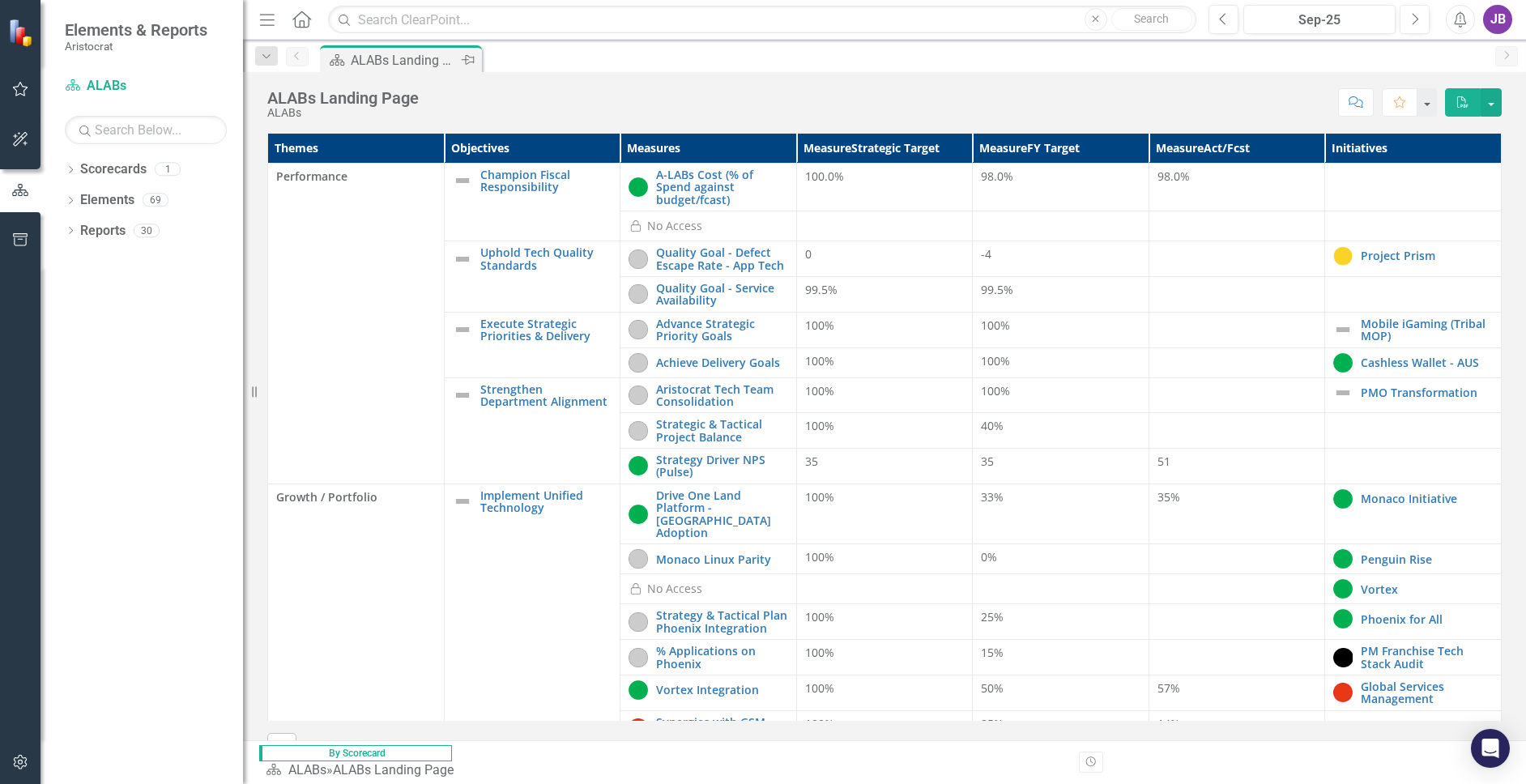
click at [428, 60] on div "ALABs Landing Page" at bounding box center [403, 60] width 106 height 21
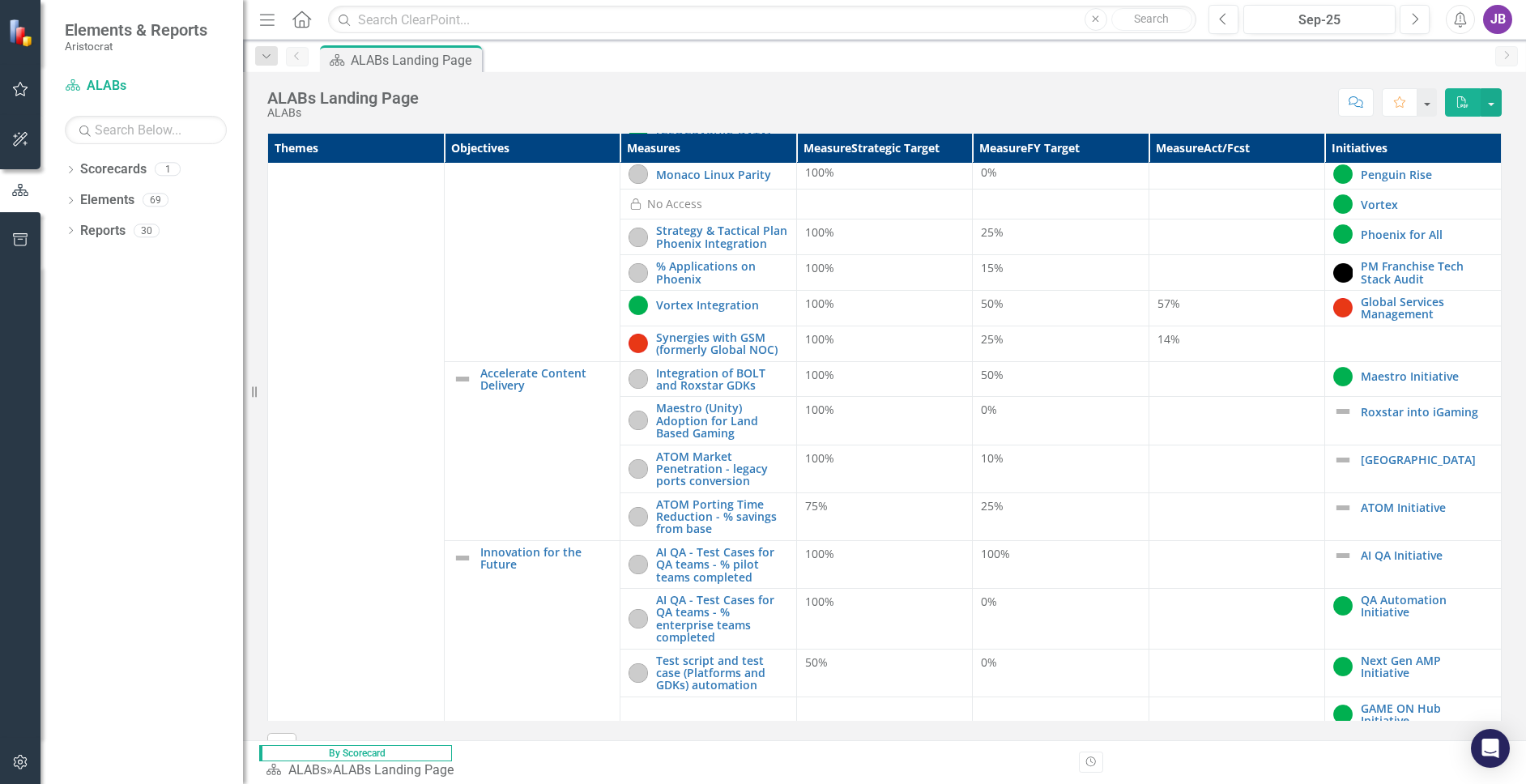
scroll to position [405, 0]
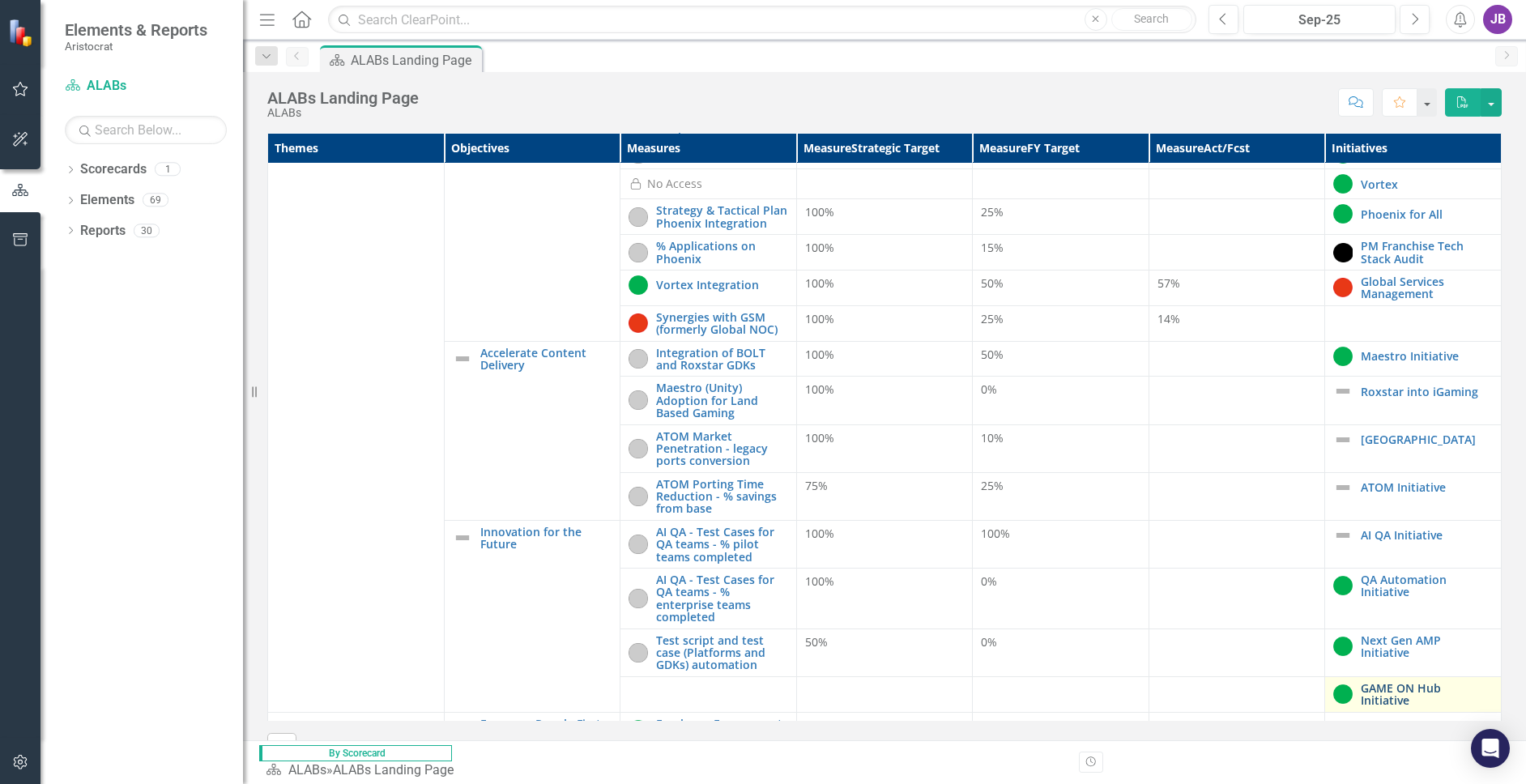
click at [1361, 681] on link "GAME ON Hub Initiative" at bounding box center [1426, 694] width 132 height 25
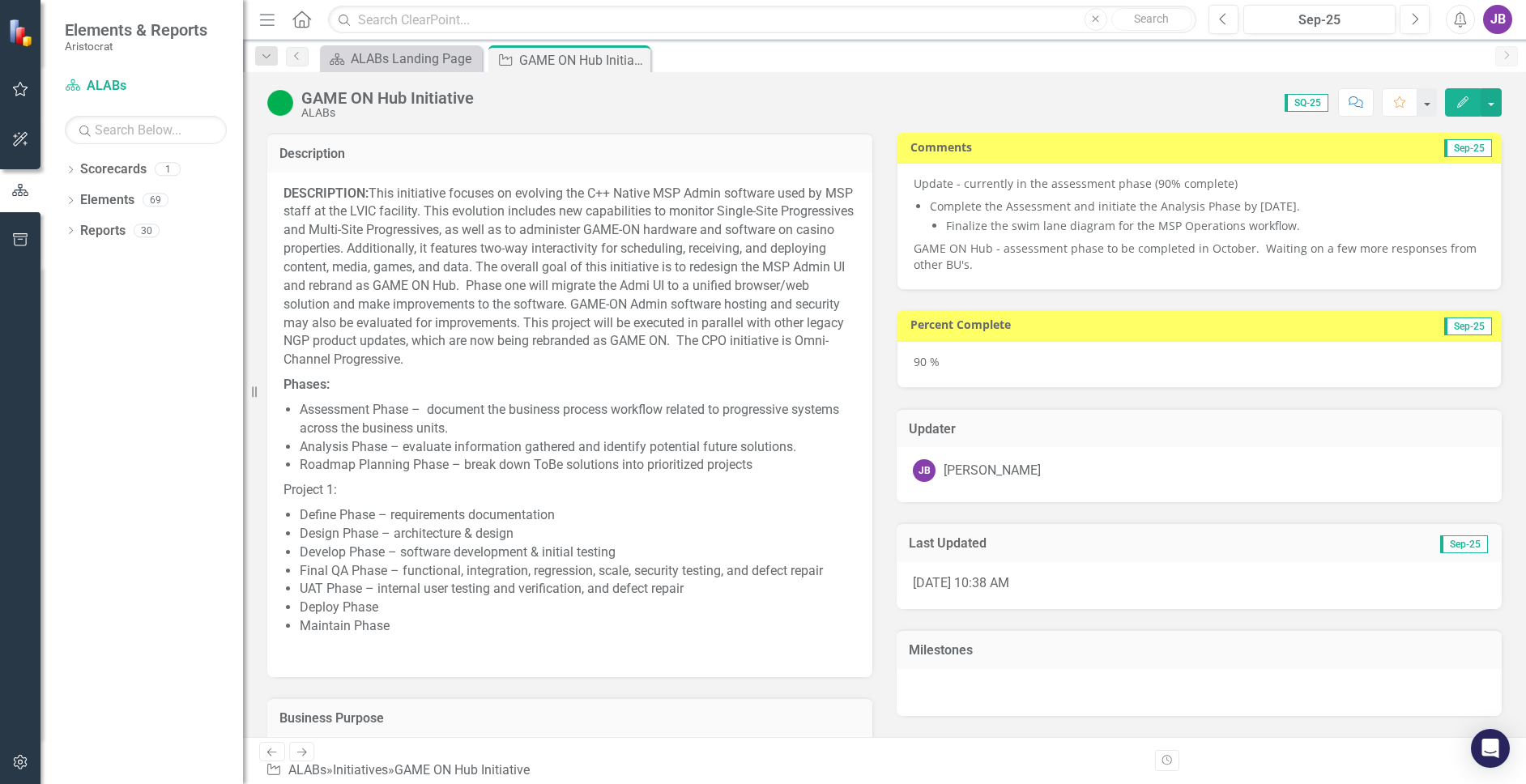
click at [1298, 381] on div "90 %" at bounding box center [1199, 364] width 605 height 47
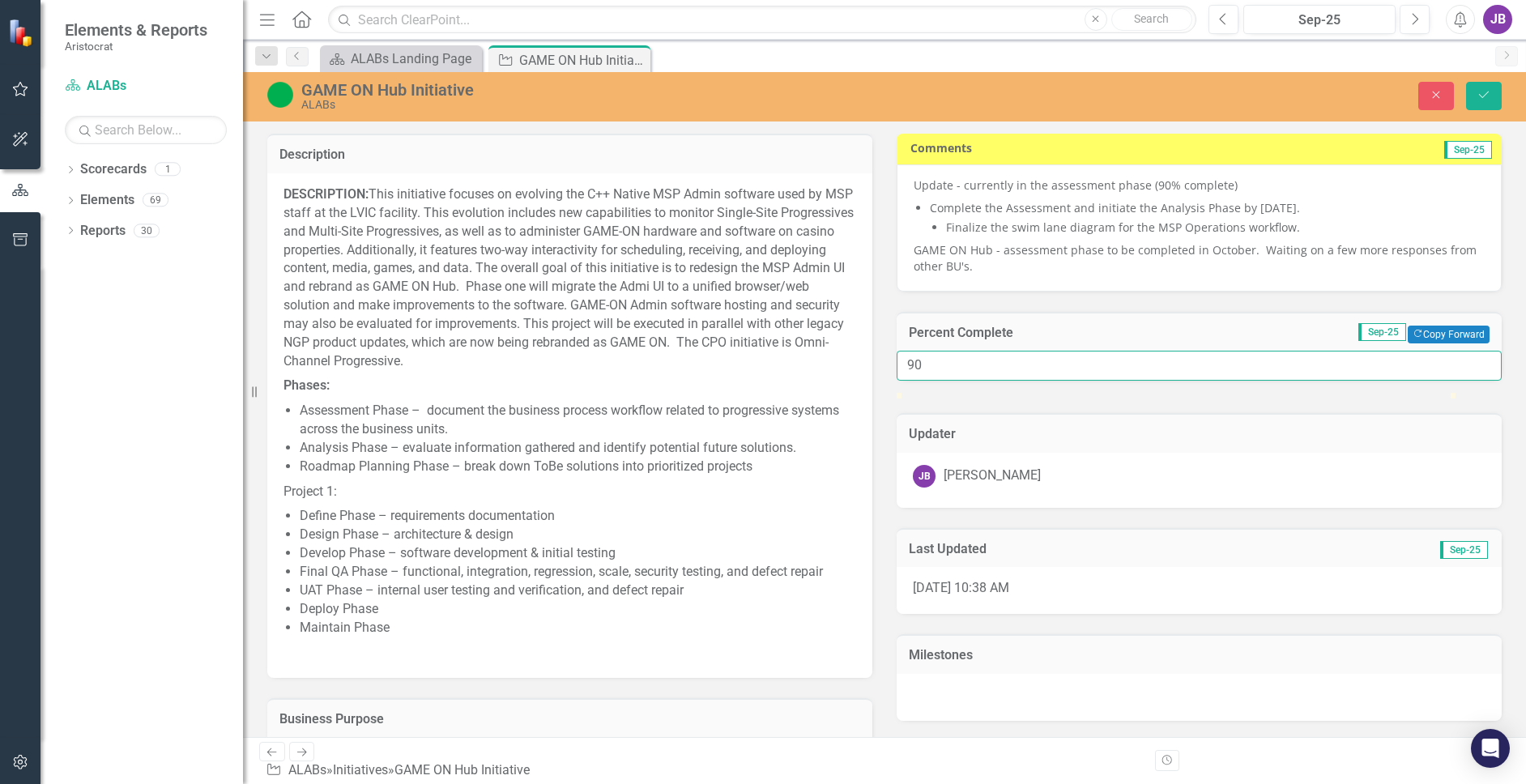
click at [1030, 381] on input "90" at bounding box center [1199, 365] width 605 height 30
type input "30"
drag, startPoint x: 1416, startPoint y: 428, endPoint x: 1082, endPoint y: 428, distance: 334.0
click at [1063, 392] on div at bounding box center [1063, 392] width 0 height 0
click at [1417, 98] on icon "Save" at bounding box center [1483, 95] width 15 height 12
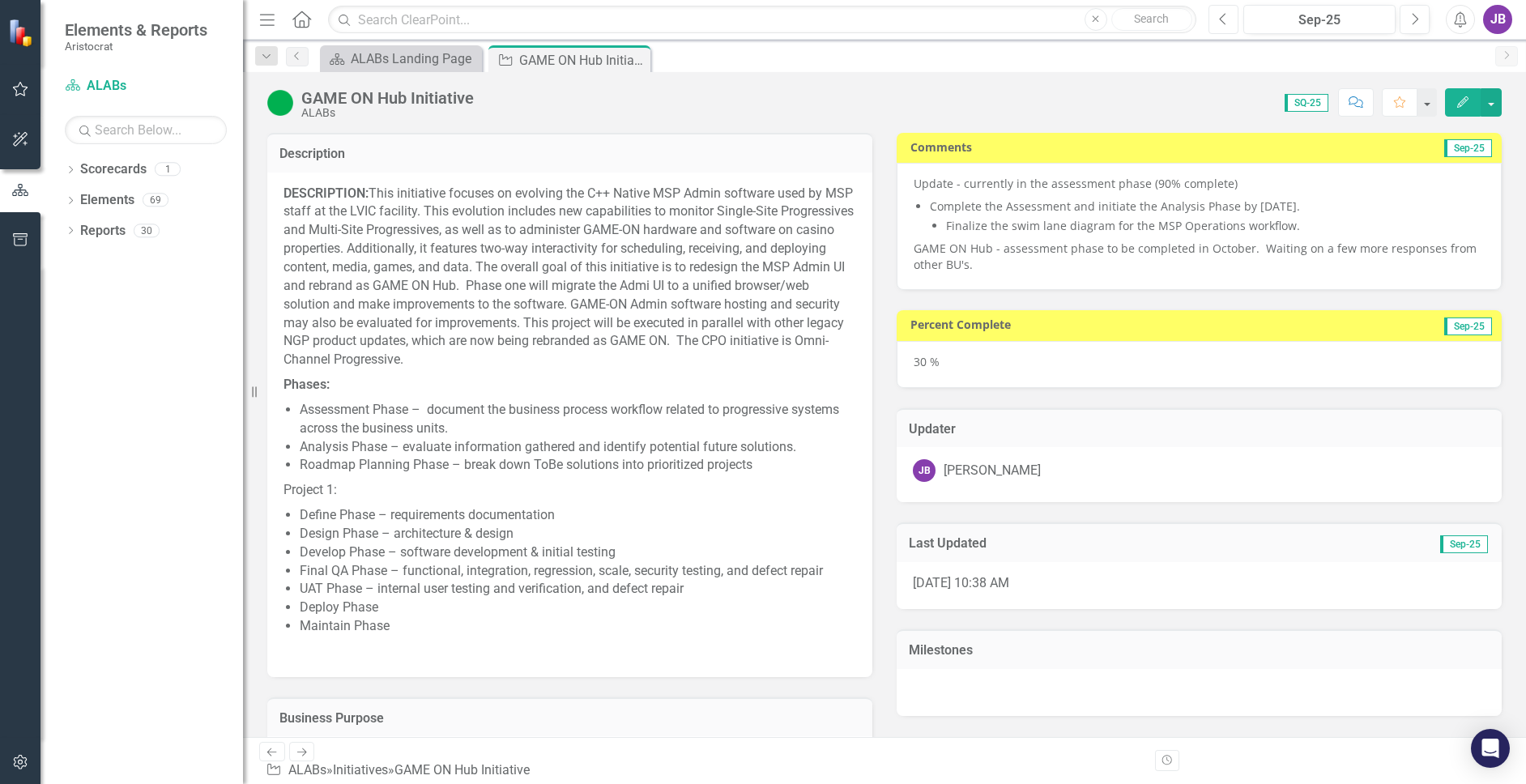
click at [1227, 19] on icon "Previous" at bounding box center [1223, 19] width 9 height 15
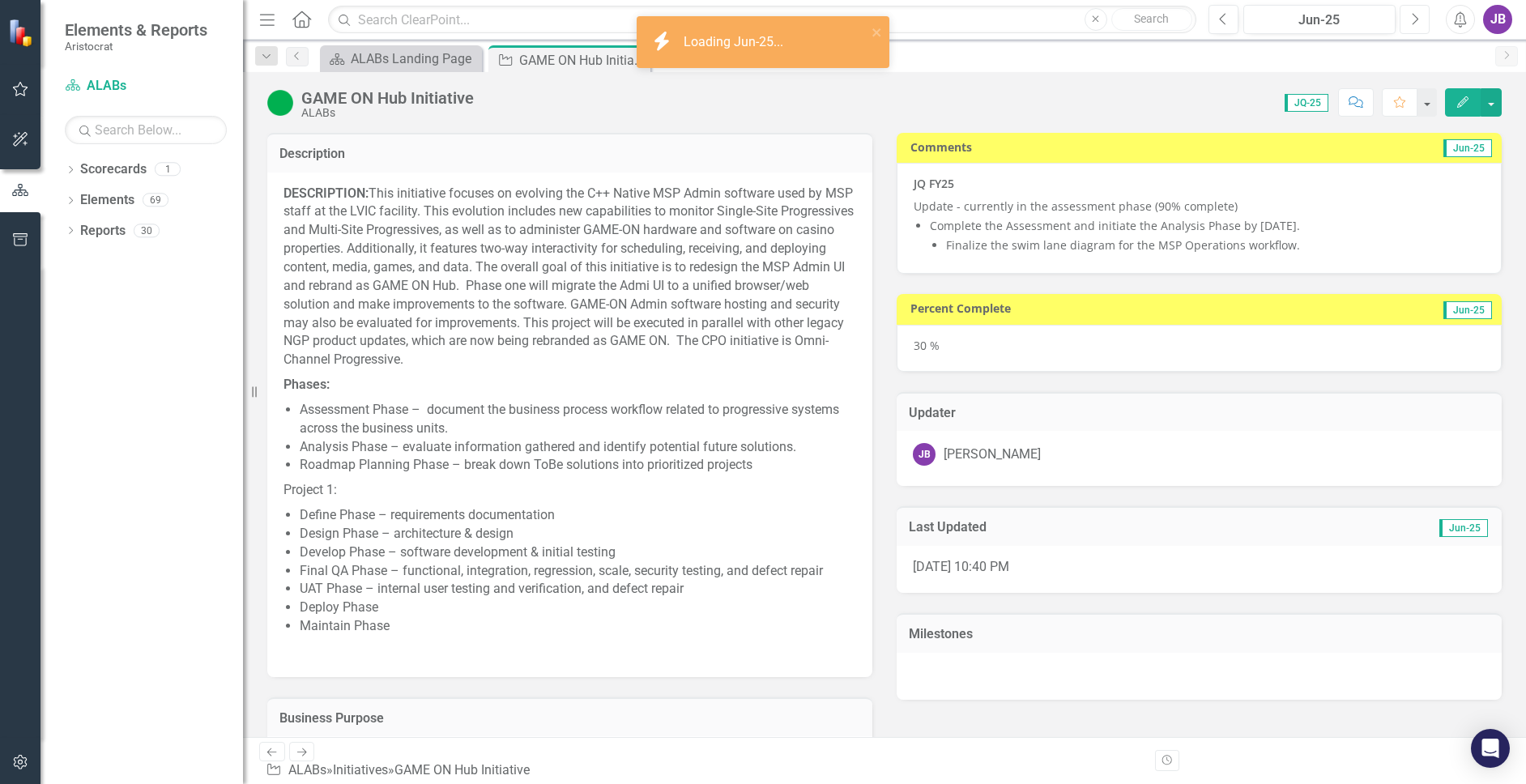
click at [1411, 17] on icon "Next" at bounding box center [1414, 19] width 9 height 15
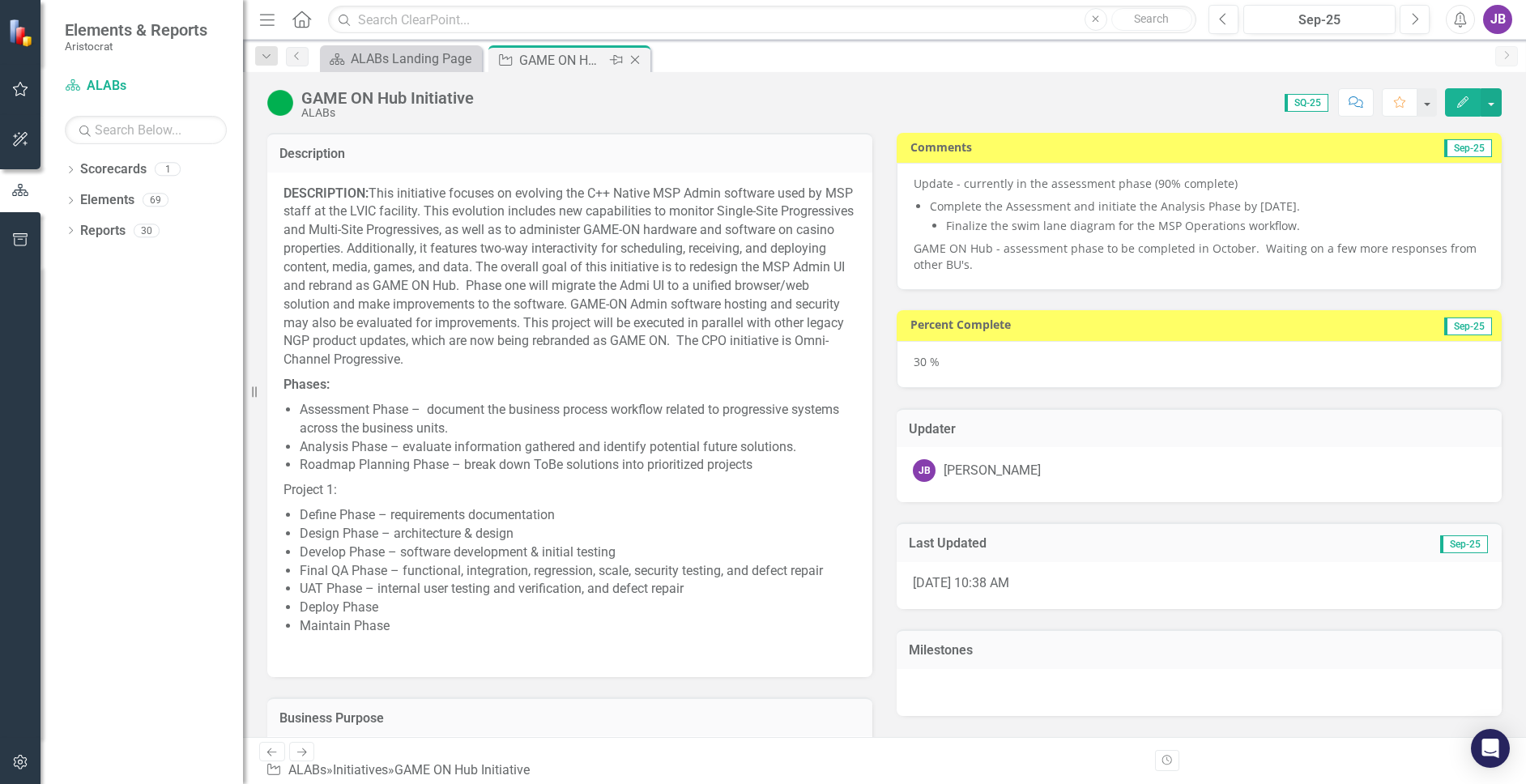
click at [638, 61] on icon "Close" at bounding box center [635, 60] width 17 height 13
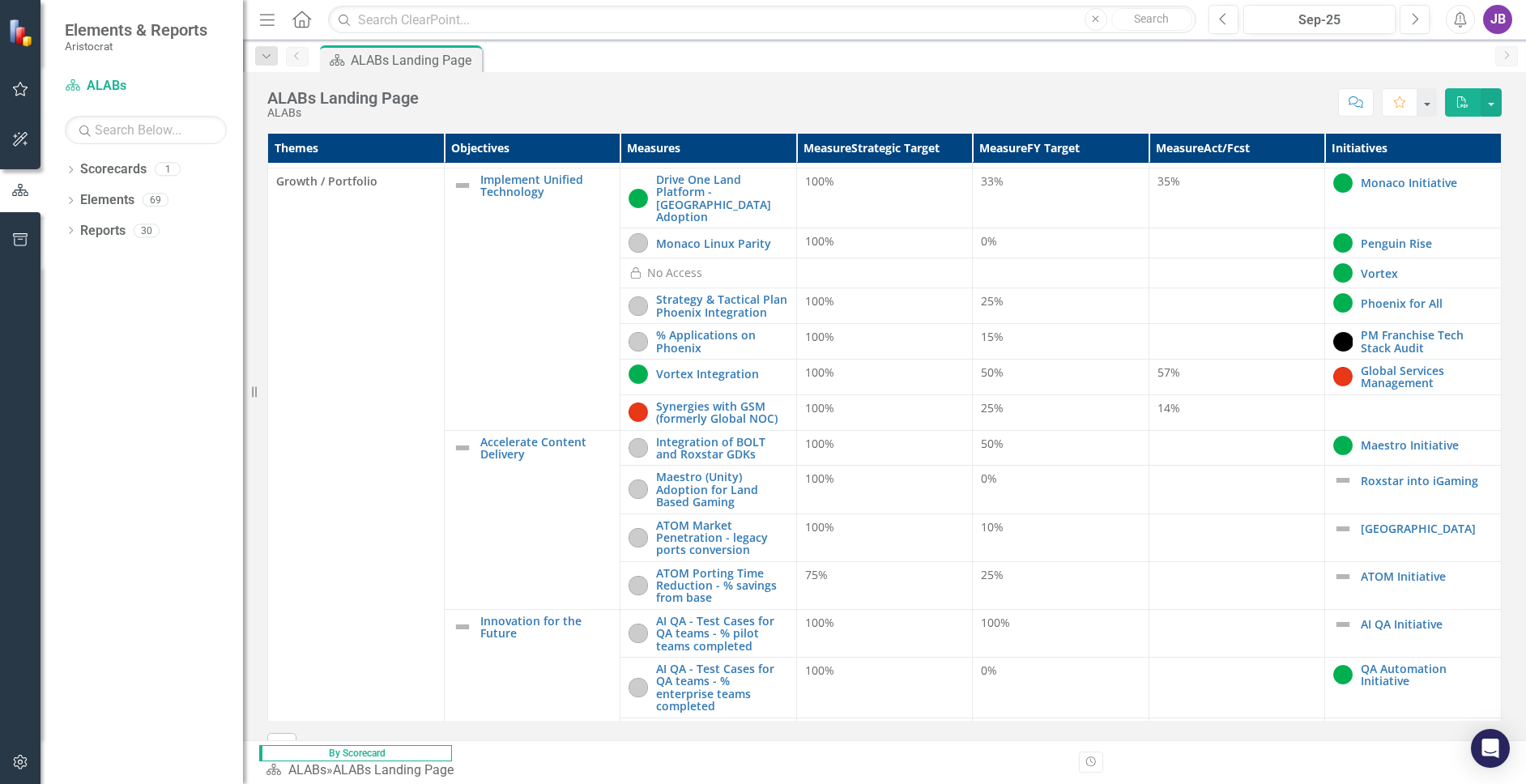
scroll to position [405, 0]
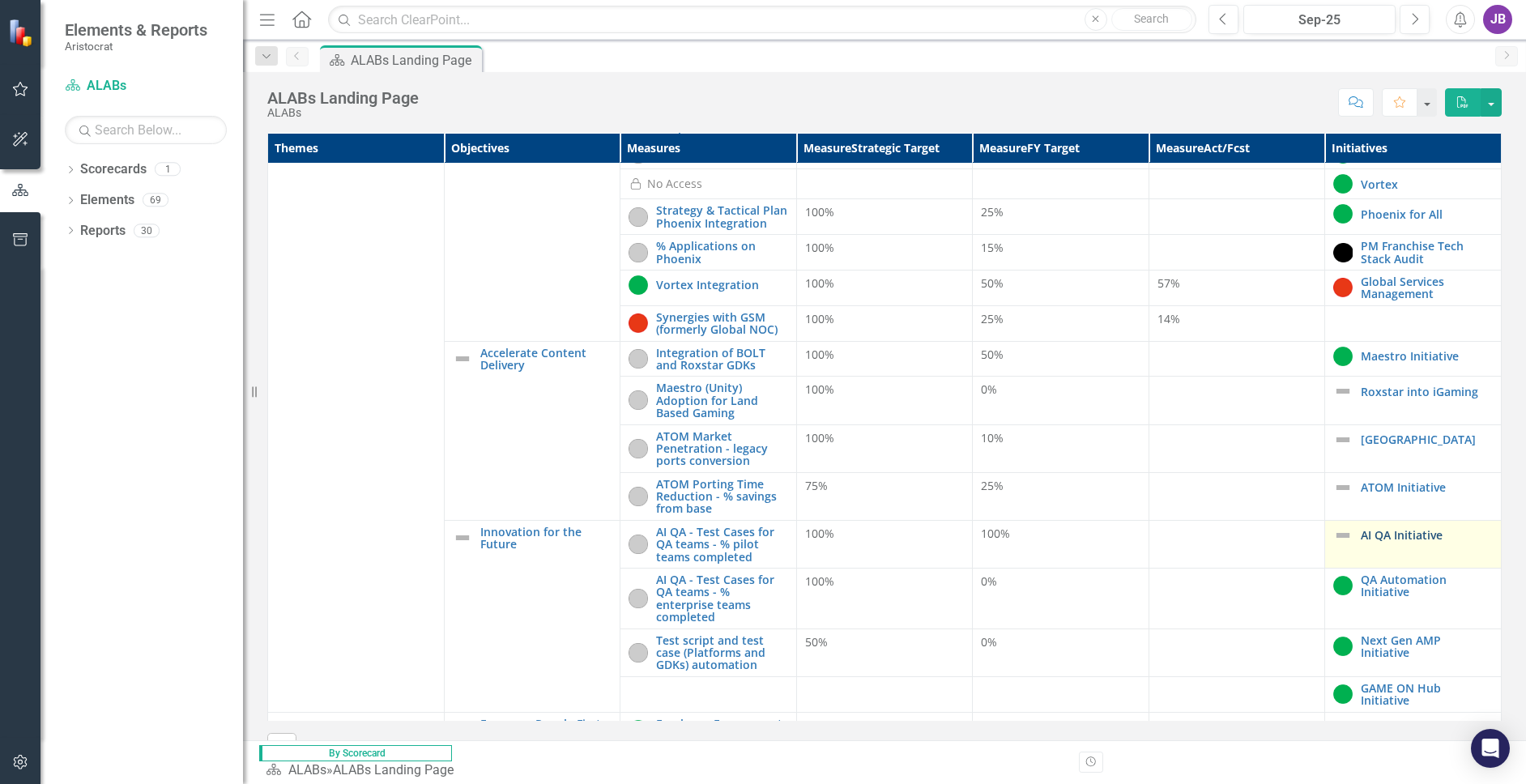
click at [1361, 528] on link "AI QA Initiative" at bounding box center [1426, 534] width 132 height 12
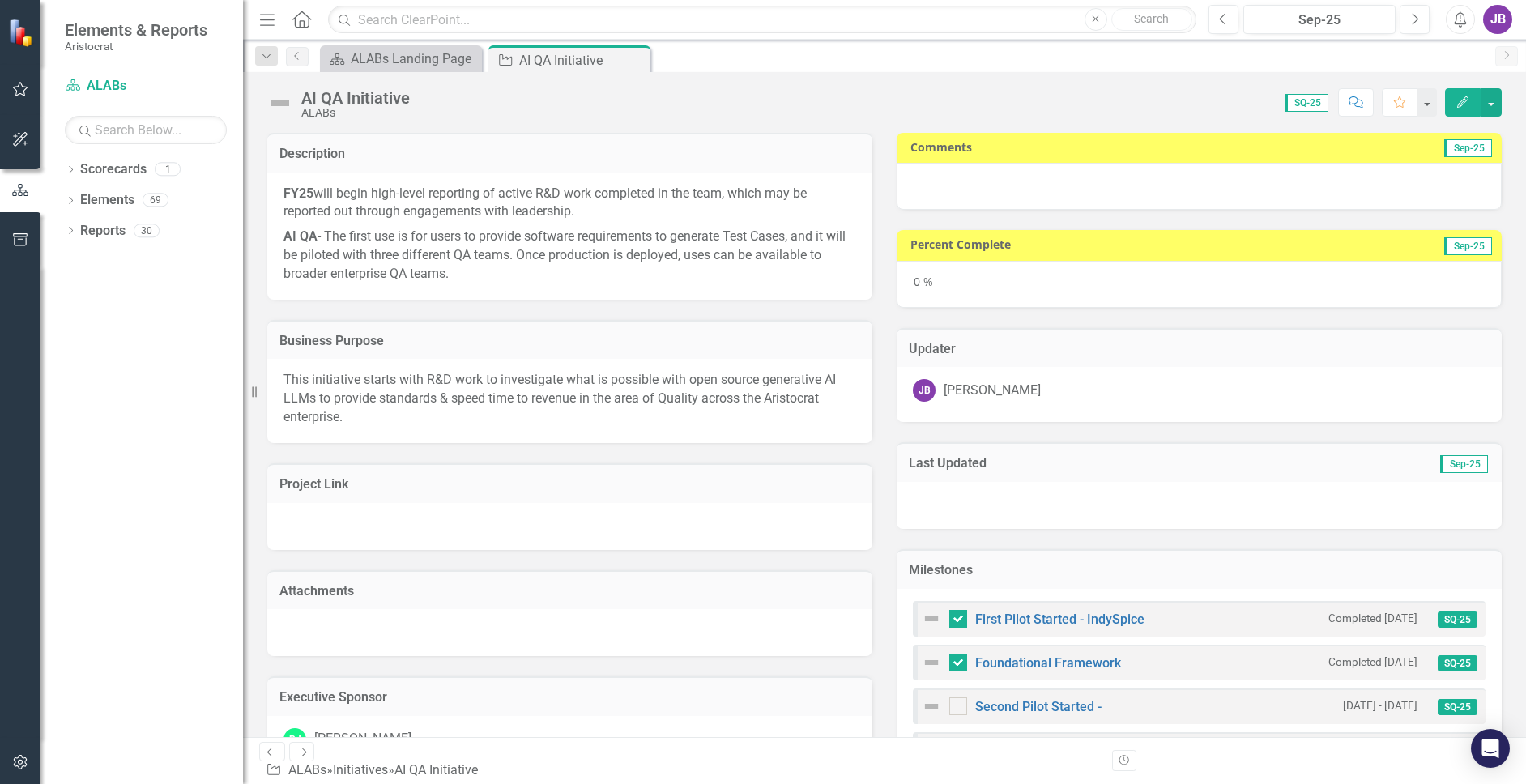
click at [1383, 191] on div at bounding box center [1199, 186] width 605 height 47
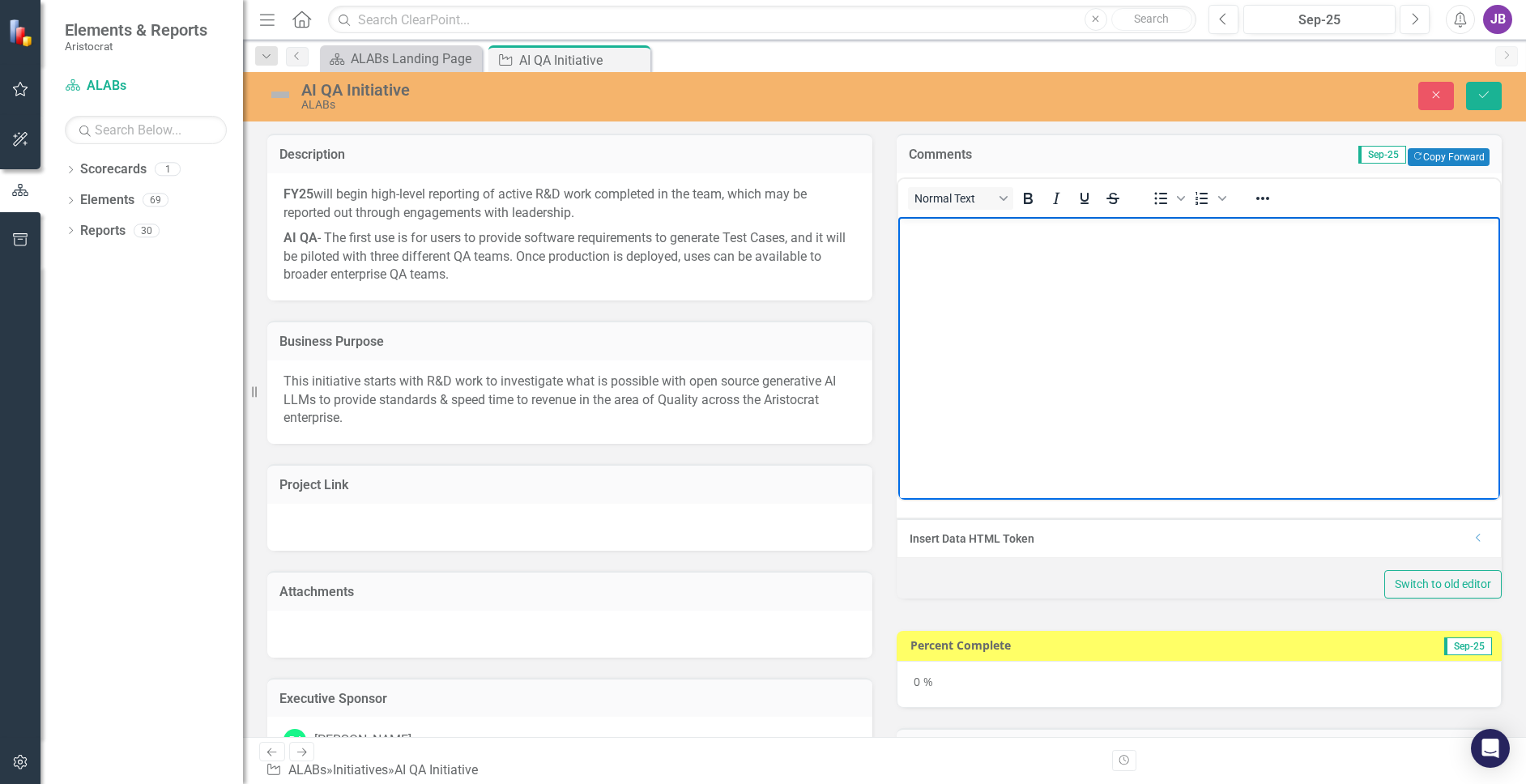
click at [1247, 311] on body "Rich Text Area. Press ALT-0 for help." at bounding box center [1199, 337] width 602 height 243
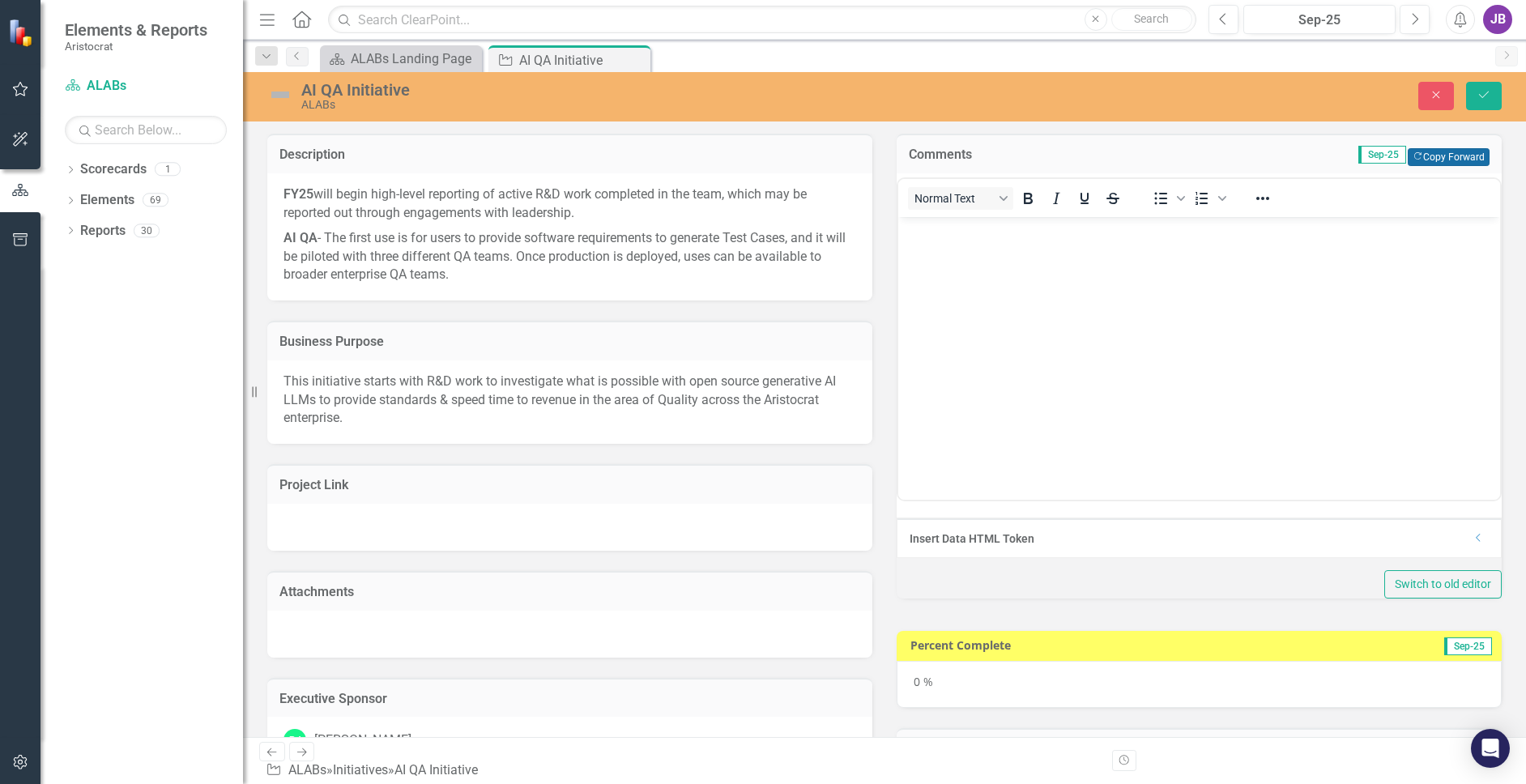
click at [1417, 158] on button "Copy Forward Copy Forward" at bounding box center [1449, 157] width 82 height 18
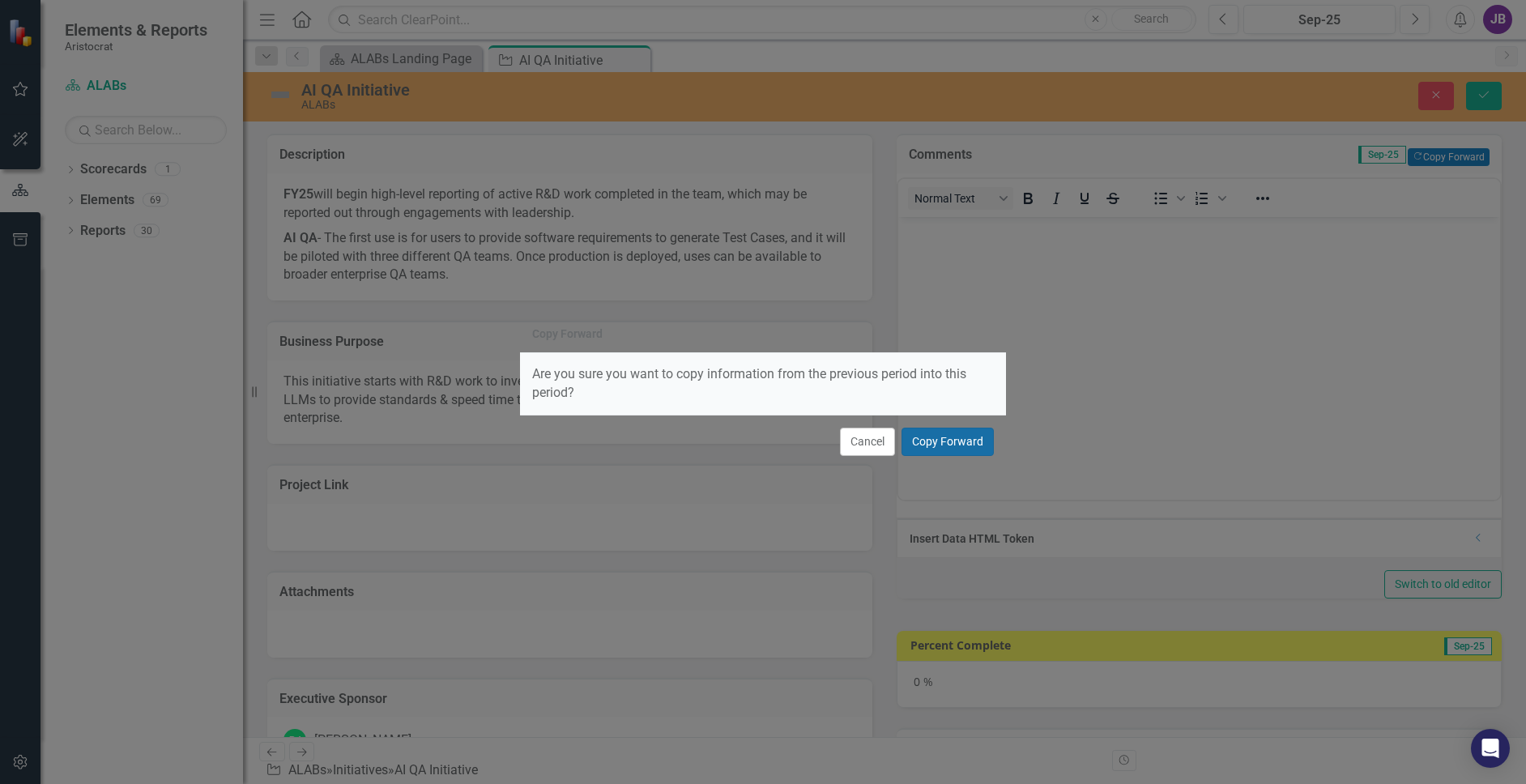
click at [978, 445] on button "Copy Forward" at bounding box center [948, 441] width 93 height 28
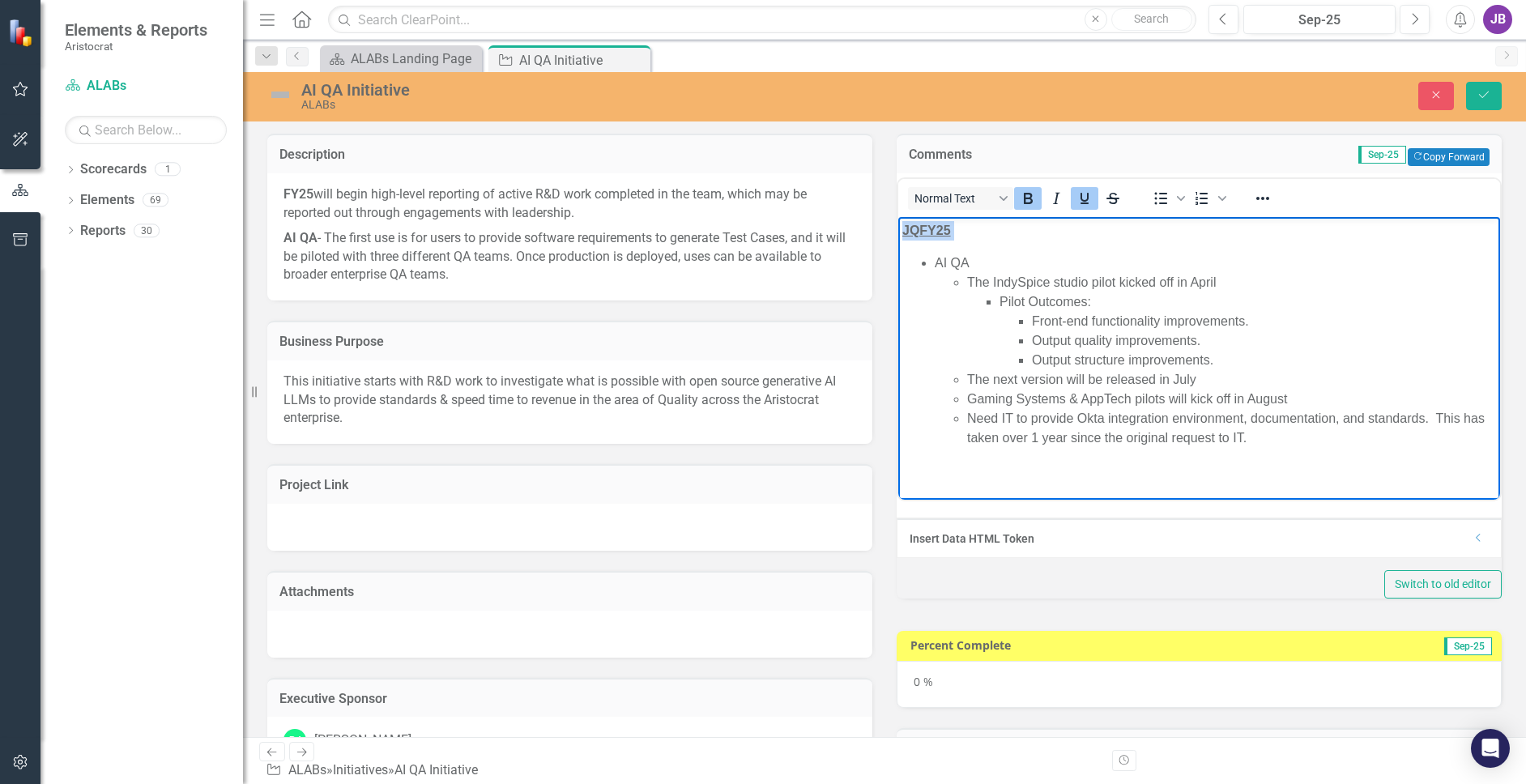
drag, startPoint x: 965, startPoint y: 231, endPoint x: 901, endPoint y: 235, distance: 64.1
click at [898, 231] on html "JQFY25 AI QA The IndySpice studio pilot kicked off in April Pilot Outcomes: Fro…" at bounding box center [1199, 340] width 602 height 248
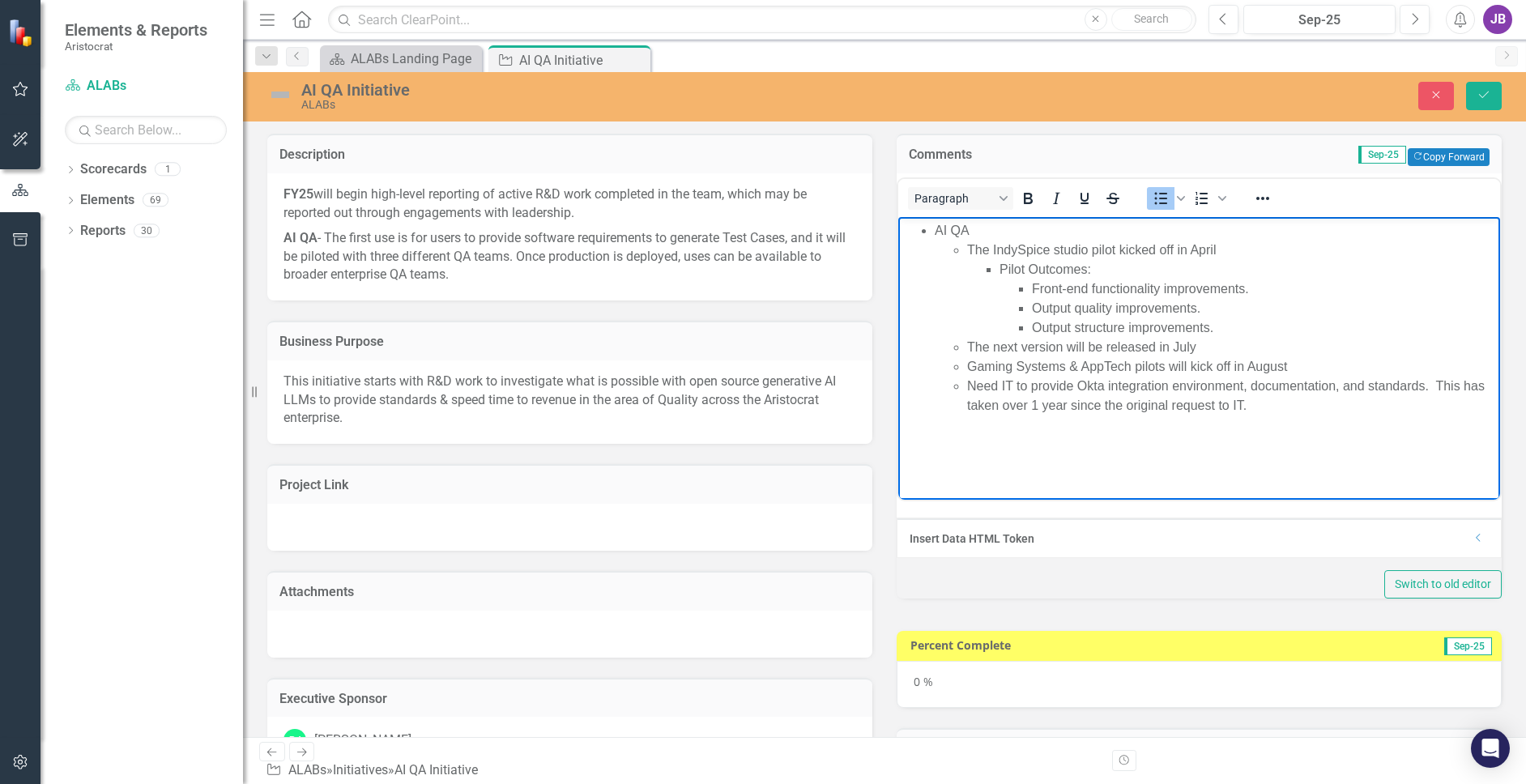
click at [1080, 398] on li "Need IT to provide Okta integration environment, documentation, and standards. …" at bounding box center [1231, 395] width 529 height 39
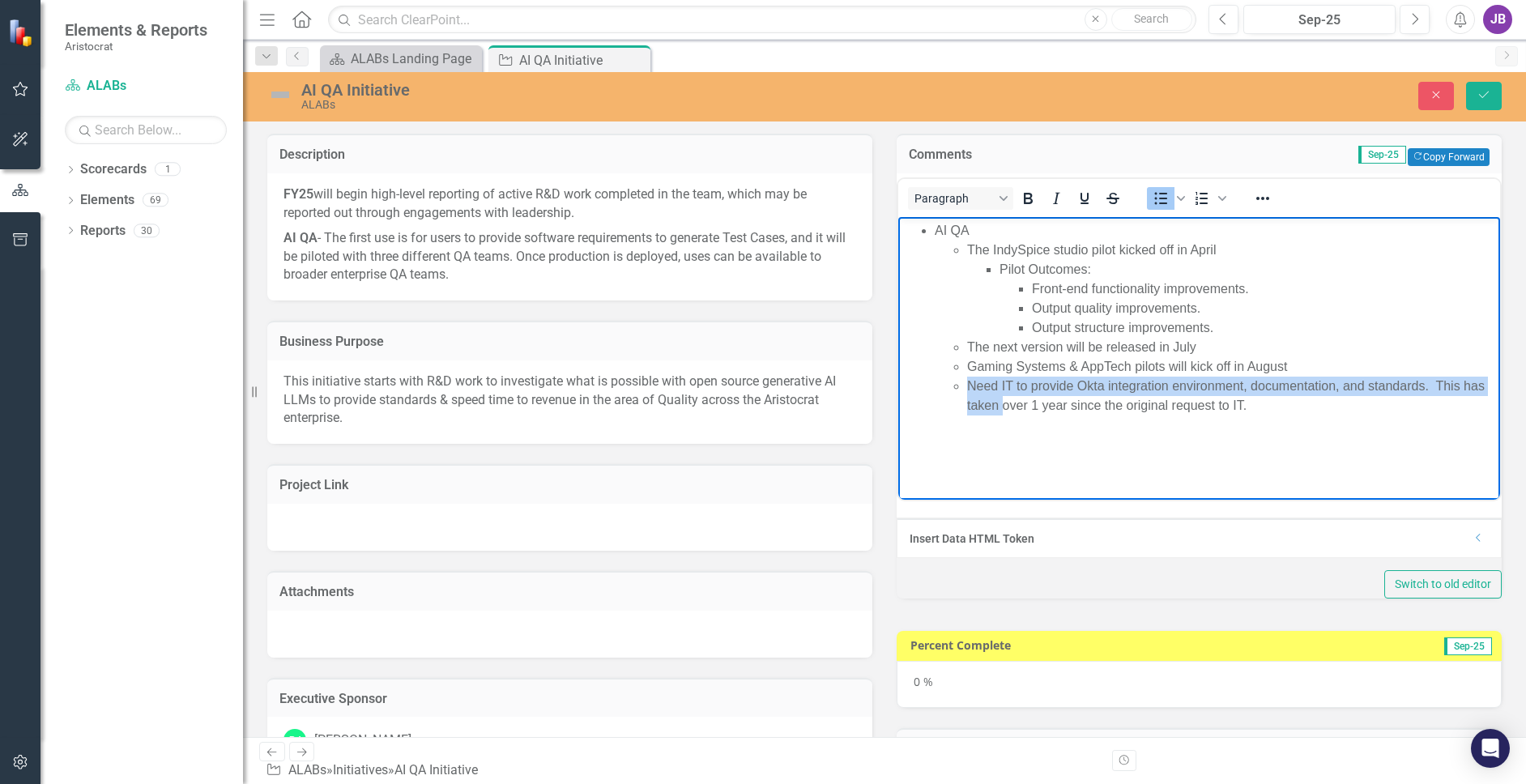
drag, startPoint x: 1300, startPoint y: 362, endPoint x: 1055, endPoint y: 411, distance: 249.9
click at [1055, 411] on ul "The IndySpice studio pilot kicked off in April Pilot Outcomes: Front-end functi…" at bounding box center [1215, 326] width 562 height 175
click at [1055, 411] on li "Need IT to provide Okta integration environment, documentation, and standards. …" at bounding box center [1231, 395] width 529 height 39
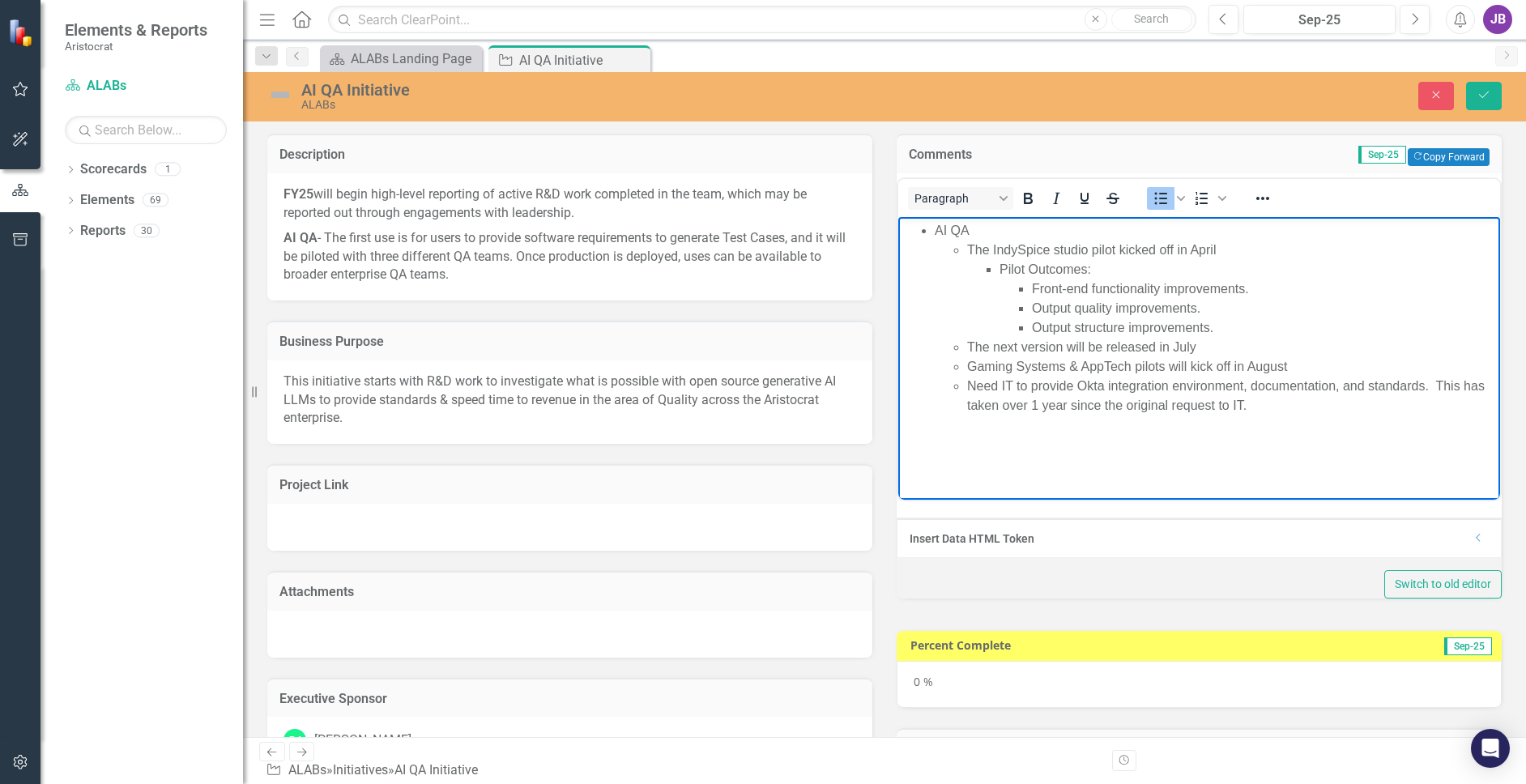
click at [1343, 422] on body "AI QA The IndySpice studio pilot kicked off in April Pilot Outcomes: Front-end …" at bounding box center [1199, 337] width 602 height 243
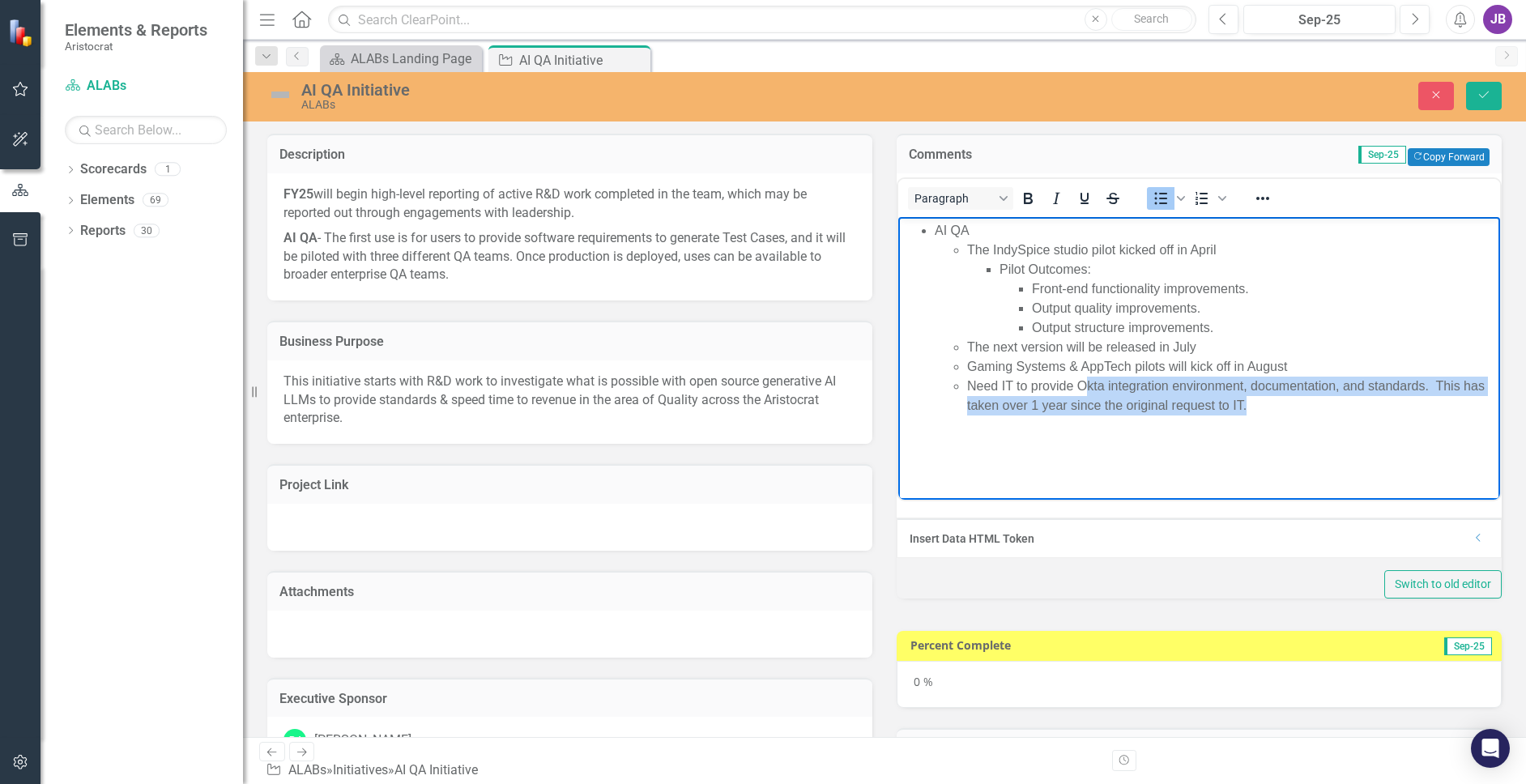
drag, startPoint x: 1376, startPoint y: 414, endPoint x: 1085, endPoint y: 378, distance: 293.2
click at [1085, 378] on body "AI QA The IndySpice studio pilot kicked off in April Pilot Outcomes: Front-end …" at bounding box center [1199, 337] width 602 height 243
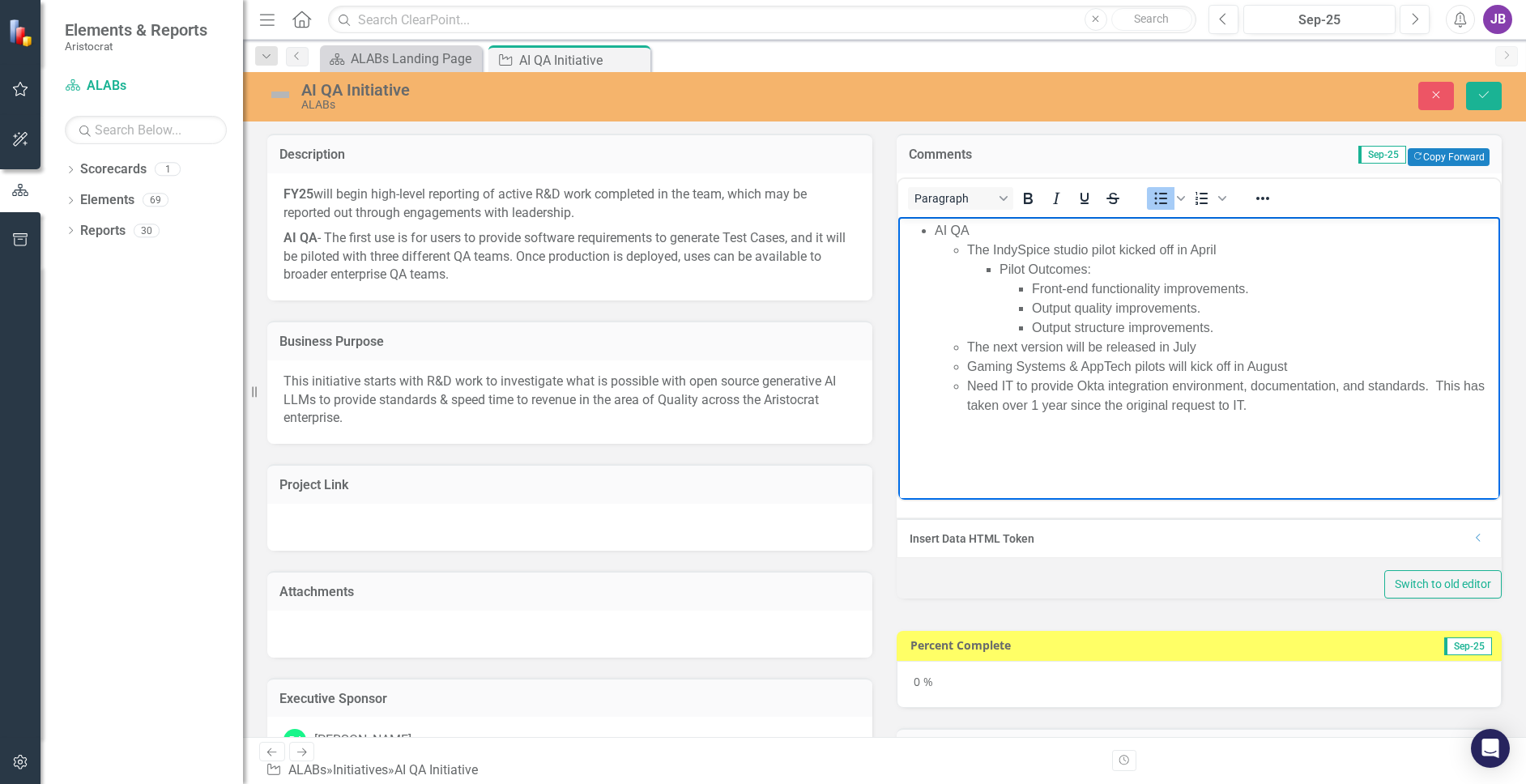
click at [931, 228] on ul "AI QA The IndySpice studio pilot kicked off in April Pilot Outcomes: Front-end …" at bounding box center [1200, 316] width 594 height 194
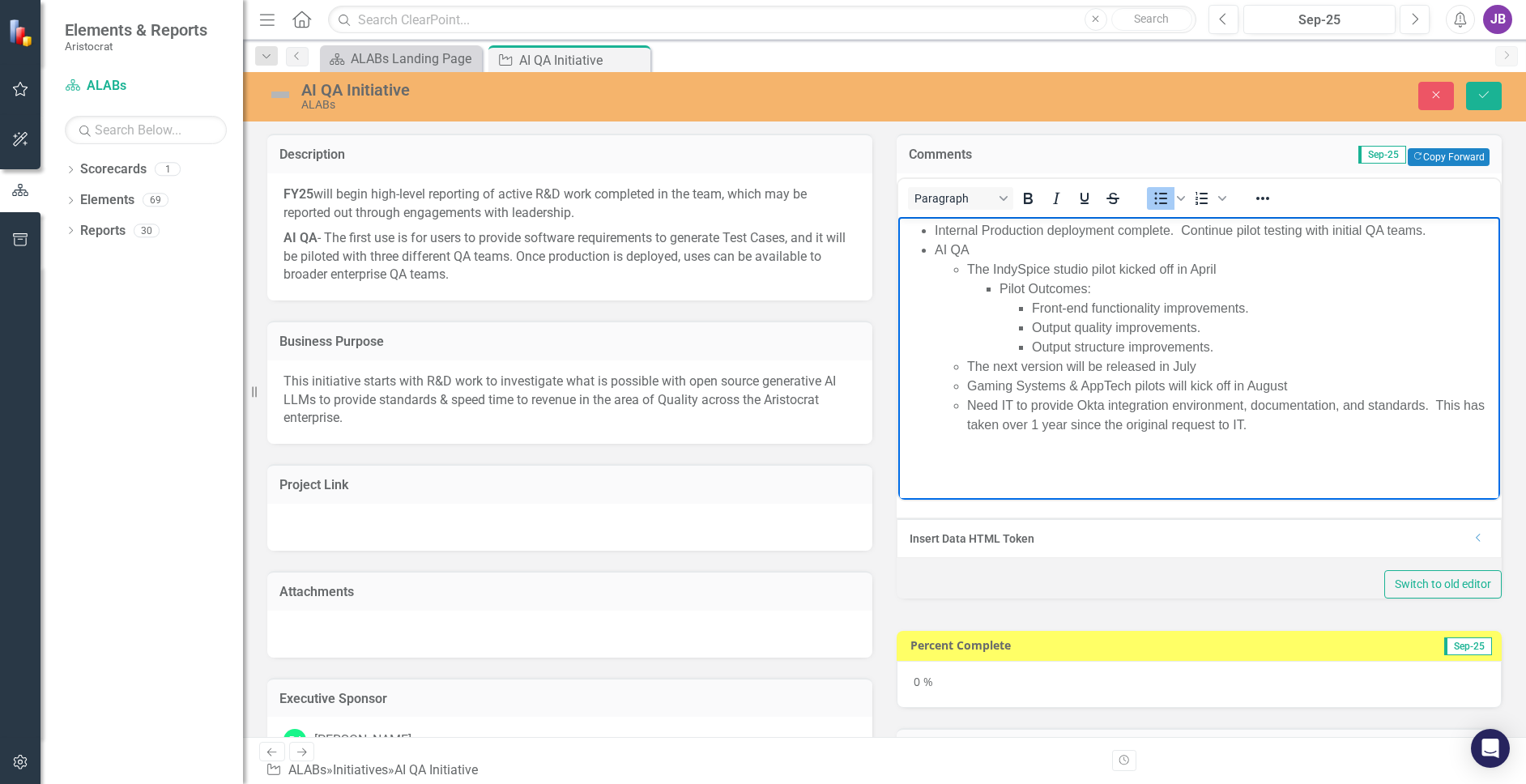
click at [1182, 226] on li "Internal Production deployment complete. Continue pilot testing with initial QA…" at bounding box center [1215, 229] width 562 height 20
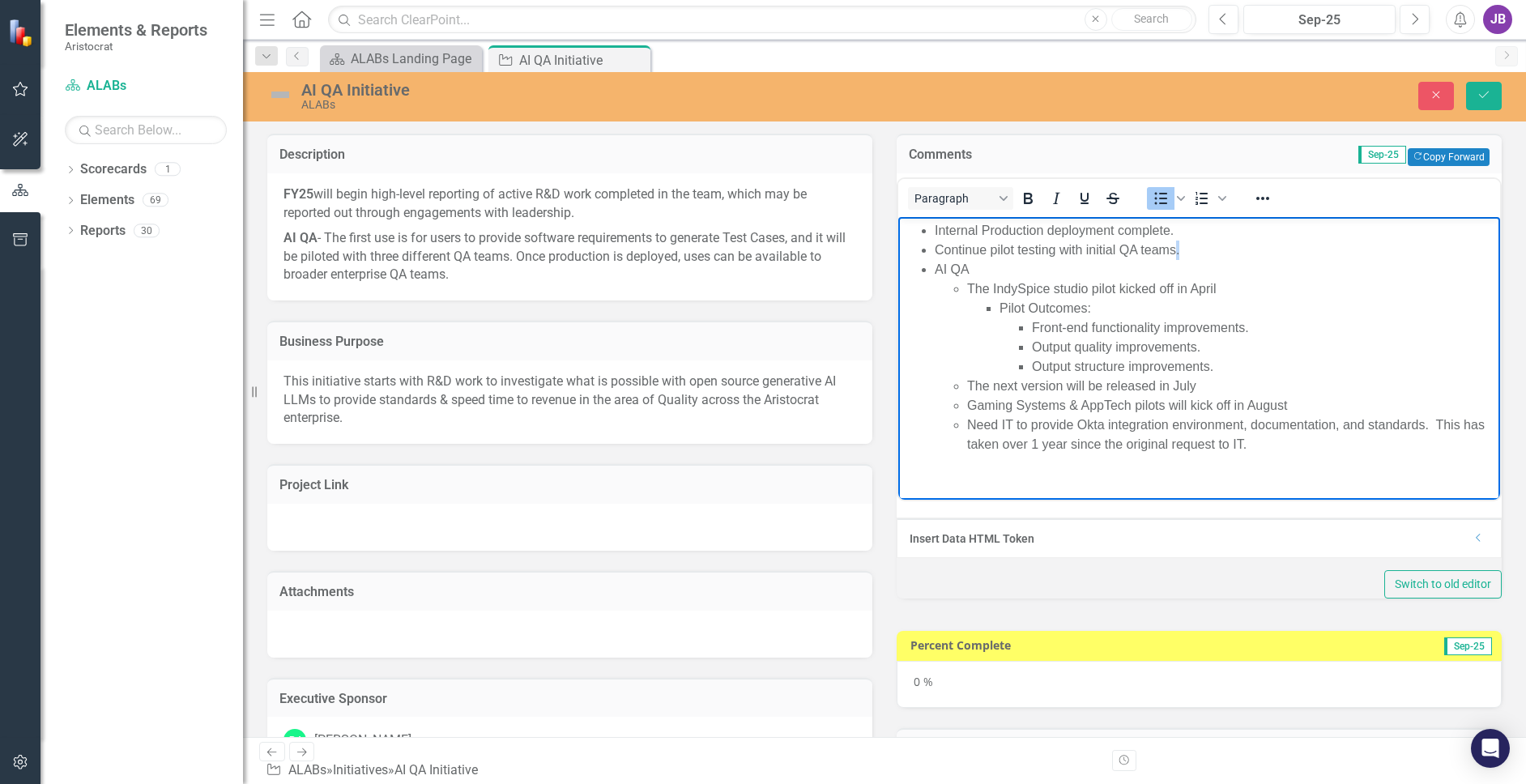
click at [1177, 248] on li "Continue pilot testing with initial QA teams." at bounding box center [1215, 249] width 562 height 20
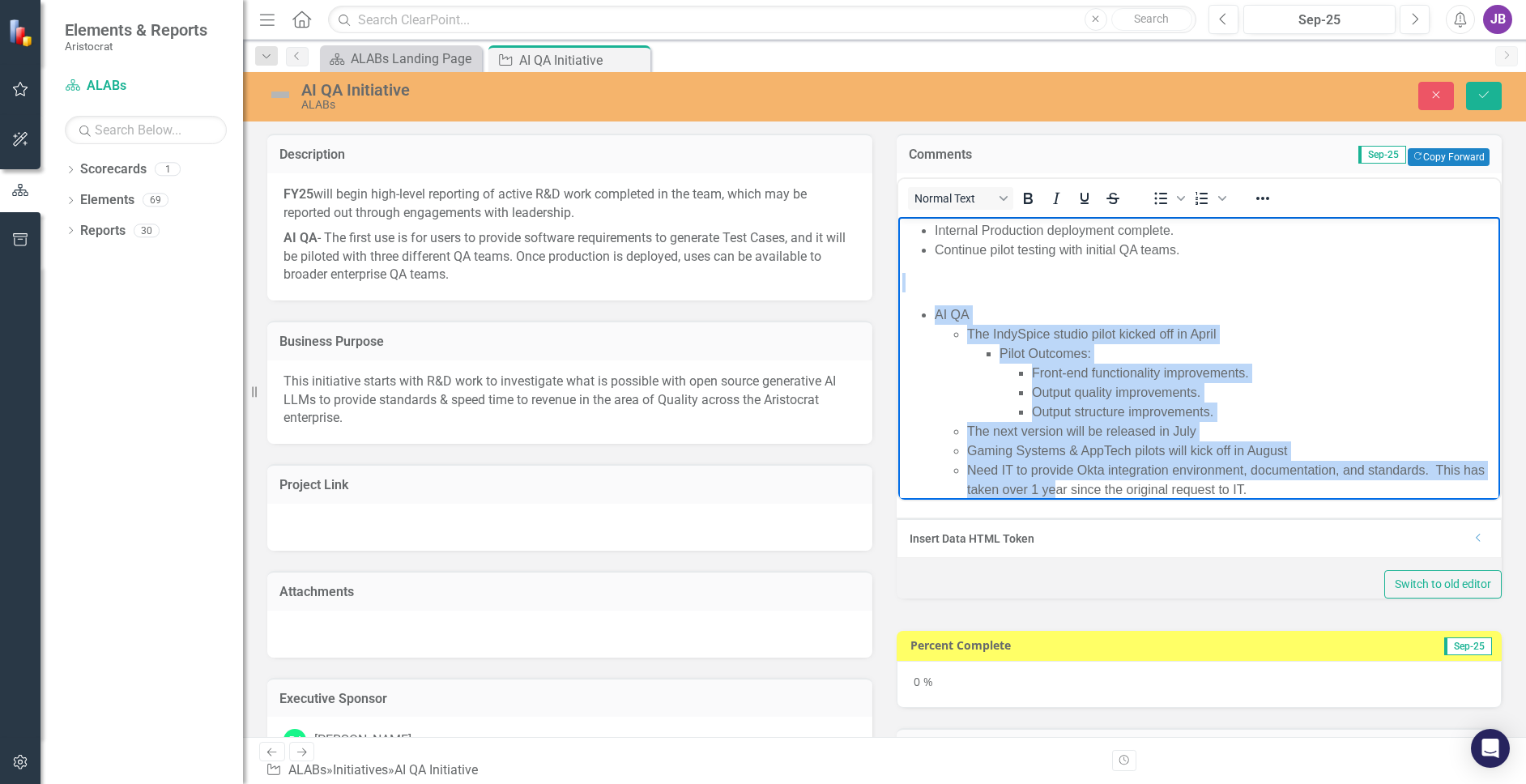
scroll to position [17, 0]
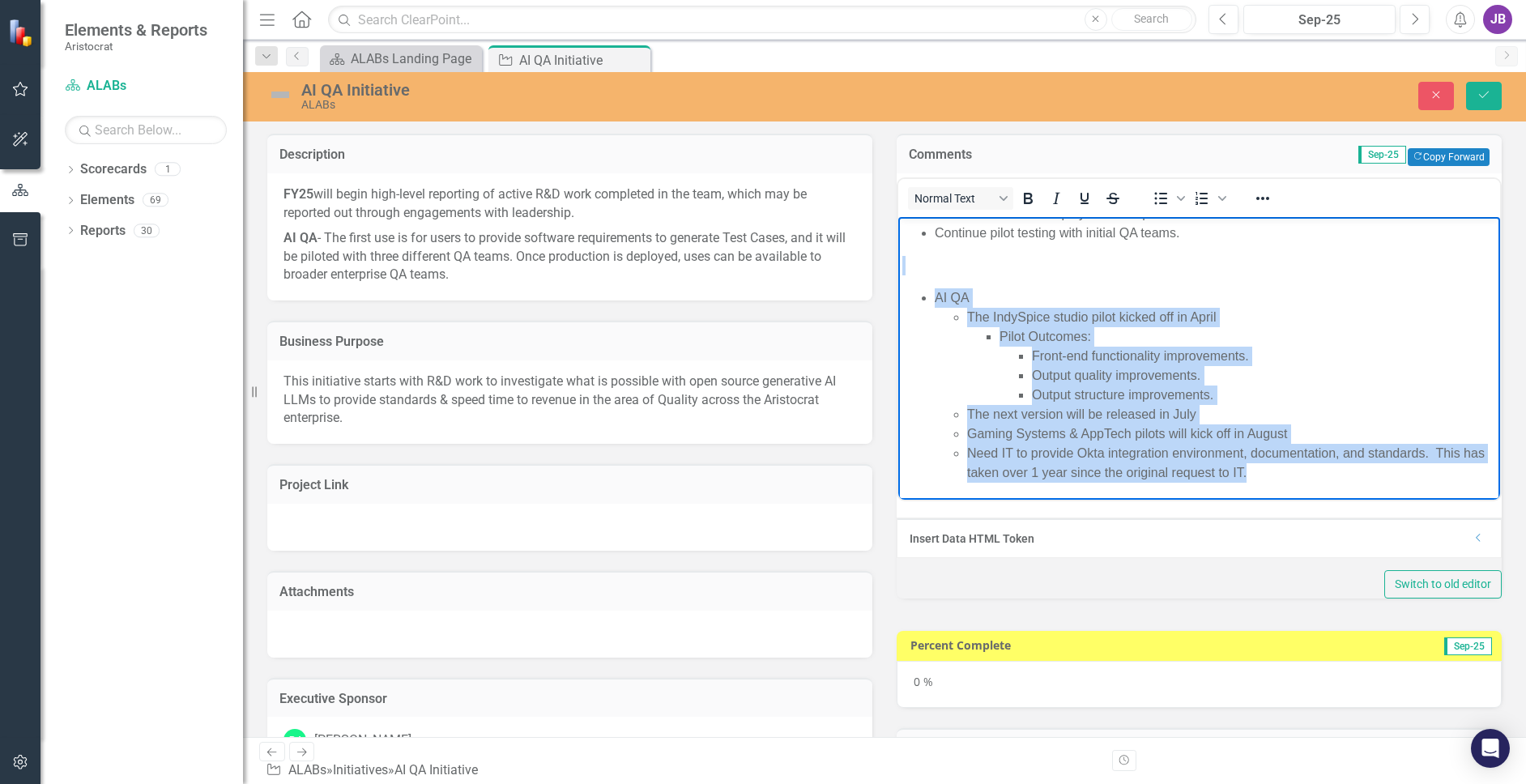
drag, startPoint x: 976, startPoint y: 276, endPoint x: 1332, endPoint y: 472, distance: 406.4
click at [1332, 472] on body "Internal Production deployment complete. Continue pilot testing with initial QA…" at bounding box center [1199, 349] width 602 height 300
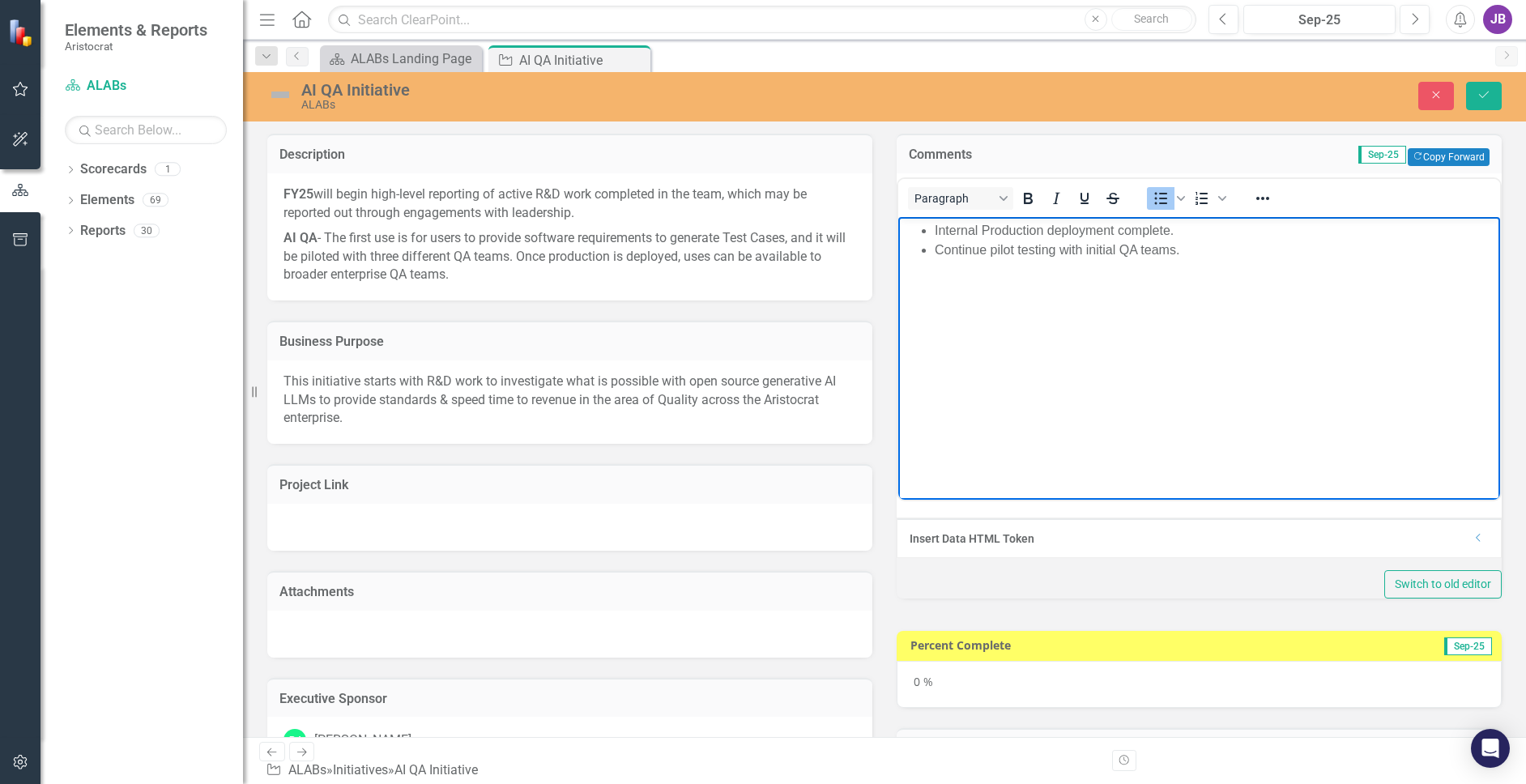
drag, startPoint x: 1055, startPoint y: 319, endPoint x: 988, endPoint y: 318, distance: 67.0
click at [1055, 319] on body "Internal Production deployment complete. Continue pilot testing with initial QA…" at bounding box center [1199, 337] width 602 height 243
click at [1206, 253] on li "Continue pilot testing with initial QA teams." at bounding box center [1215, 249] width 562 height 20
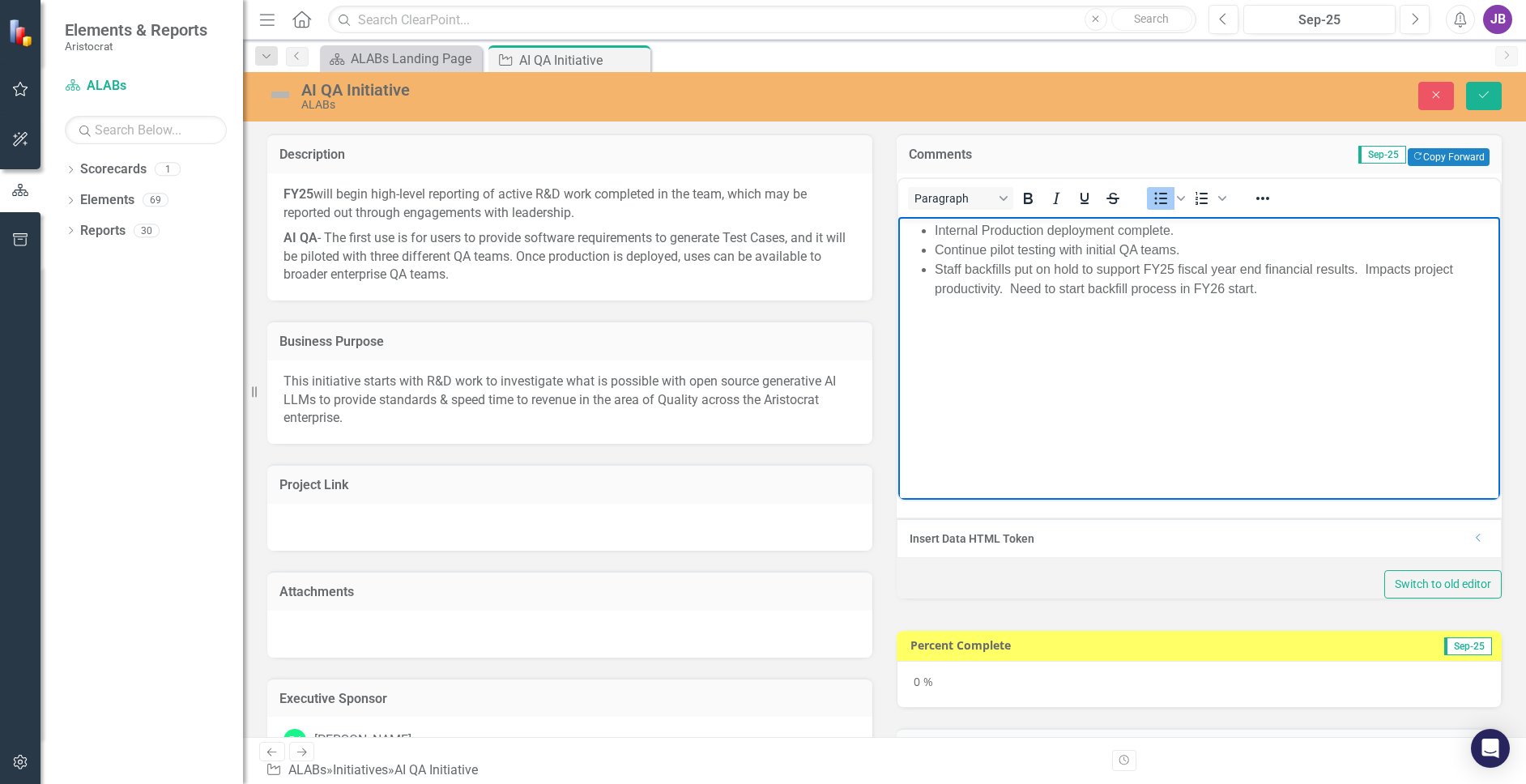
click at [1009, 288] on li "Staff backfills put on hold to support FY25 fiscal year end financial results. …" at bounding box center [1215, 278] width 562 height 39
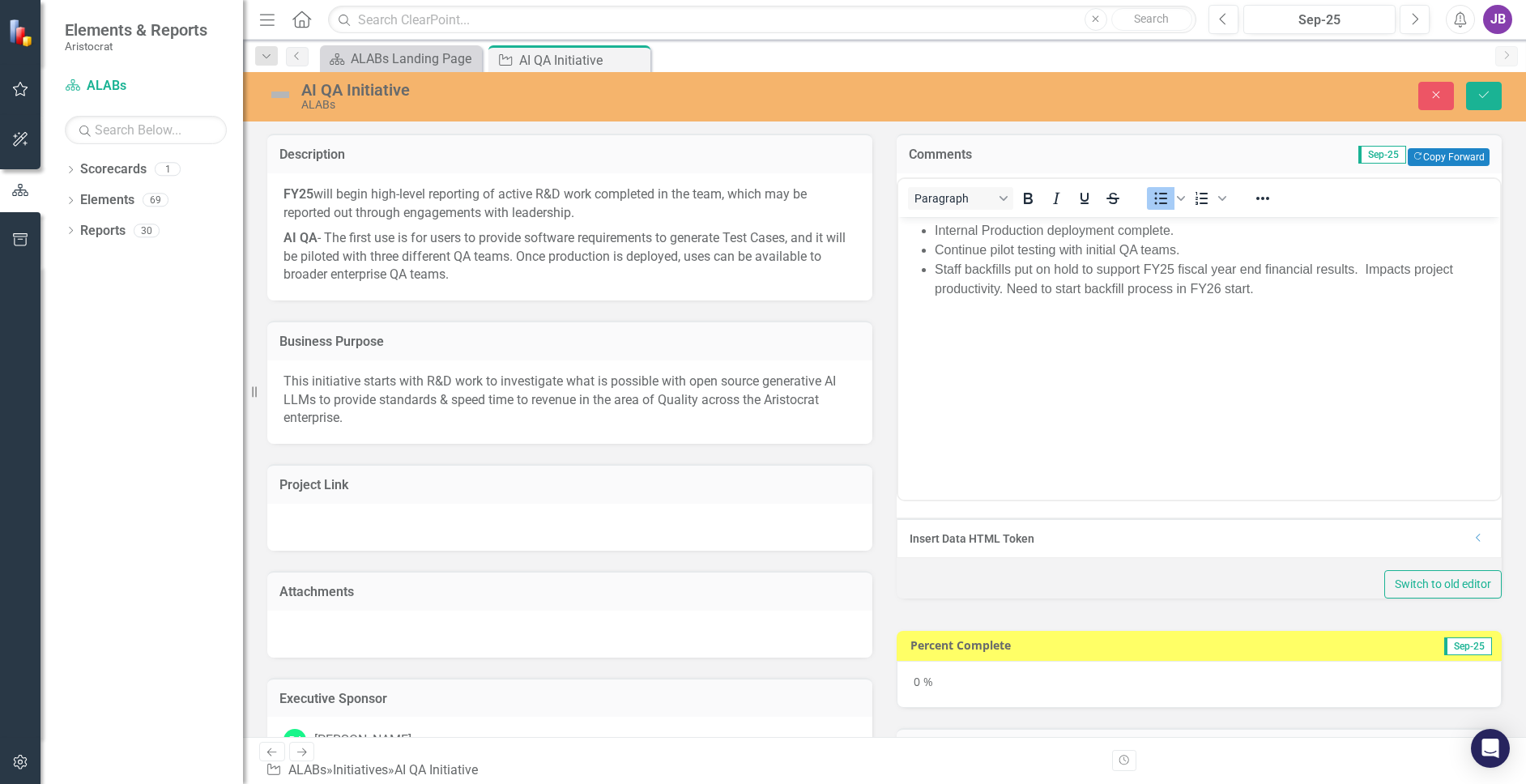
drag, startPoint x: 1149, startPoint y: 527, endPoint x: 395, endPoint y: 183, distance: 828.8
click at [1149, 527] on div "Paragraph To open the popup, press Shift+Enter To open the popup, press Shift+E…" at bounding box center [1199, 365] width 605 height 385
click at [1417, 98] on icon "Save" at bounding box center [1483, 95] width 15 height 12
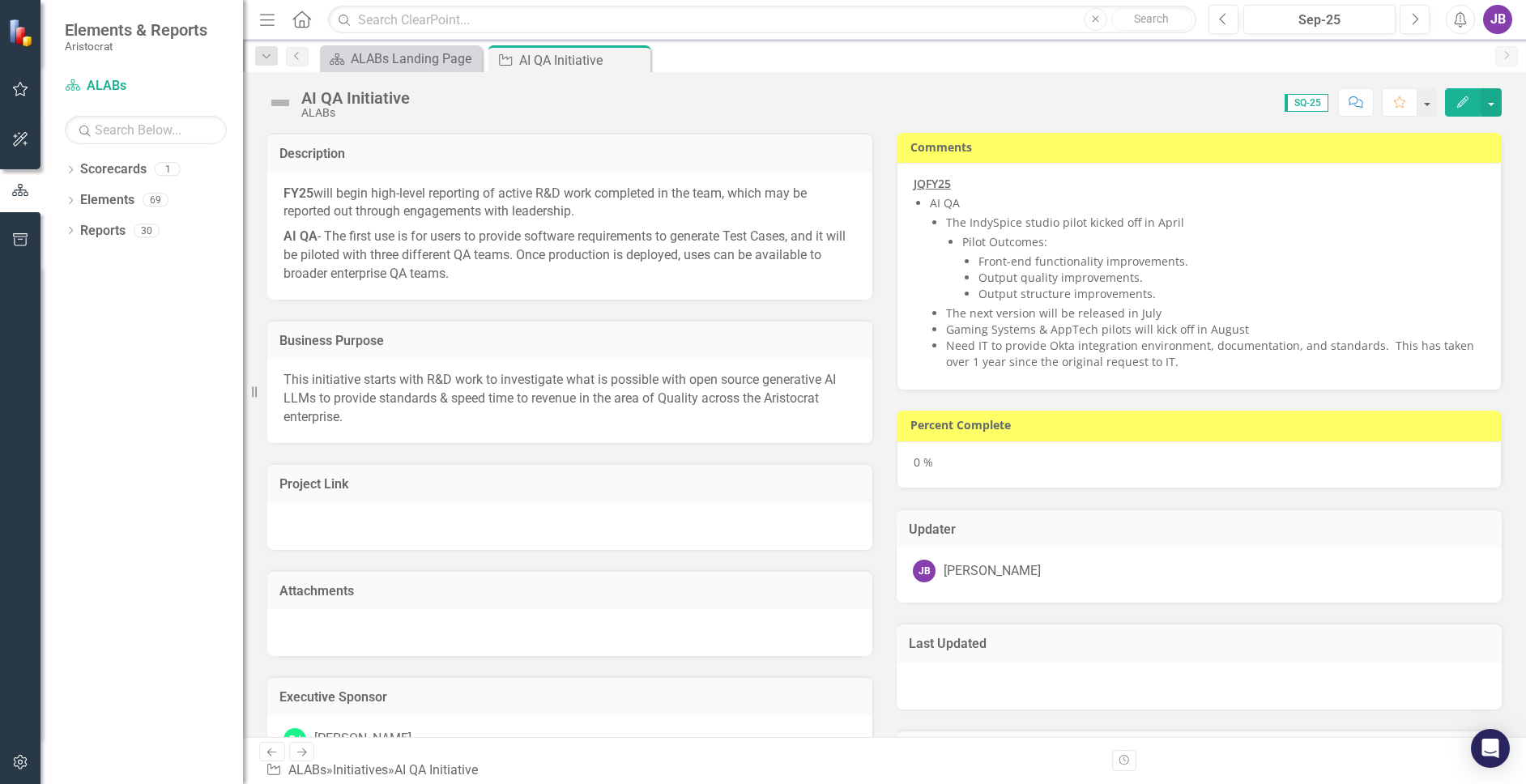
checkbox input "false"
checkbox input "true"
click at [1339, 471] on div "0 %" at bounding box center [1199, 465] width 605 height 47
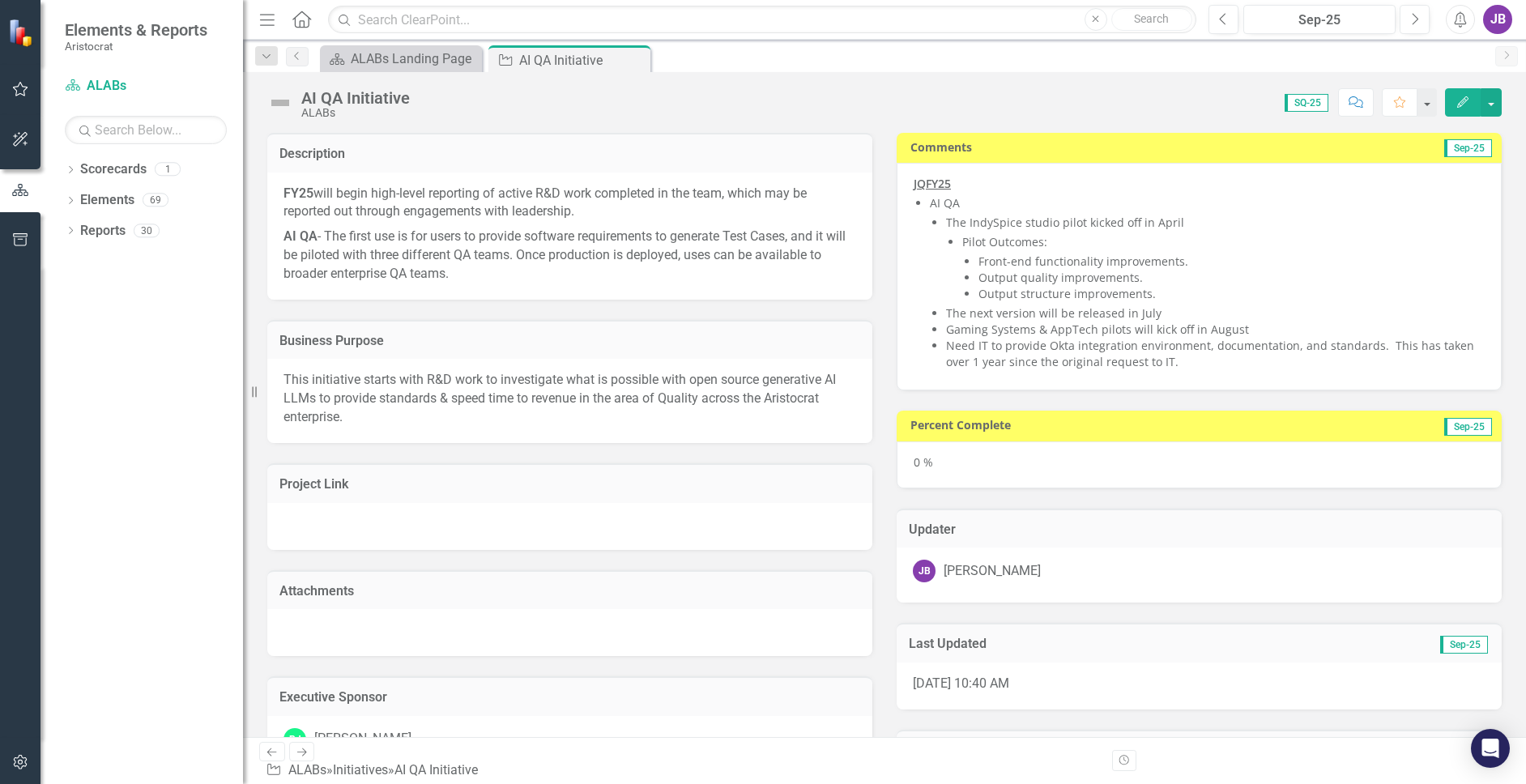
click at [1339, 471] on div "0 %" at bounding box center [1199, 465] width 605 height 47
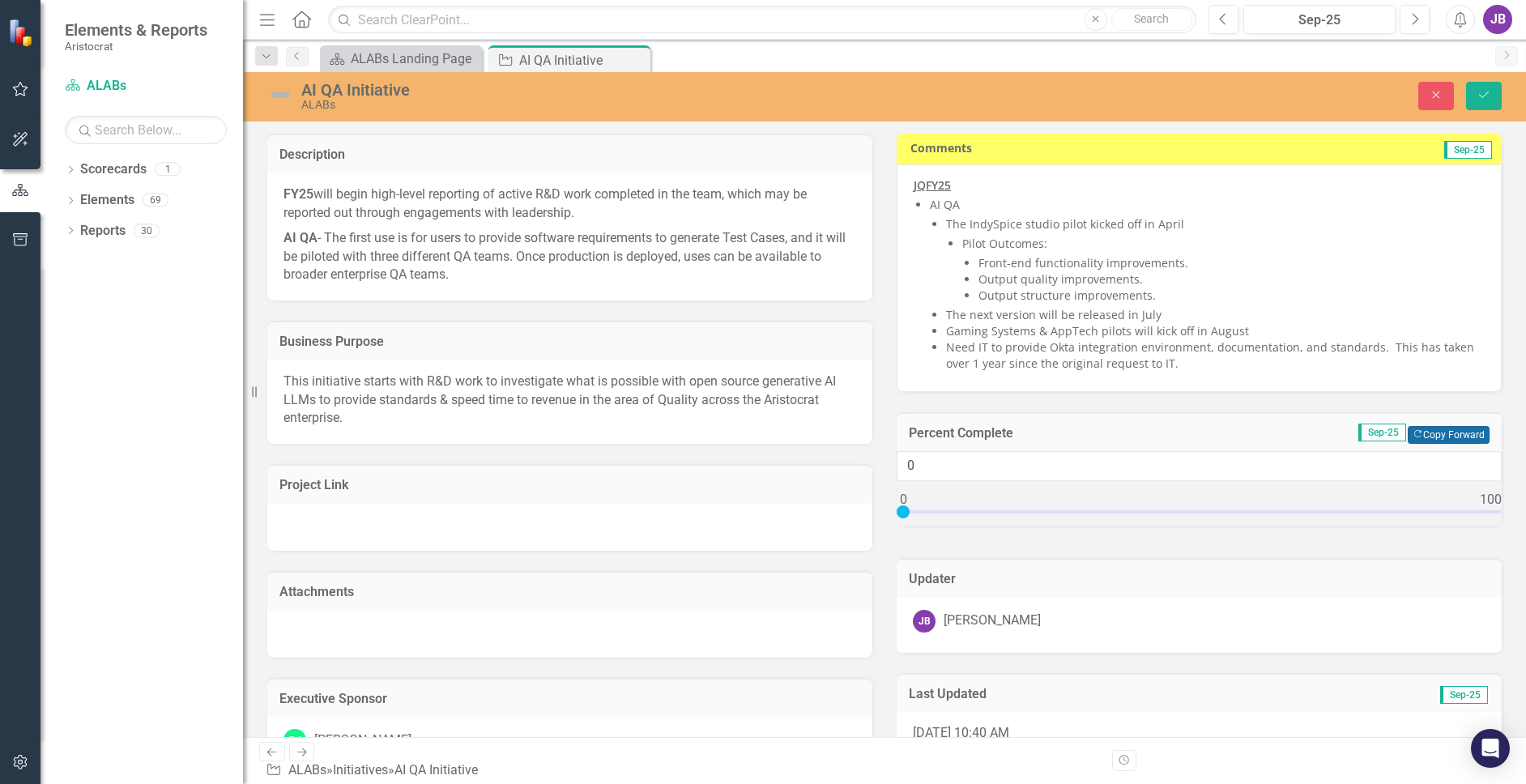
click at [1417, 437] on button "Copy Forward Copy Forward" at bounding box center [1449, 434] width 82 height 18
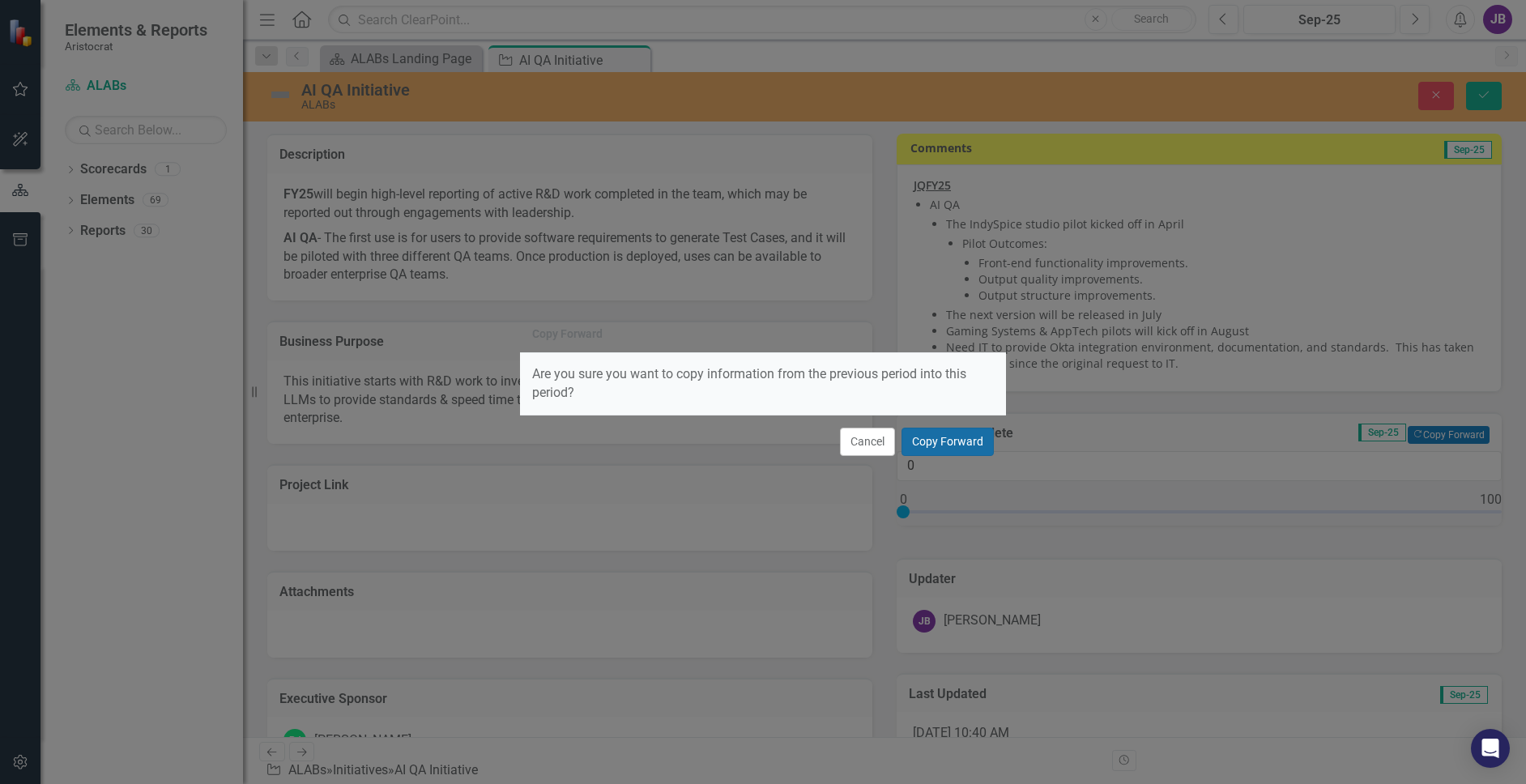
click at [946, 443] on button "Copy Forward" at bounding box center [948, 441] width 93 height 28
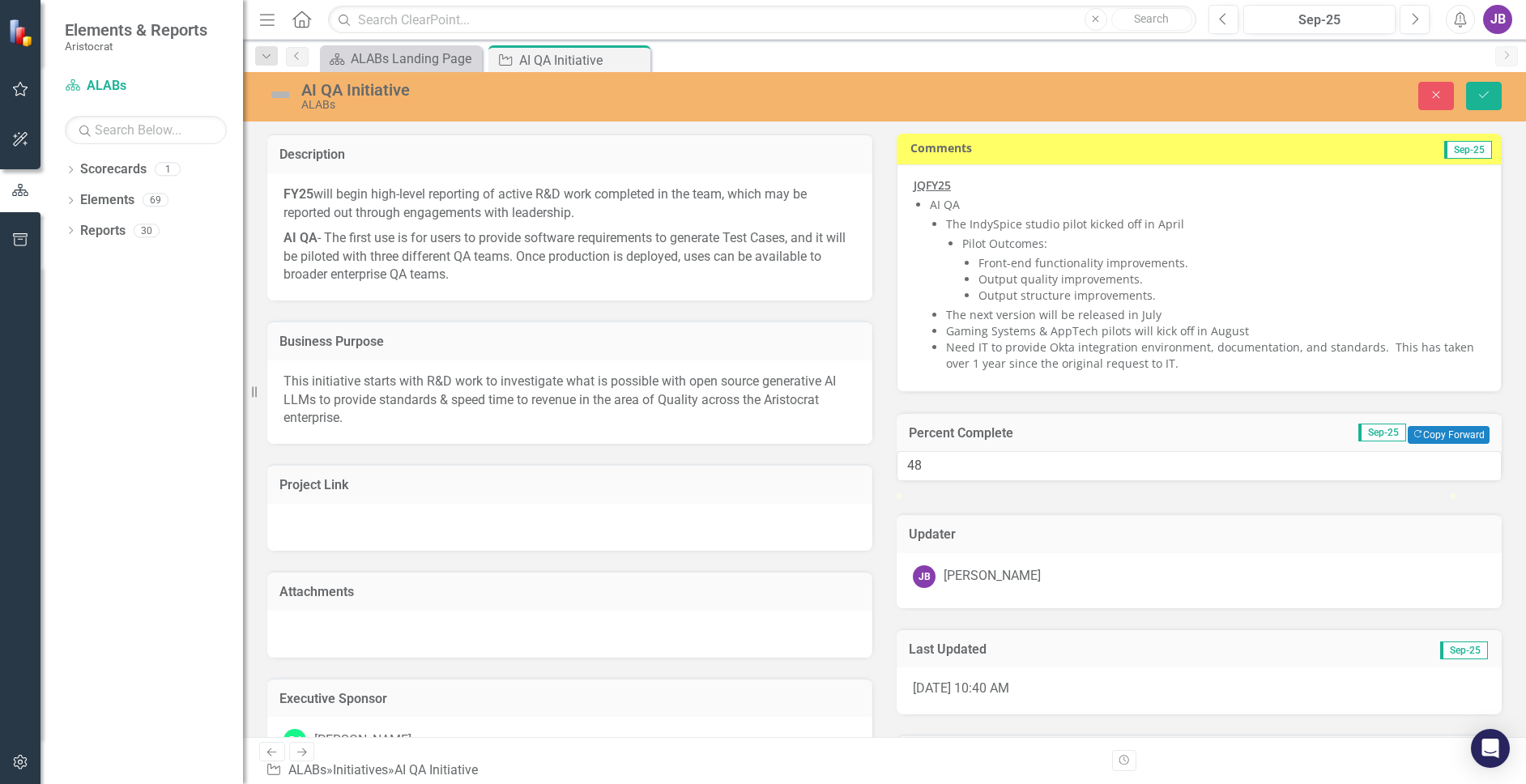
type input "50"
drag, startPoint x: 915, startPoint y: 527, endPoint x: 1190, endPoint y: 528, distance: 275.0
click at [1173, 493] on div at bounding box center [1173, 493] width 0 height 0
click at [1417, 100] on button "Save" at bounding box center [1484, 96] width 35 height 28
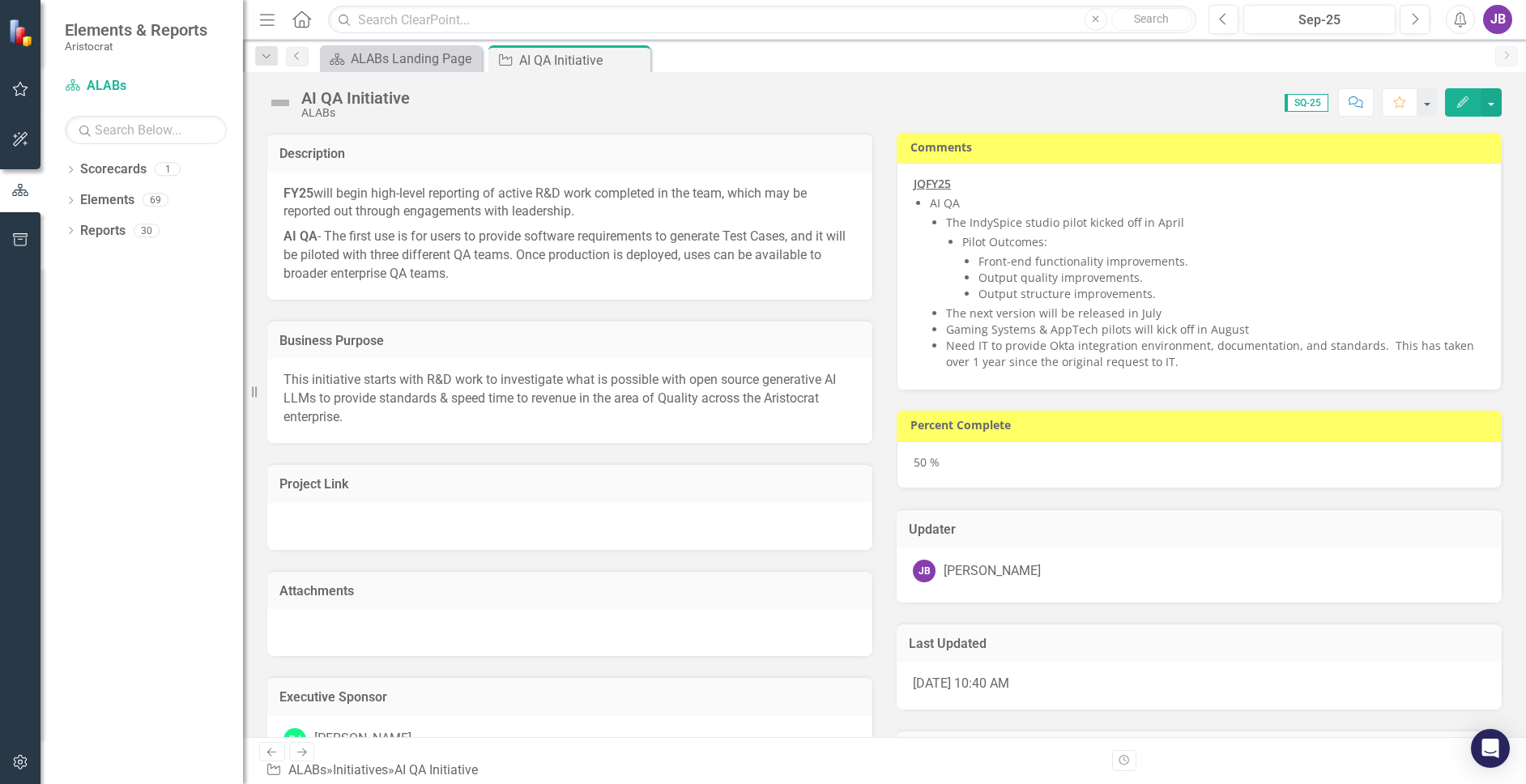
checkbox input "false"
checkbox input "true"
click at [276, 106] on img at bounding box center [280, 103] width 26 height 26
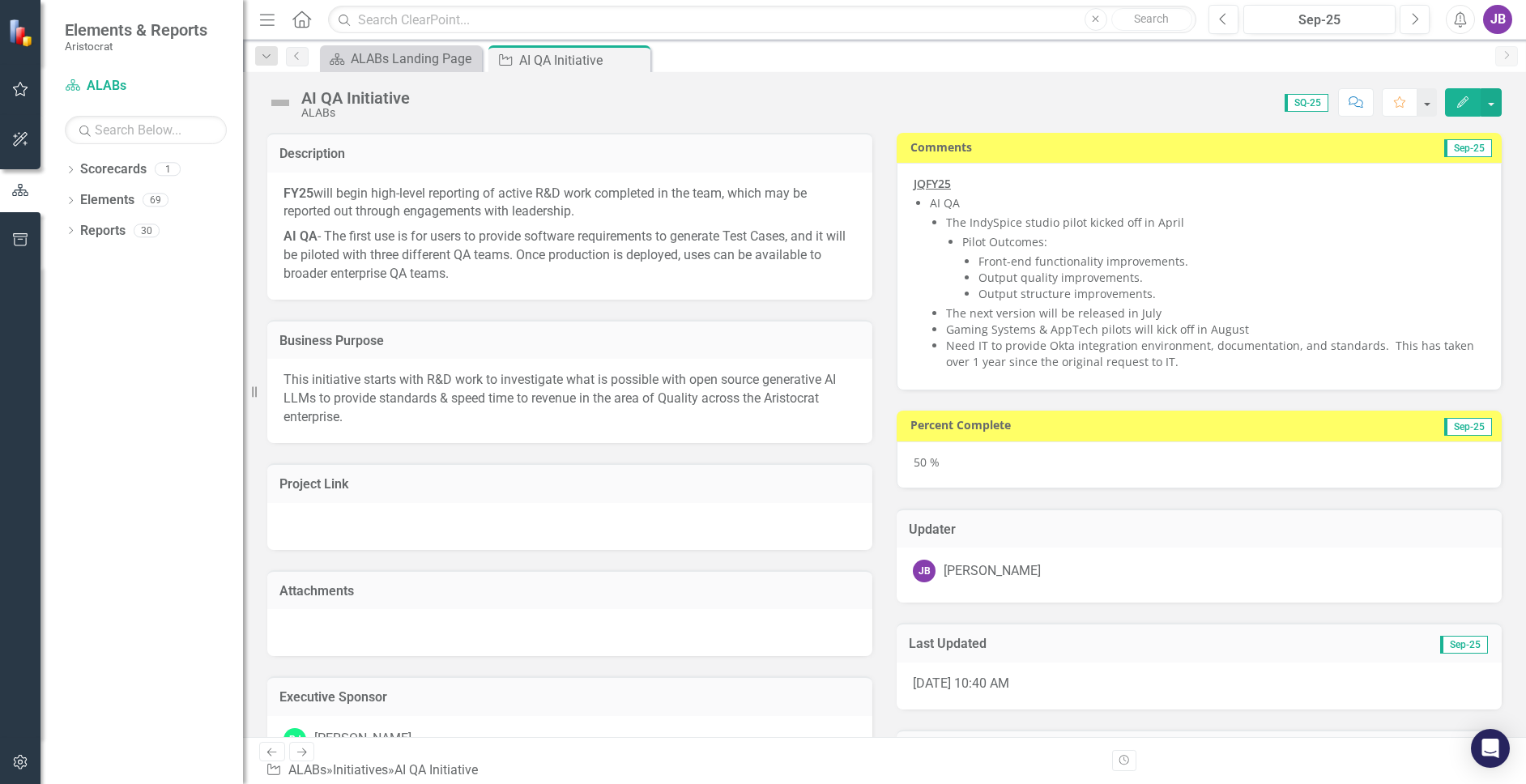
click at [280, 103] on img at bounding box center [280, 103] width 26 height 26
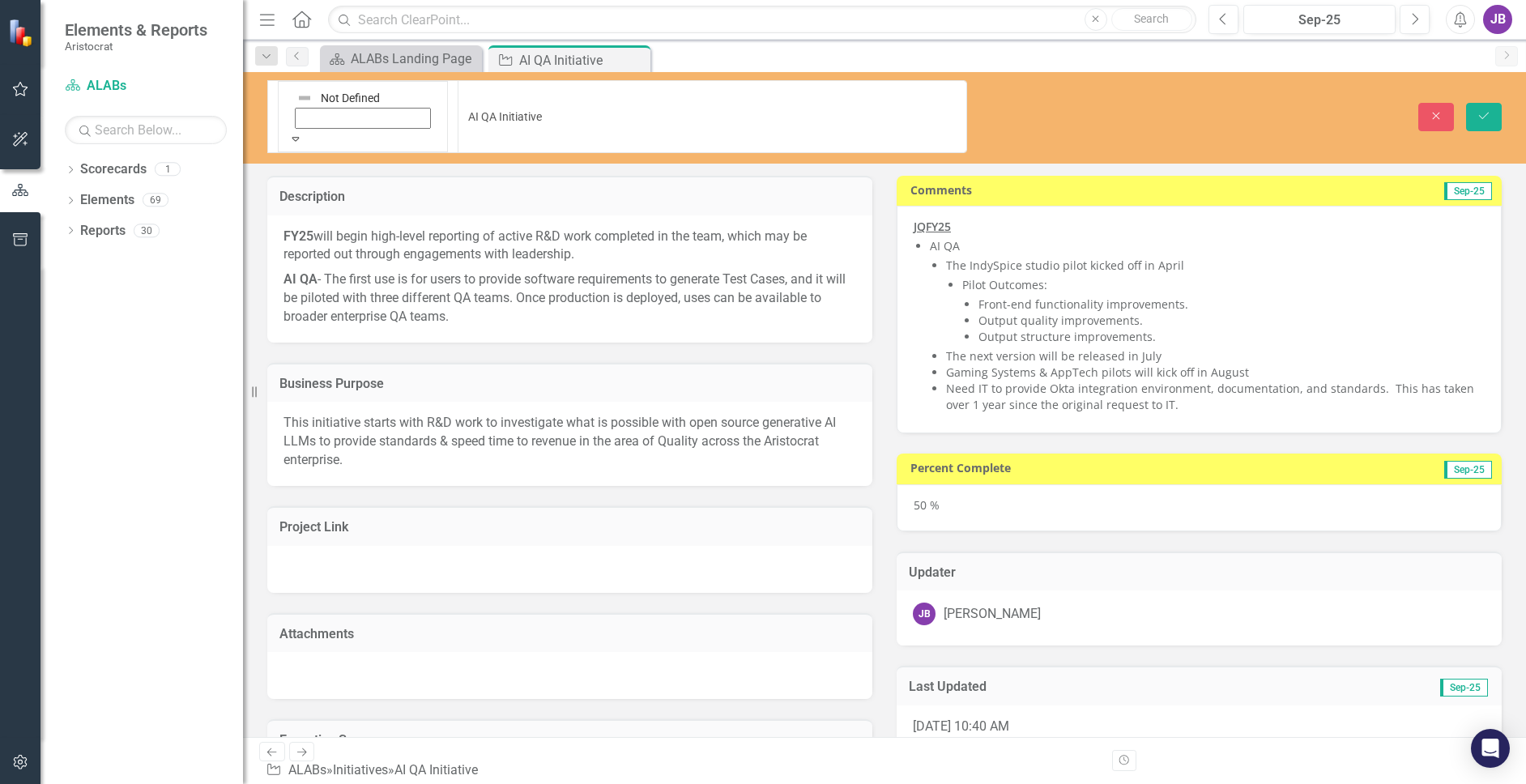
click at [296, 99] on img at bounding box center [304, 98] width 17 height 17
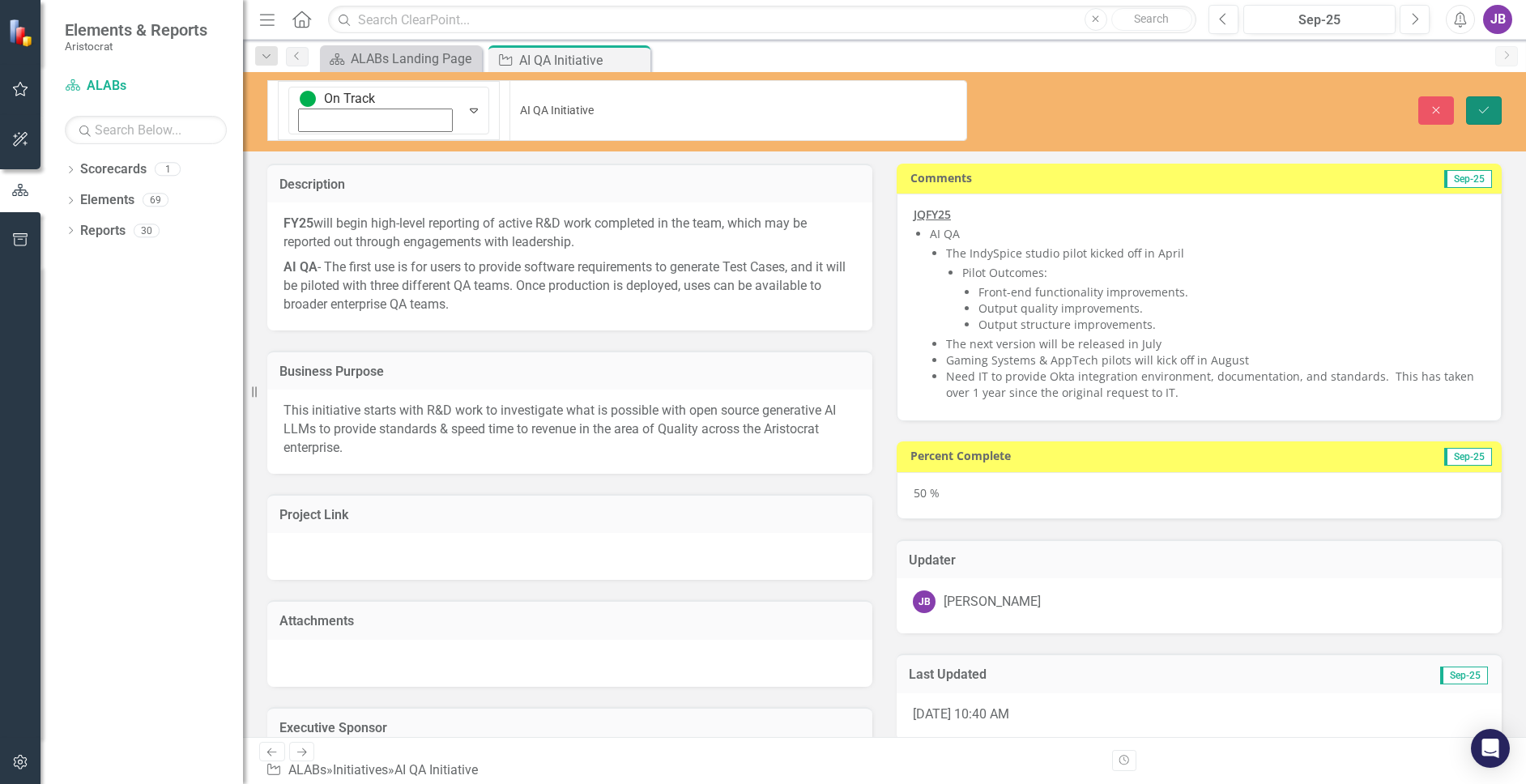
click at [1417, 97] on button "Save" at bounding box center [1484, 110] width 35 height 28
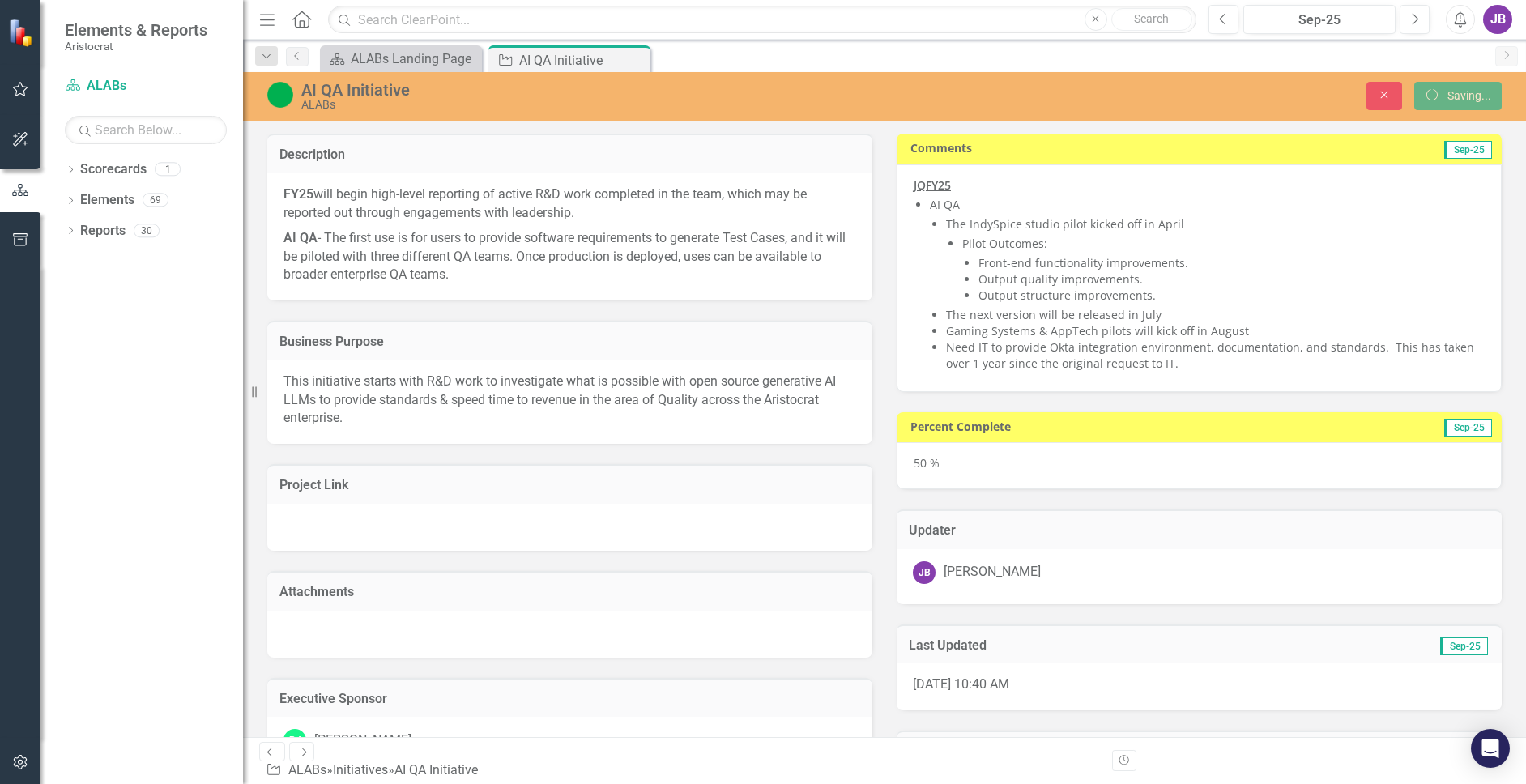
checkbox input "false"
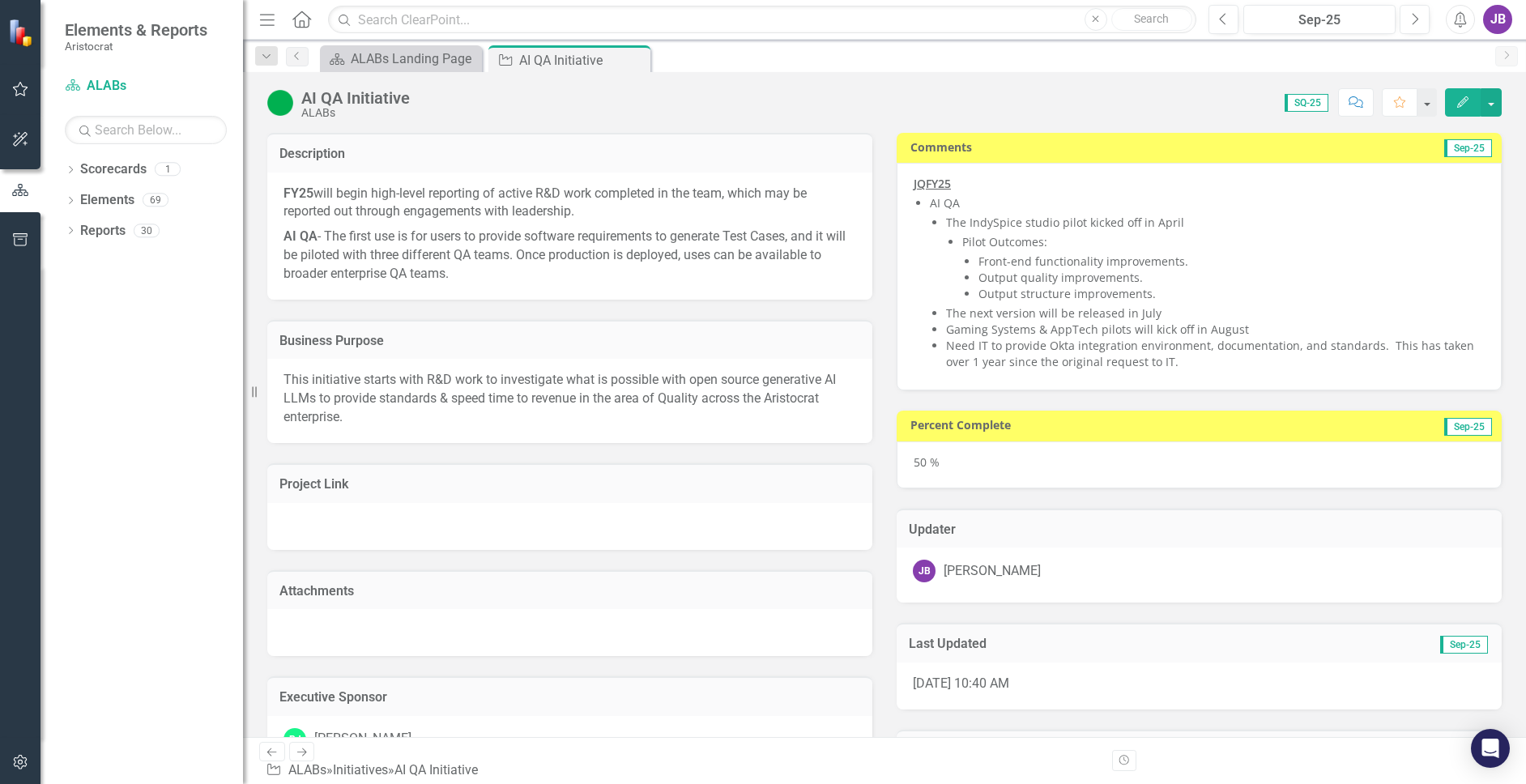
drag, startPoint x: 638, startPoint y: 58, endPoint x: 407, endPoint y: 42, distance: 231.6
click at [0, 0] on icon "Close" at bounding box center [0, 0] width 0 height 0
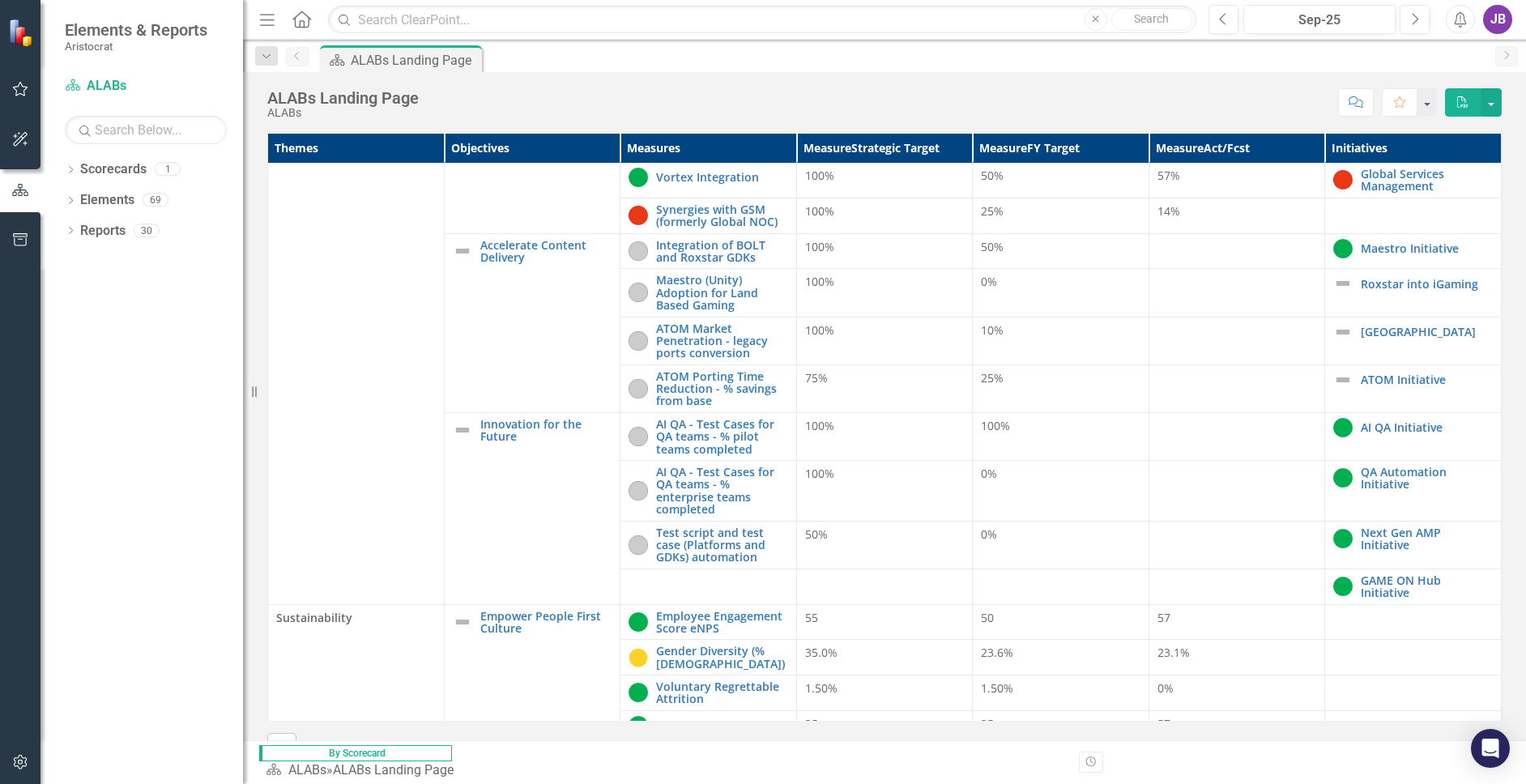
scroll to position [549, 0]
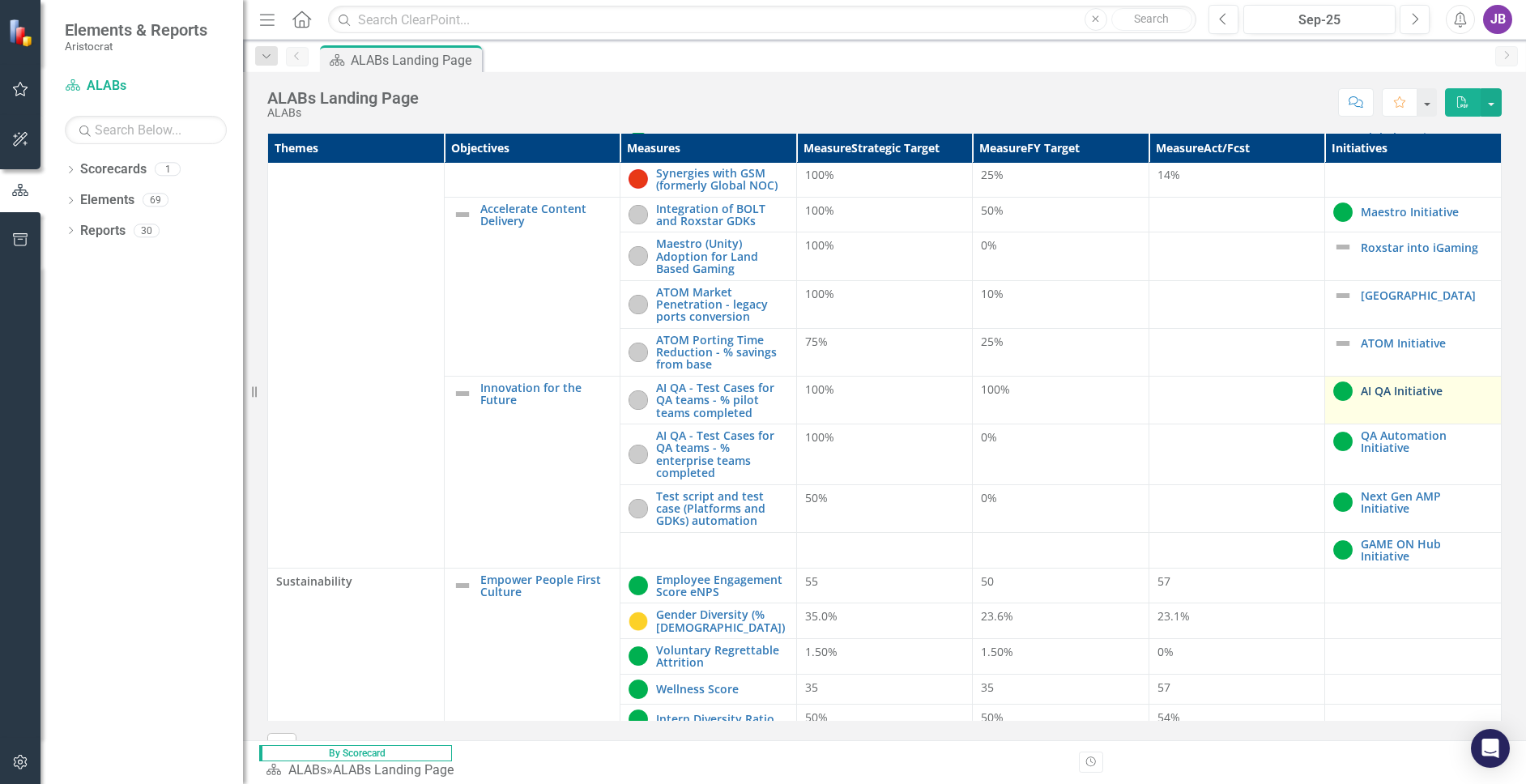
click at [1361, 385] on link "AI QA Initiative" at bounding box center [1426, 391] width 132 height 12
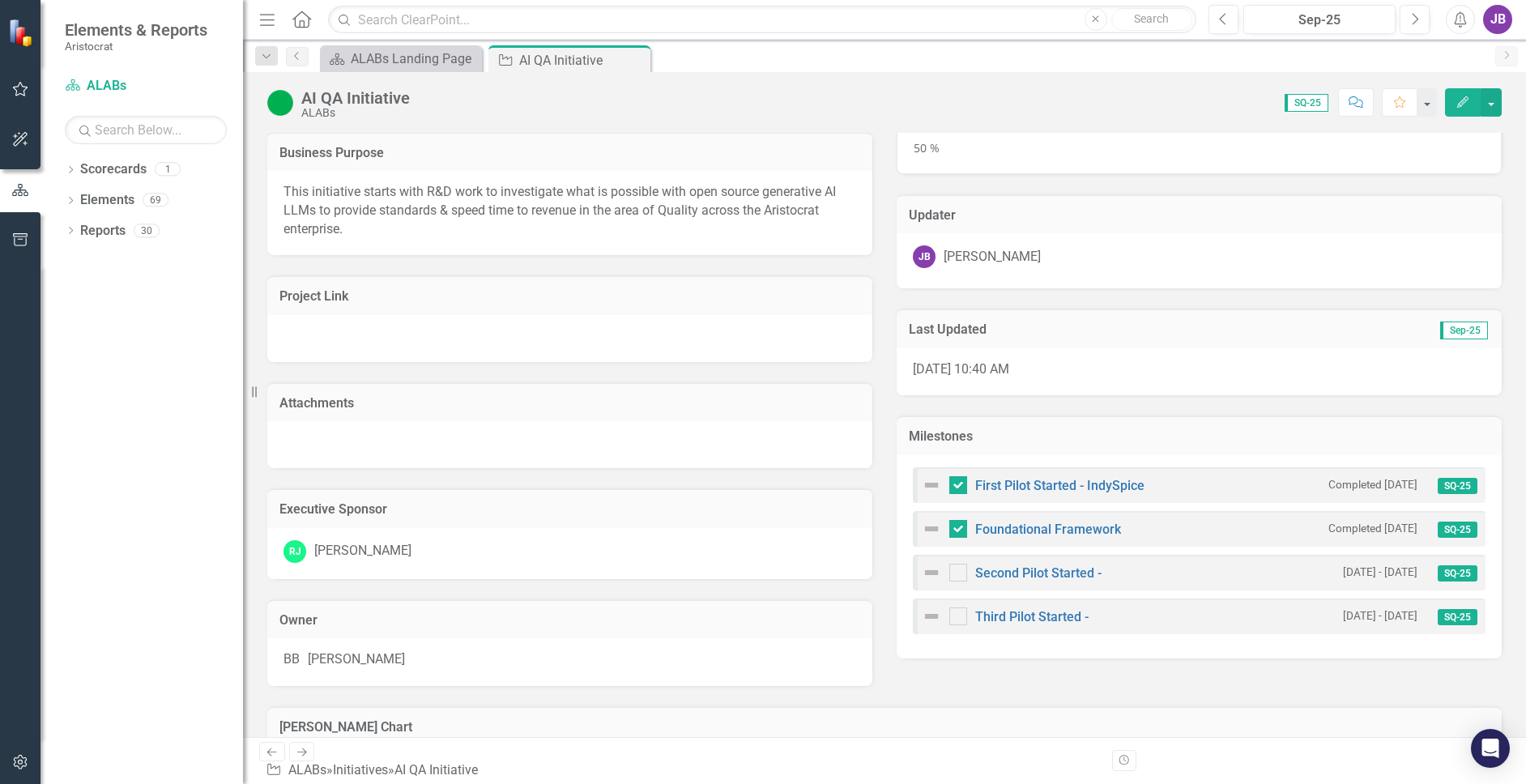
scroll to position [243, 0]
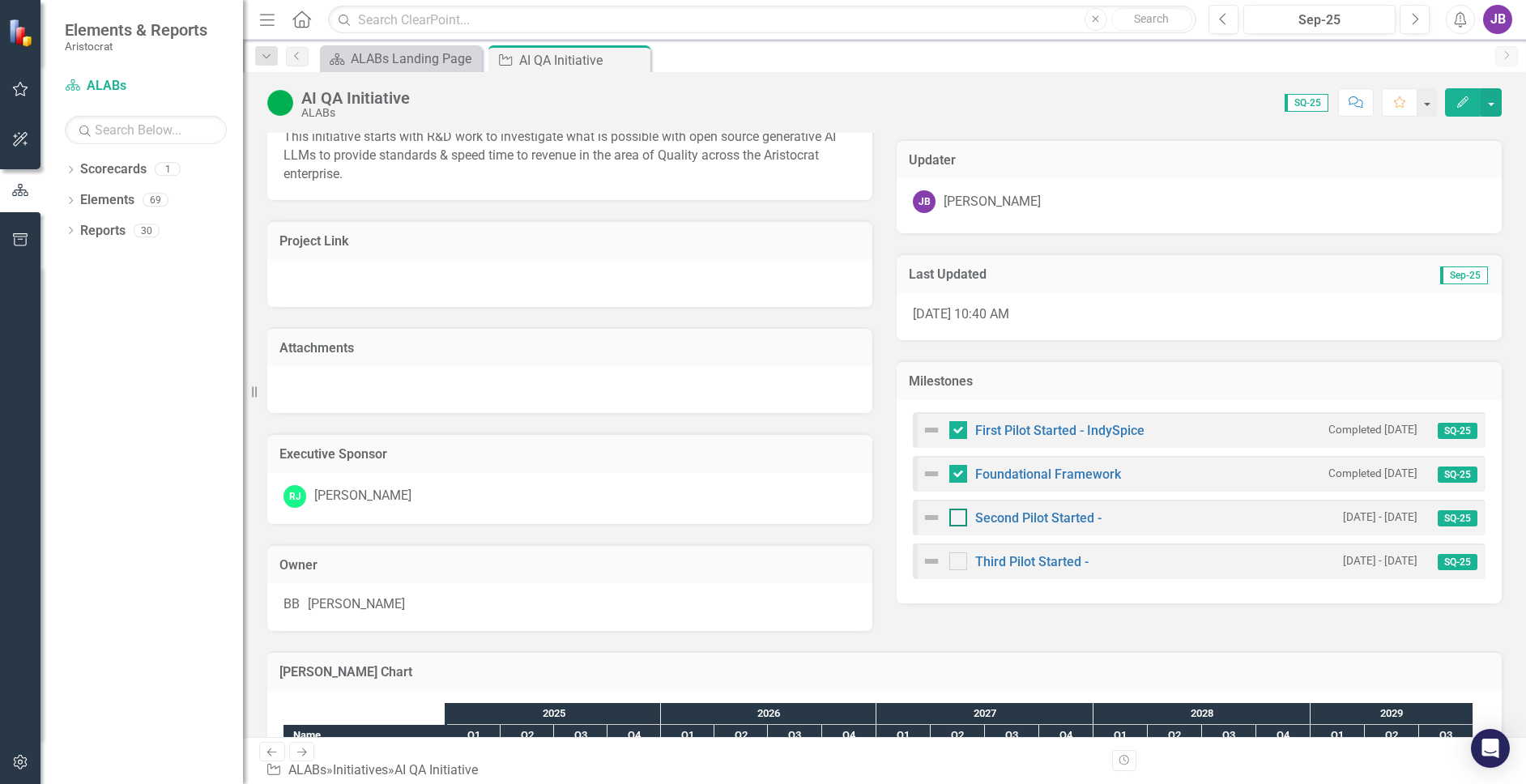
click at [952, 519] on div at bounding box center [958, 517] width 18 height 18
click at [952, 518] on input "checkbox" at bounding box center [954, 514] width 11 height 11
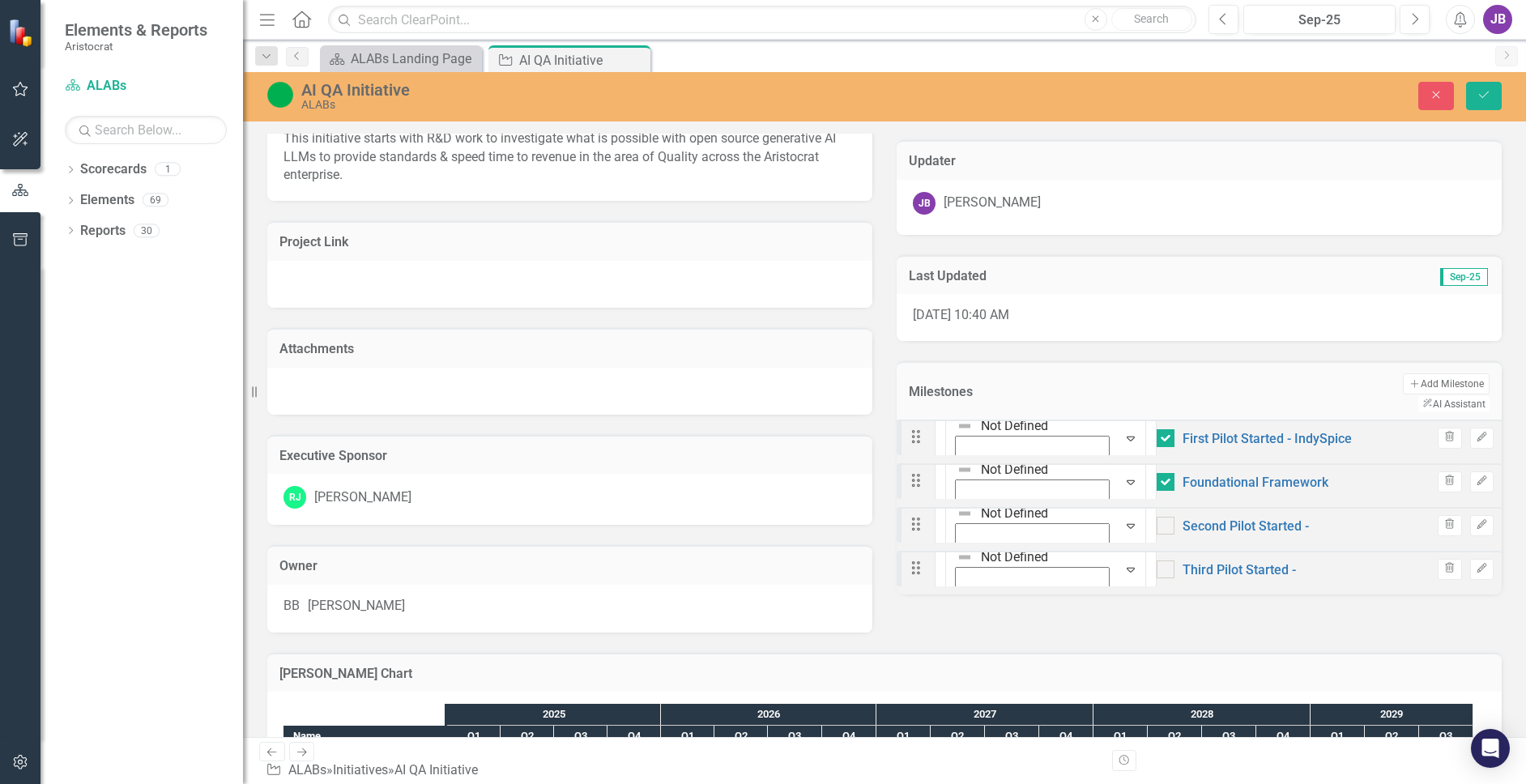
checkbox input "true"
click at [1417, 95] on button "Save" at bounding box center [1484, 96] width 35 height 28
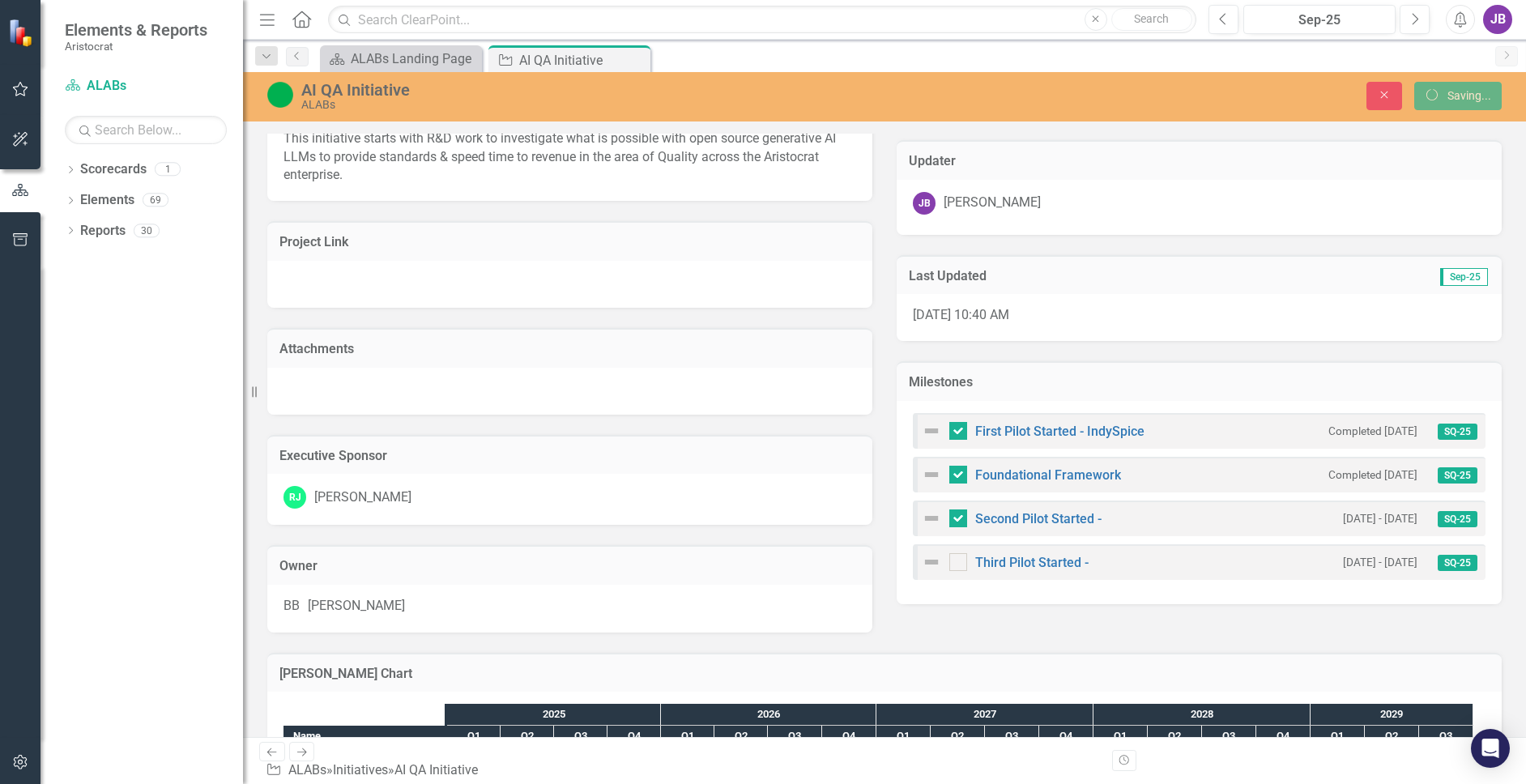
checkbox input "false"
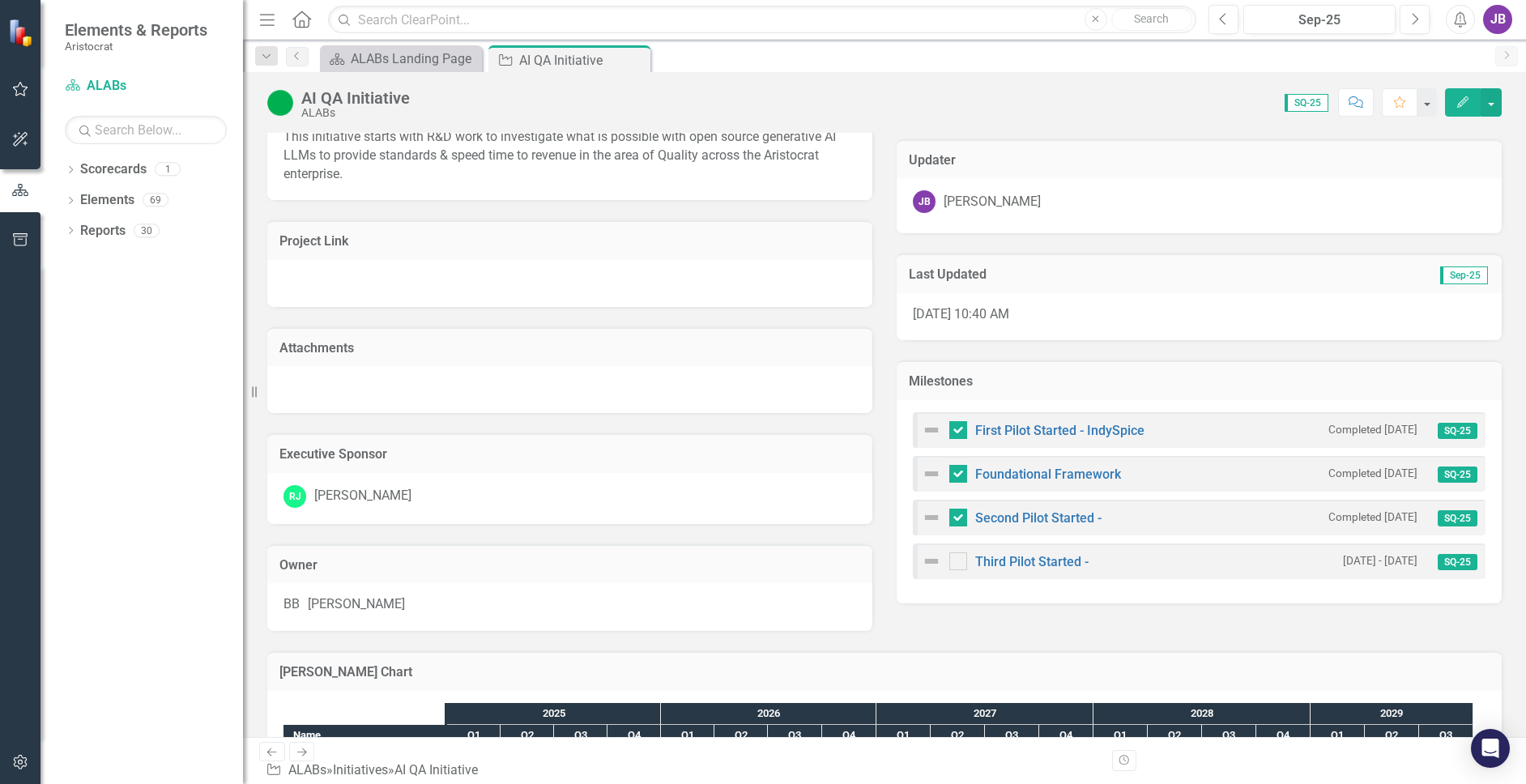
click at [1175, 562] on div "Third Pilot Started - [DATE] - [DATE] SQ-25" at bounding box center [1199, 560] width 572 height 35
click at [1240, 565] on div "Third Pilot Started - [DATE] - [DATE] SQ-25" at bounding box center [1199, 560] width 572 height 35
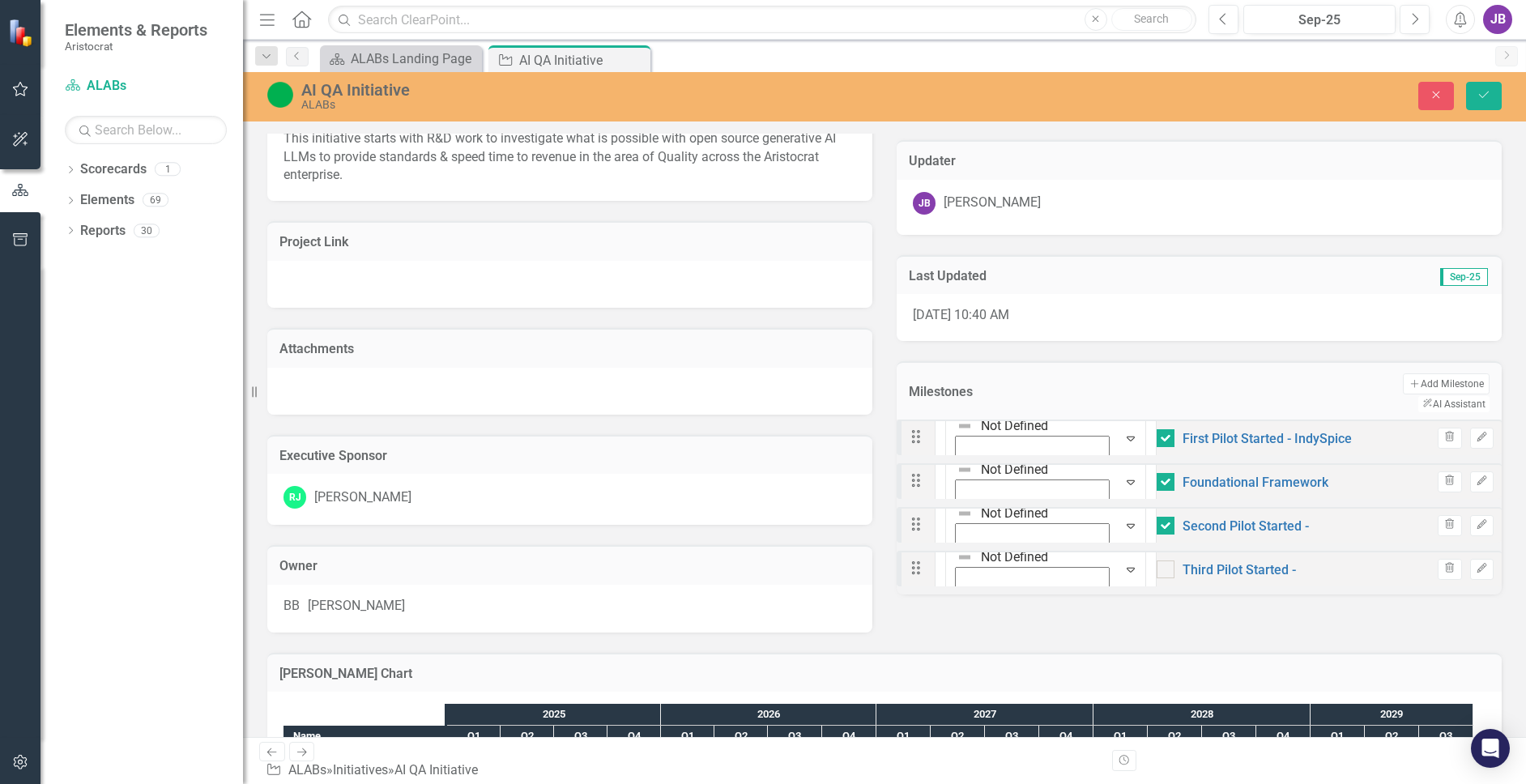
click at [1236, 606] on div "Description FY25 will begin high-level reporting of active R&D work completed i…" at bounding box center [884, 250] width 1258 height 761
click at [1417, 88] on button "Save" at bounding box center [1484, 96] width 35 height 28
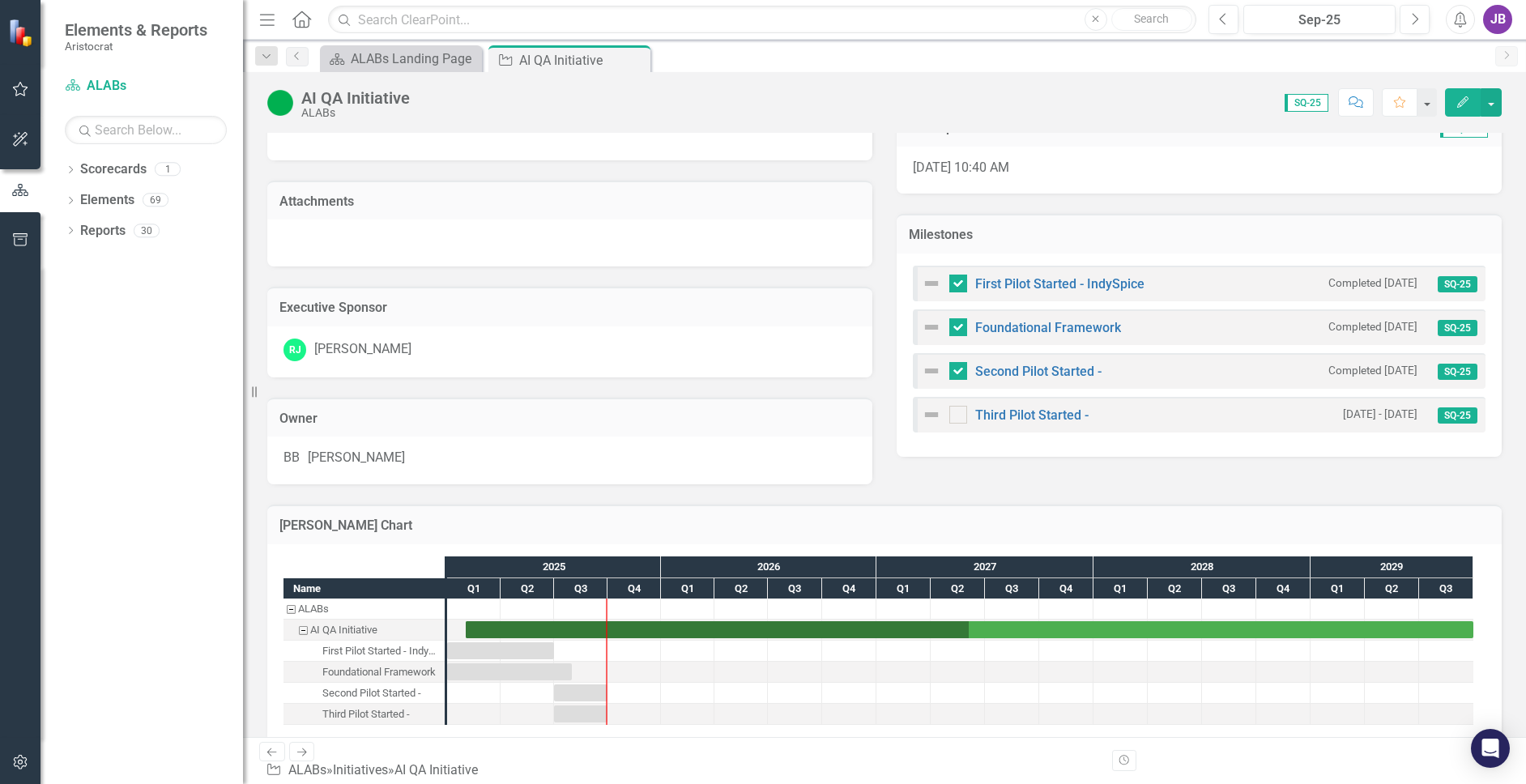
scroll to position [395, 0]
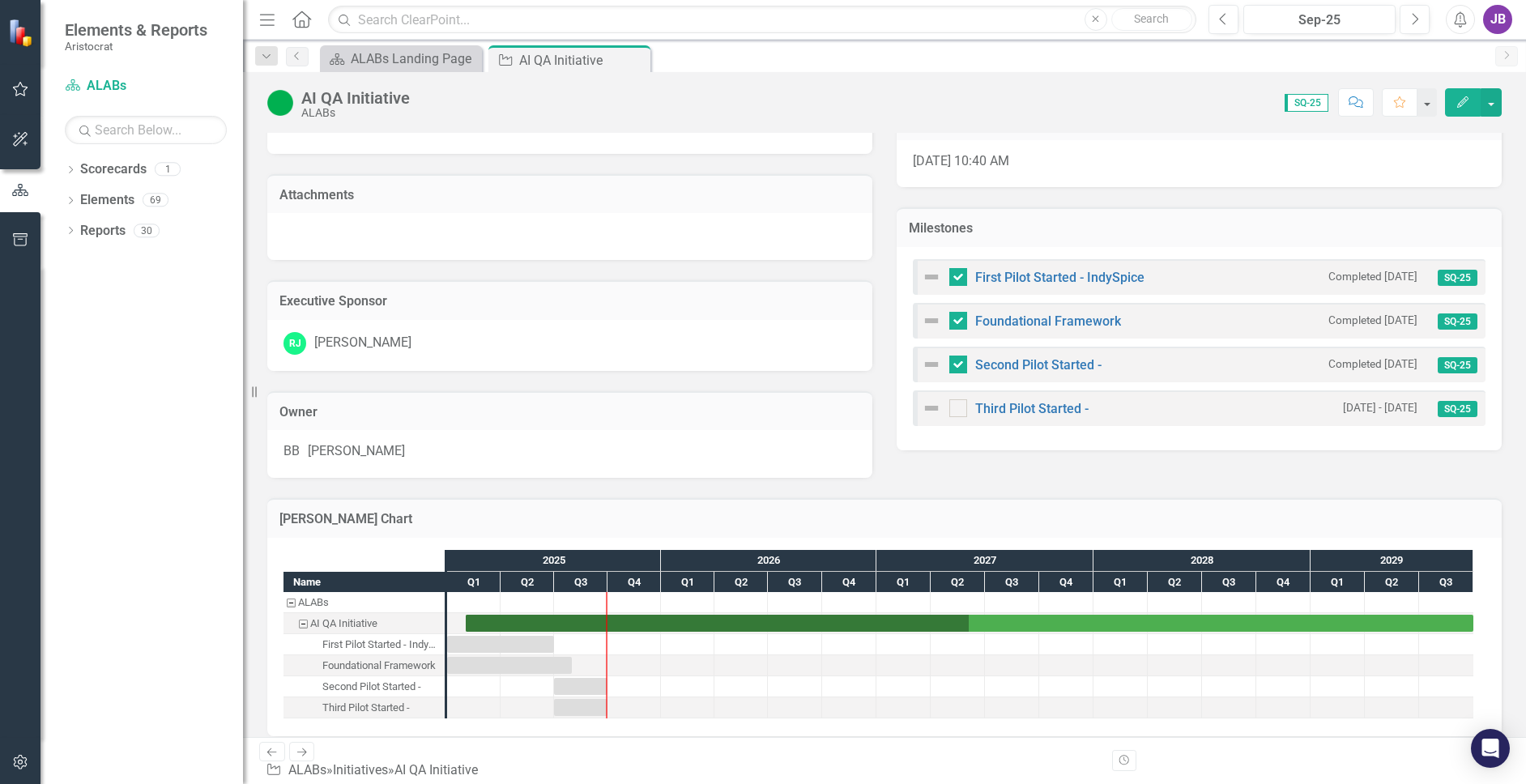
click at [1343, 407] on small "[DATE] - [DATE]" at bounding box center [1380, 408] width 74 height 16
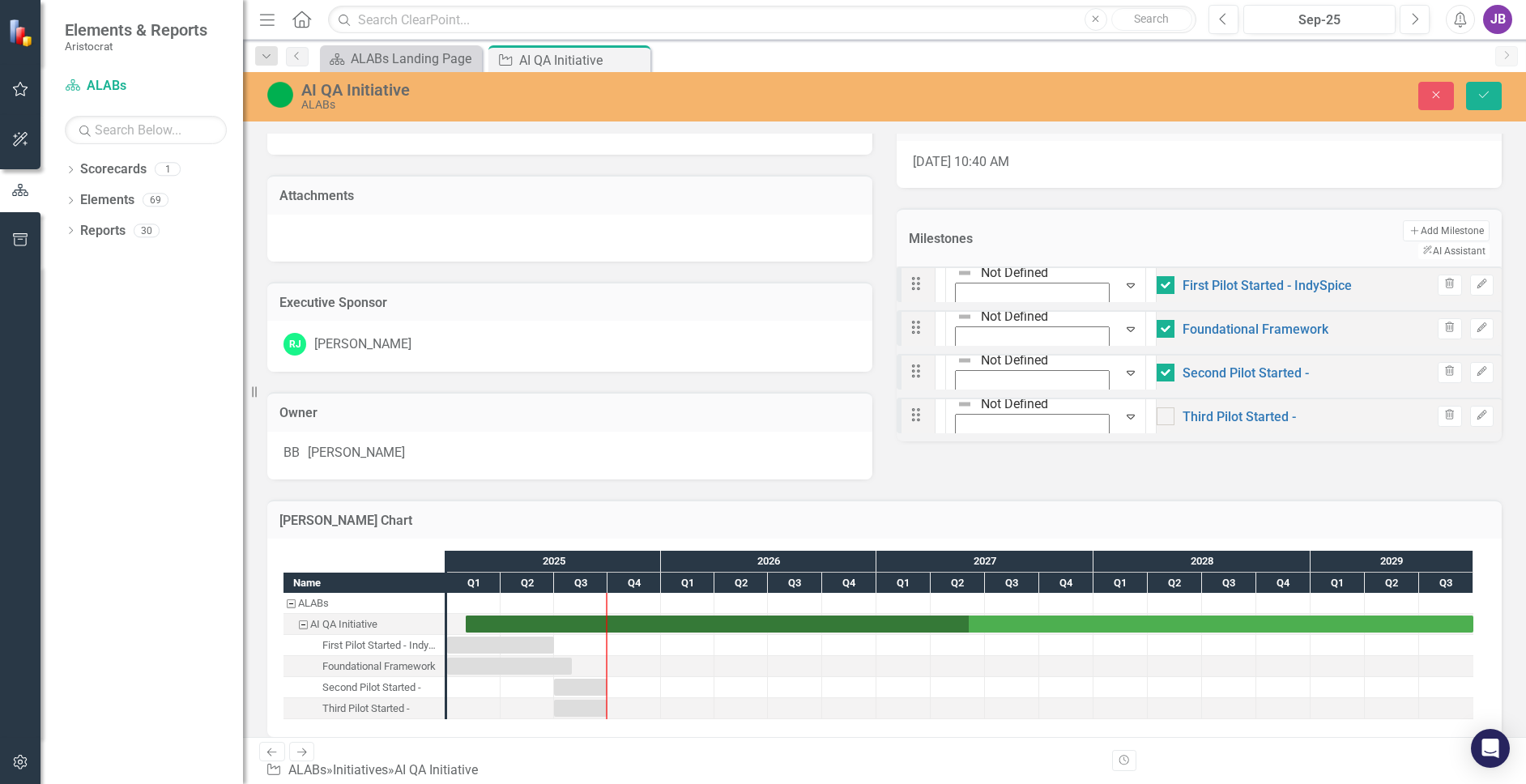
click at [1290, 468] on div "Description FY25 will begin high-level reporting of active R&D work completed i…" at bounding box center [884, 98] width 1258 height 761
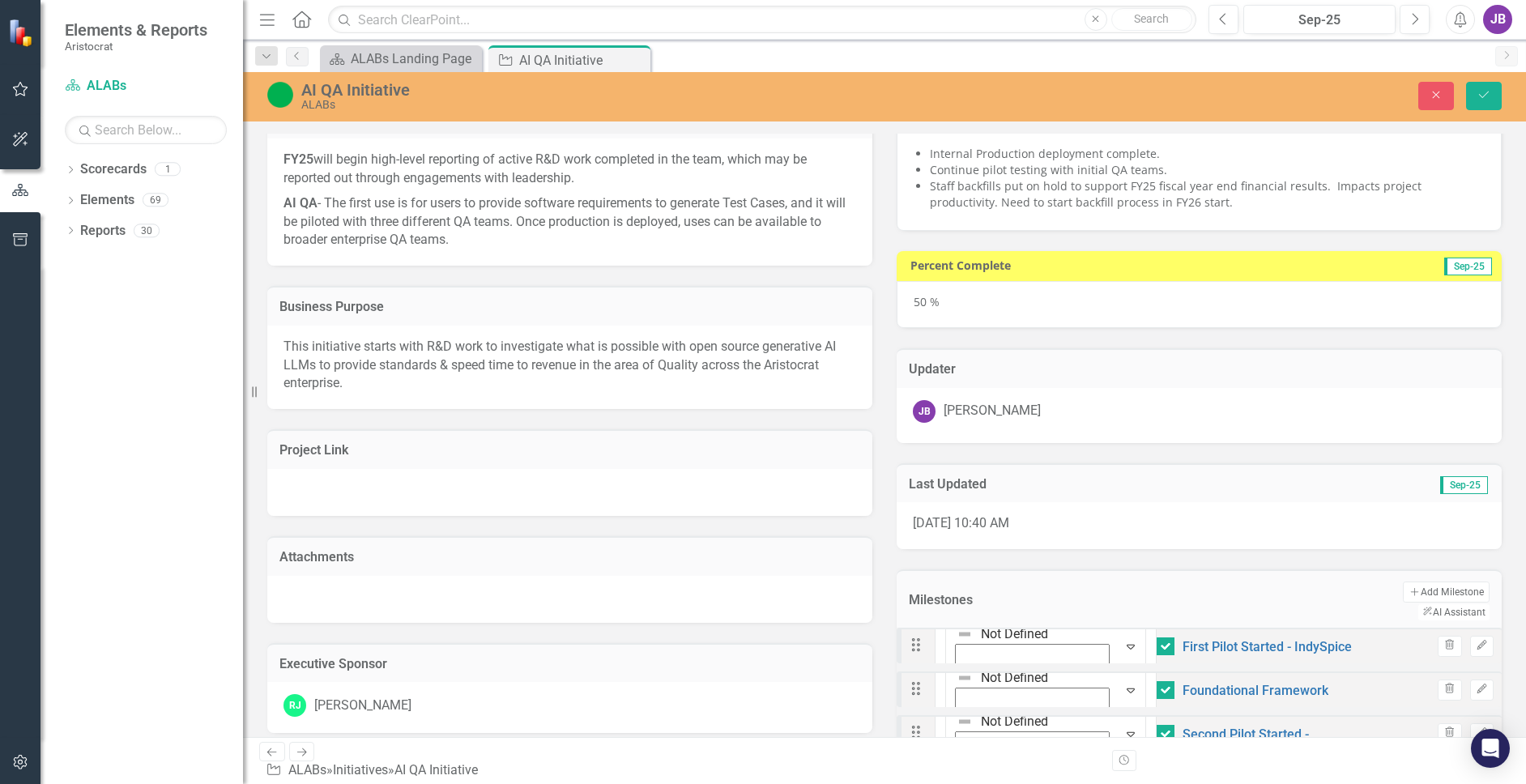
scroll to position [0, 0]
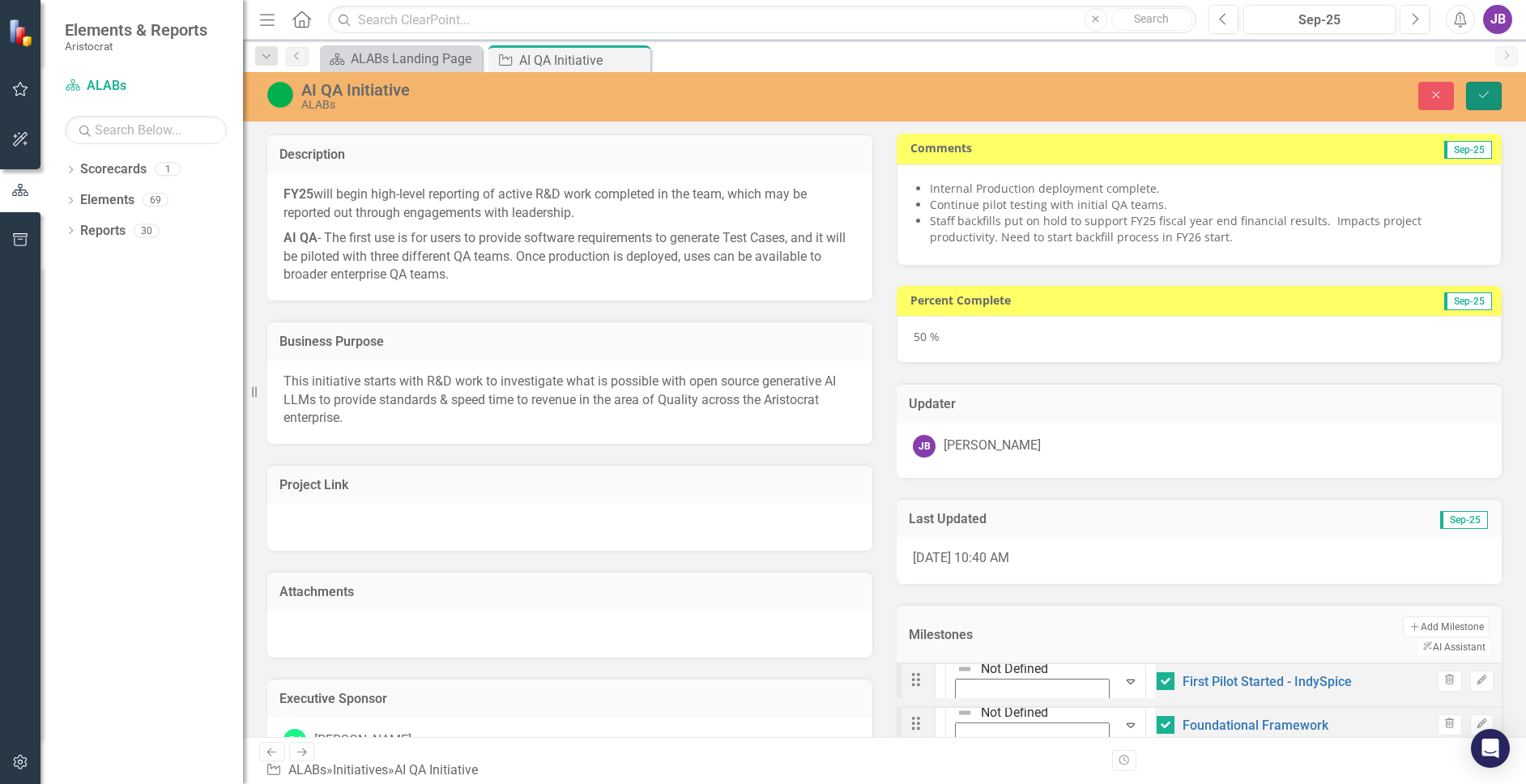
click at [1417, 99] on icon "Save" at bounding box center [1483, 95] width 15 height 12
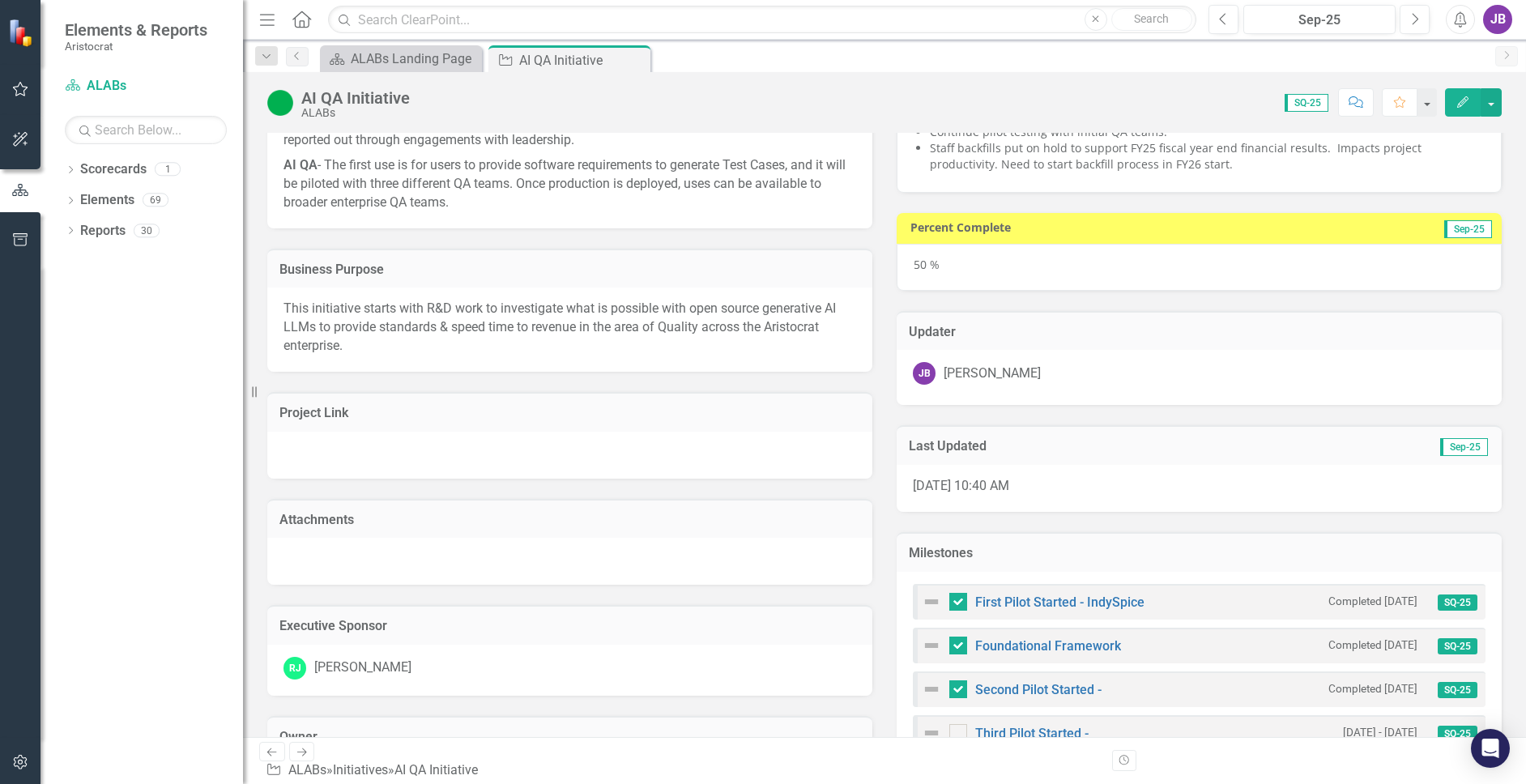
scroll to position [324, 0]
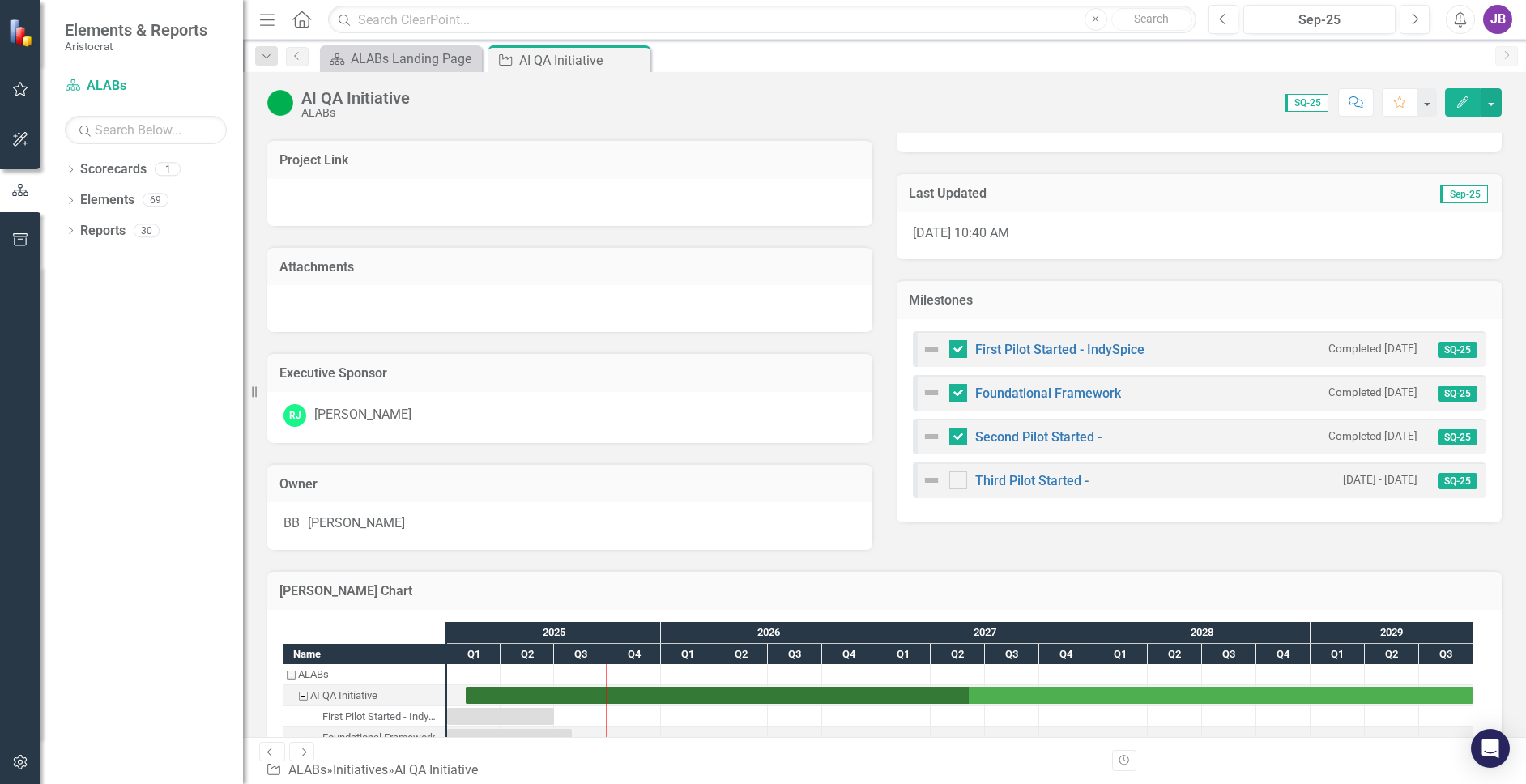
click at [1387, 433] on small "Completed [DATE]" at bounding box center [1373, 436] width 89 height 16
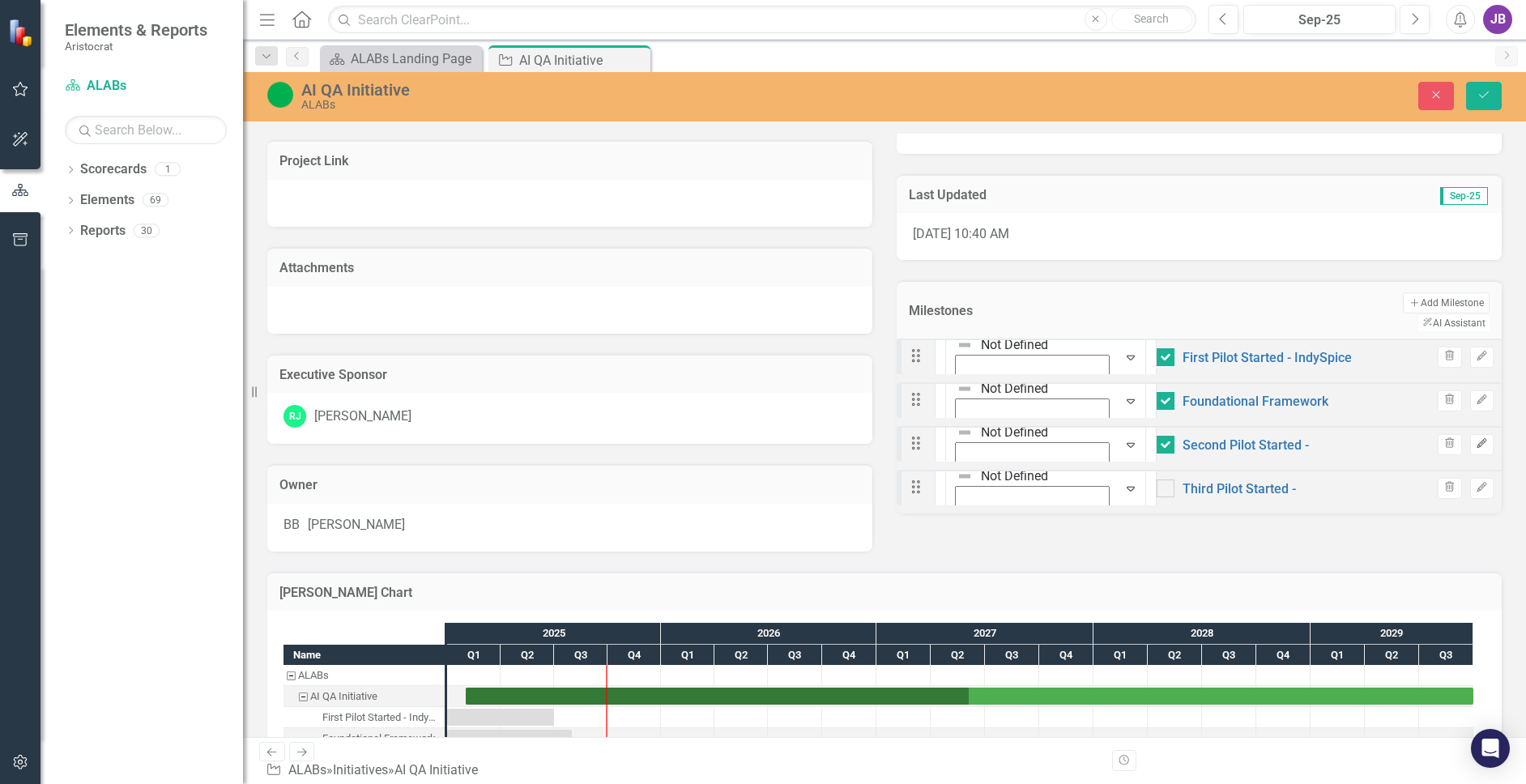
click at [1417, 436] on button "Edit" at bounding box center [1482, 444] width 23 height 21
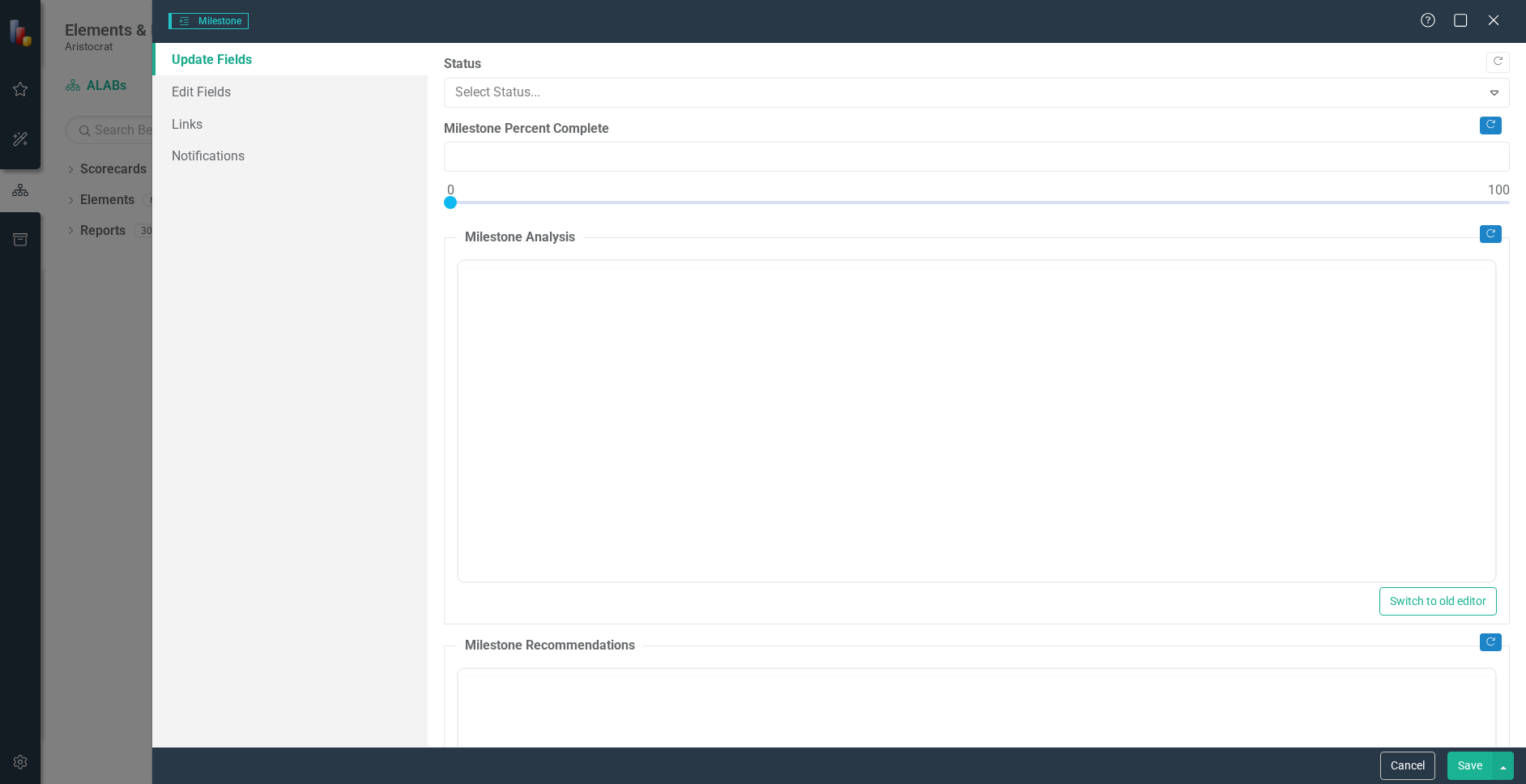
type input "0"
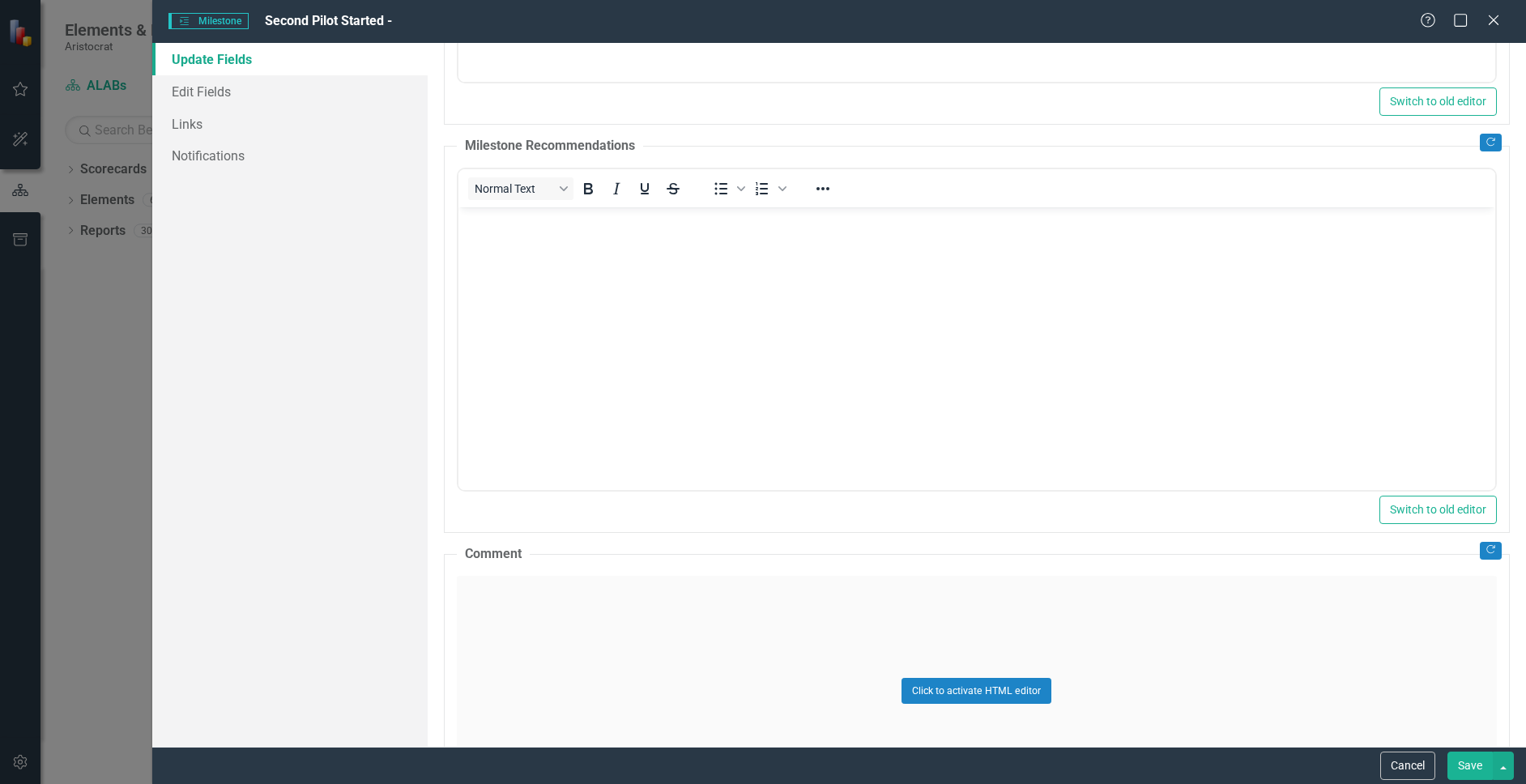
scroll to position [637, 0]
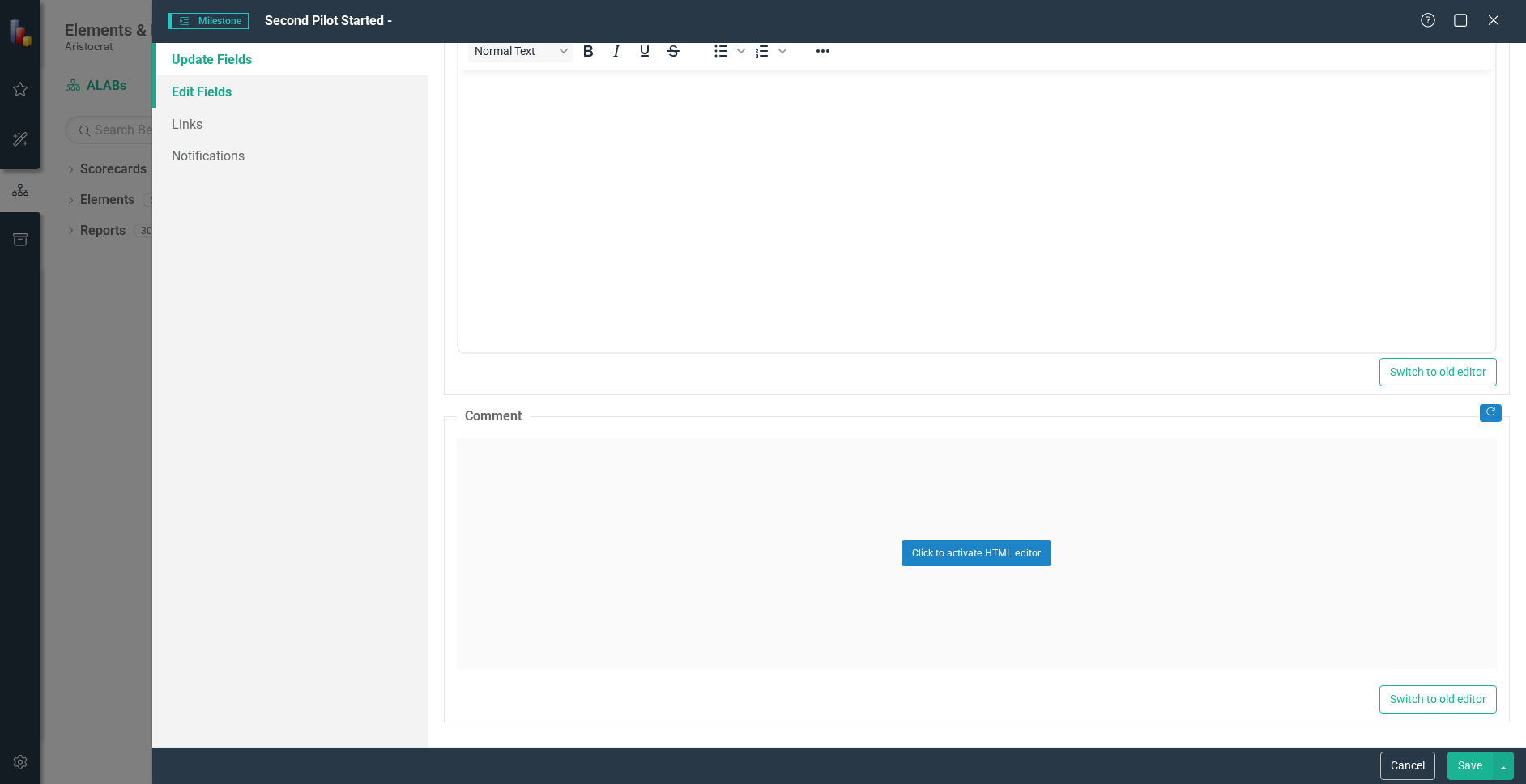
click at [239, 89] on link "Edit Fields" at bounding box center [289, 91] width 275 height 32
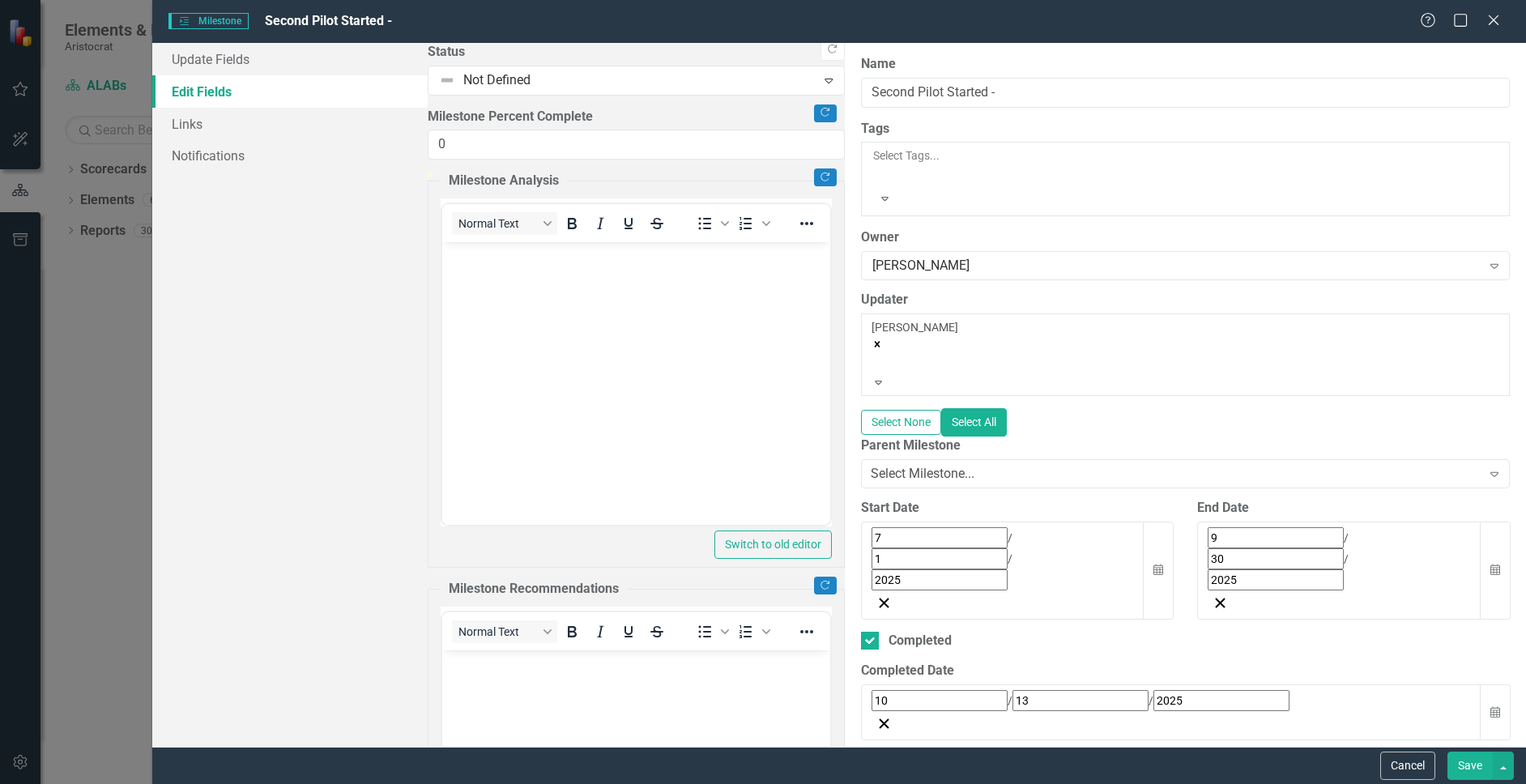
click at [1417, 689] on div "[DATE]" at bounding box center [1170, 700] width 599 height 21
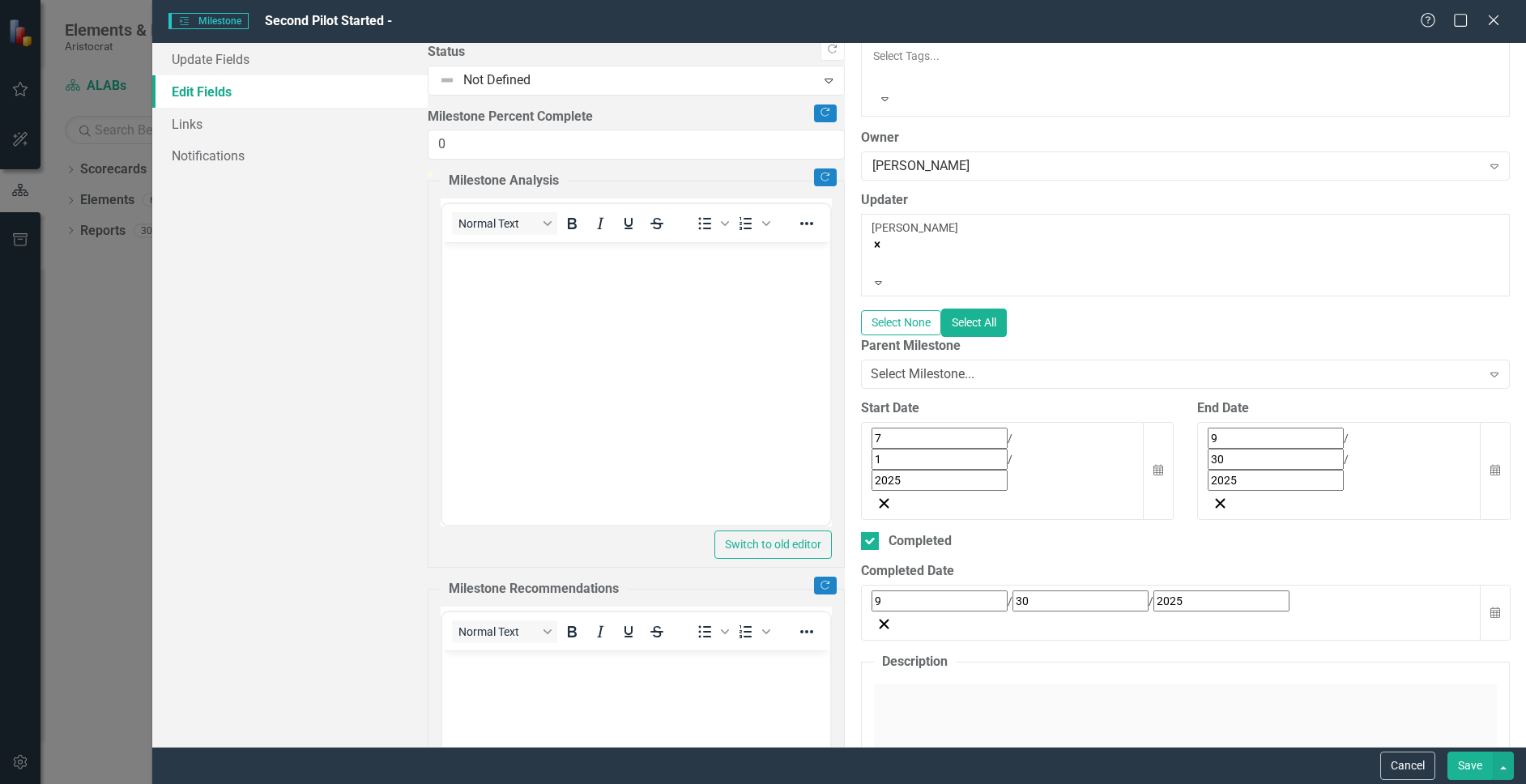
scroll to position [0, 0]
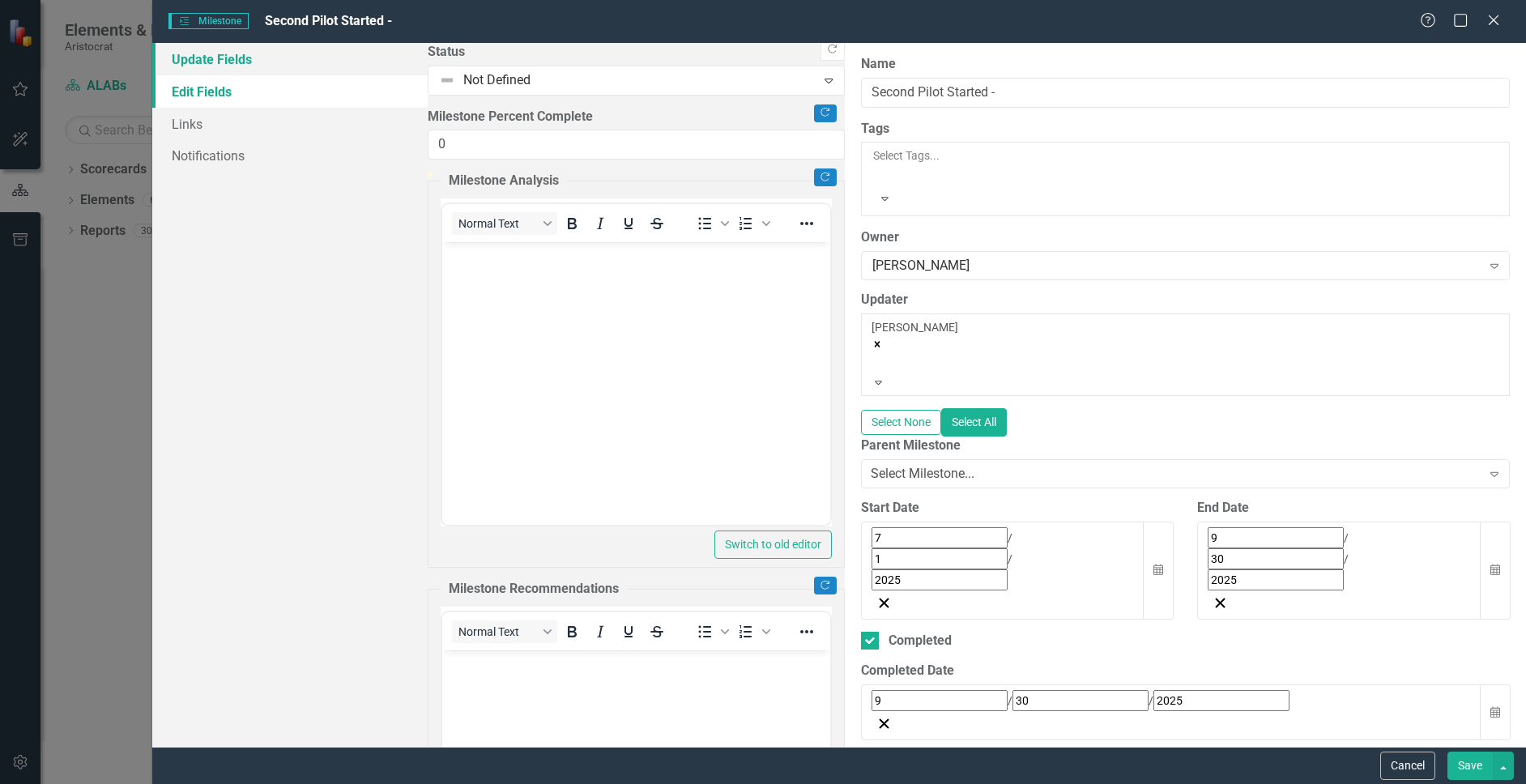
click at [273, 64] on link "Update Fields" at bounding box center [289, 59] width 275 height 32
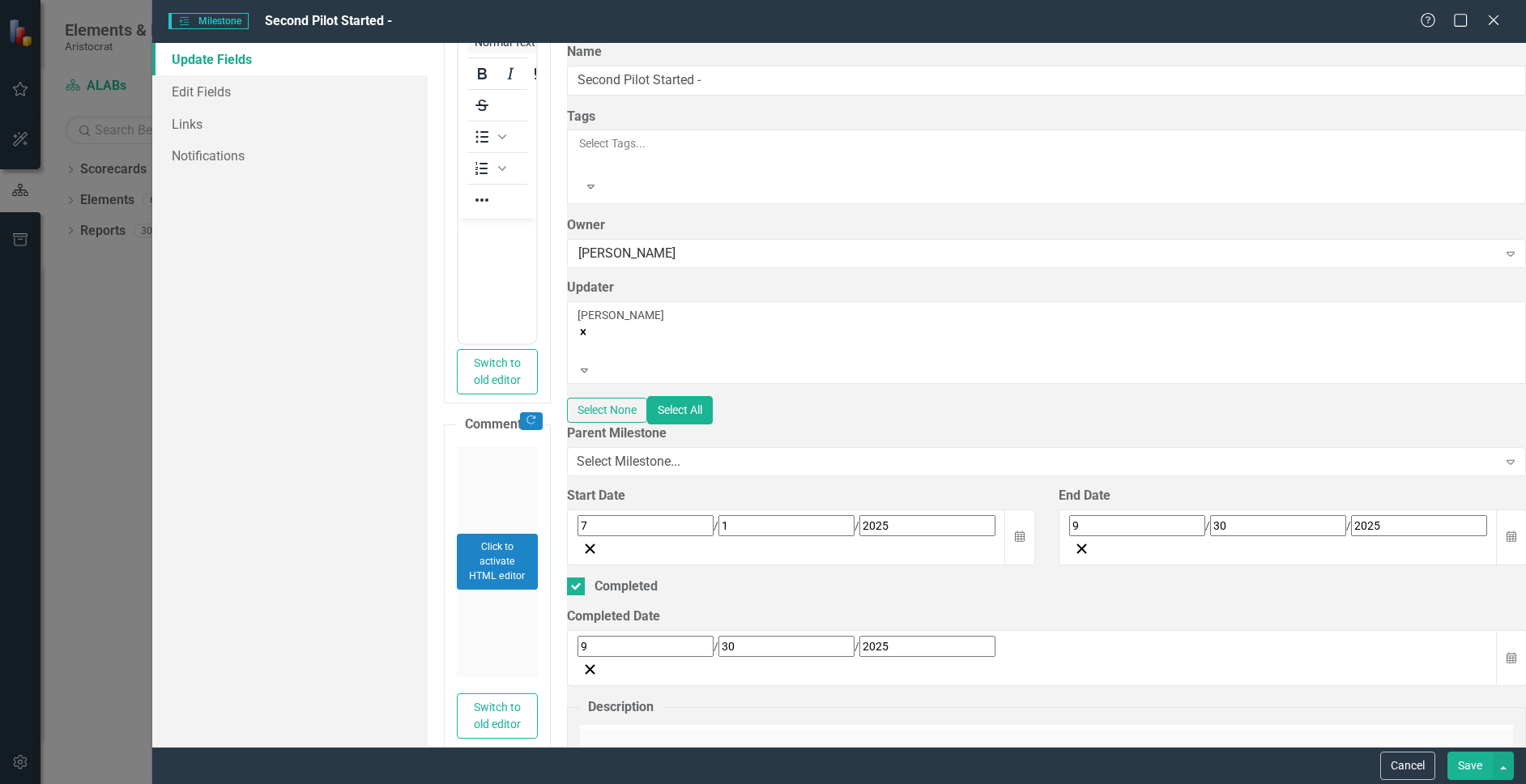
click at [1417, 765] on button "Save" at bounding box center [1469, 764] width 45 height 28
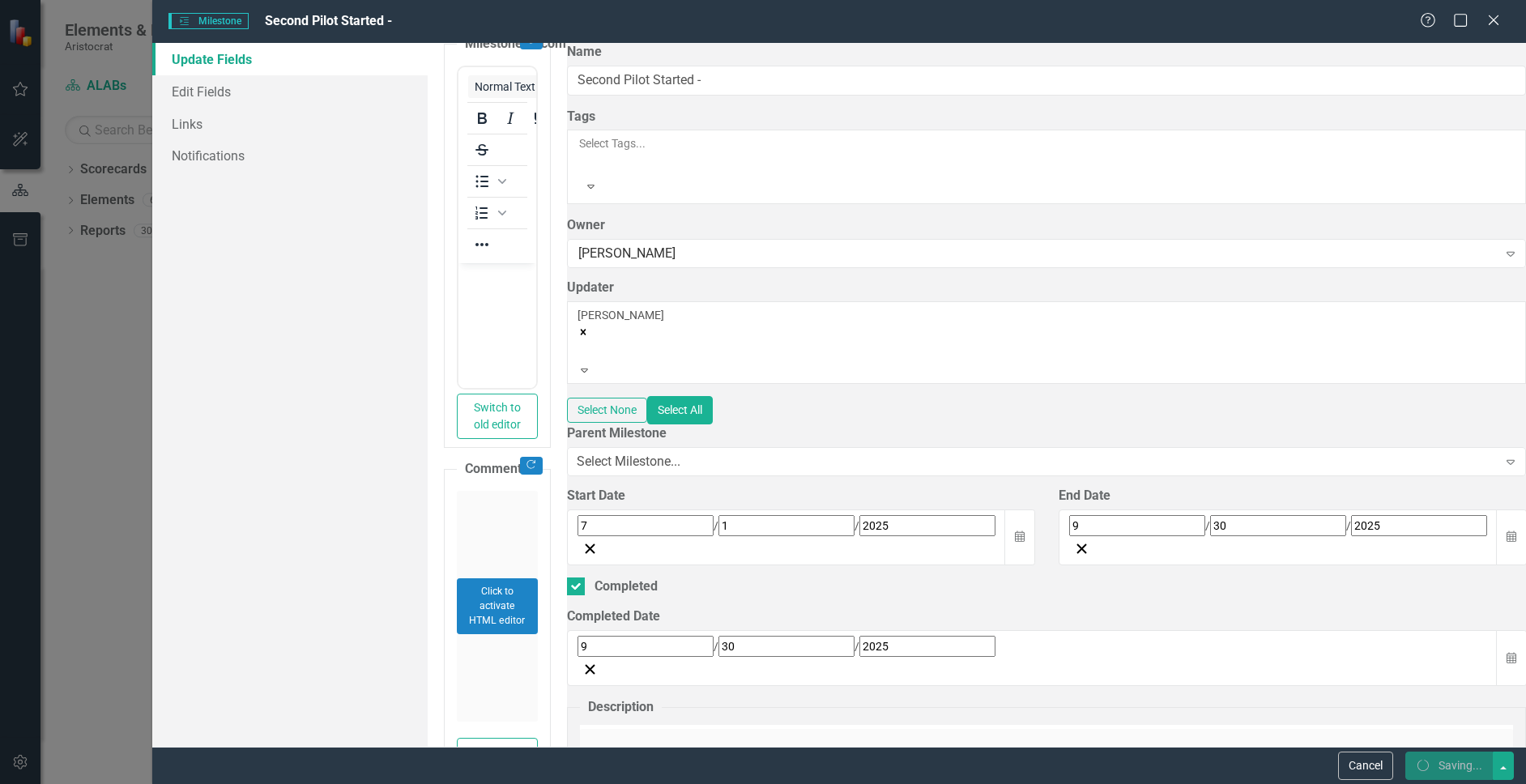
checkbox input "false"
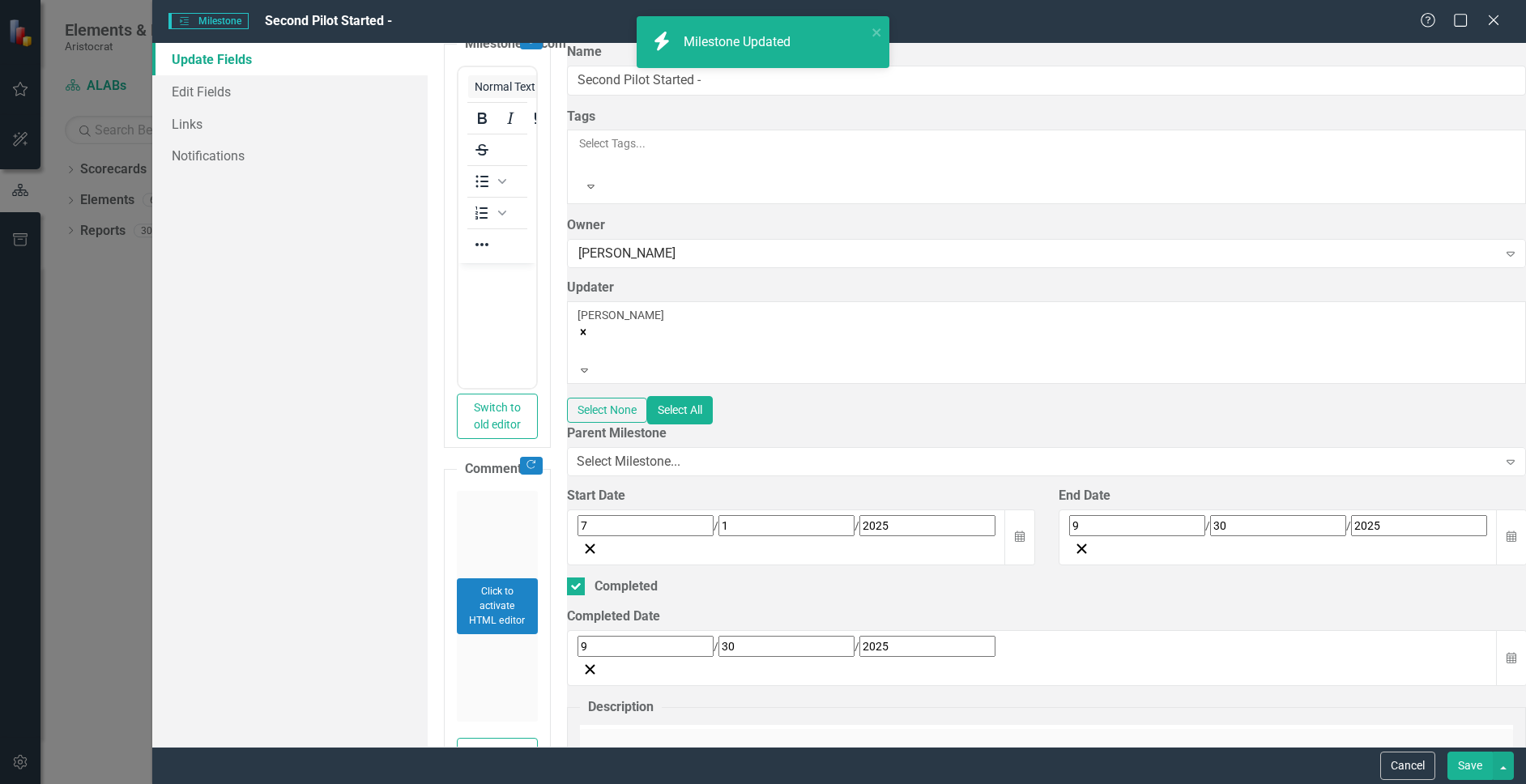
checkbox input "true"
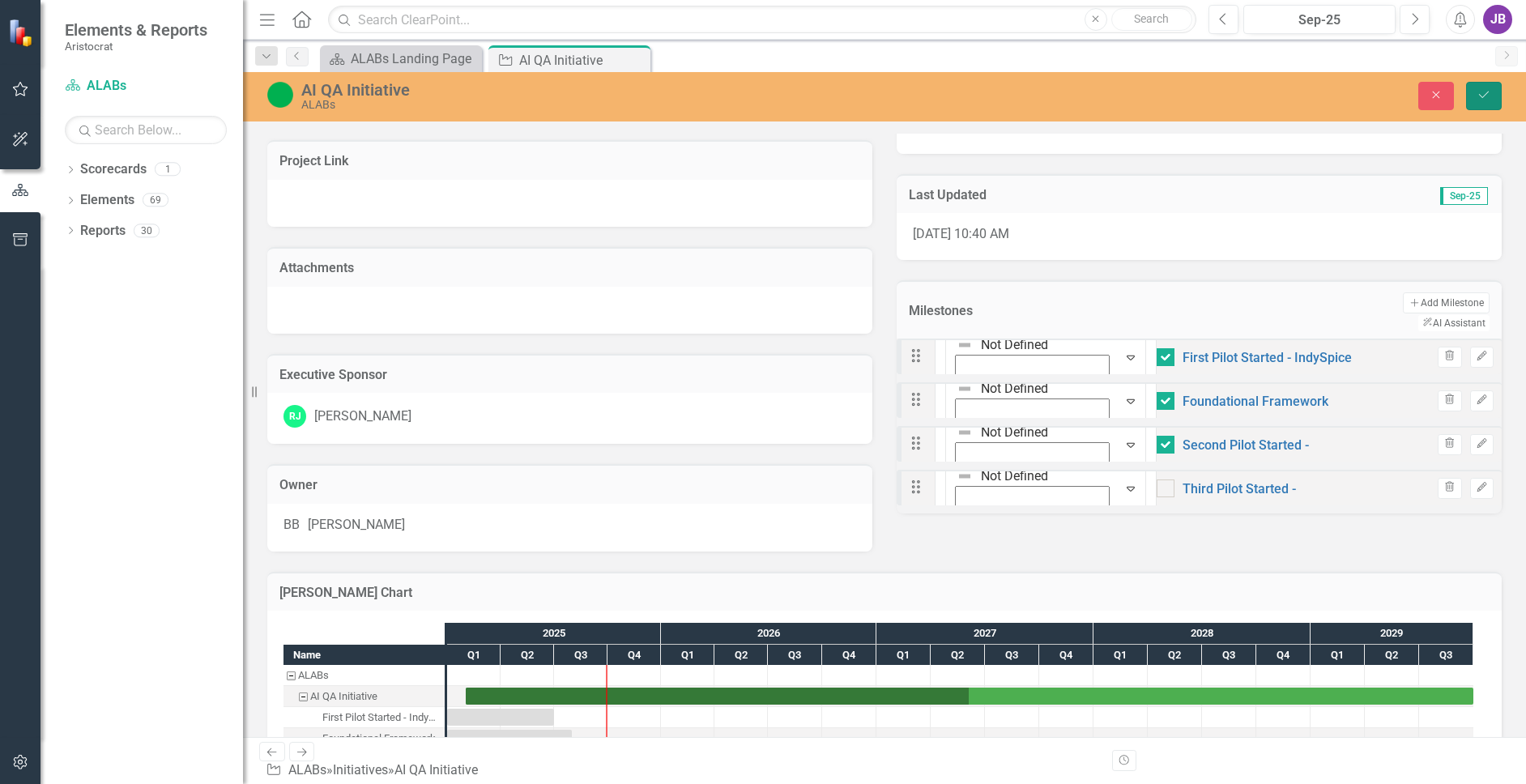
click at [1417, 97] on icon "Save" at bounding box center [1483, 95] width 15 height 12
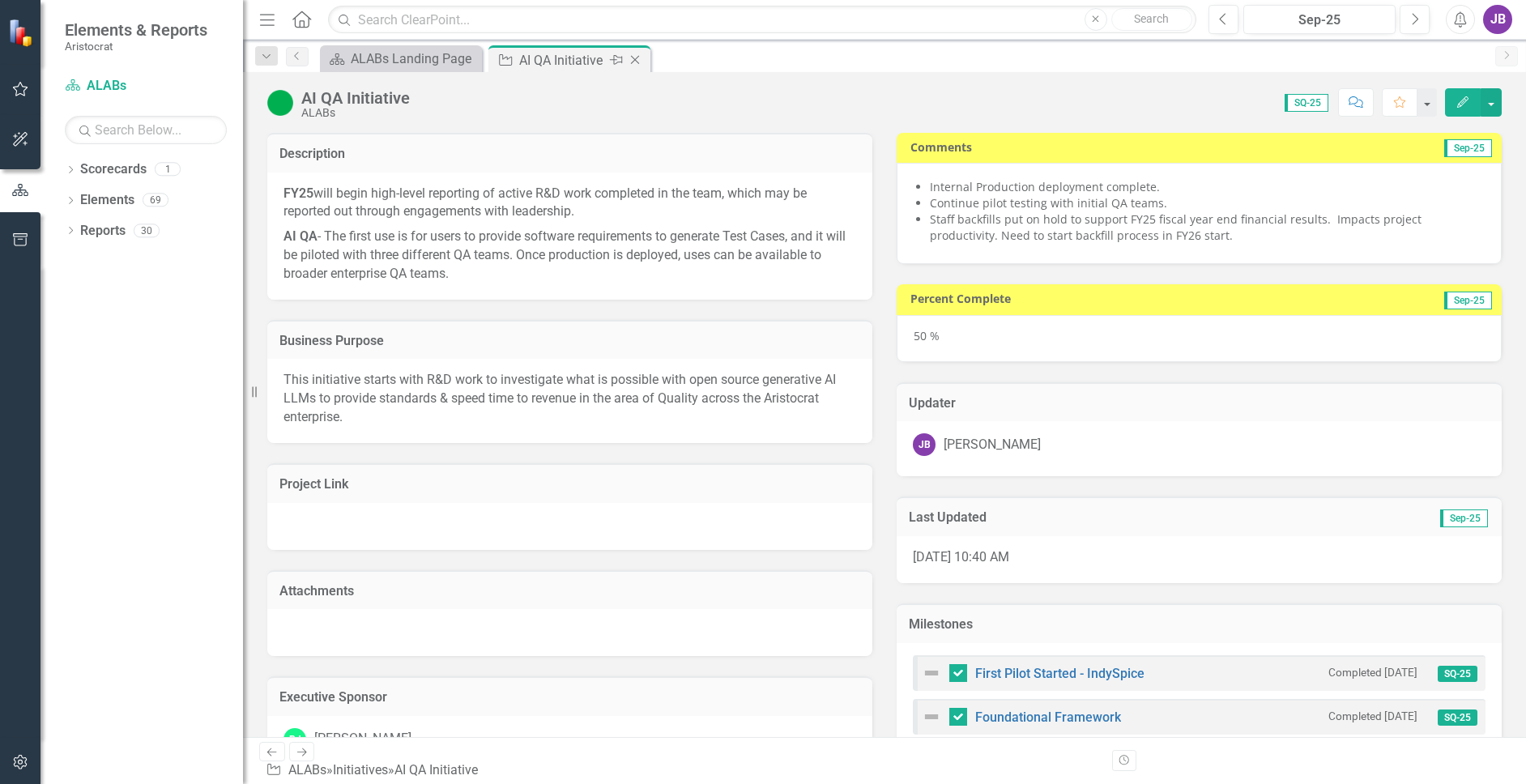
click at [639, 59] on icon "Close" at bounding box center [635, 60] width 17 height 13
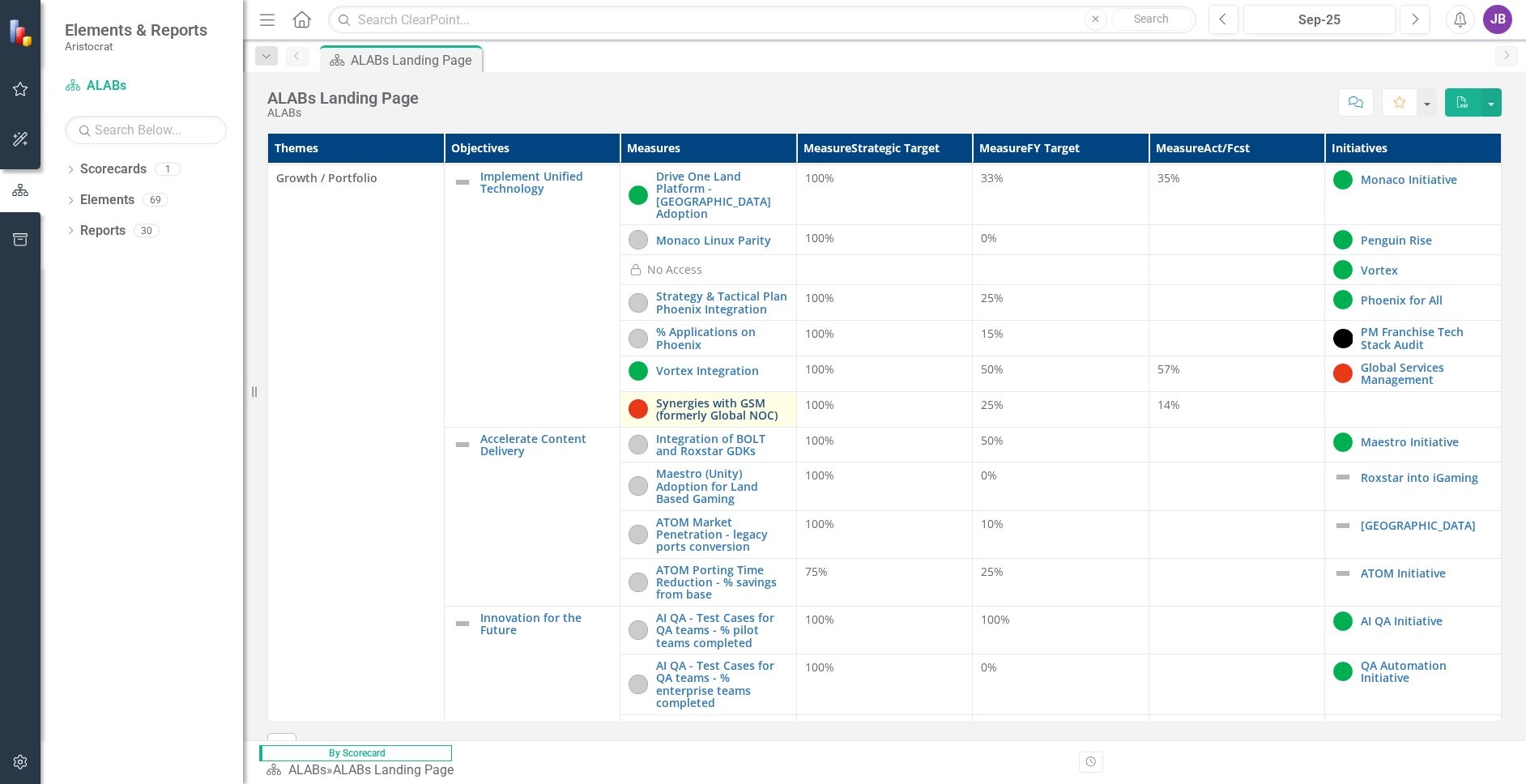
scroll to position [405, 0]
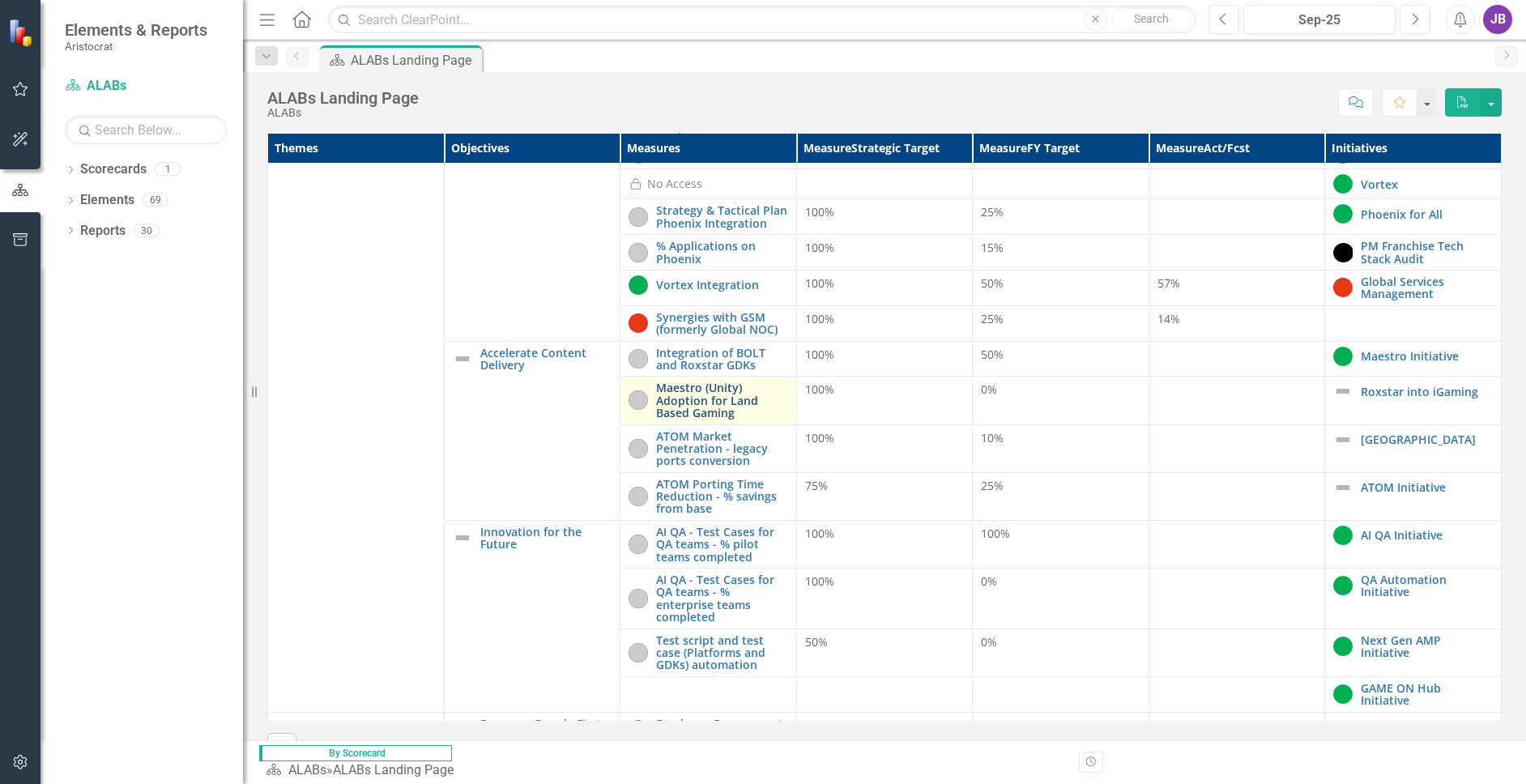
click at [788, 381] on link "Maestro (Unity) Adoption for Land Based Gaming" at bounding box center [722, 399] width 132 height 37
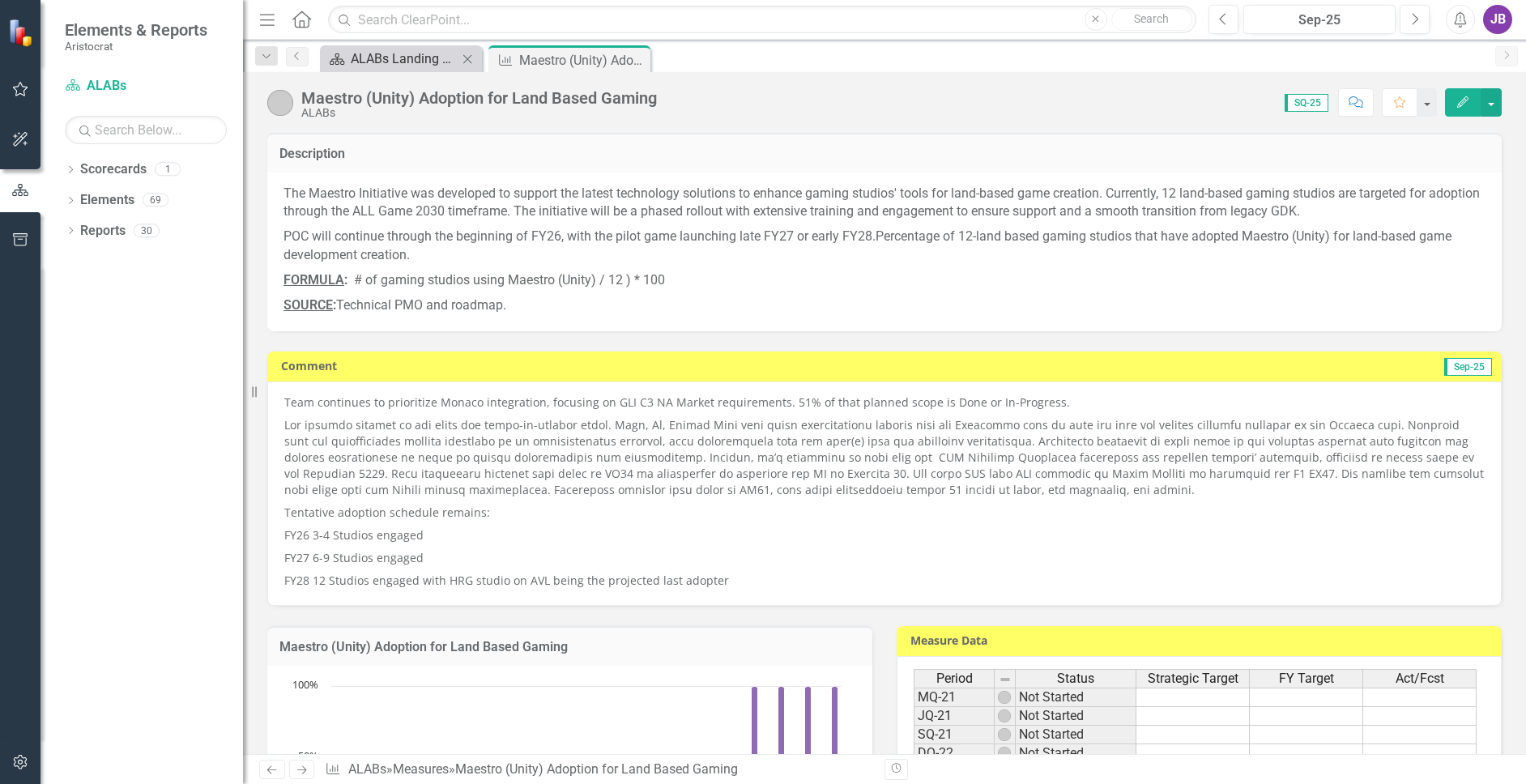
click at [363, 58] on div "ALABs Landing Page" at bounding box center [403, 59] width 106 height 21
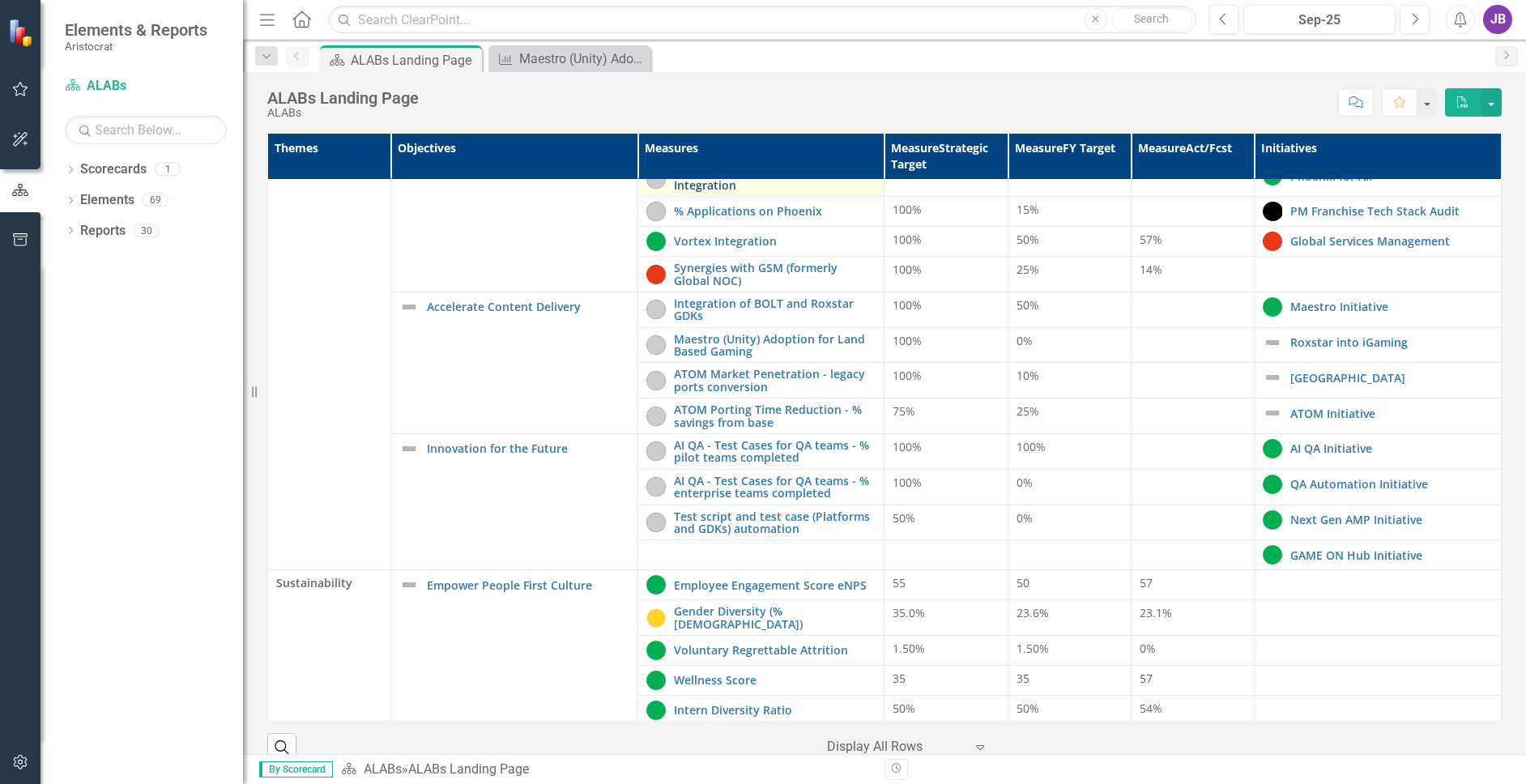
scroll to position [405, 0]
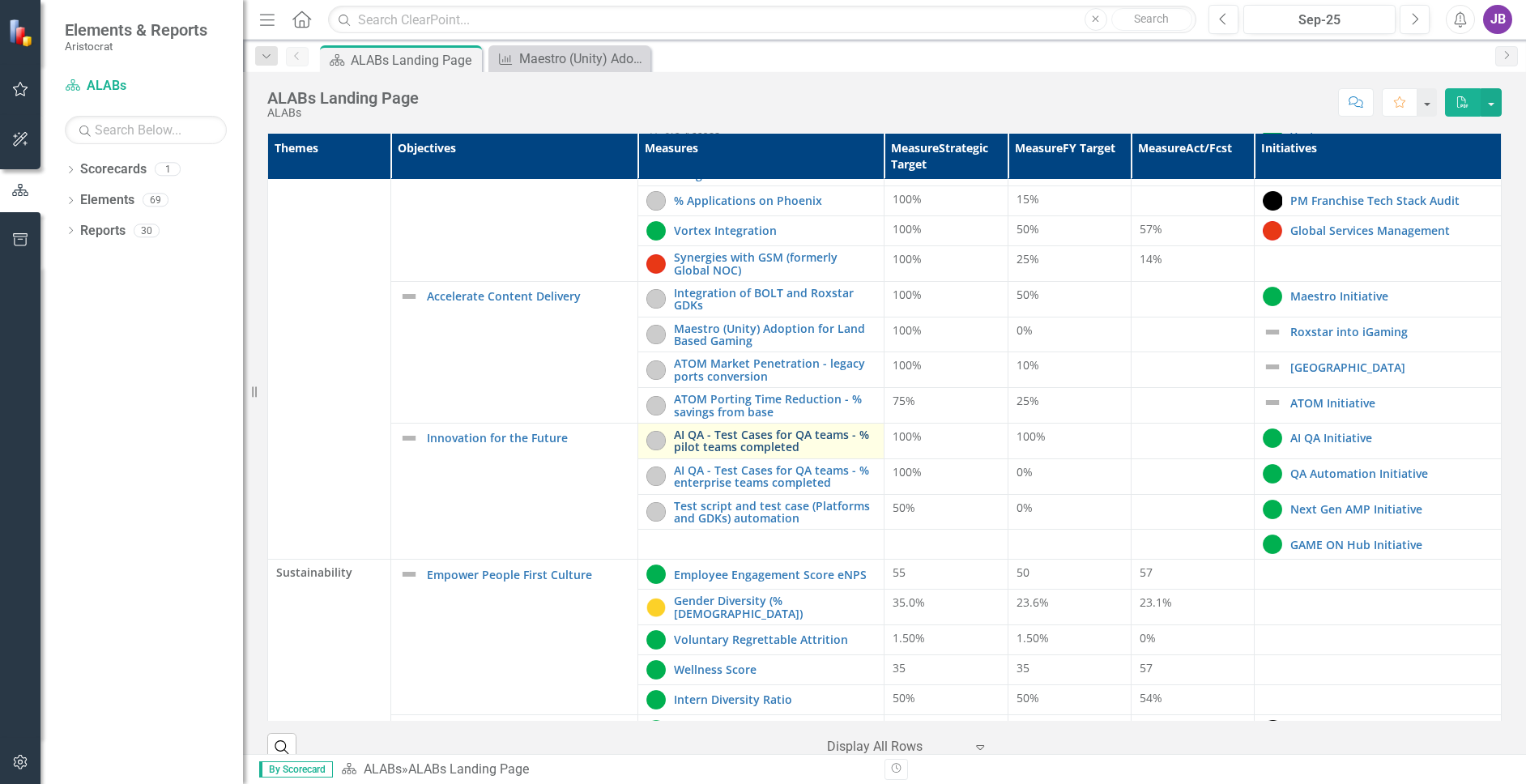
click at [682, 441] on link "AI QA - Test Cases for QA teams - % pilot teams completed" at bounding box center [775, 441] width 202 height 25
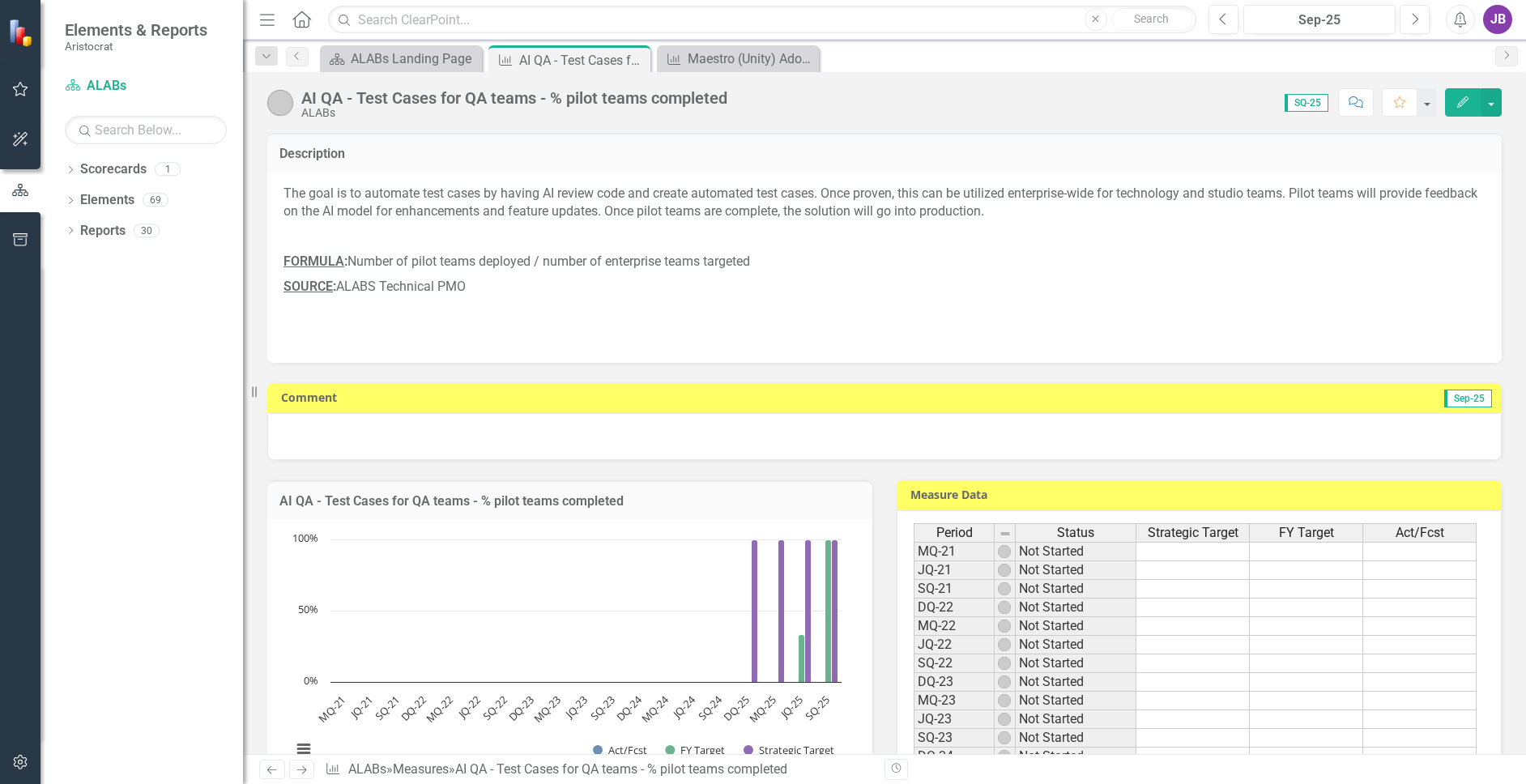
scroll to position [162, 0]
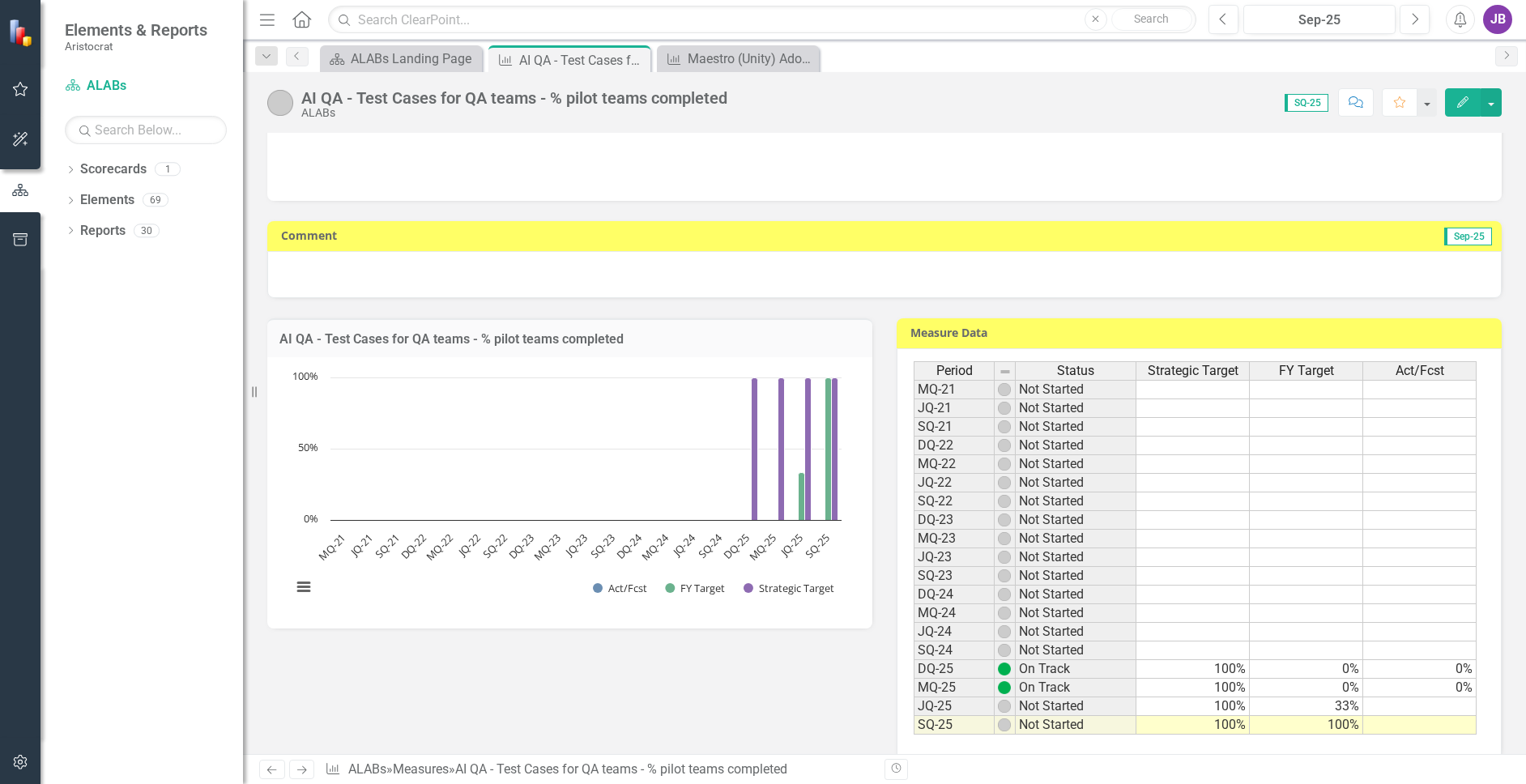
click at [667, 264] on div at bounding box center [884, 274] width 1234 height 47
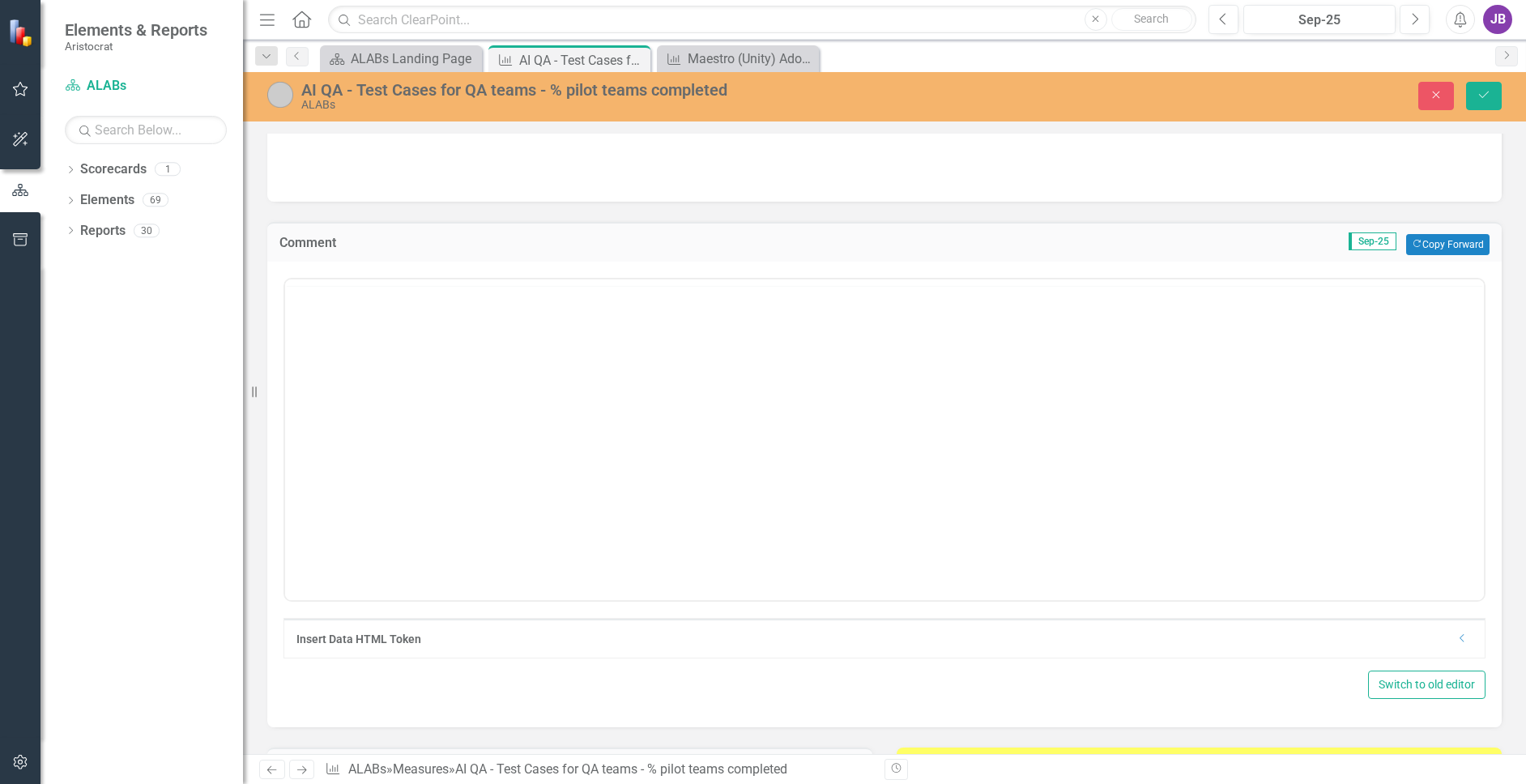
scroll to position [0, 0]
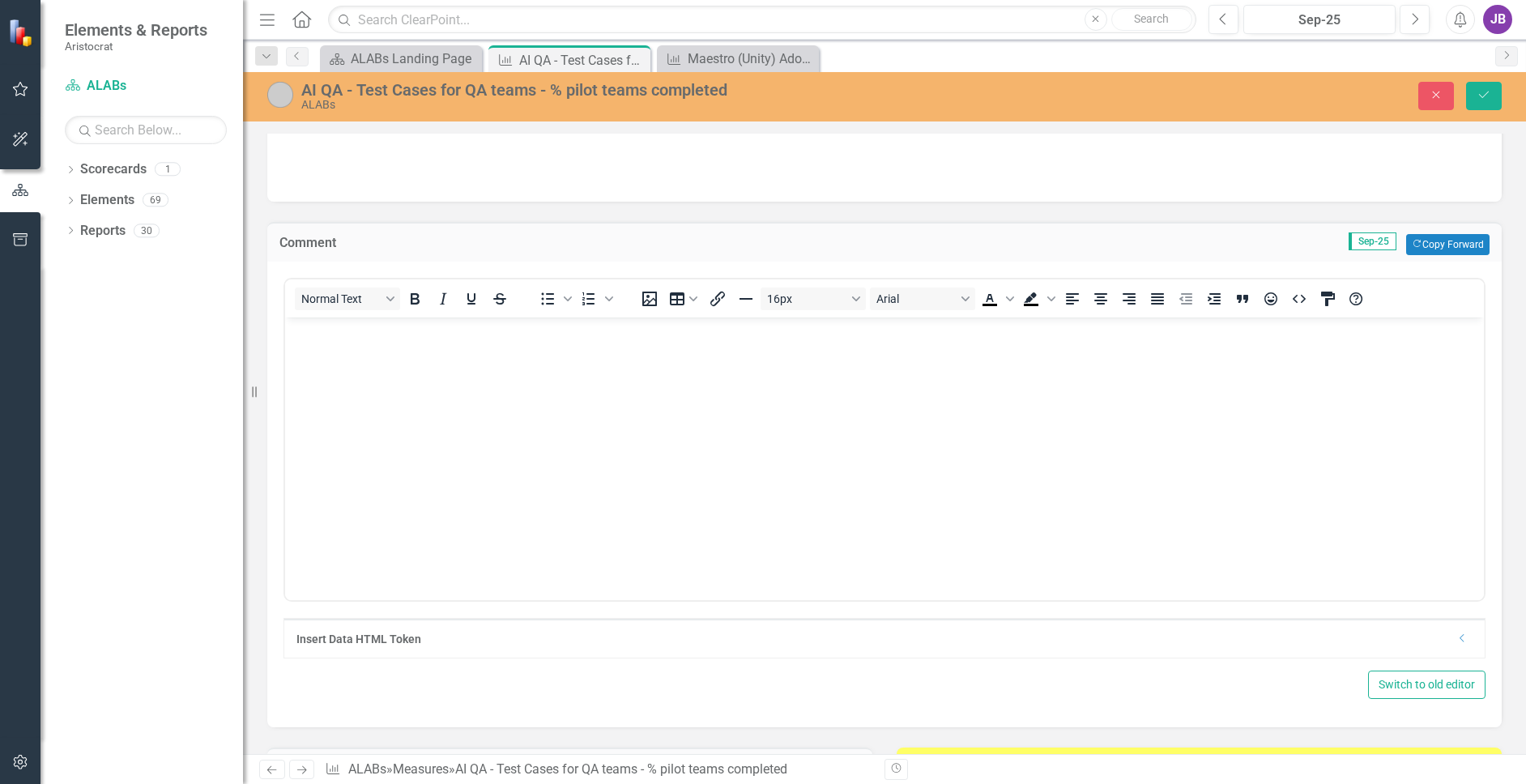
click at [810, 410] on body "Rich Text Area. Press ALT-0 for help." at bounding box center [884, 437] width 1199 height 243
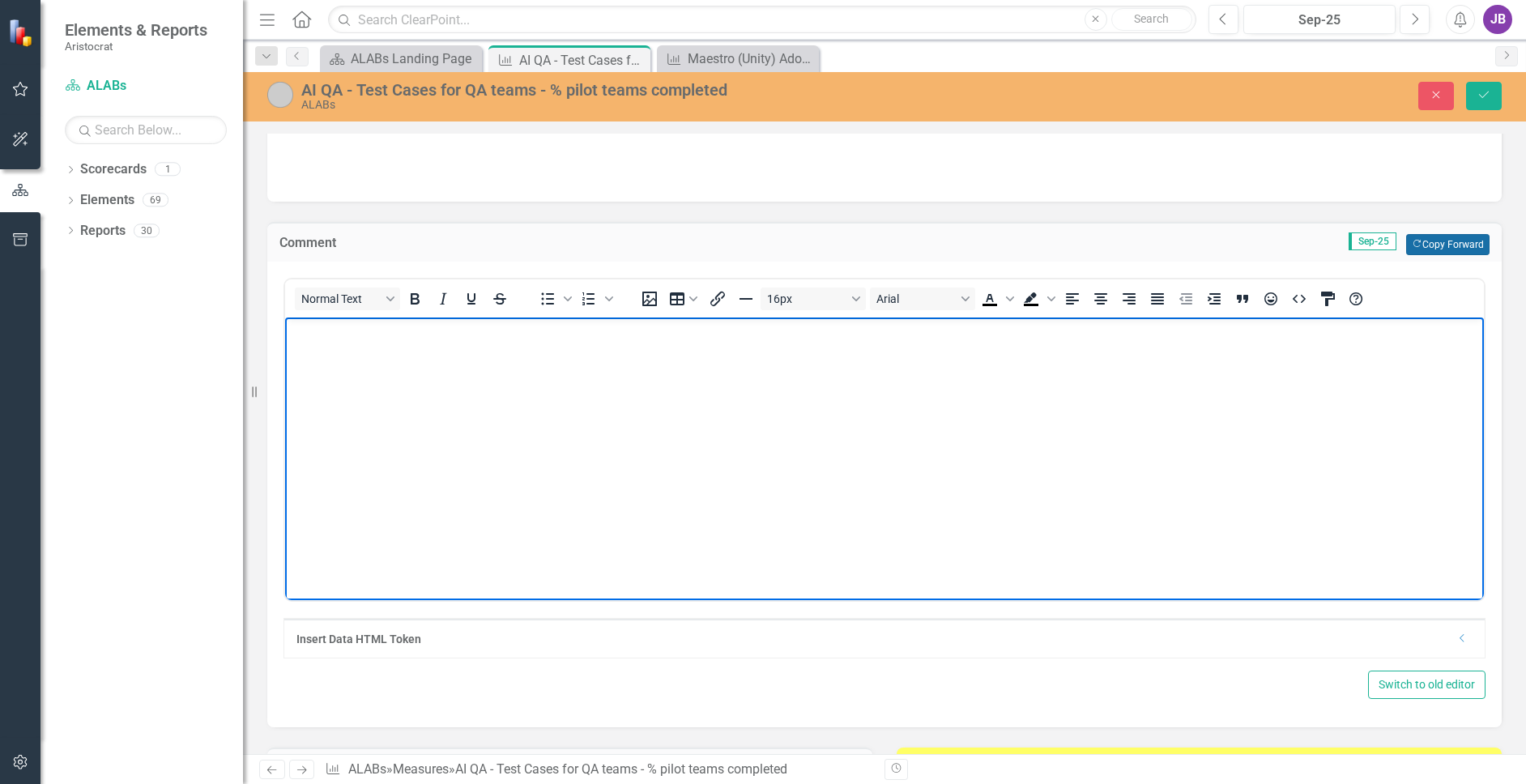
click at [1421, 243] on button "Copy Forward Copy Forward" at bounding box center [1447, 245] width 83 height 21
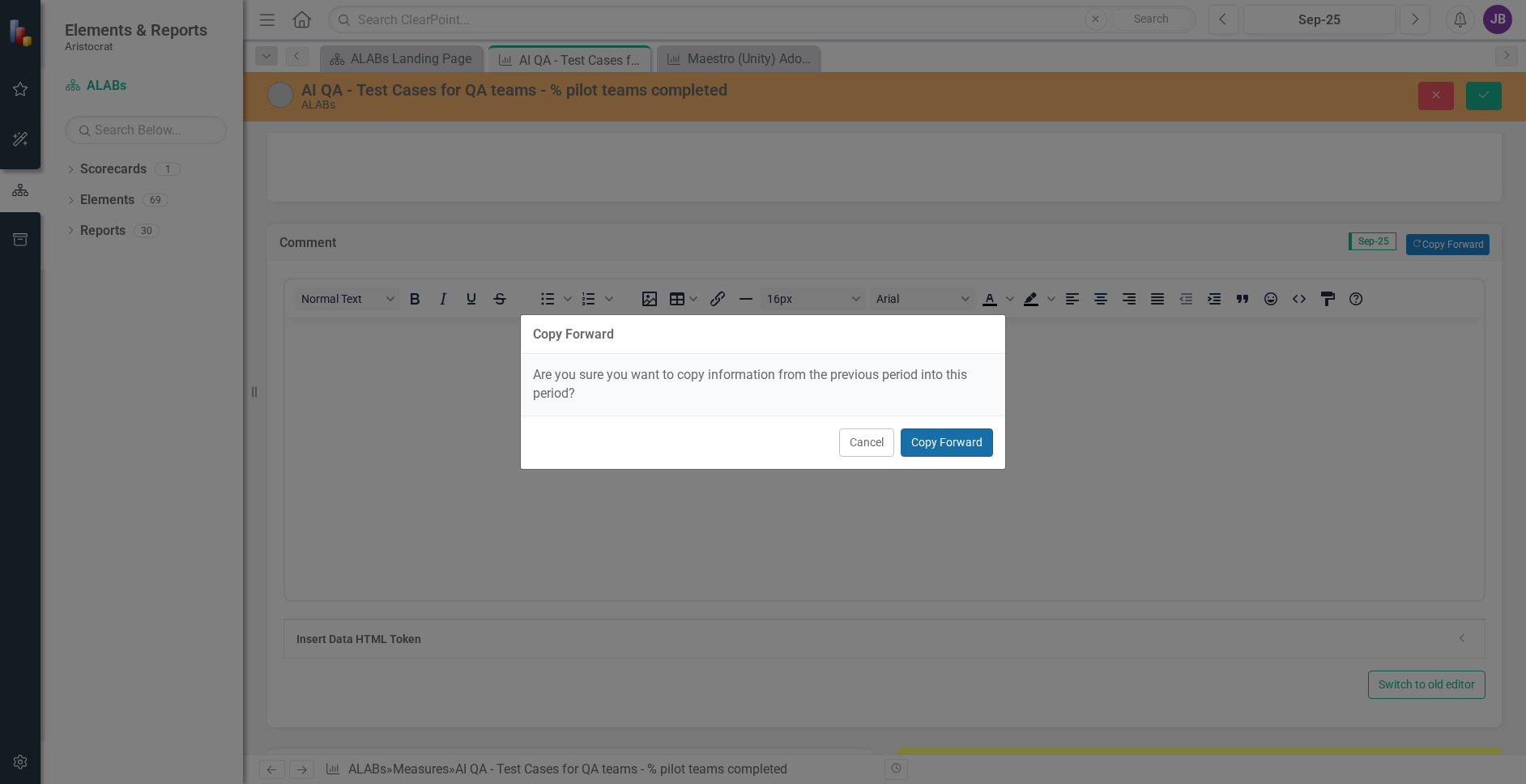
click at [963, 443] on button "Copy Forward" at bounding box center [947, 442] width 93 height 28
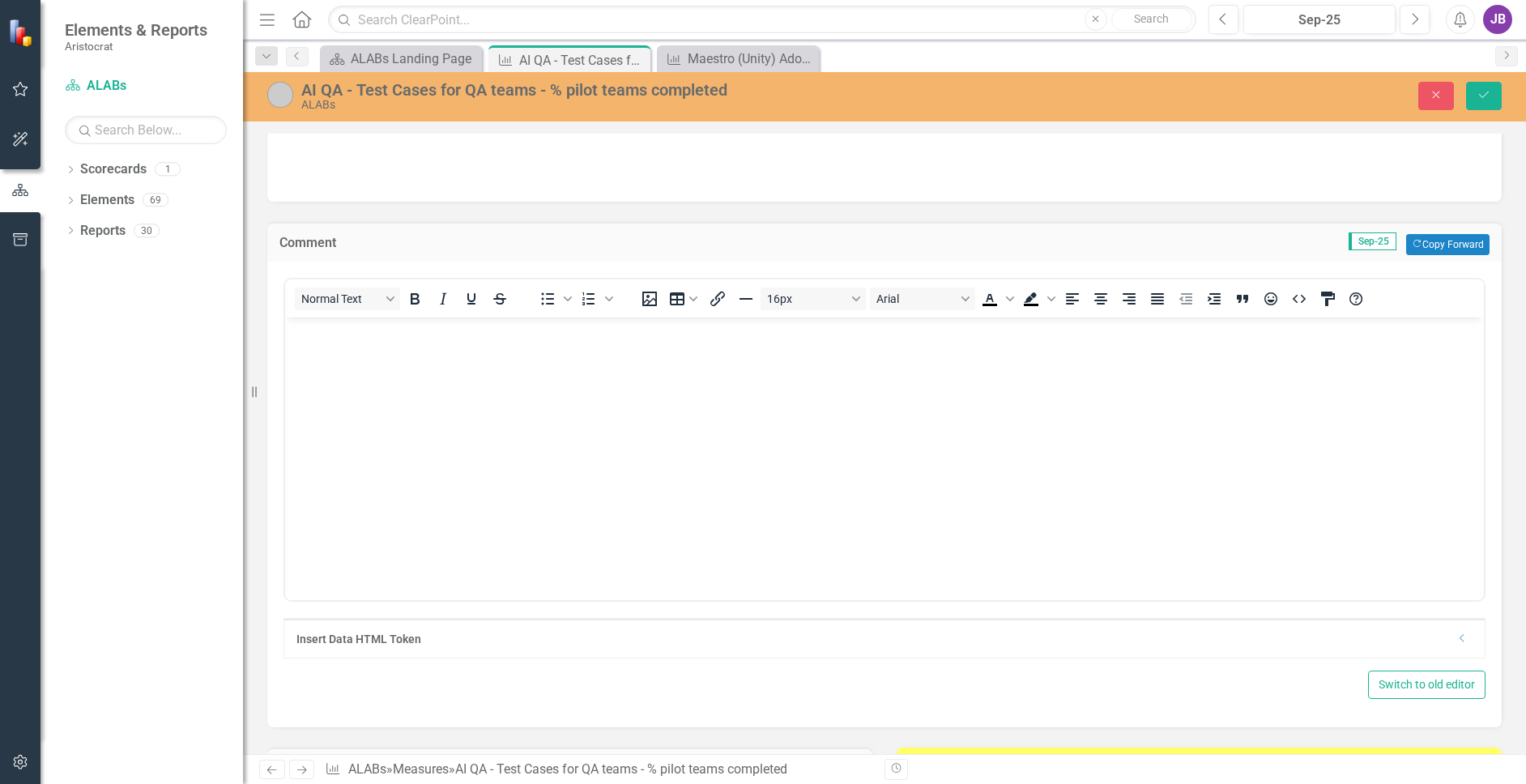
click at [834, 432] on body "Rich Text Area. Press ALT-0 for help." at bounding box center [884, 437] width 1199 height 243
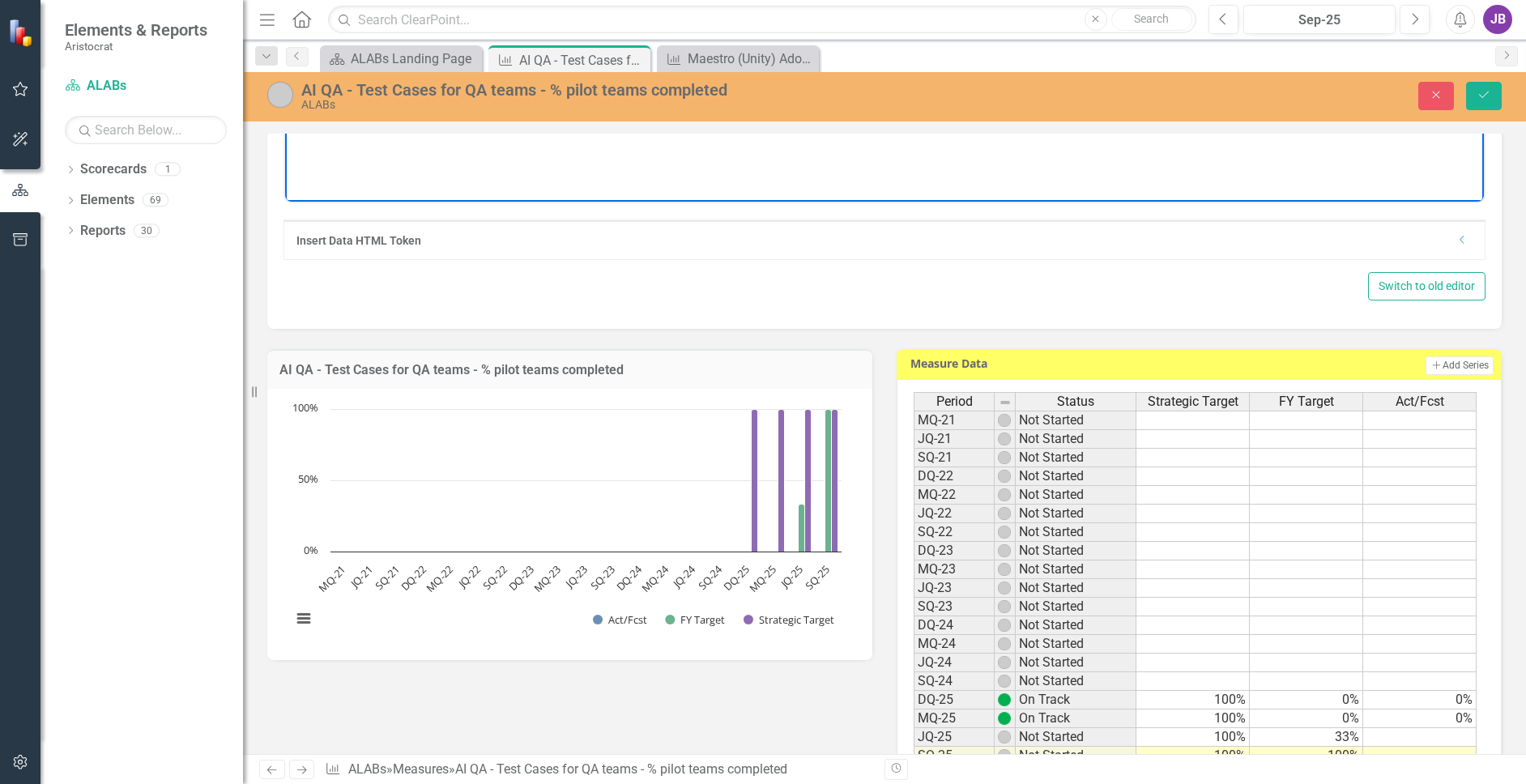
scroll to position [647, 0]
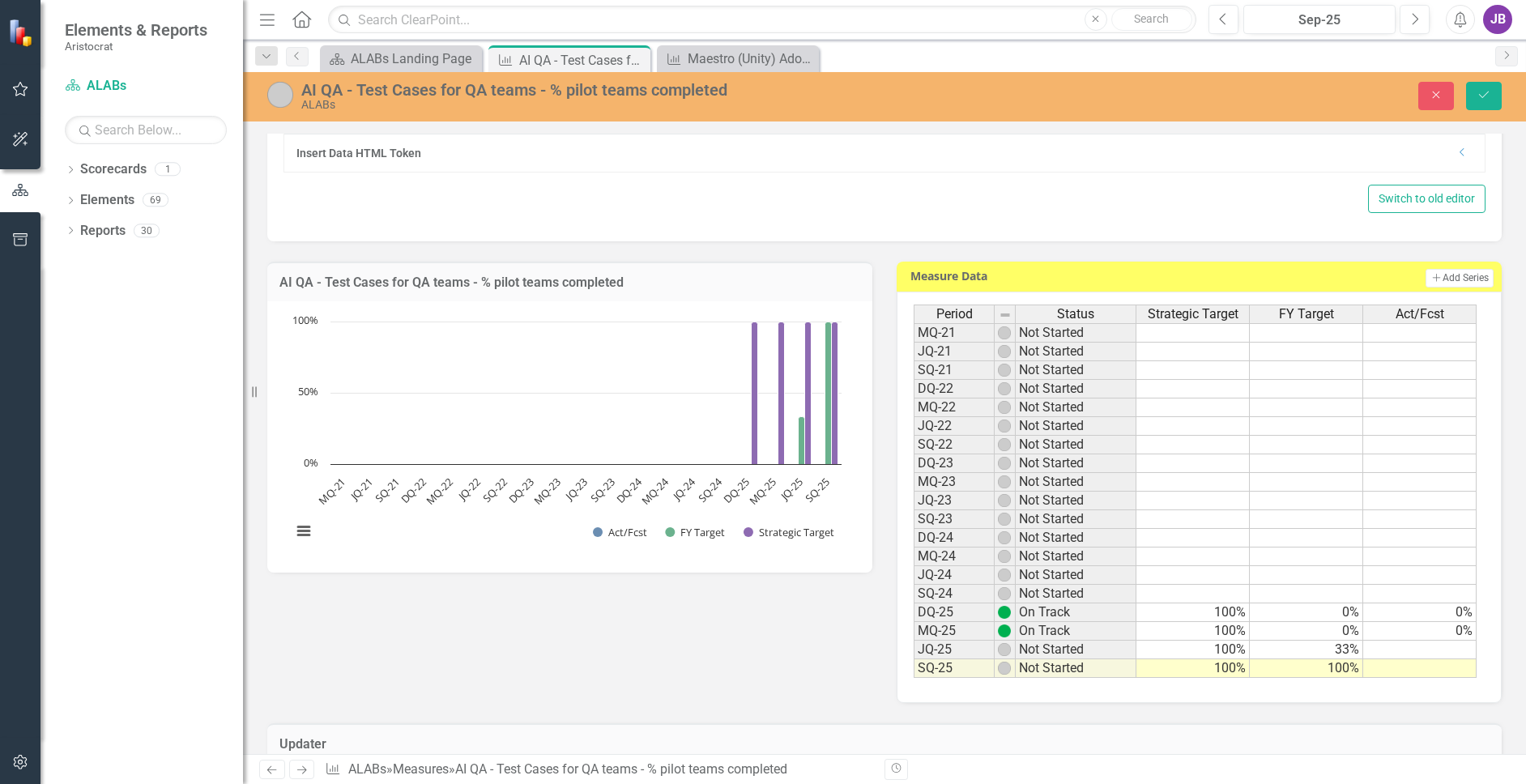
click at [1048, 673] on td "Not Started" at bounding box center [1077, 668] width 121 height 19
click at [1071, 672] on td "Not Started" at bounding box center [1077, 668] width 121 height 19
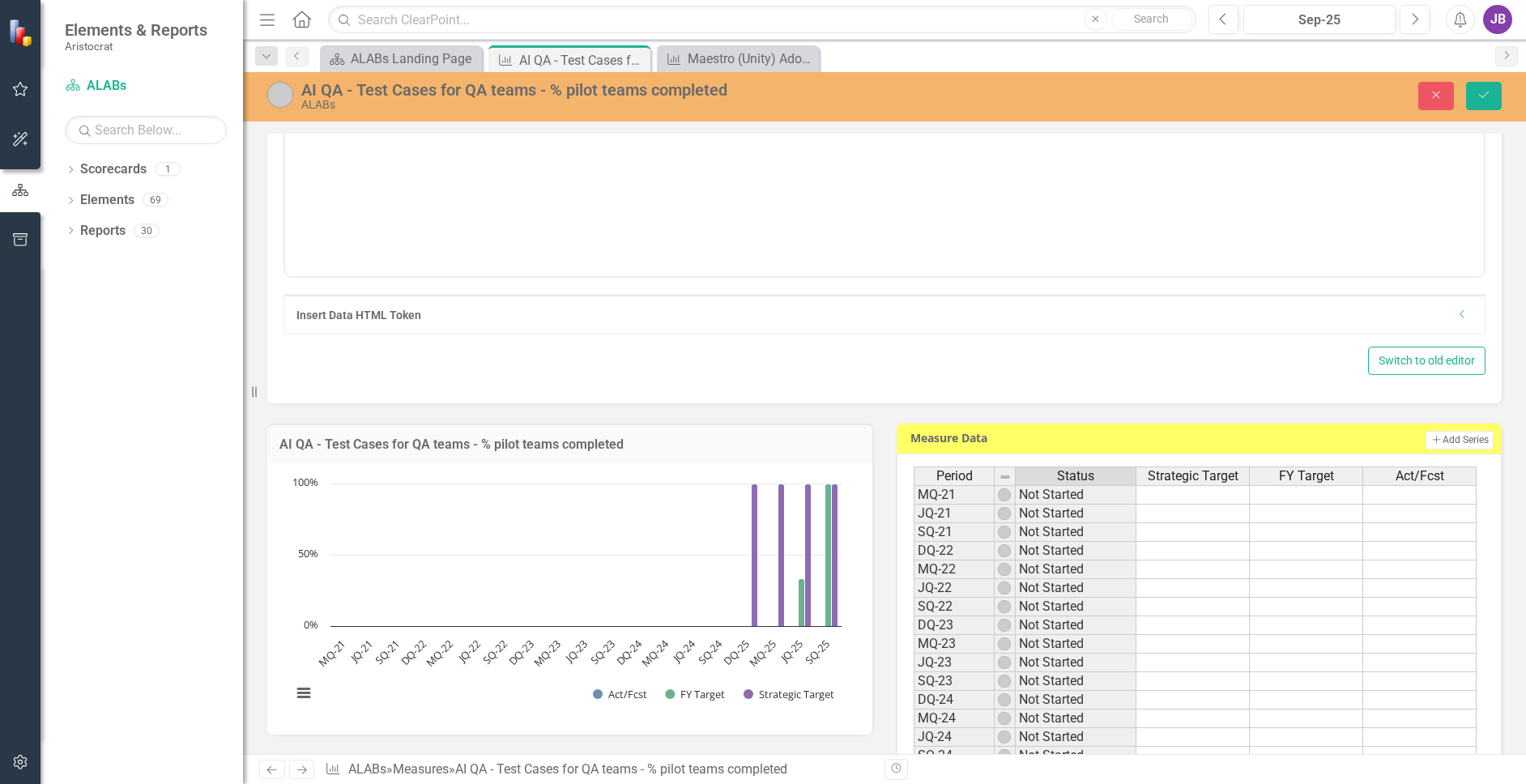
click at [285, 87] on img at bounding box center [280, 95] width 26 height 26
click at [279, 88] on img at bounding box center [280, 95] width 26 height 26
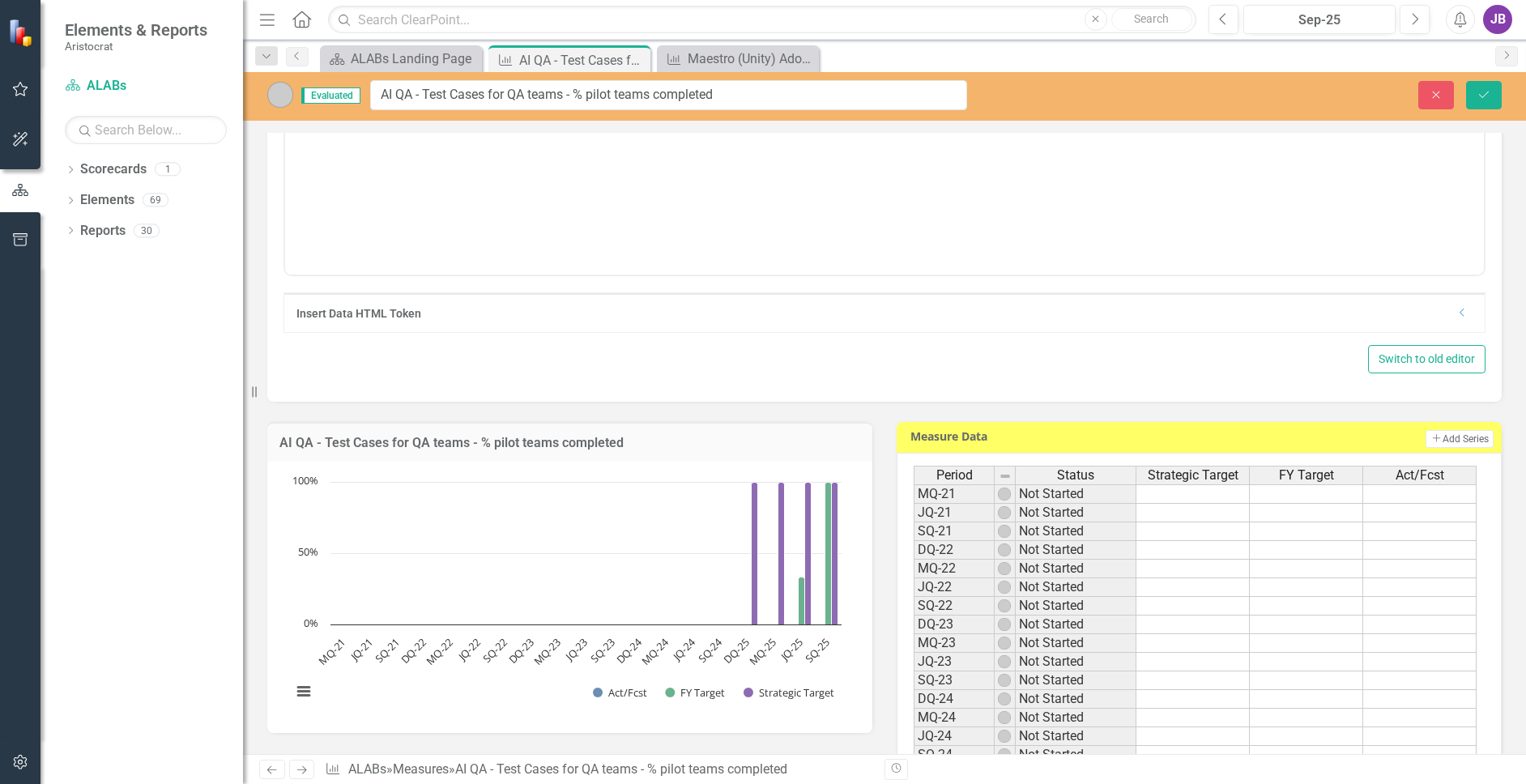
click at [279, 97] on img at bounding box center [280, 95] width 26 height 26
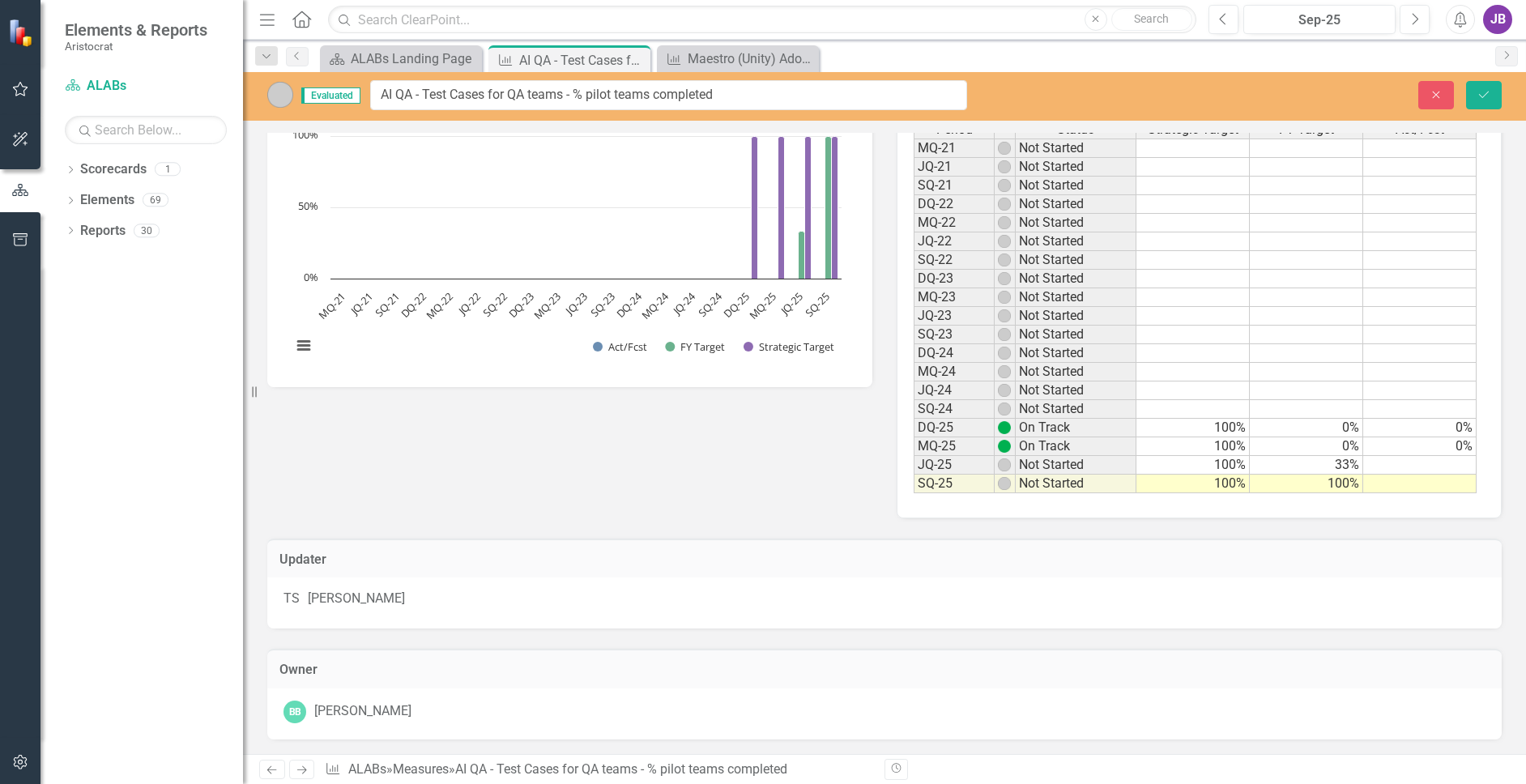
scroll to position [890, 0]
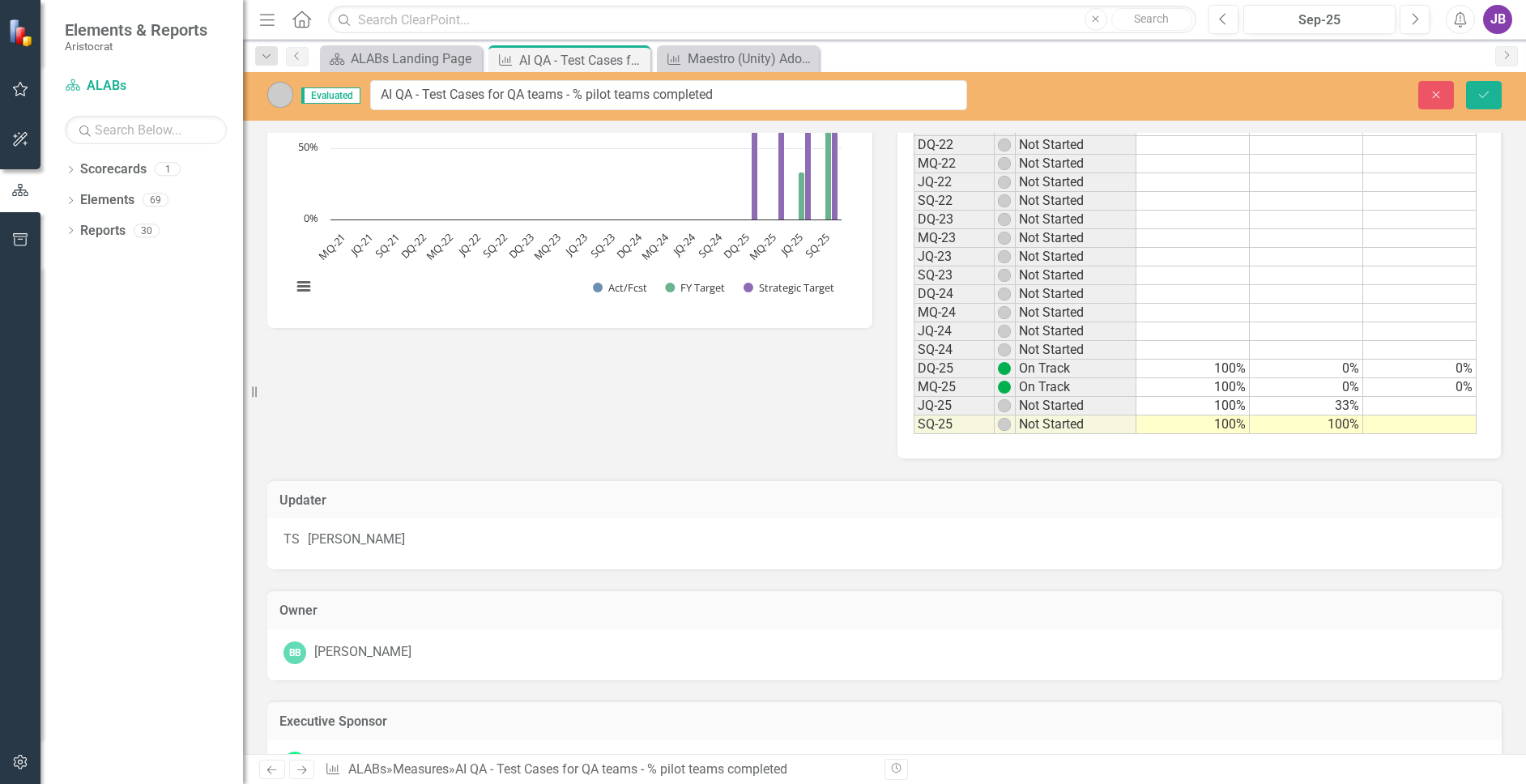
click at [1291, 480] on div "Updater" at bounding box center [884, 499] width 1234 height 40
click at [1320, 406] on td "33%" at bounding box center [1306, 405] width 113 height 19
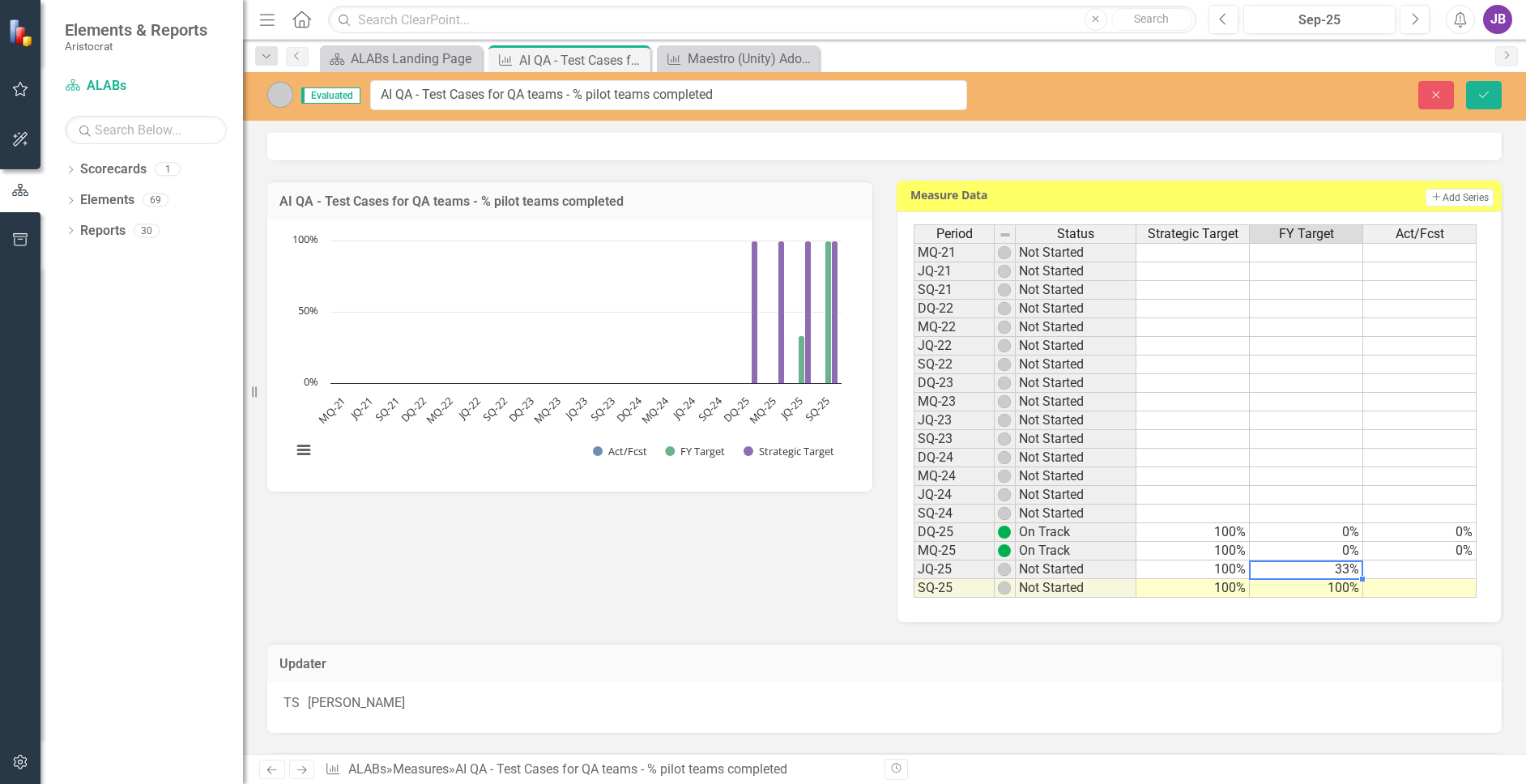
scroll to position [728, 0]
click at [1348, 586] on td "100%" at bounding box center [1306, 586] width 113 height 19
click at [774, 574] on div "AI QA - Test Cases for QA teams - % pilot teams completed Chart Bar chart with …" at bounding box center [884, 389] width 1258 height 462
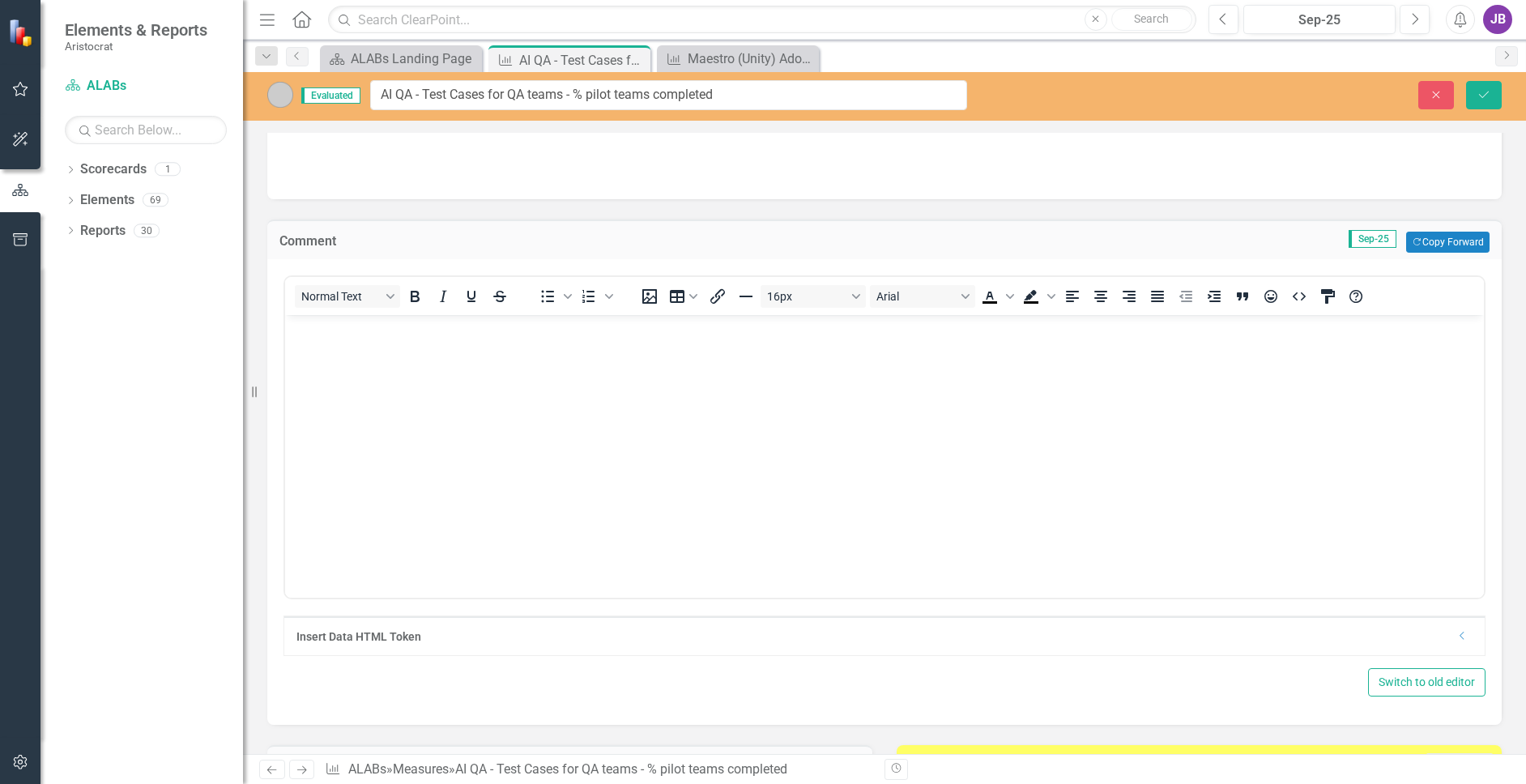
scroll to position [0, 0]
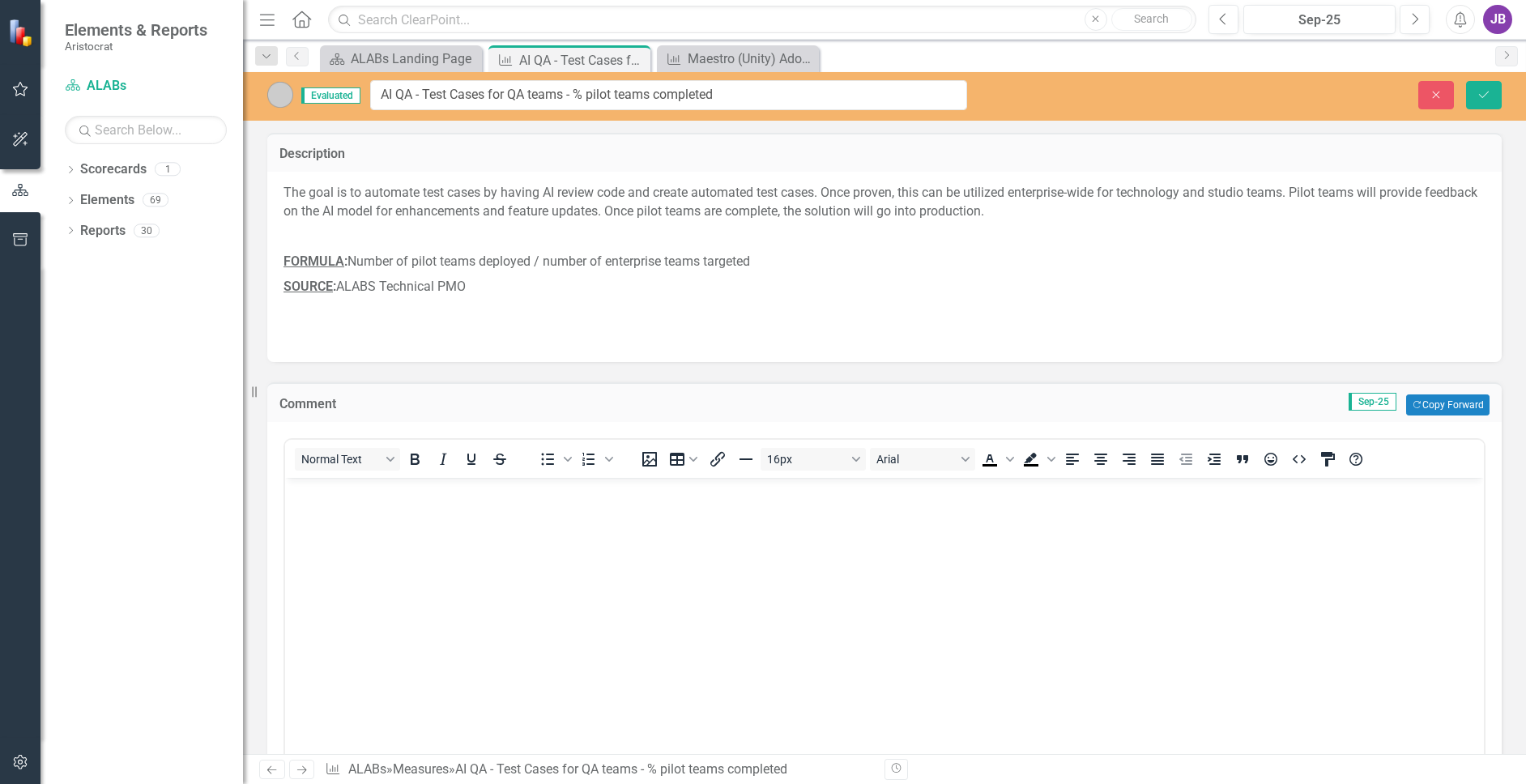
click at [473, 262] on p "FORMULA : Number of pilot teams deployed / number of enterprise teams targeted" at bounding box center [884, 262] width 1202 height 25
click at [1486, 97] on icon "Save" at bounding box center [1483, 95] width 15 height 12
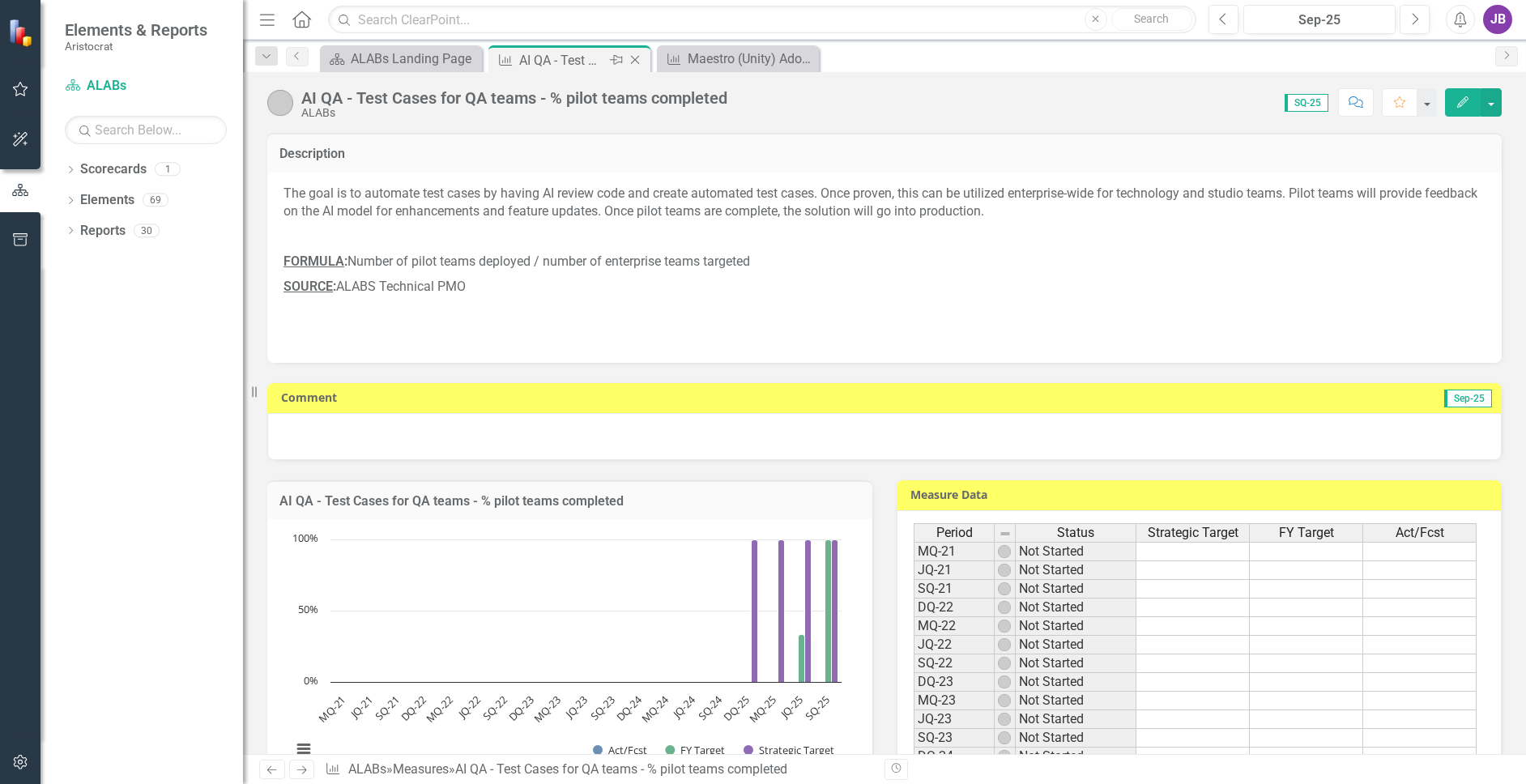
click at [637, 59] on icon at bounding box center [635, 60] width 9 height 9
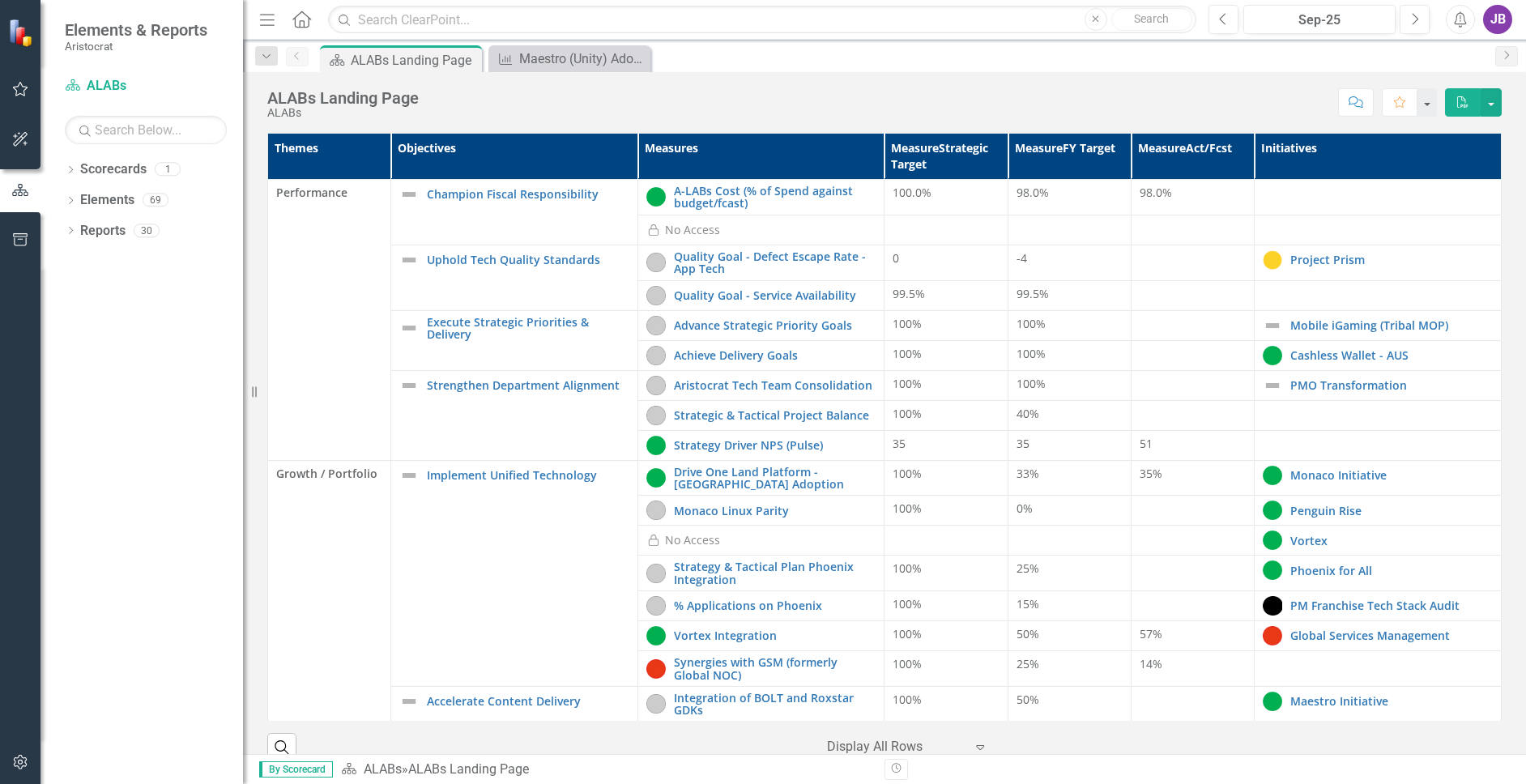
drag, startPoint x: 637, startPoint y: 59, endPoint x: 614, endPoint y: 59, distance: 23.0
click at [0, 0] on icon at bounding box center [0, 0] width 0 height 0
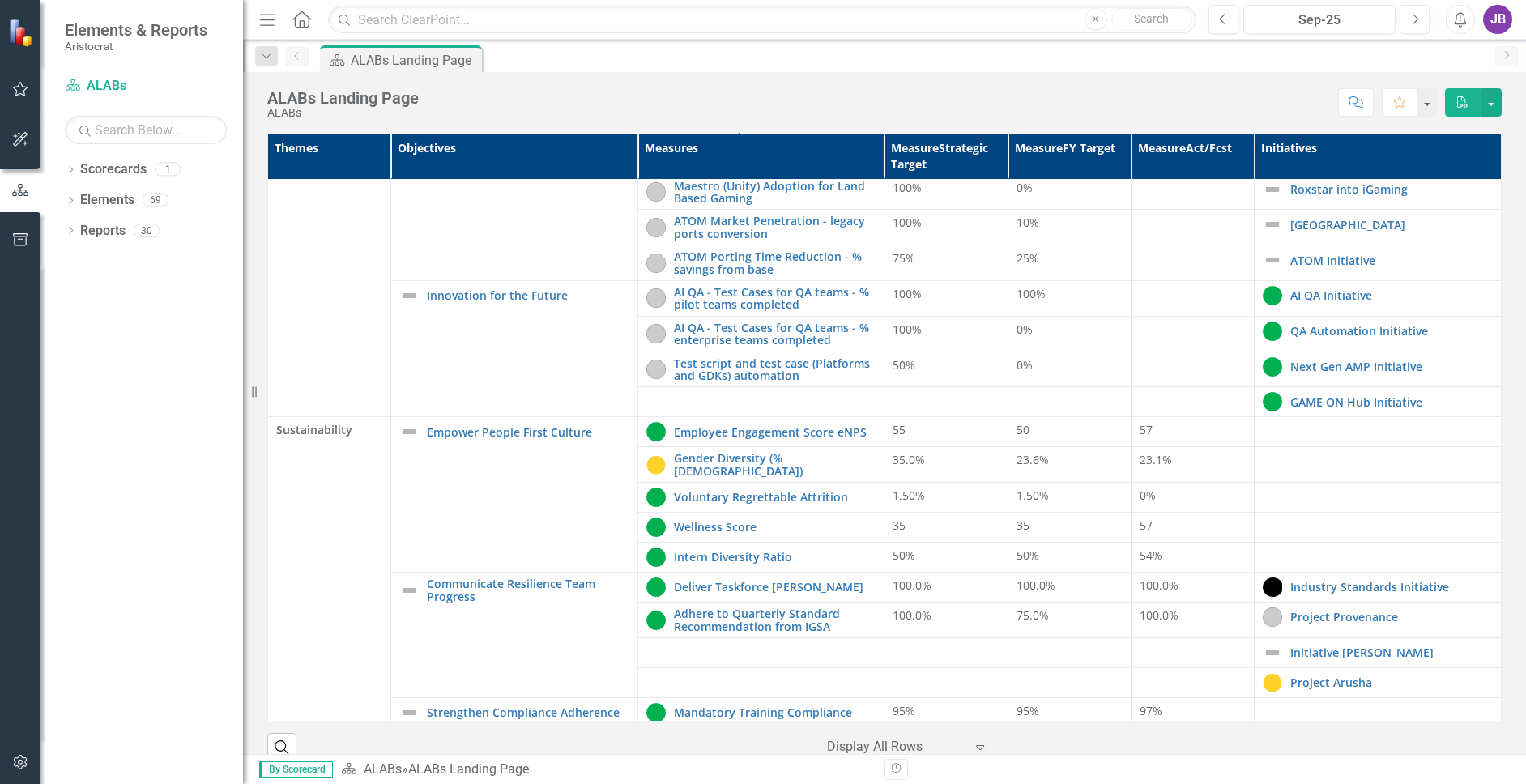
scroll to position [549, 0]
click at [798, 327] on link "AI QA - Test Cases for QA teams - % enterprise teams completed" at bounding box center [775, 332] width 202 height 25
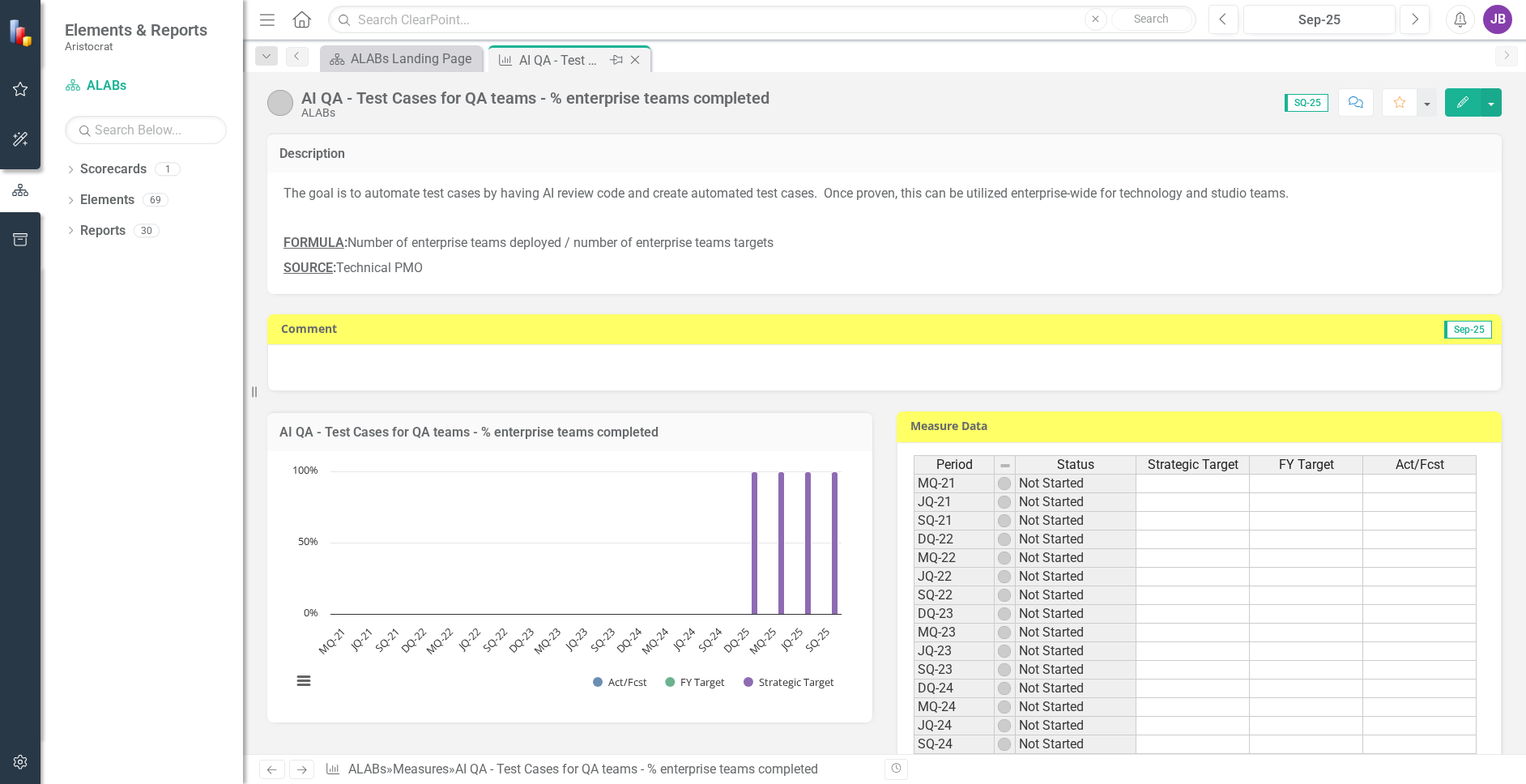
click at [636, 62] on icon "Close" at bounding box center [635, 60] width 17 height 13
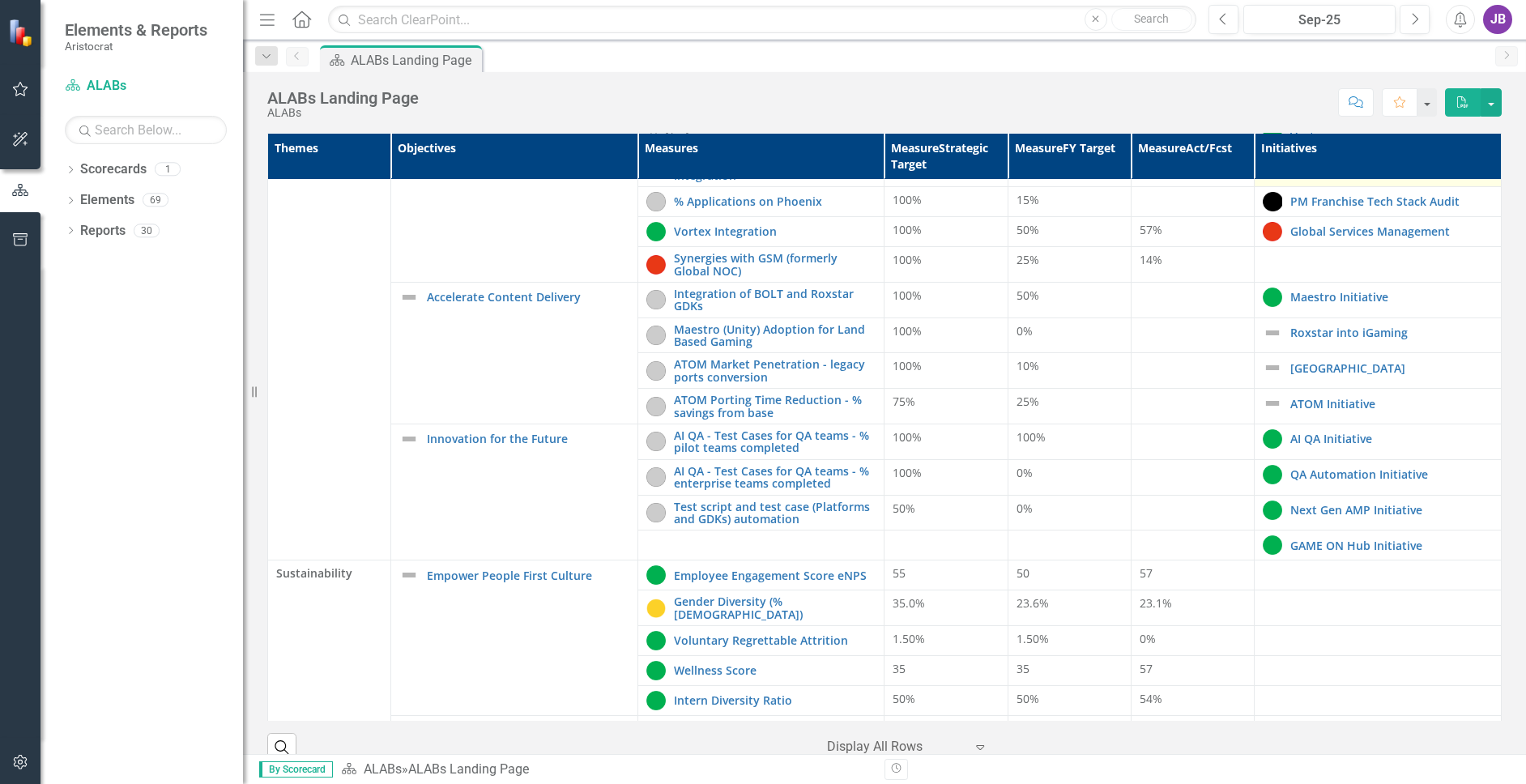
scroll to position [405, 0]
click at [1293, 433] on link "AI QA Initiative" at bounding box center [1391, 437] width 202 height 12
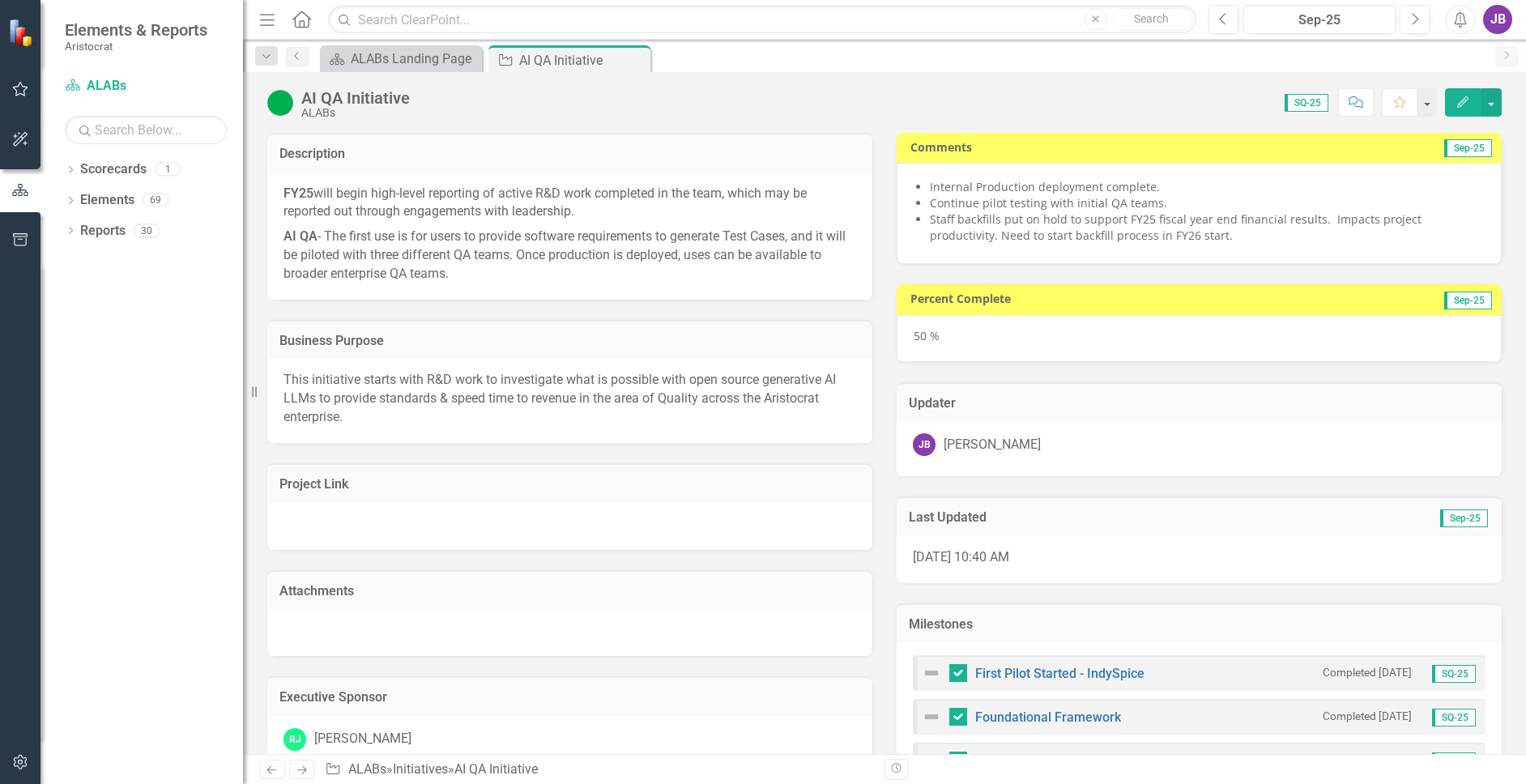
click at [1010, 204] on li "Continue pilot testing with initial QA teams." at bounding box center [1208, 203] width 555 height 17
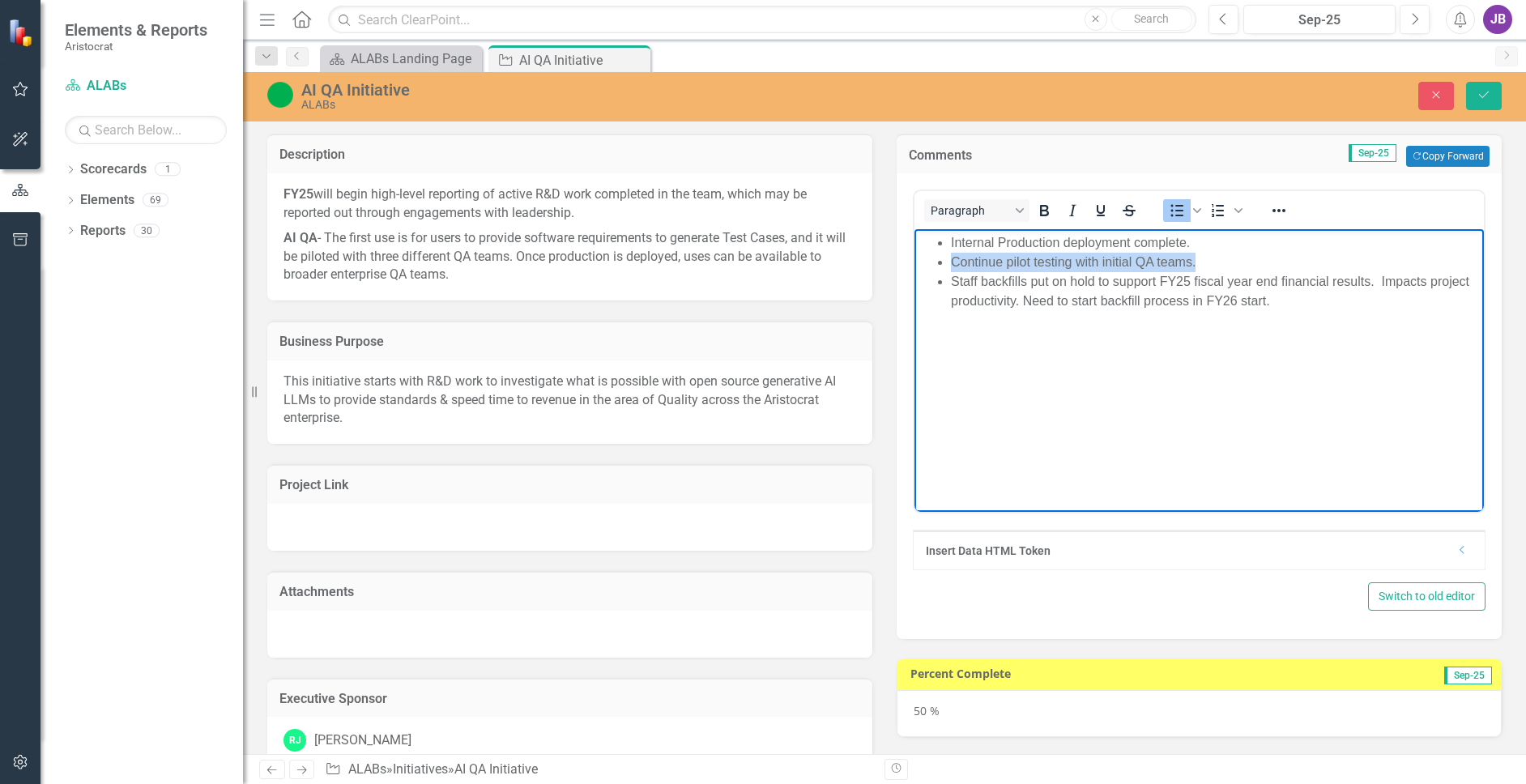
drag, startPoint x: 950, startPoint y: 258, endPoint x: 1301, endPoint y: 258, distance: 351.0
click at [1301, 258] on ul "Internal Production deployment complete. Continue pilot testing with initial QA…" at bounding box center [1199, 272] width 562 height 78
copy li "Continue pilot testing with initial QA teams."
click at [1189, 270] on li "Continue pilot testing with initial QA teams." at bounding box center [1214, 263] width 529 height 20
drag, startPoint x: 1201, startPoint y: 264, endPoint x: 946, endPoint y: 231, distance: 257.1
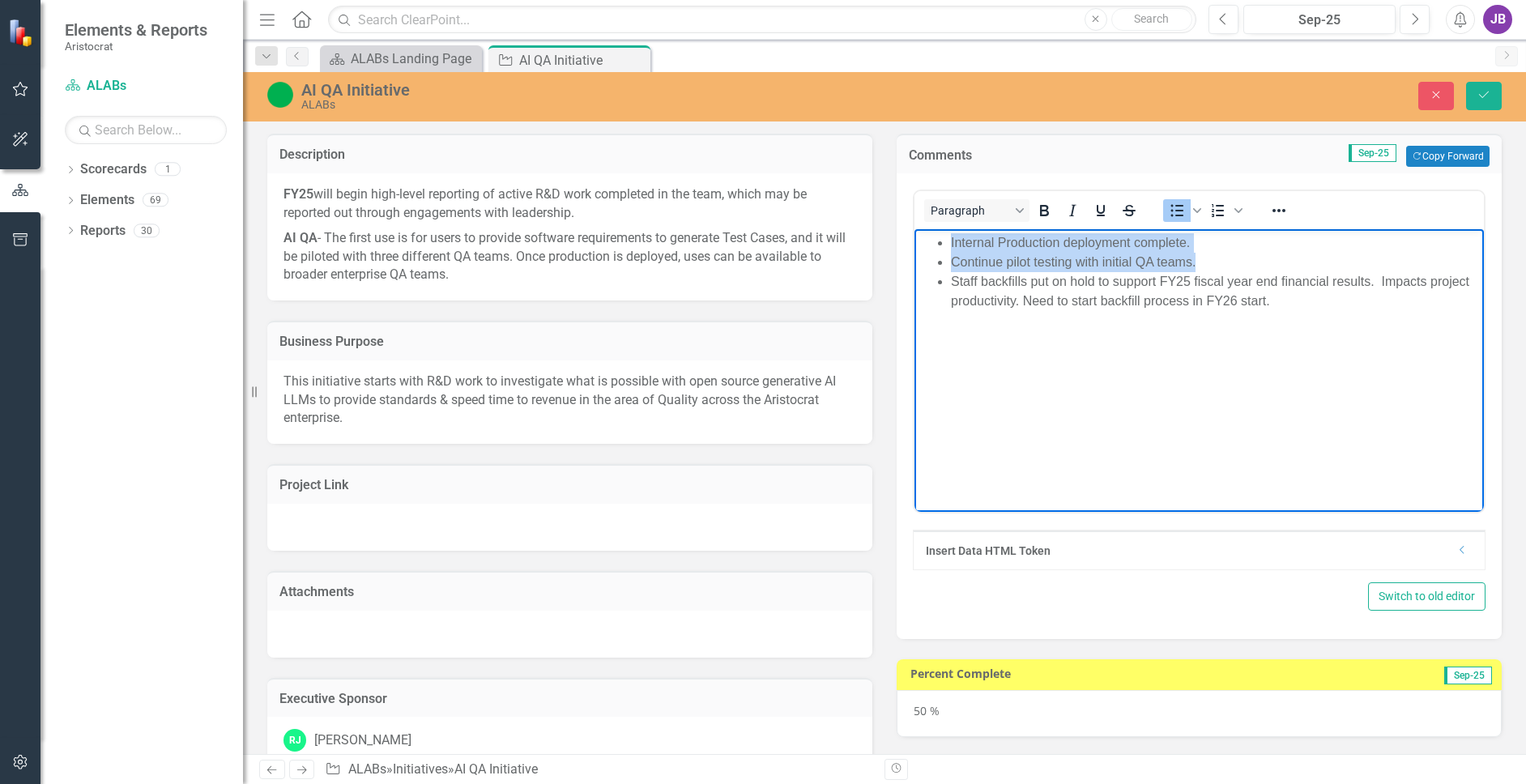
click at [946, 231] on body "Internal Production deployment complete. Continue pilot testing with initial QA…" at bounding box center [1199, 351] width 570 height 243
copy ul "Internal Production deployment complete. Continue pilot testing with initial QA…"
click at [1207, 402] on body "Internal Production deployment complete. Continue pilot testing with initial QA…" at bounding box center [1199, 351] width 570 height 243
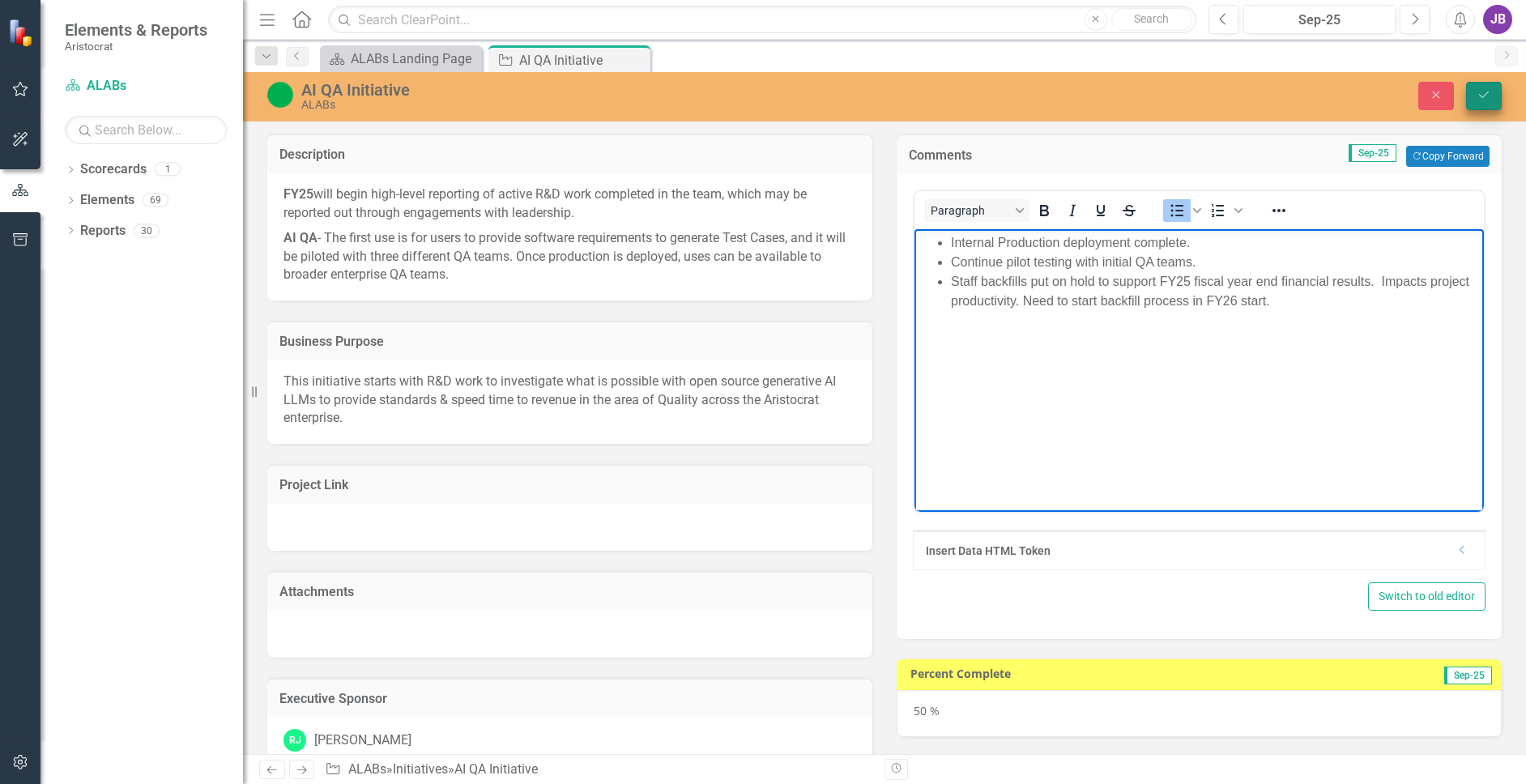
click at [1484, 102] on button "Save" at bounding box center [1484, 96] width 35 height 28
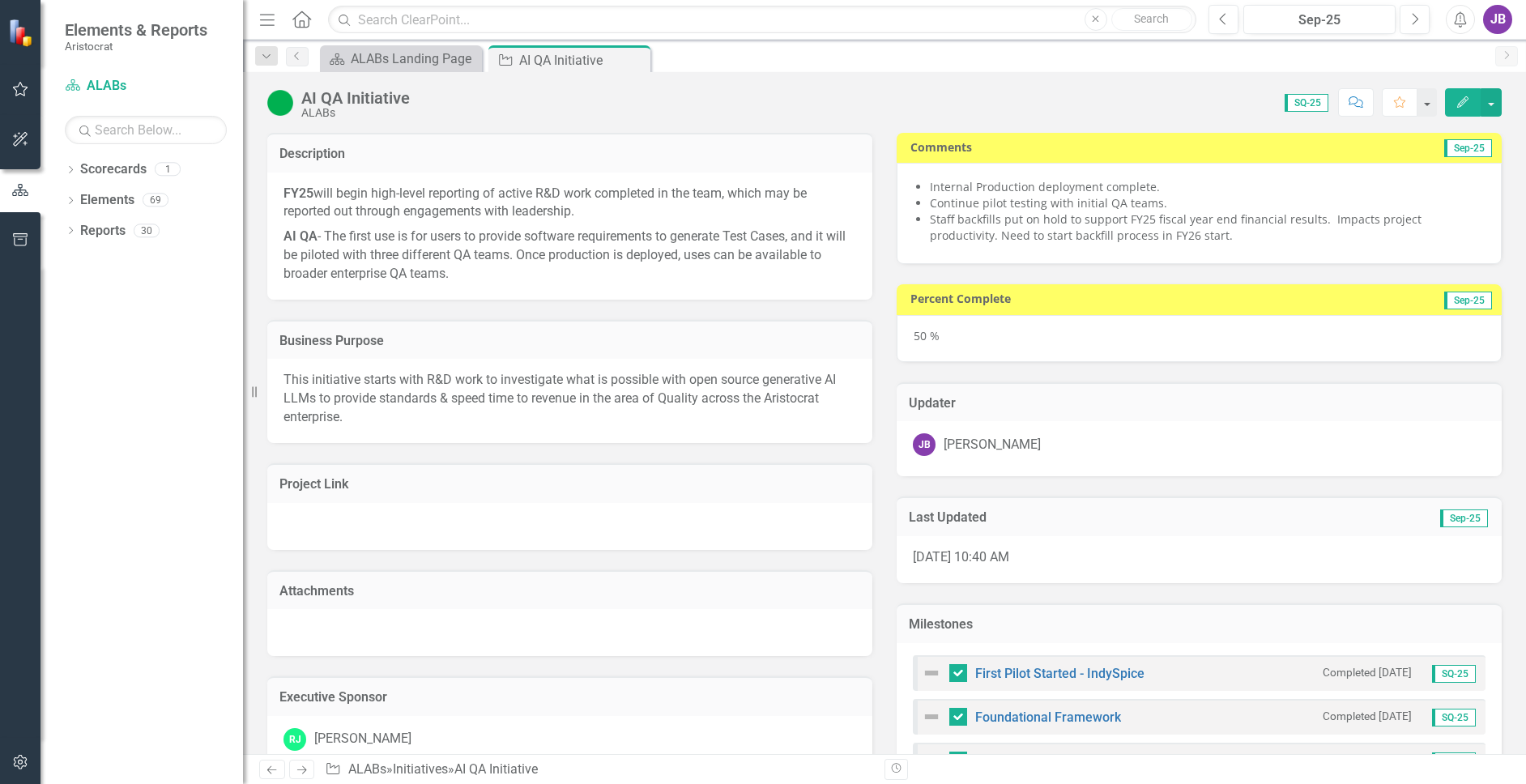
click at [377, 39] on div "Menu Home Search Close Search Previous Sep-25 Next Alerts JB User Edit Profile …" at bounding box center [884, 20] width 1283 height 40
click at [377, 55] on div "ALABs Landing Page" at bounding box center [403, 59] width 106 height 21
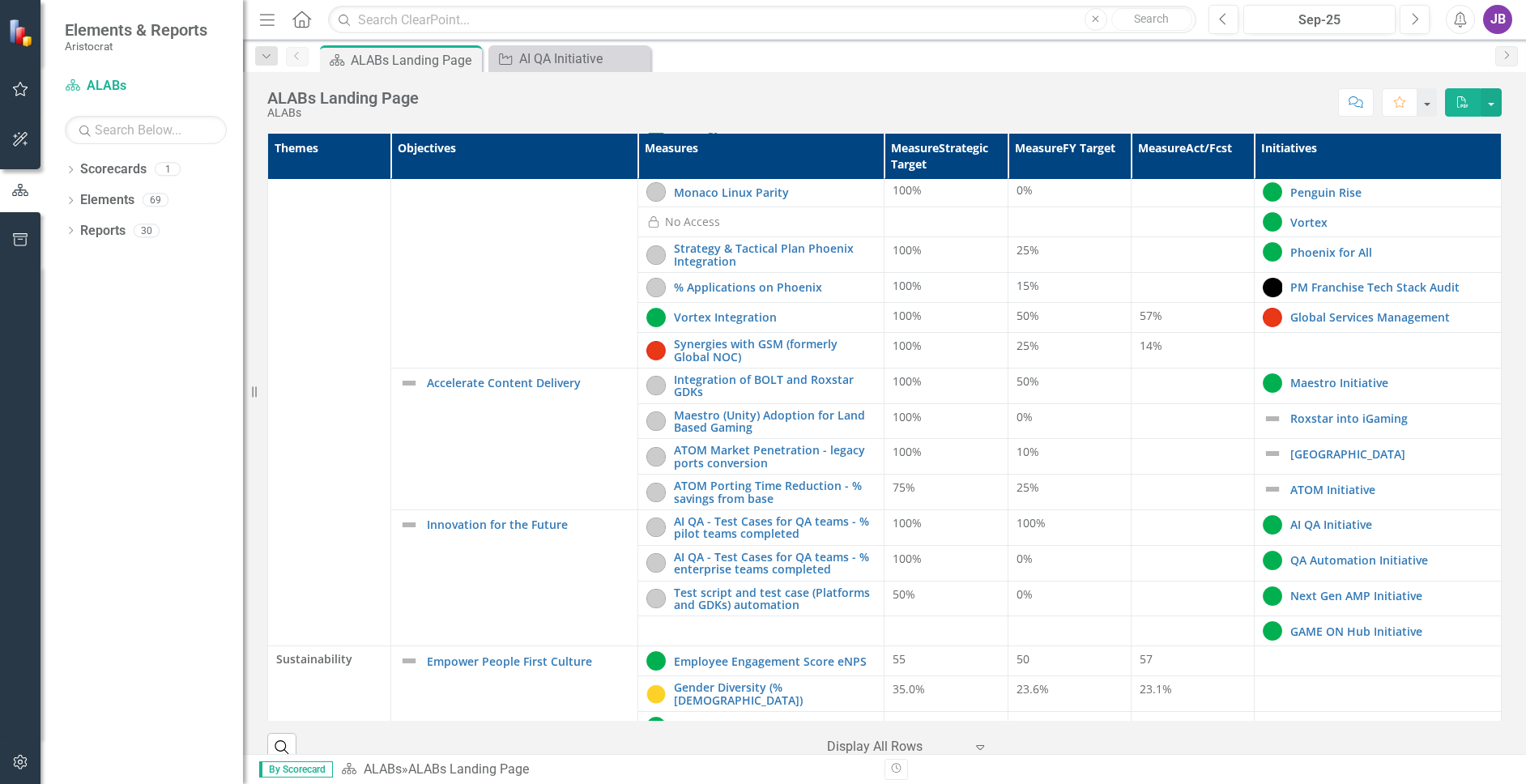
scroll to position [324, 0]
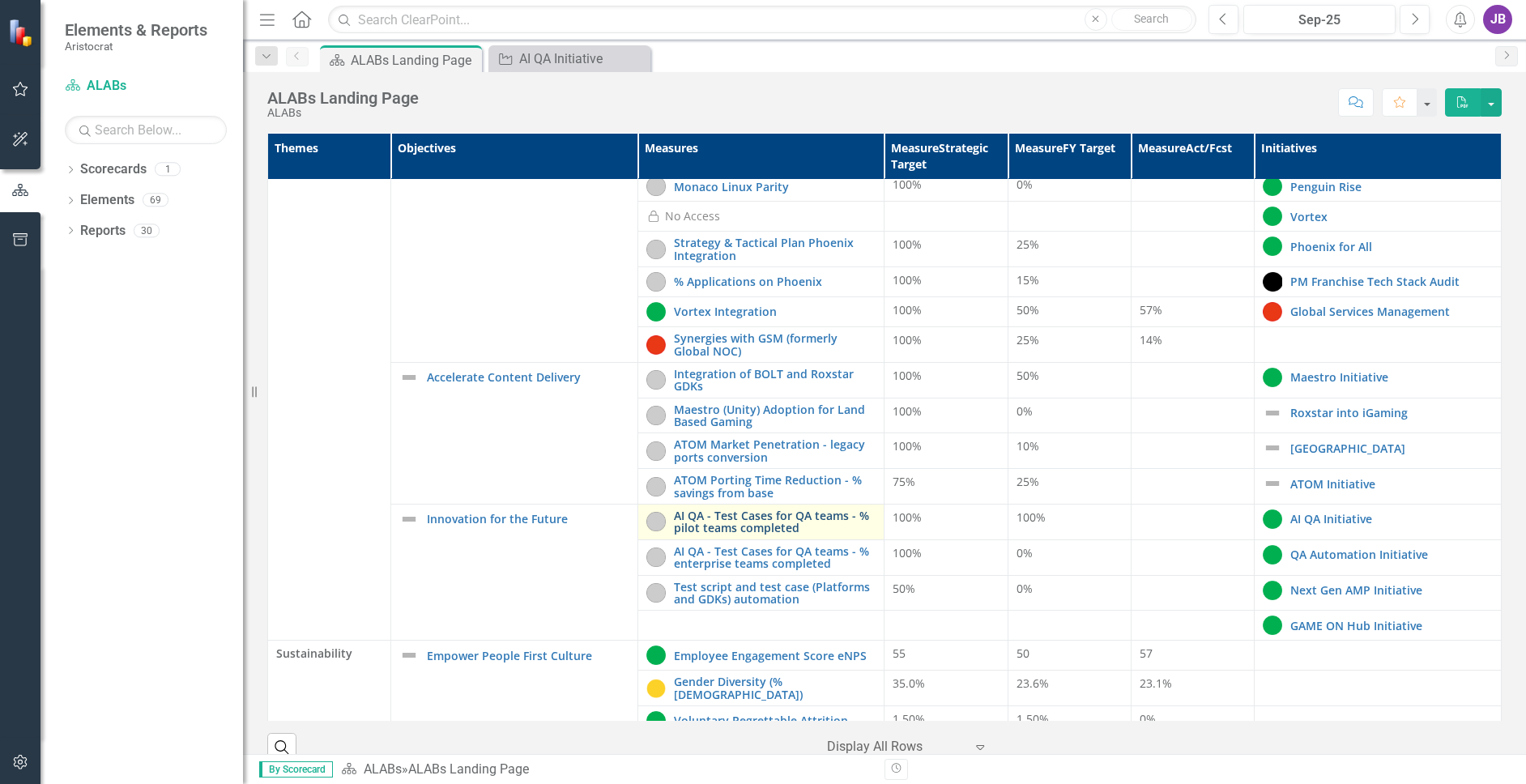
click at [737, 527] on link "AI QA - Test Cases for QA teams - % pilot teams completed" at bounding box center [775, 521] width 202 height 25
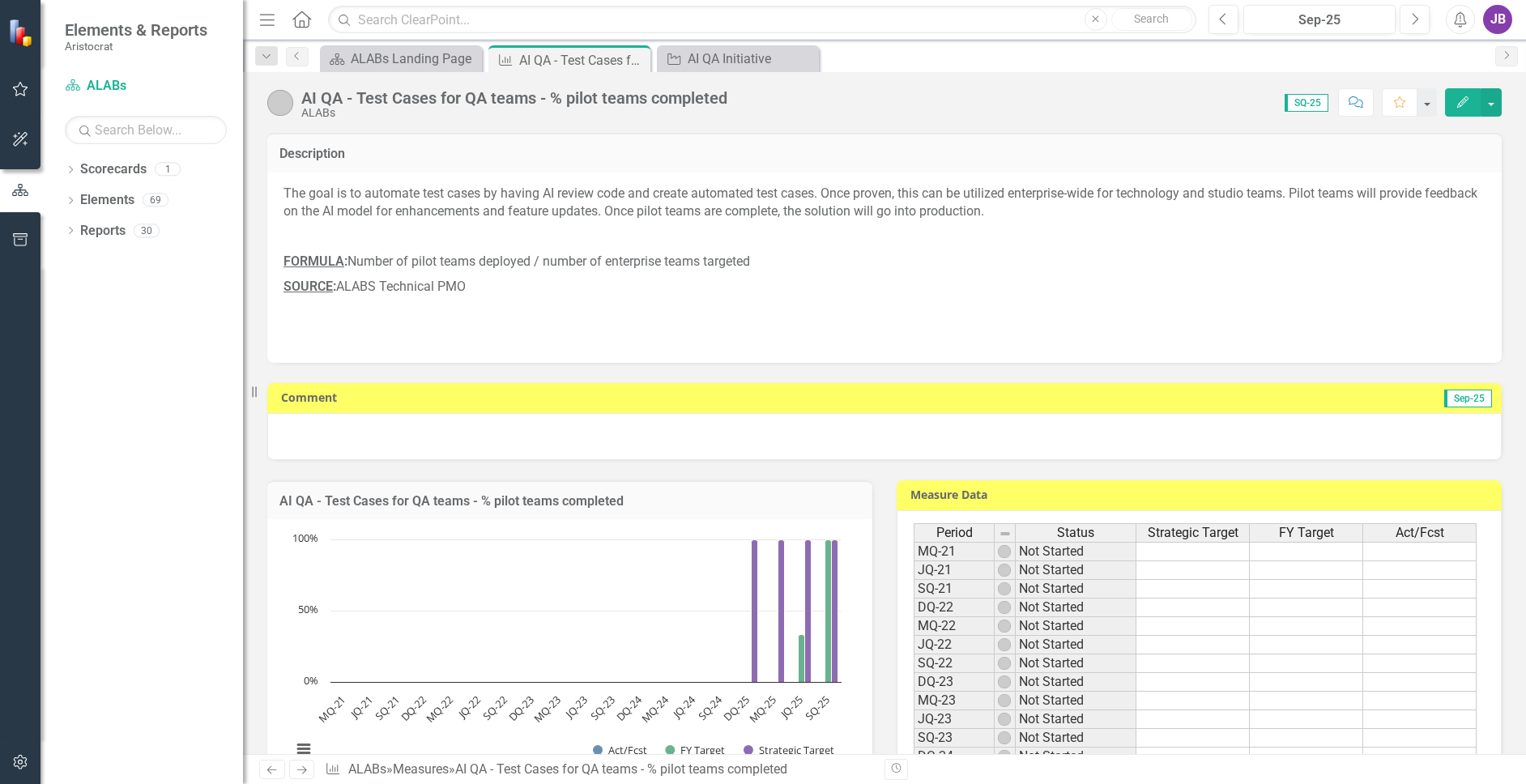
click at [439, 441] on div at bounding box center [884, 436] width 1234 height 47
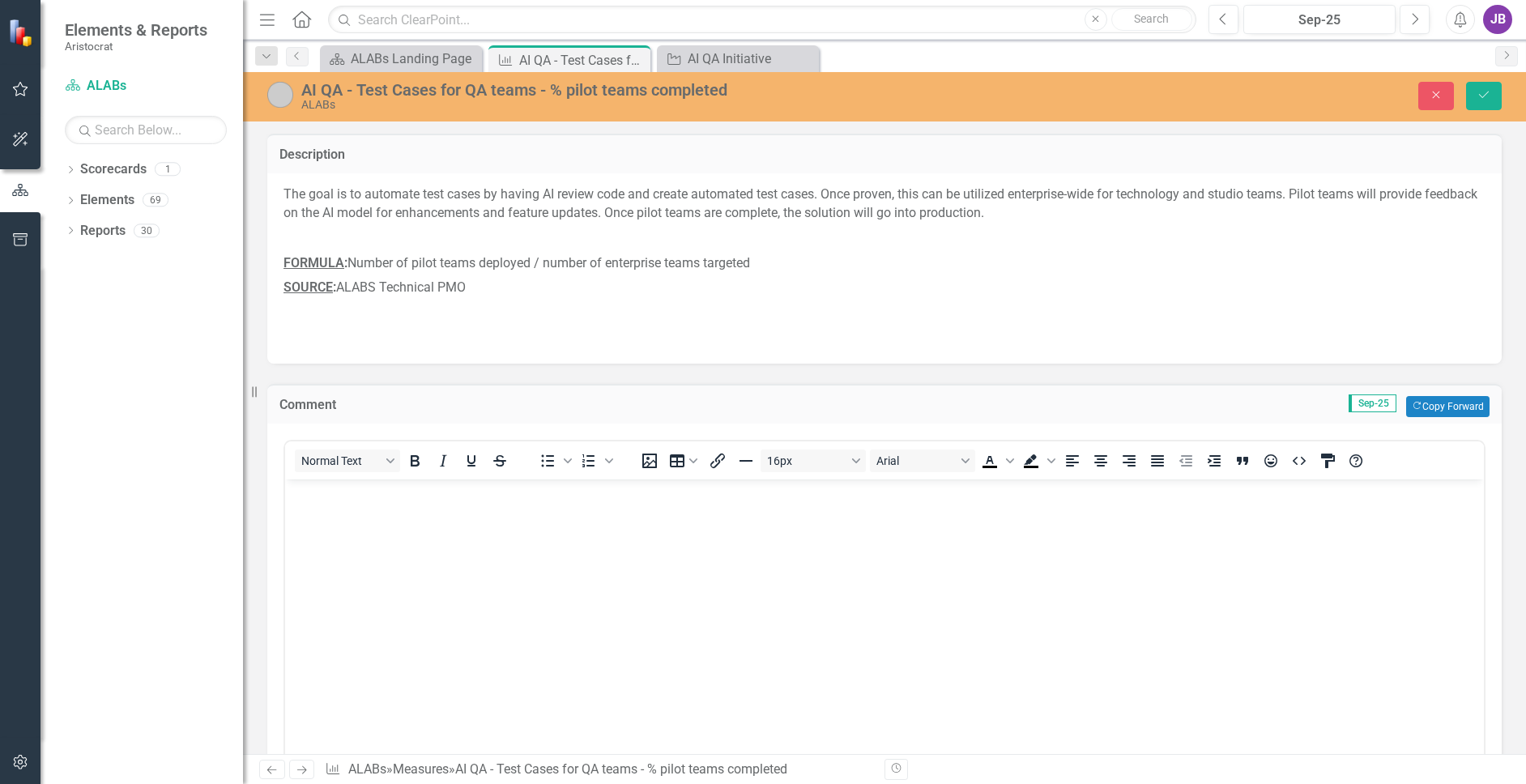
click at [430, 521] on body "Rich Text Area. Press ALT-0 for help." at bounding box center [884, 599] width 1199 height 243
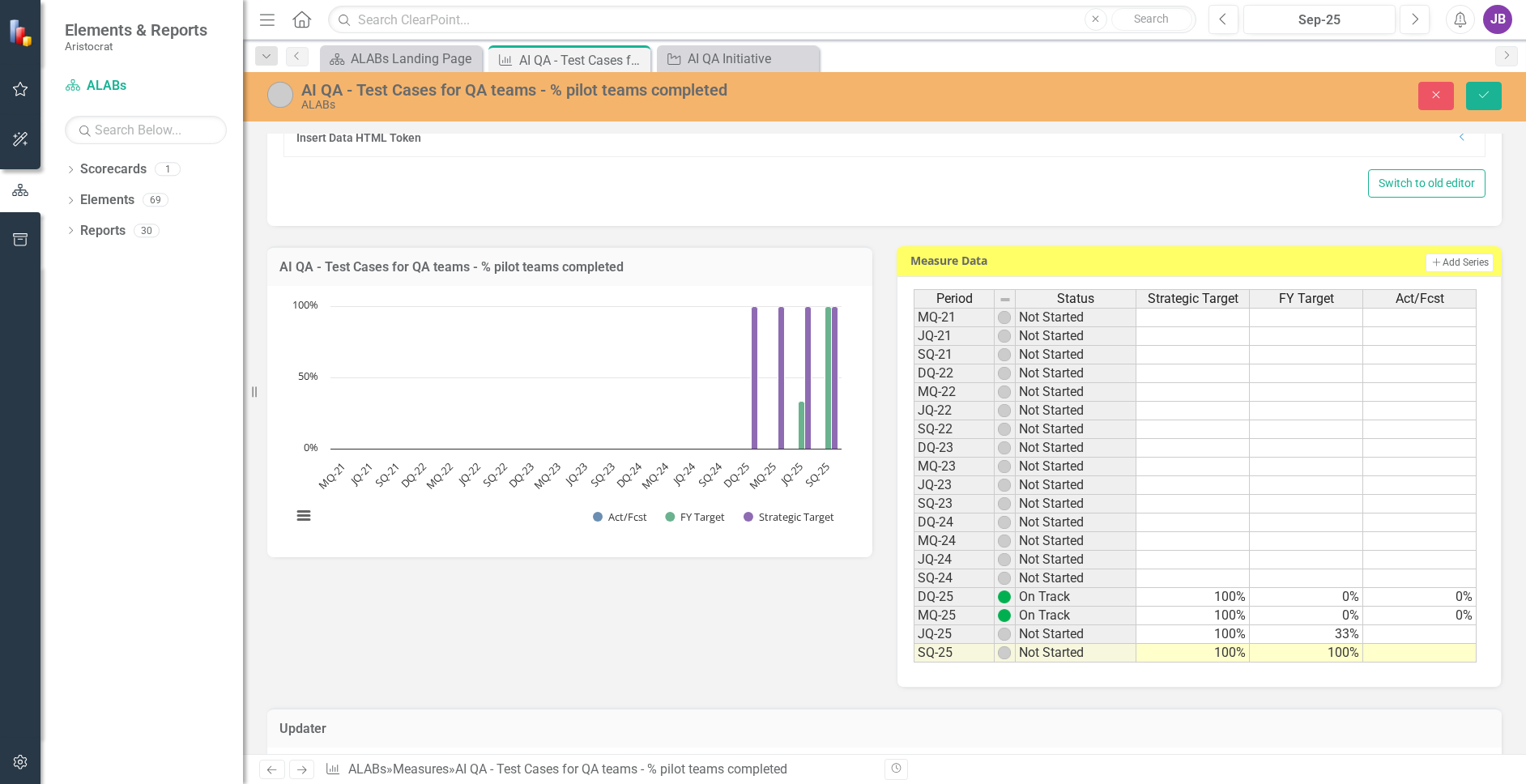
scroll to position [728, 0]
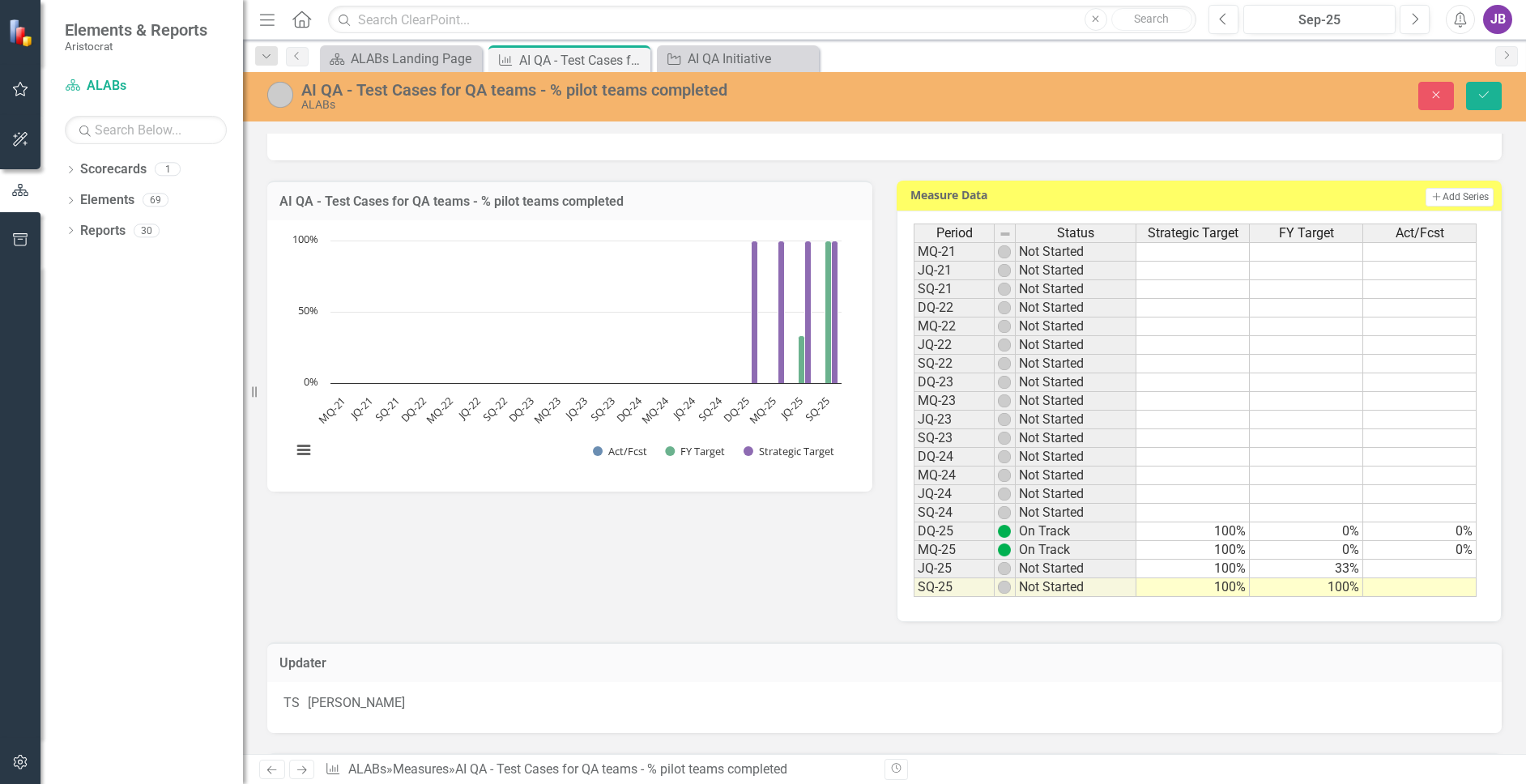
click at [1399, 591] on td at bounding box center [1420, 587] width 113 height 19
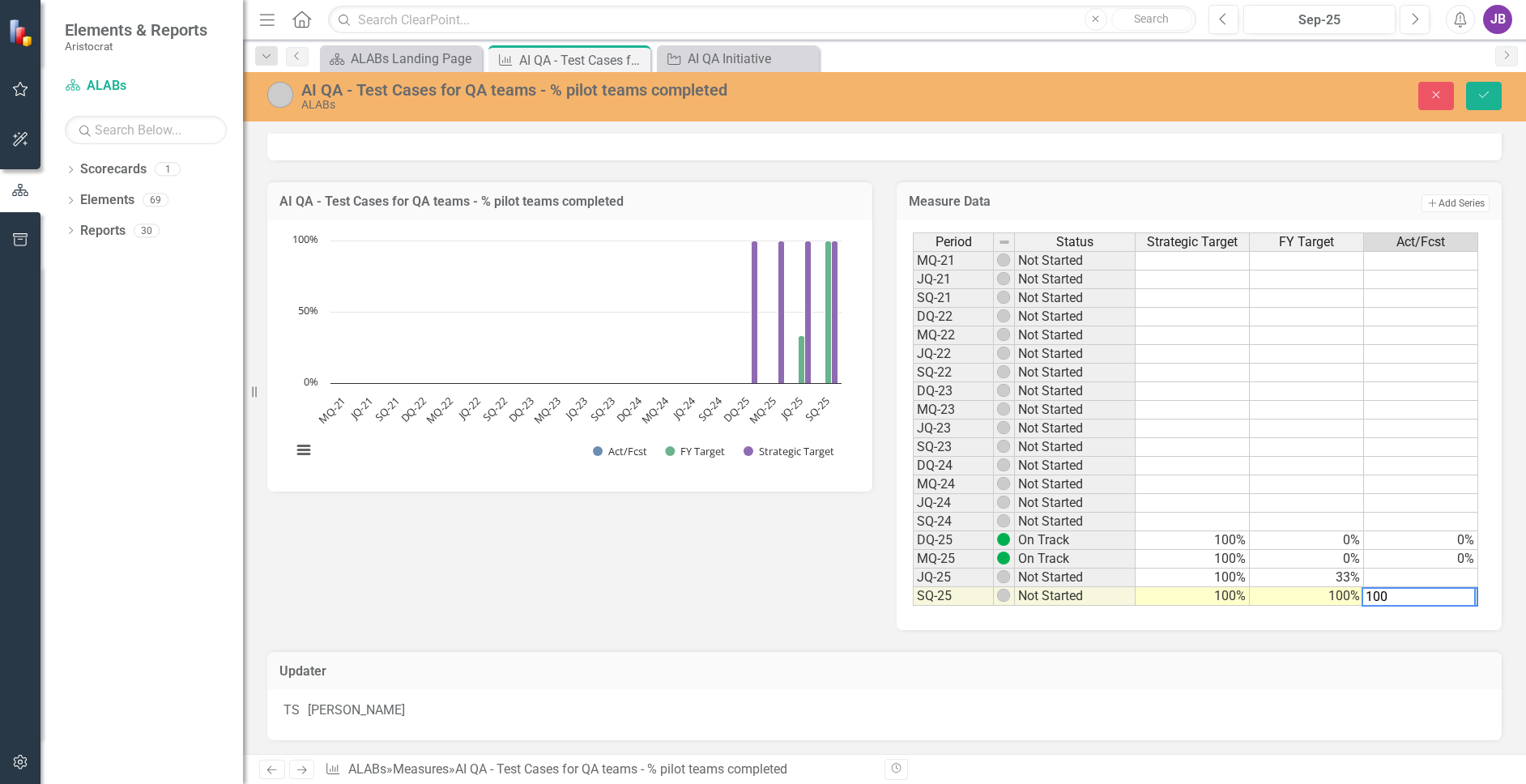
type textarea "100"
click at [1379, 641] on div "Updater TS Trisha Sauerbrei" at bounding box center [884, 684] width 1258 height 110
click at [1484, 96] on icon "Save" at bounding box center [1483, 95] width 15 height 12
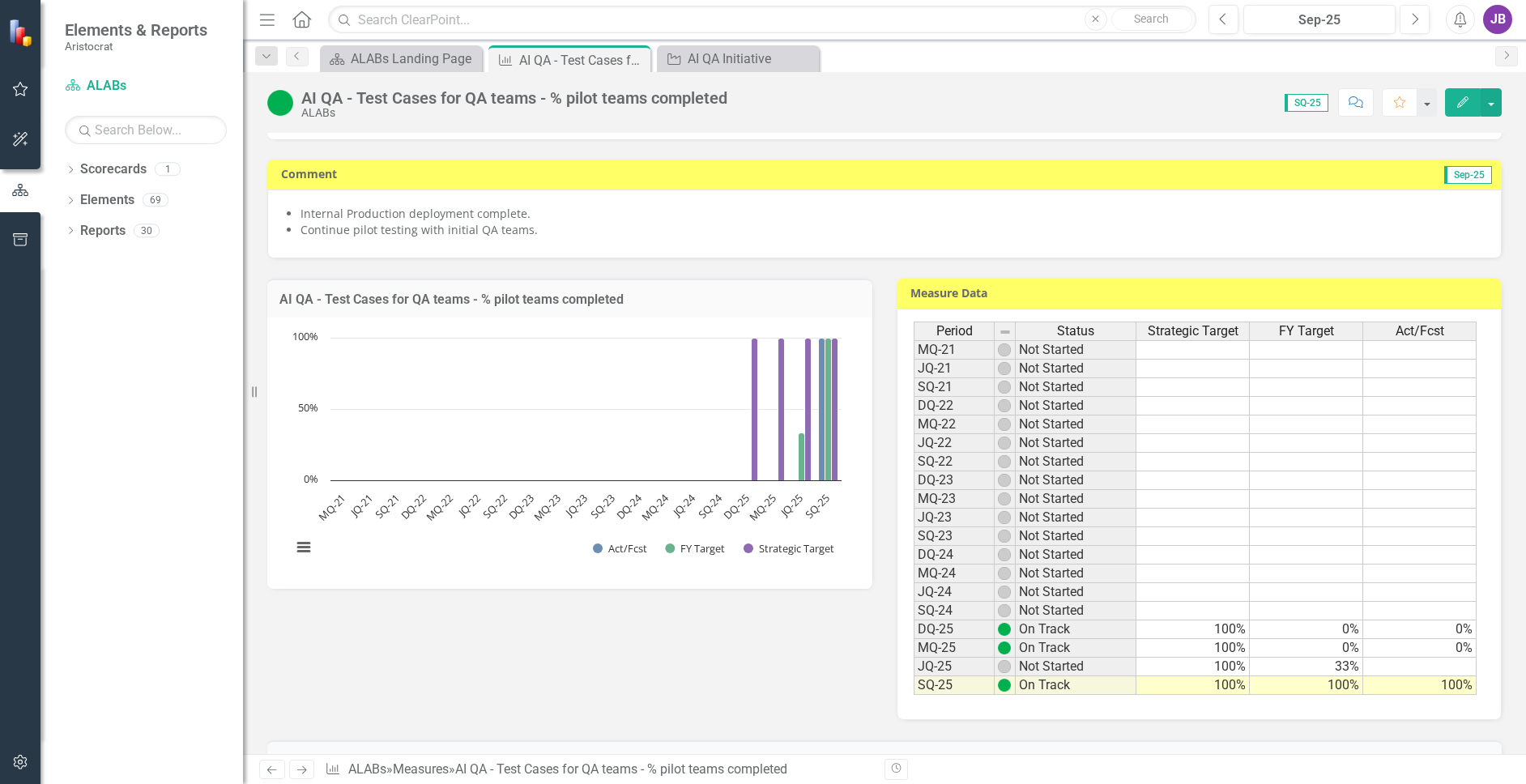
scroll to position [243, 0]
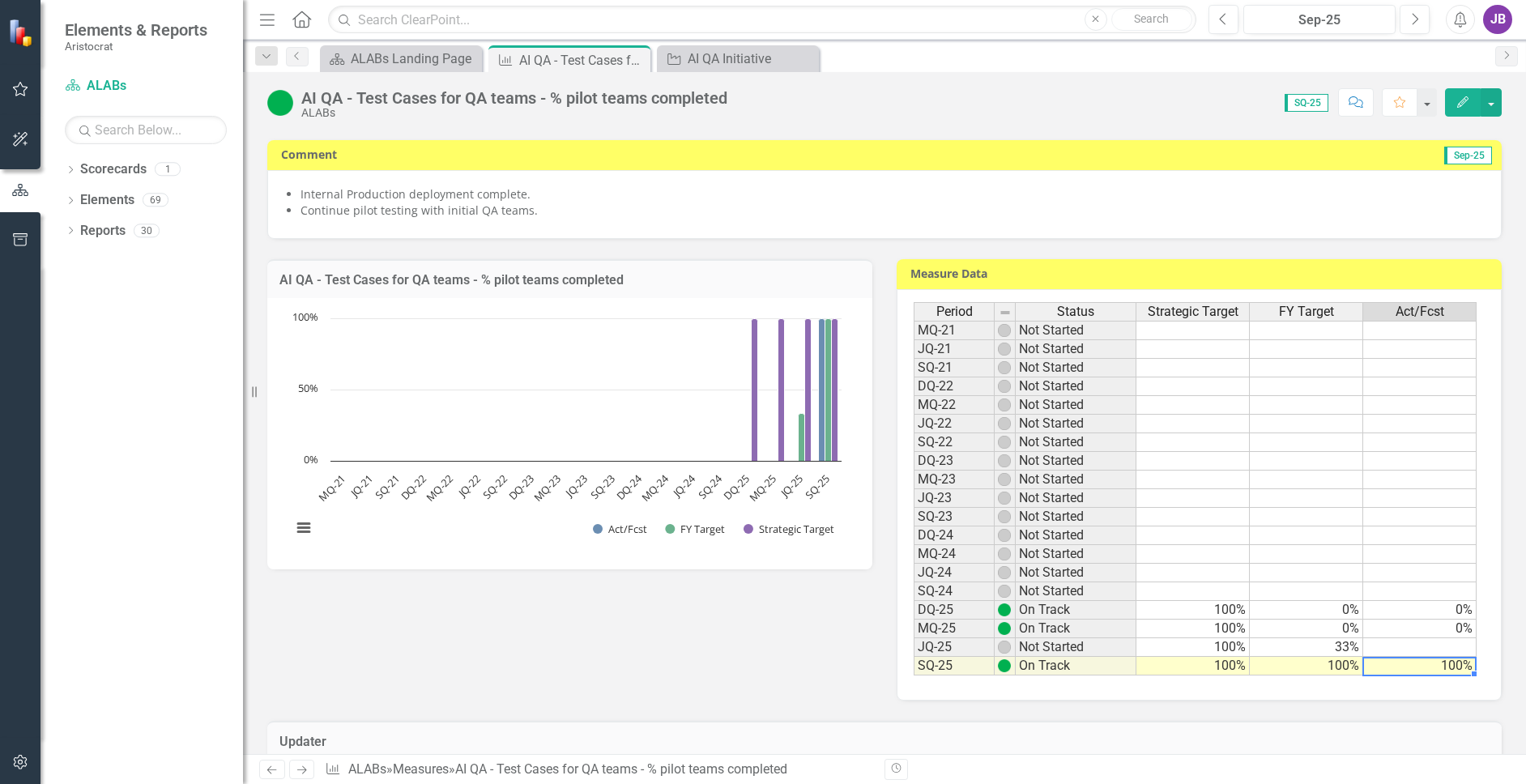
click at [1447, 670] on td "100%" at bounding box center [1420, 665] width 113 height 19
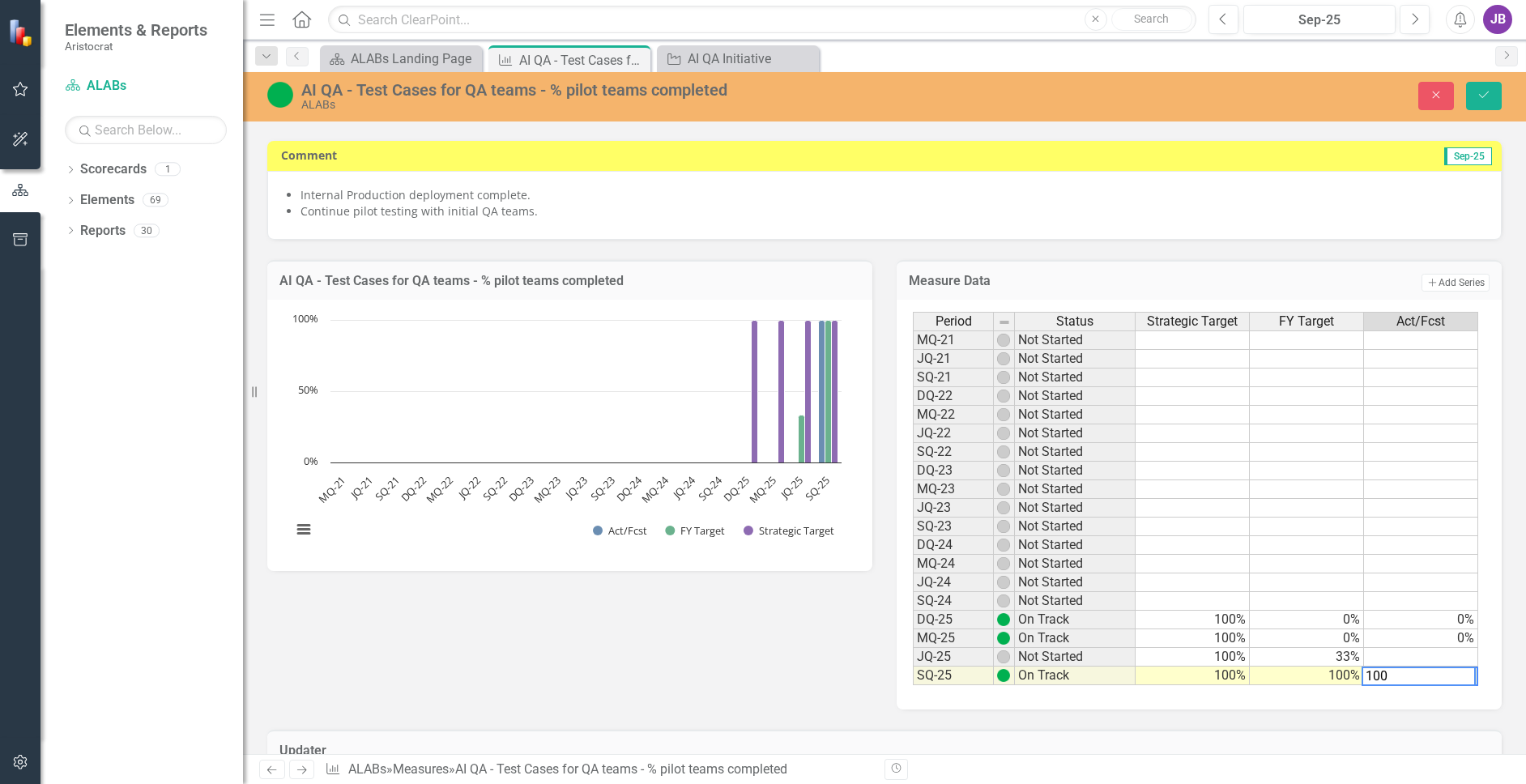
drag, startPoint x: 1384, startPoint y: 679, endPoint x: 1353, endPoint y: 681, distance: 31.1
click at [1353, 681] on div "Period Status Strategic Target FY Target Act/Fcst MQ-21 Not Started JQ-21 Not S…" at bounding box center [1195, 498] width 566 height 374
drag, startPoint x: 1378, startPoint y: 674, endPoint x: 1346, endPoint y: 678, distance: 32.2
click at [1346, 678] on div "Period Status Strategic Target FY Target Act/Fcst MQ-21 Not Started JQ-21 Not S…" at bounding box center [1195, 498] width 566 height 374
type textarea "60"
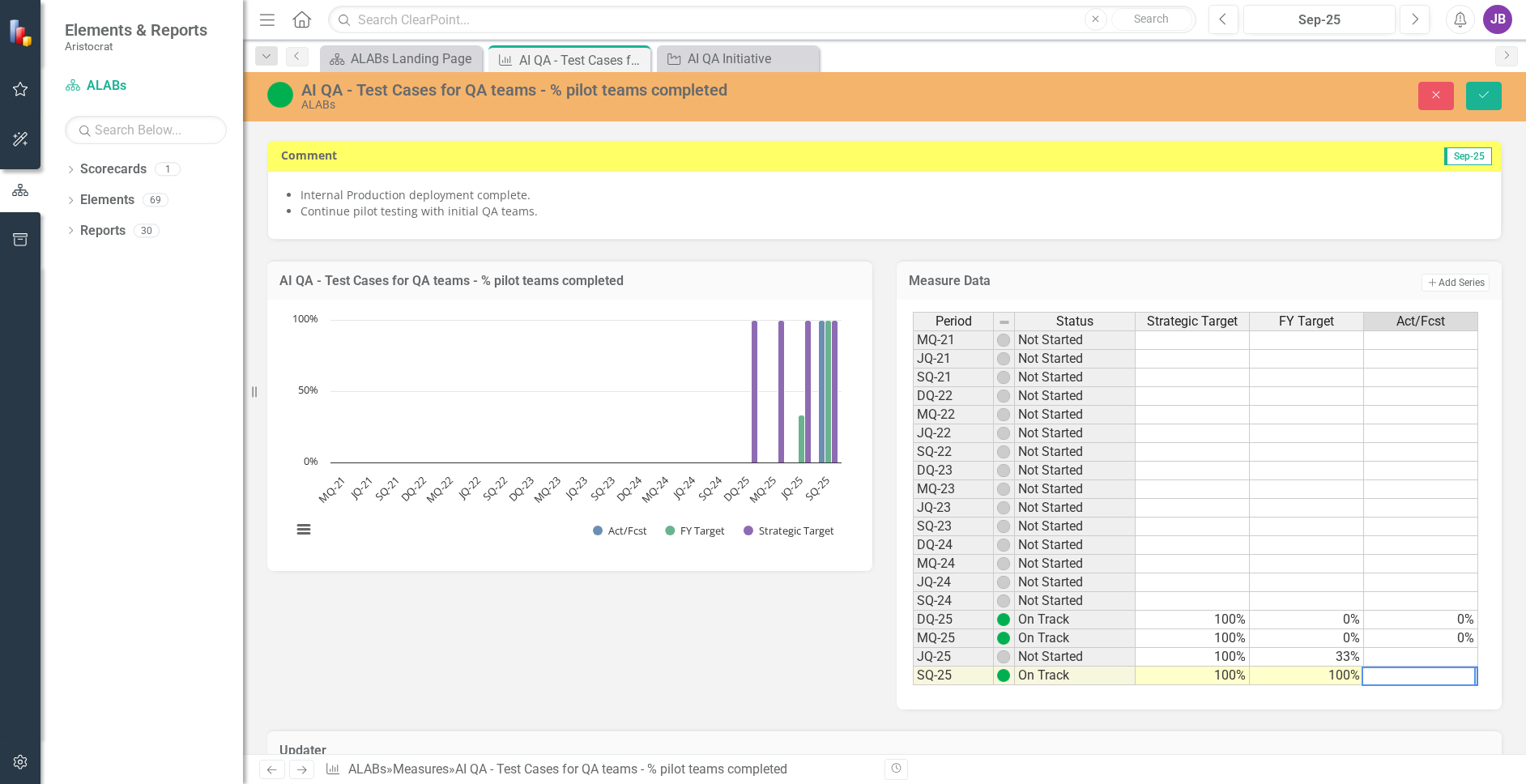
click at [1457, 656] on td at bounding box center [1420, 656] width 114 height 19
type textarea "33"
click at [1443, 696] on div "Period Status Strategic Target FY Target Act/Fcst MQ-21 Not Started JQ-21 Not S…" at bounding box center [1199, 504] width 605 height 409
drag, startPoint x: 1484, startPoint y: 94, endPoint x: 1464, endPoint y: 100, distance: 20.9
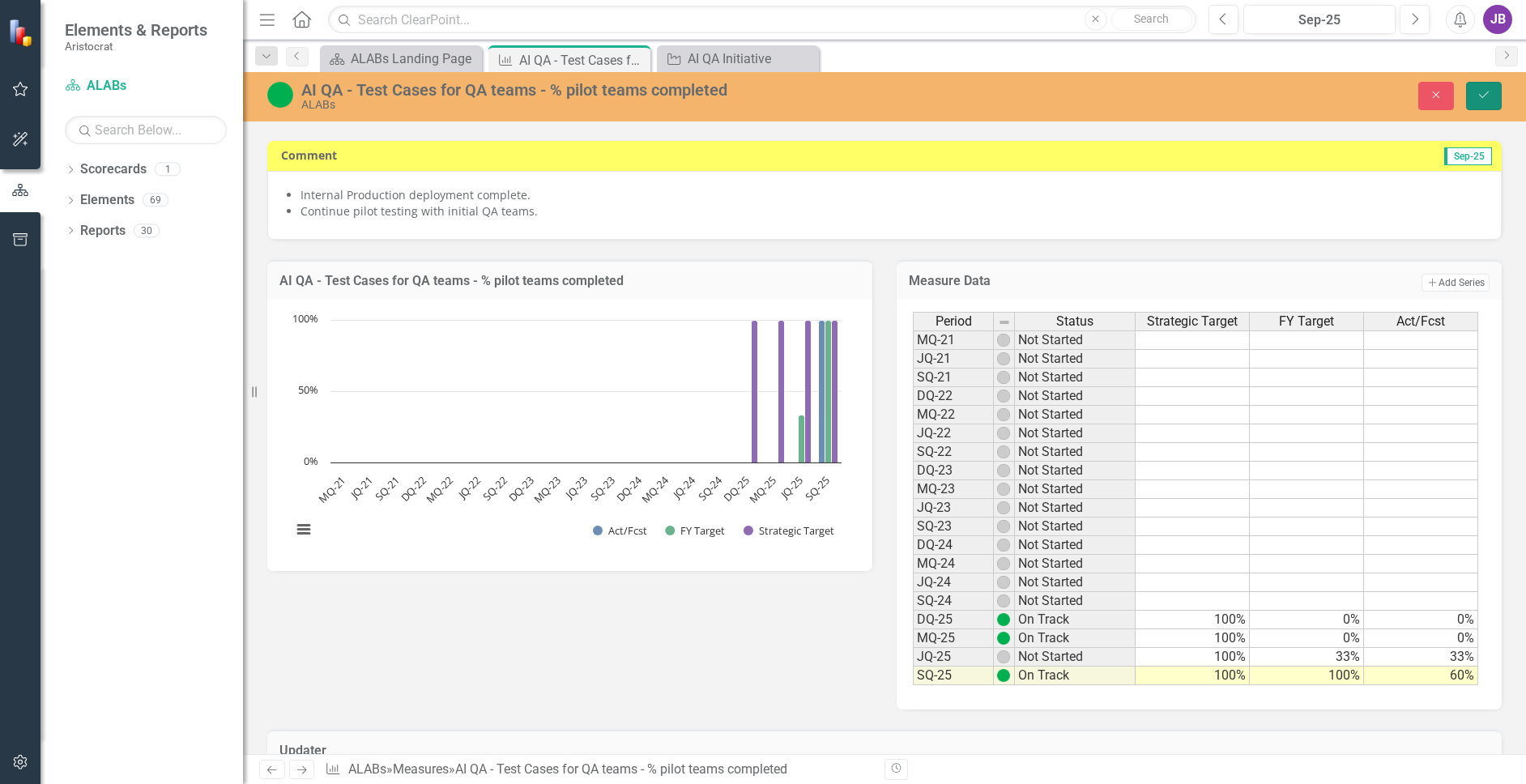
click at [1484, 94] on icon "Save" at bounding box center [1483, 95] width 15 height 12
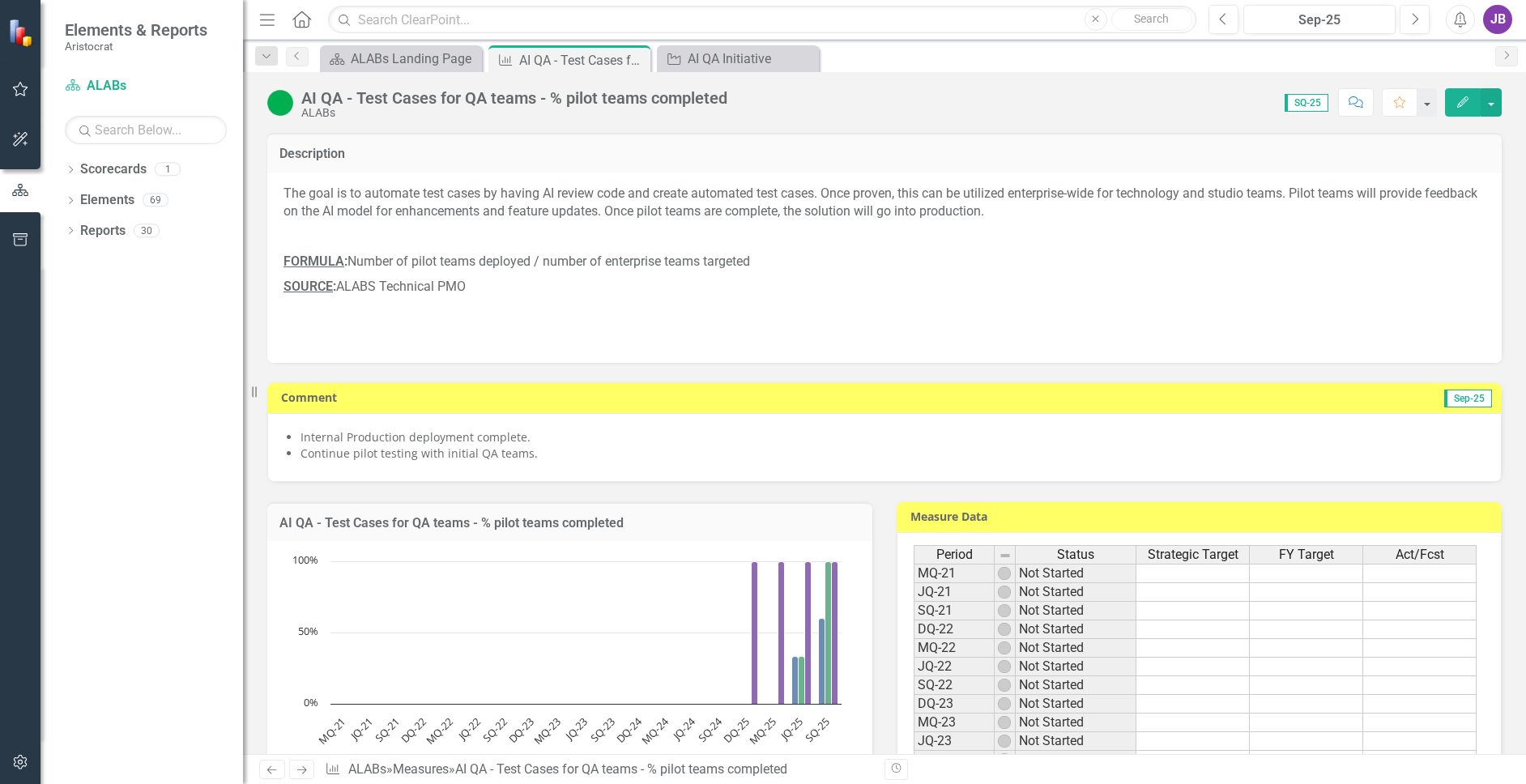
scroll to position [405, 0]
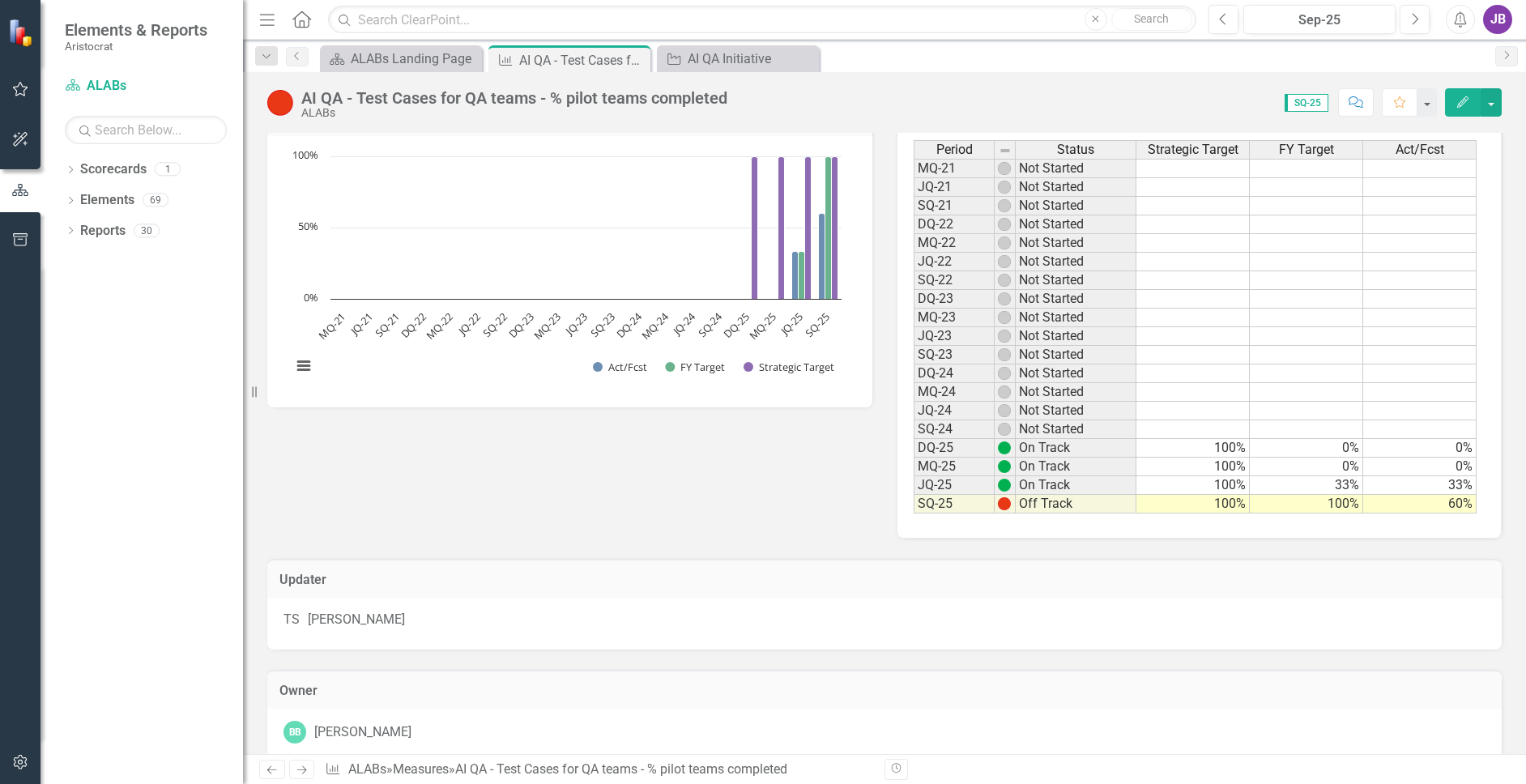
click at [1428, 504] on td "60%" at bounding box center [1420, 504] width 113 height 19
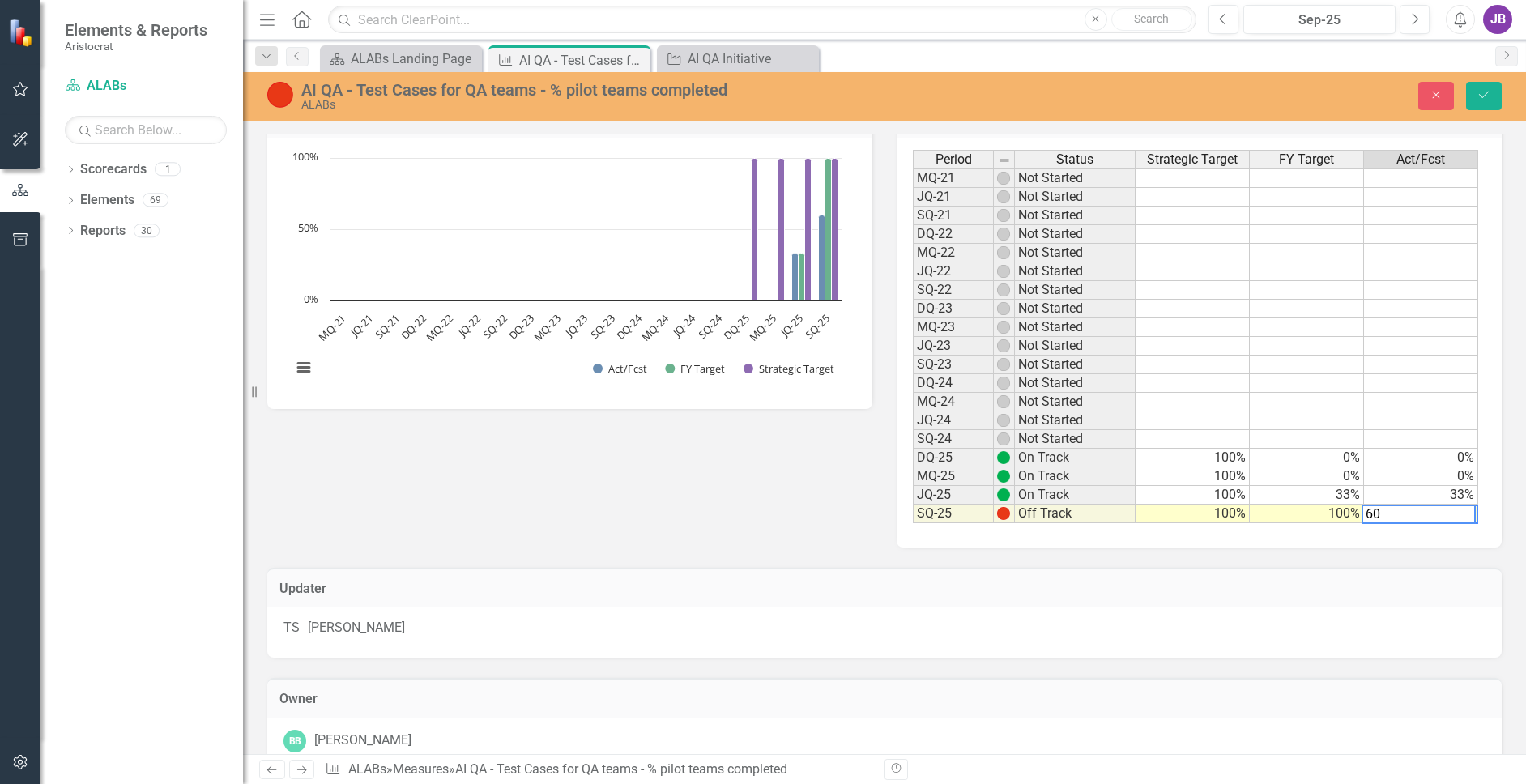
drag, startPoint x: 1385, startPoint y: 511, endPoint x: 1340, endPoint y: 516, distance: 45.3
click at [1340, 516] on div "Period Status Strategic Target FY Target Act/Fcst MQ-21 Not Started JQ-21 Not S…" at bounding box center [1195, 336] width 566 height 374
type textarea "100"
click at [1338, 568] on div "Updater" at bounding box center [884, 587] width 1234 height 40
click at [1487, 103] on button "Save" at bounding box center [1484, 96] width 35 height 28
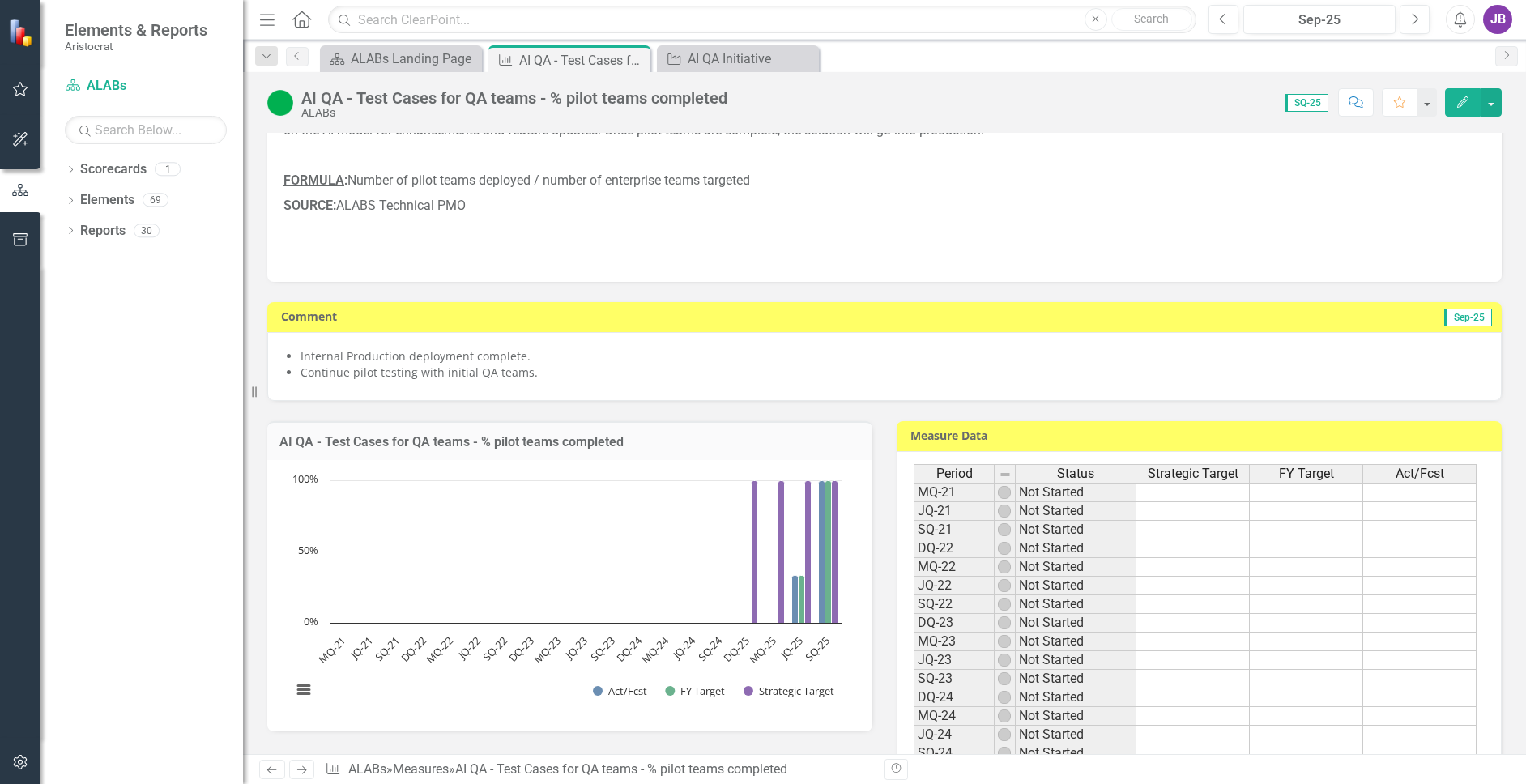
scroll to position [0, 0]
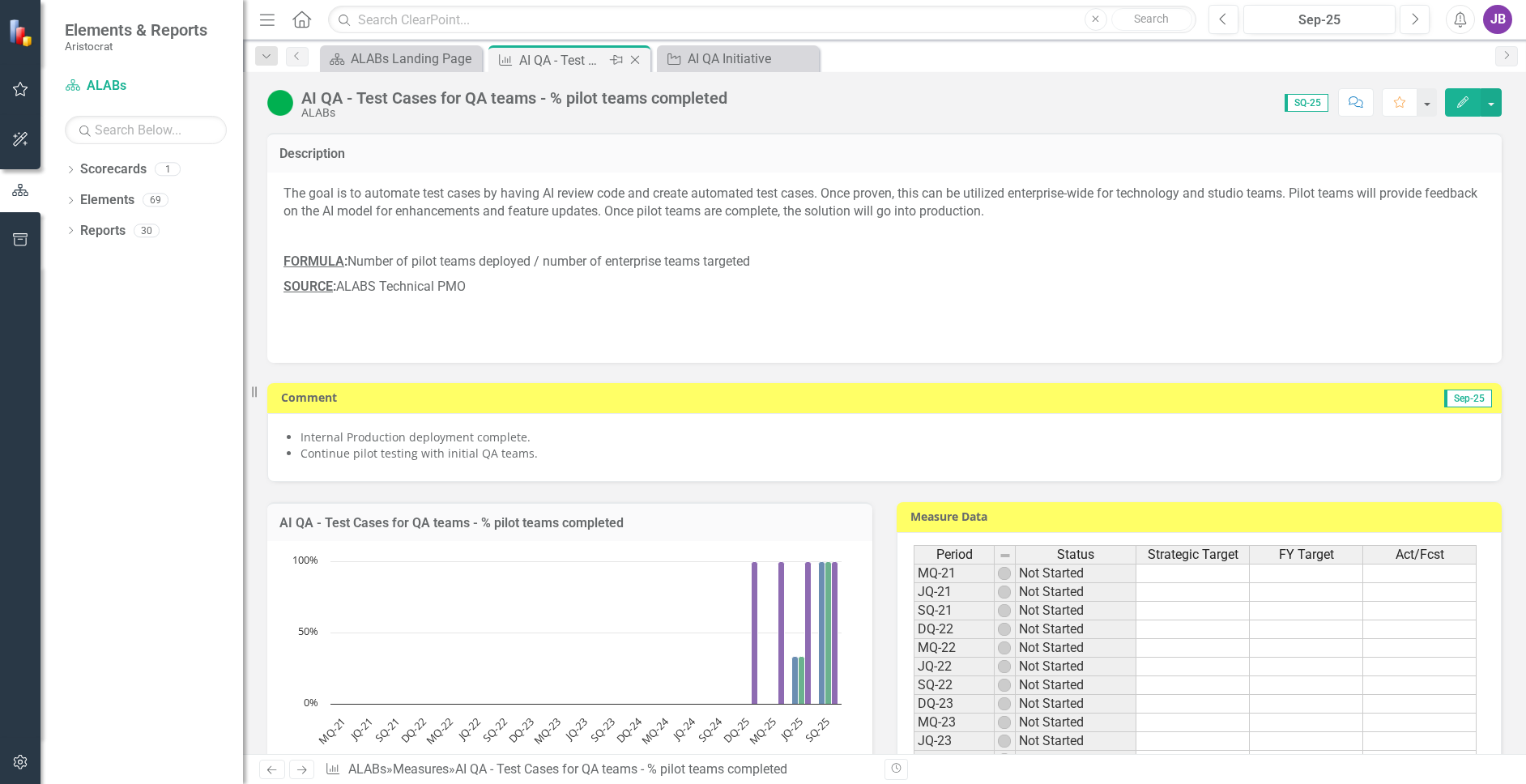
click at [632, 57] on icon "Close" at bounding box center [635, 60] width 17 height 13
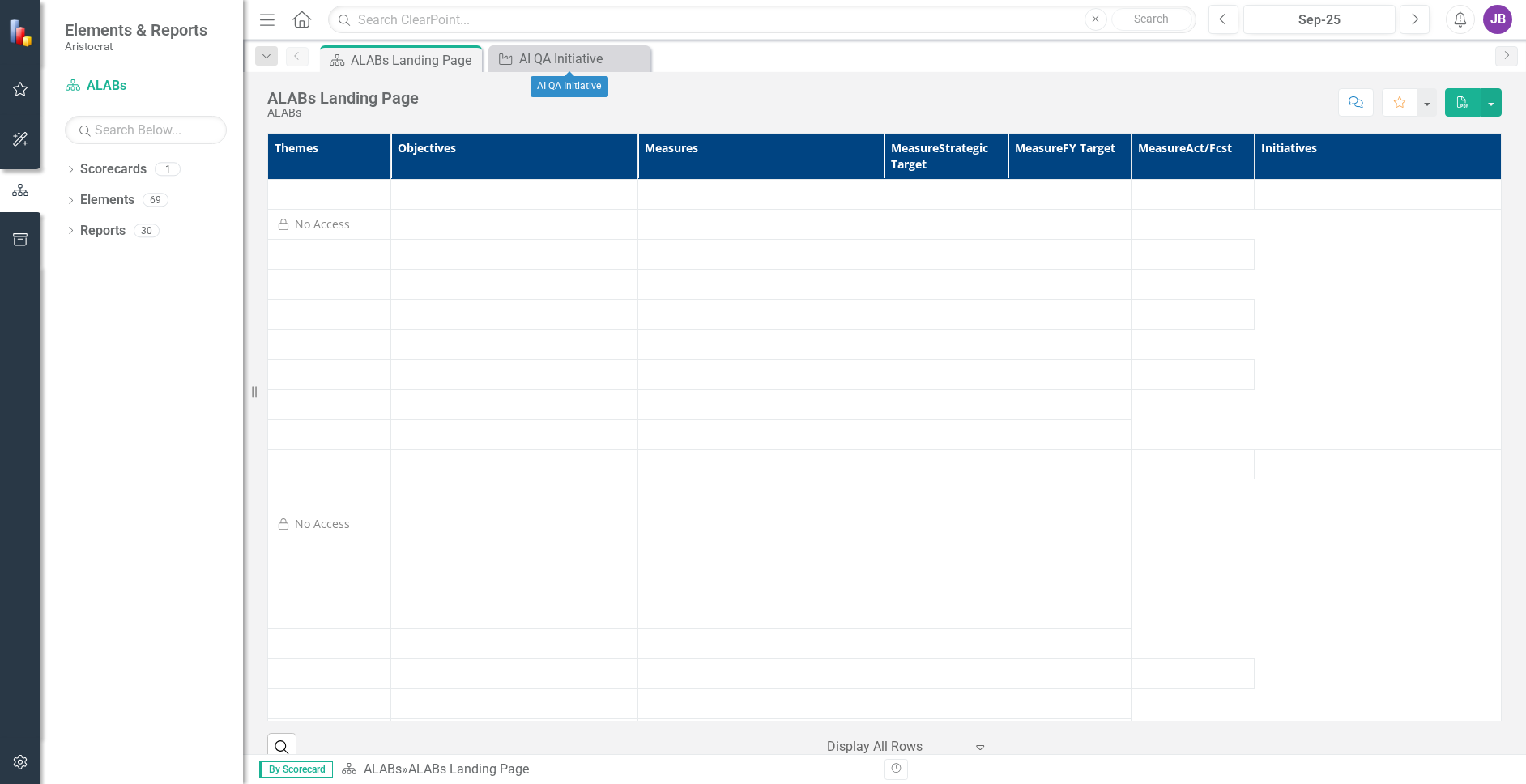
click at [0, 0] on icon "Close" at bounding box center [0, 0] width 0 height 0
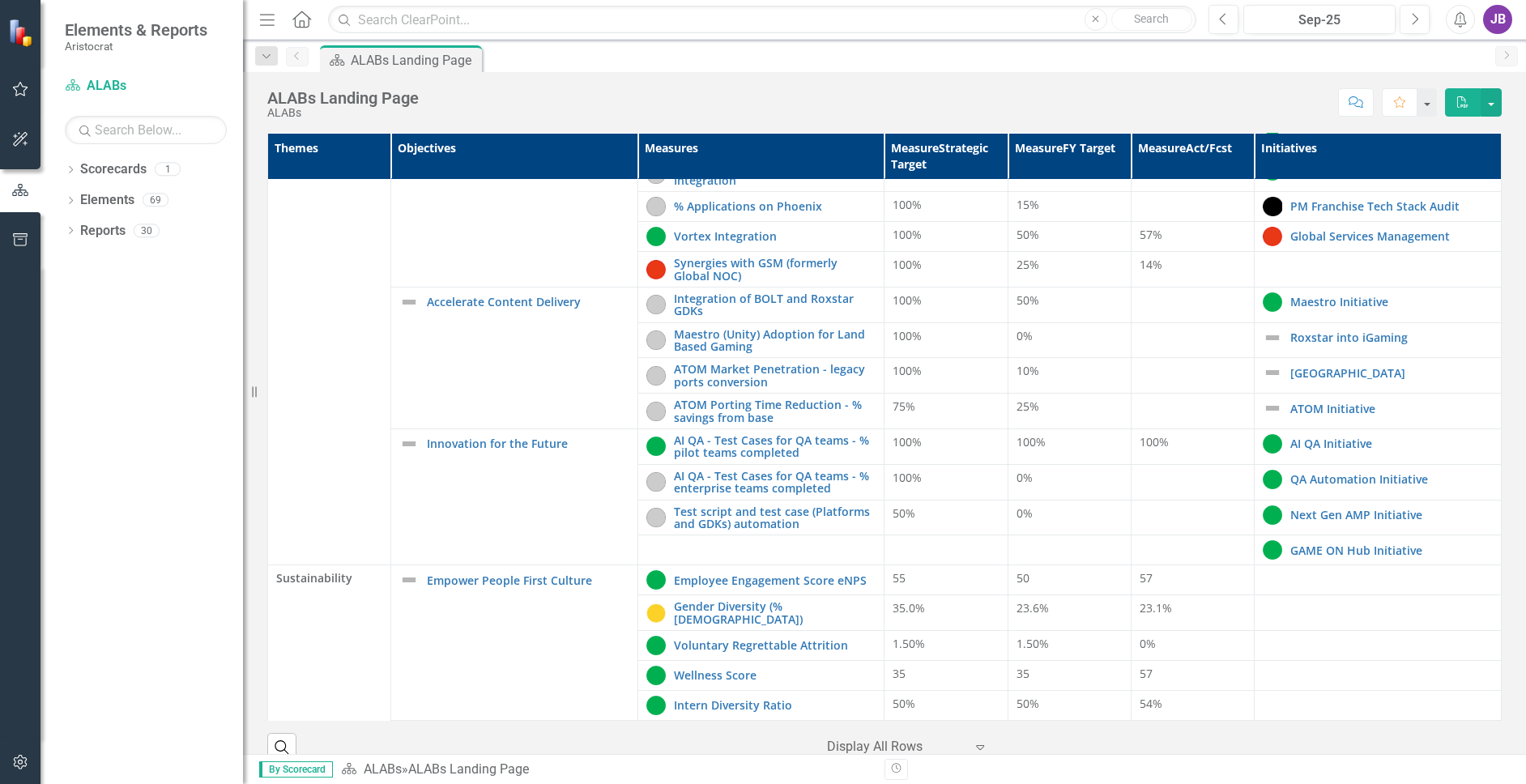
scroll to position [306, 0]
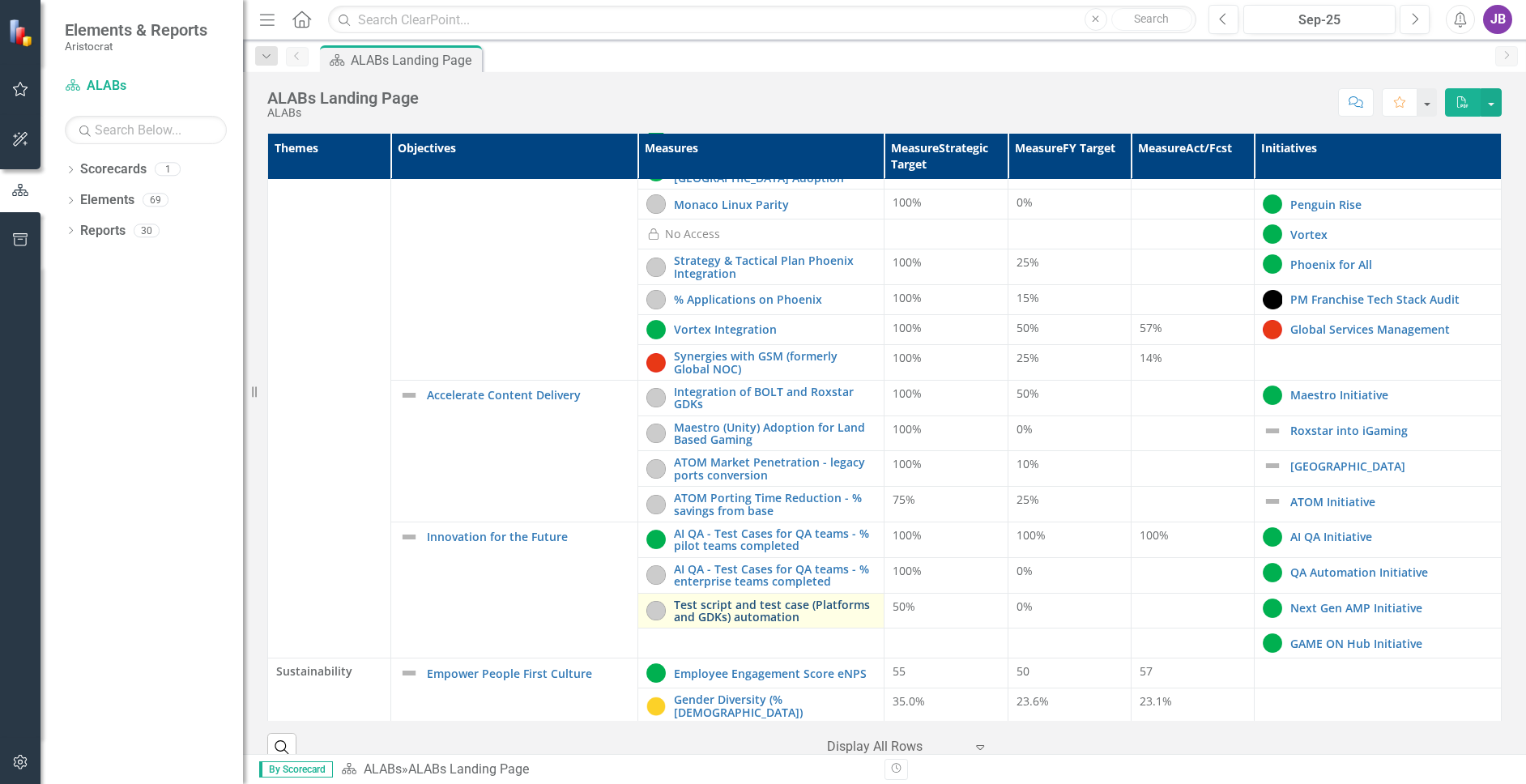
click at [780, 609] on link "Test script and test case (Platforms and GDKs) automation" at bounding box center [775, 611] width 202 height 25
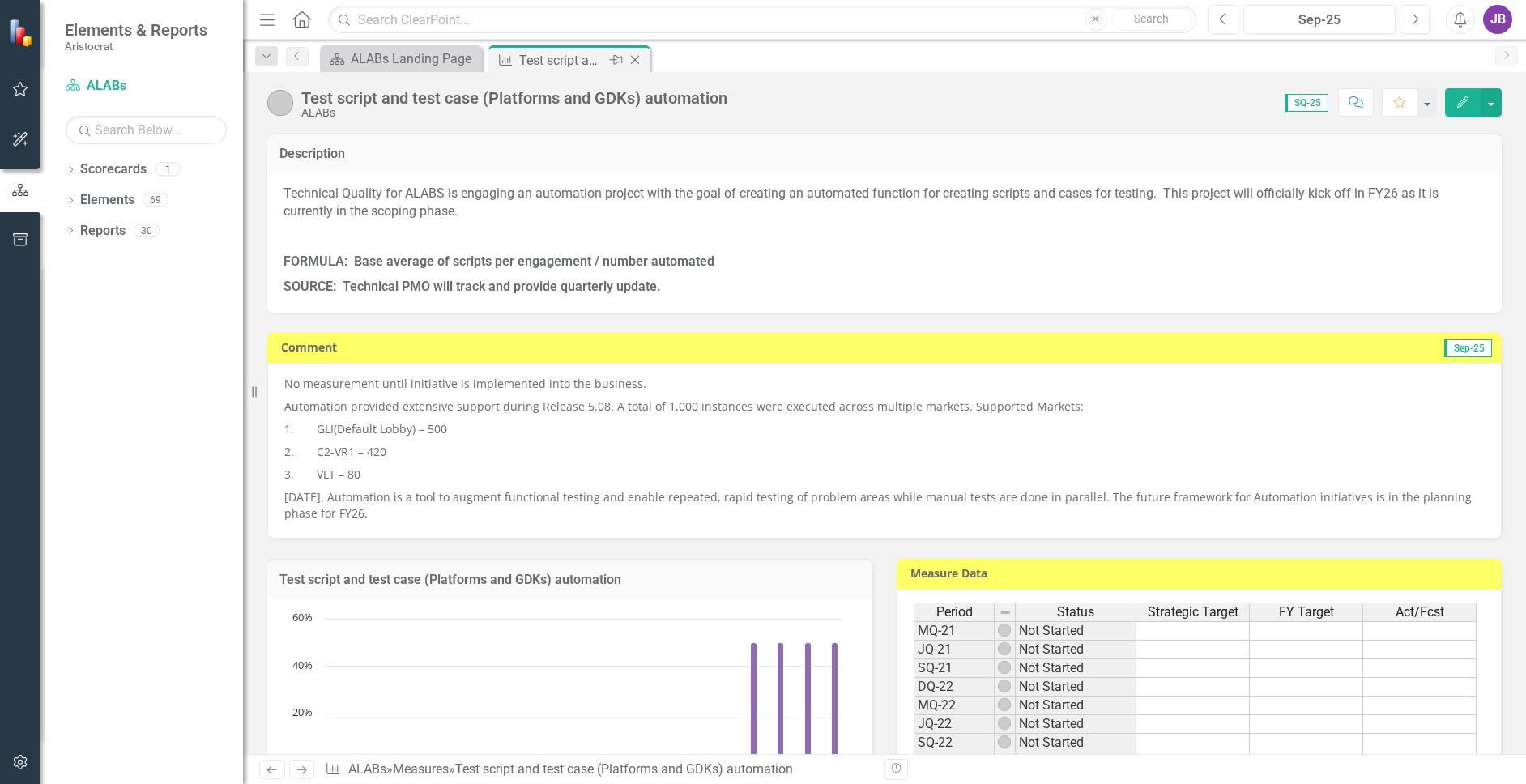
click at [637, 57] on icon "Close" at bounding box center [635, 60] width 17 height 13
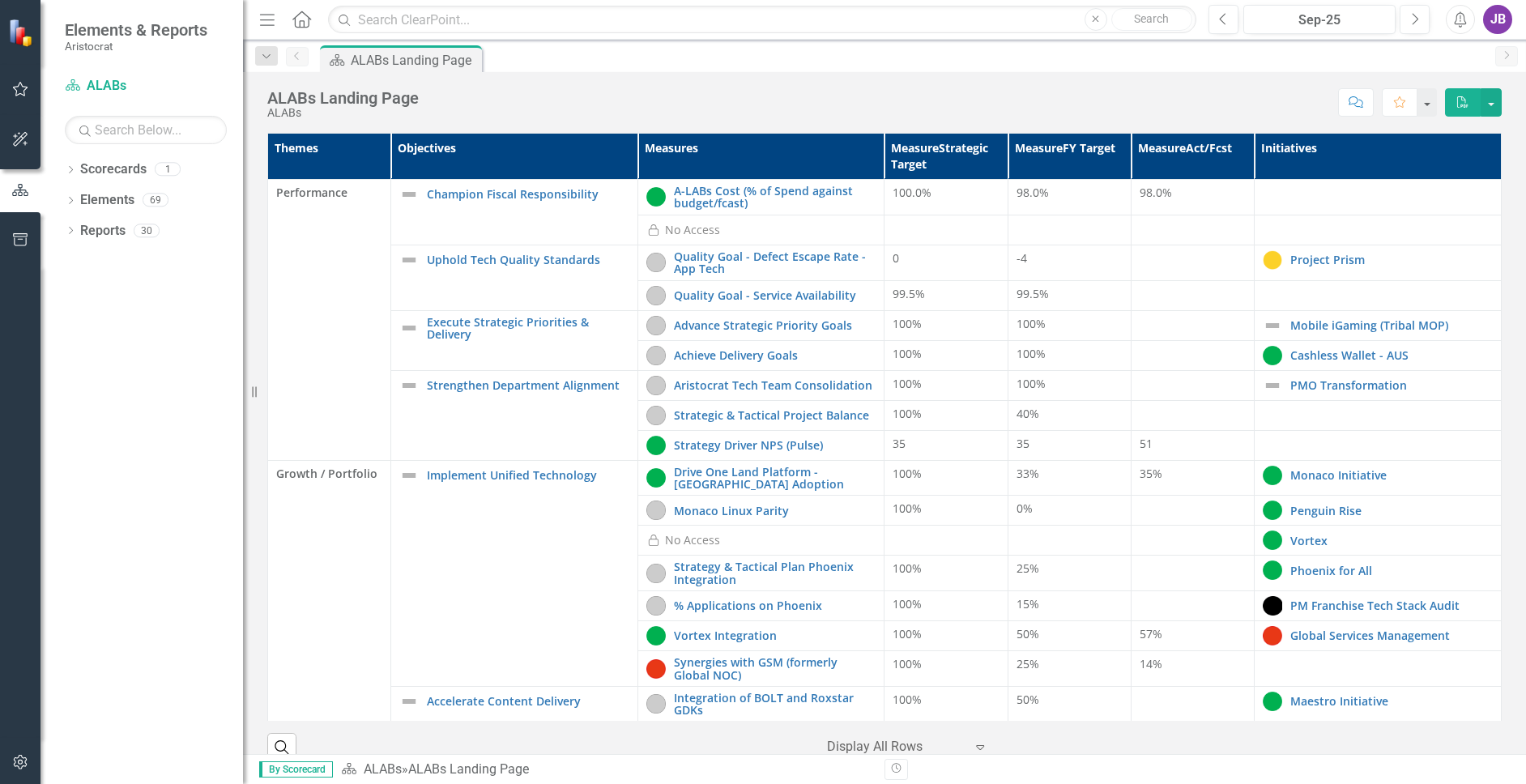
click at [577, 83] on div "ALABs Landing Page ALABs Score: N/A Sep-25 Completed Comment Favorite PDF" at bounding box center [884, 97] width 1283 height 49
